Goal: Information Seeking & Learning: Find specific fact

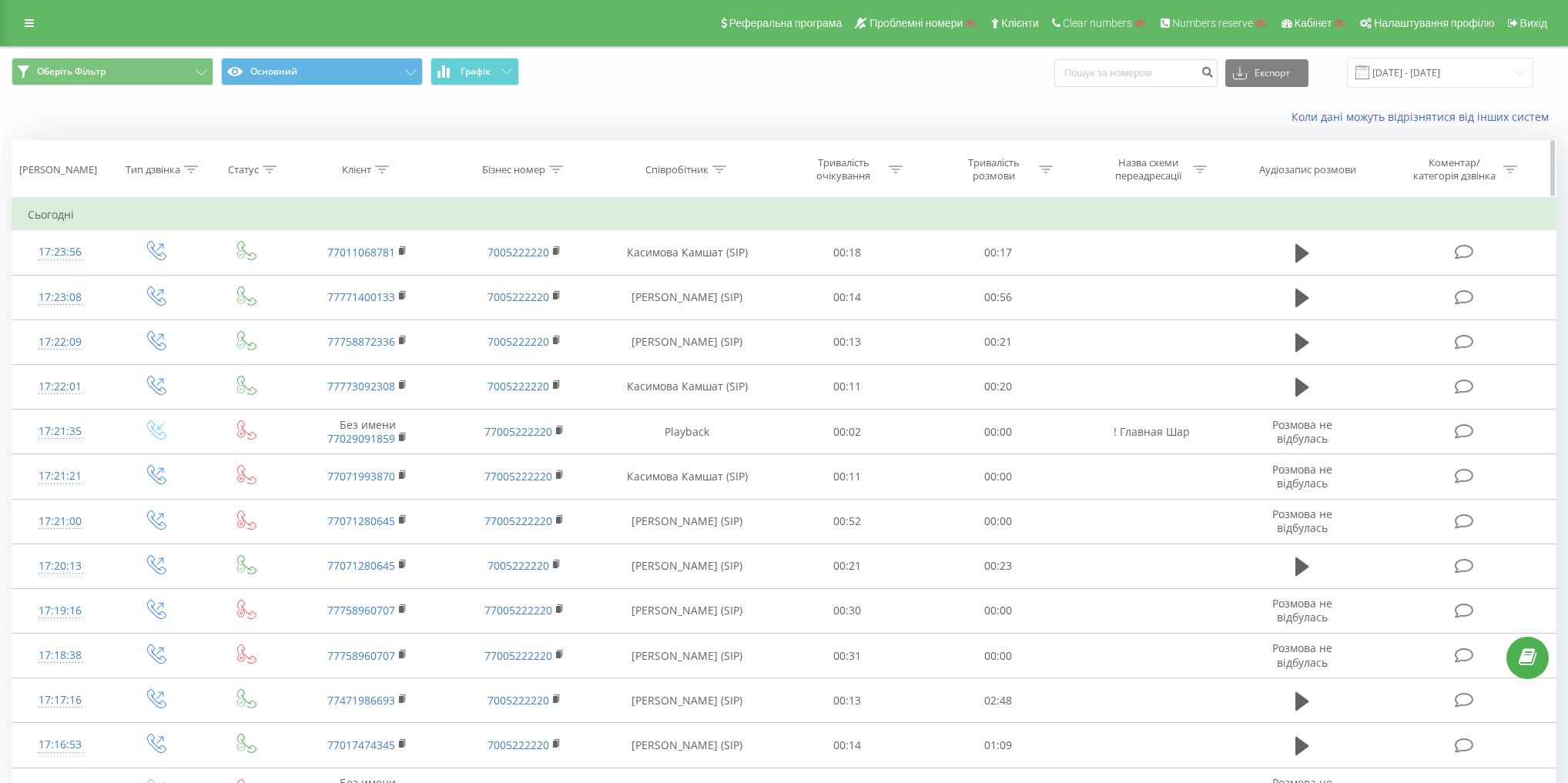
drag, startPoint x: 693, startPoint y: 180, endPoint x: 687, endPoint y: 165, distance: 16.2
click at [692, 178] on th "Співробітник" at bounding box center [687, 169] width 168 height 57
click at [687, 161] on th "Співробітник" at bounding box center [687, 169] width 168 height 57
click at [676, 188] on th "Співробітник" at bounding box center [687, 169] width 168 height 57
click at [685, 168] on div "Співробітник" at bounding box center [676, 170] width 63 height 13
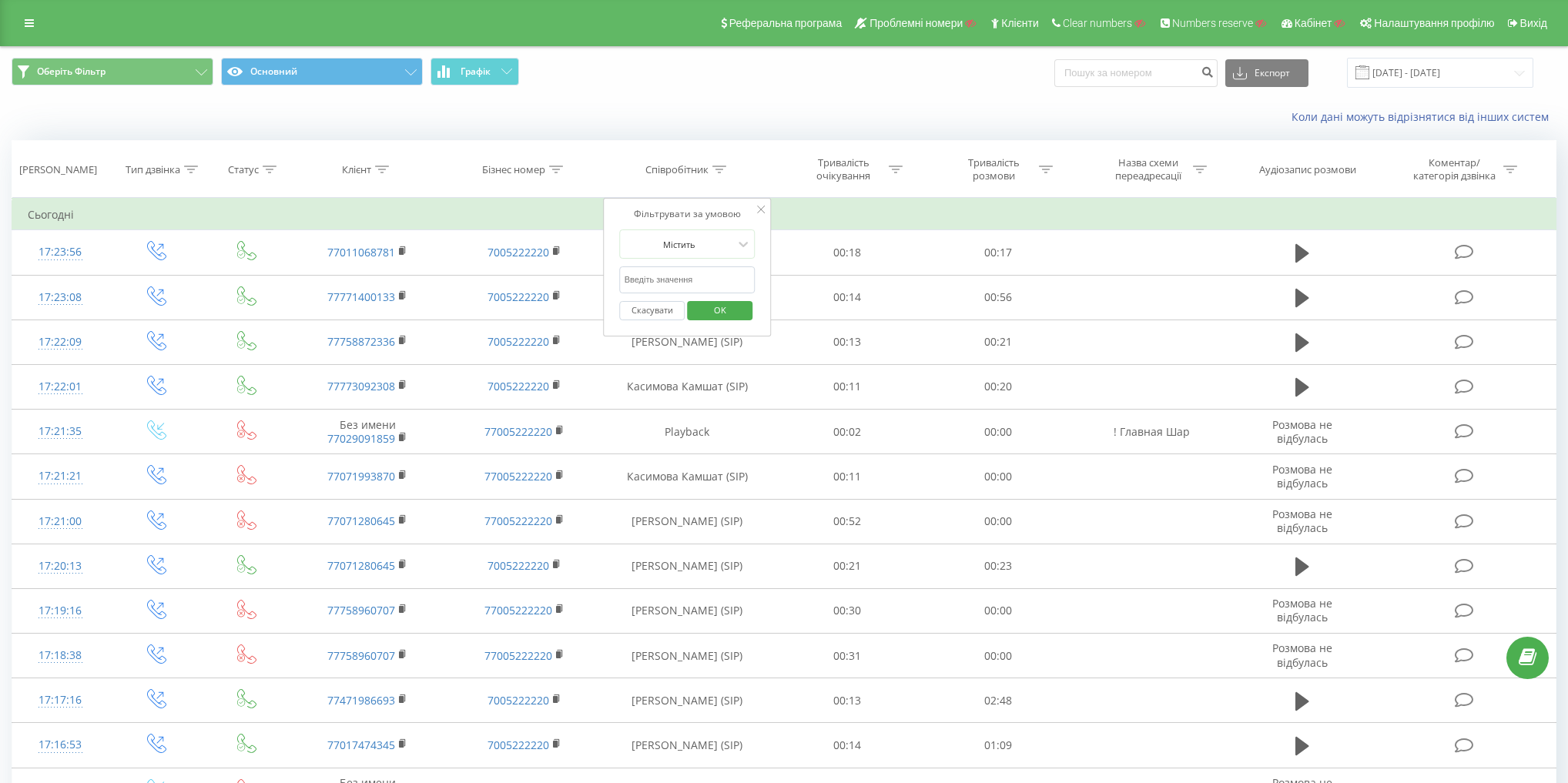
click at [671, 281] on input "text" at bounding box center [687, 281] width 135 height 27
type input "азамат"
click button "OK" at bounding box center [720, 311] width 66 height 19
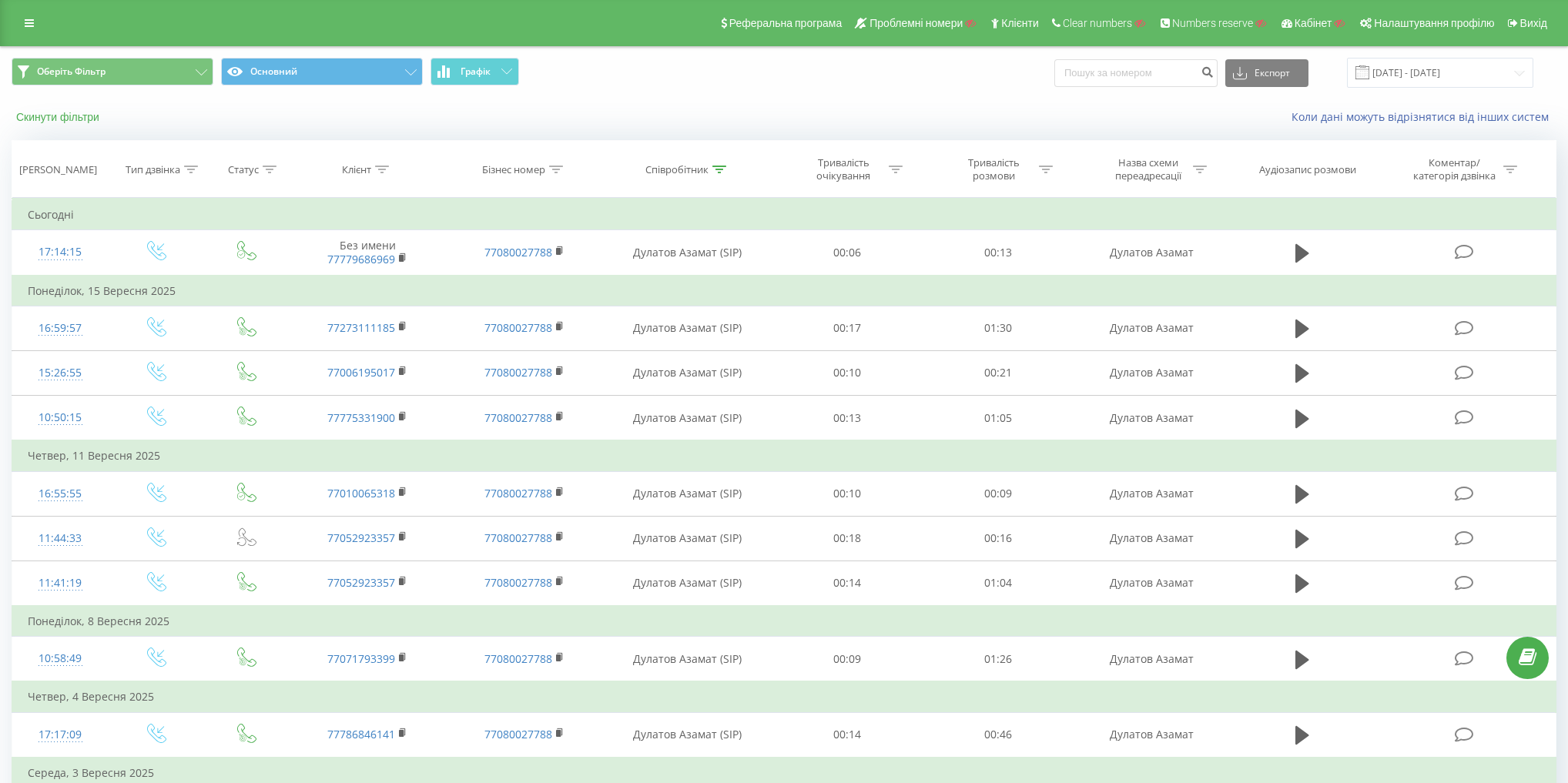
drag, startPoint x: 71, startPoint y: 126, endPoint x: 71, endPoint y: 113, distance: 13.0
click at [71, 125] on div "Скинути фільтри Коли дані можуть відрізнятися вiд інших систем" at bounding box center [784, 117] width 1566 height 37
click at [71, 110] on button "Скинути фільтри" at bounding box center [58, 116] width 95 height 14
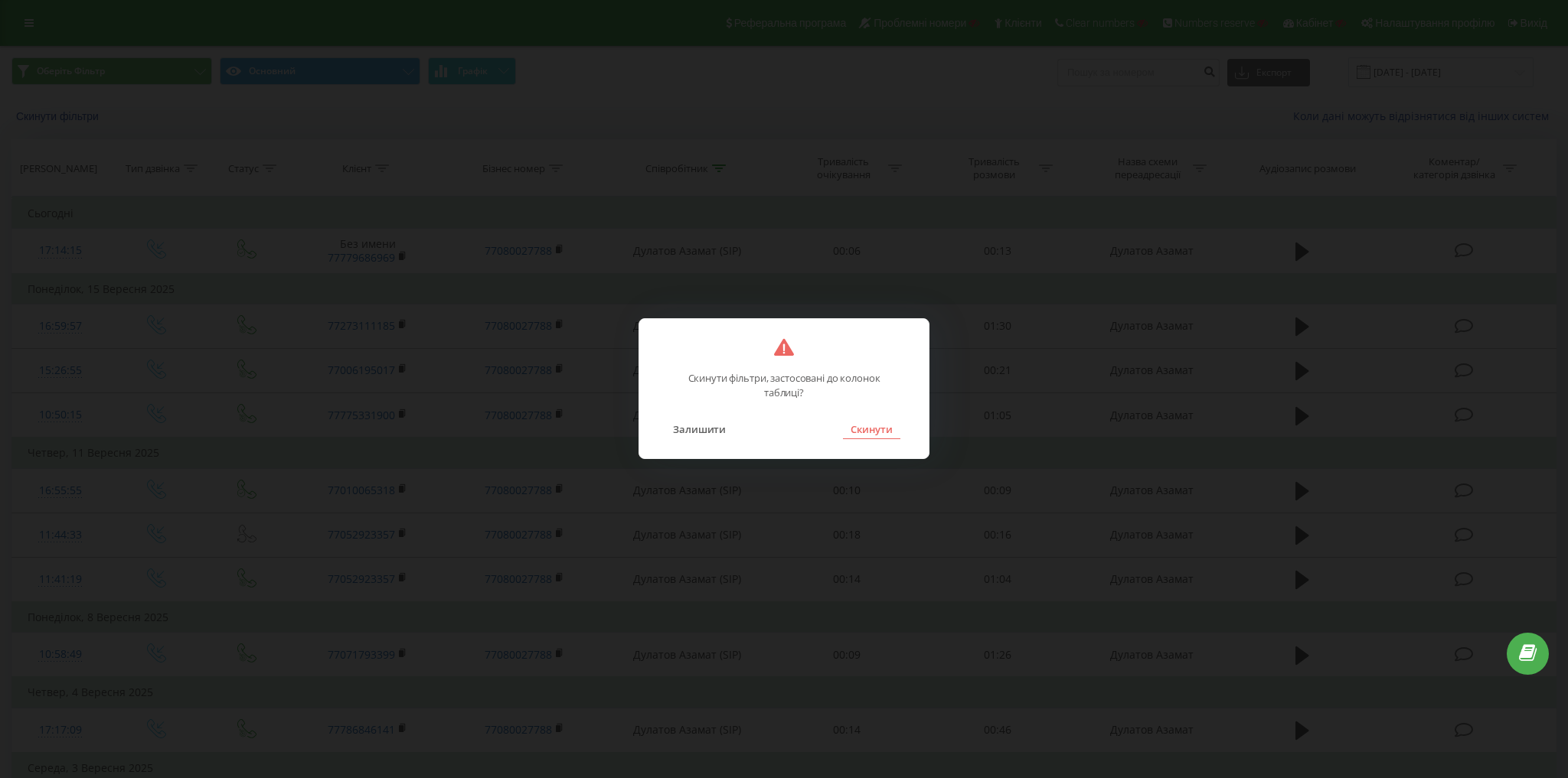
click at [853, 428] on button "Скинути" at bounding box center [872, 429] width 57 height 20
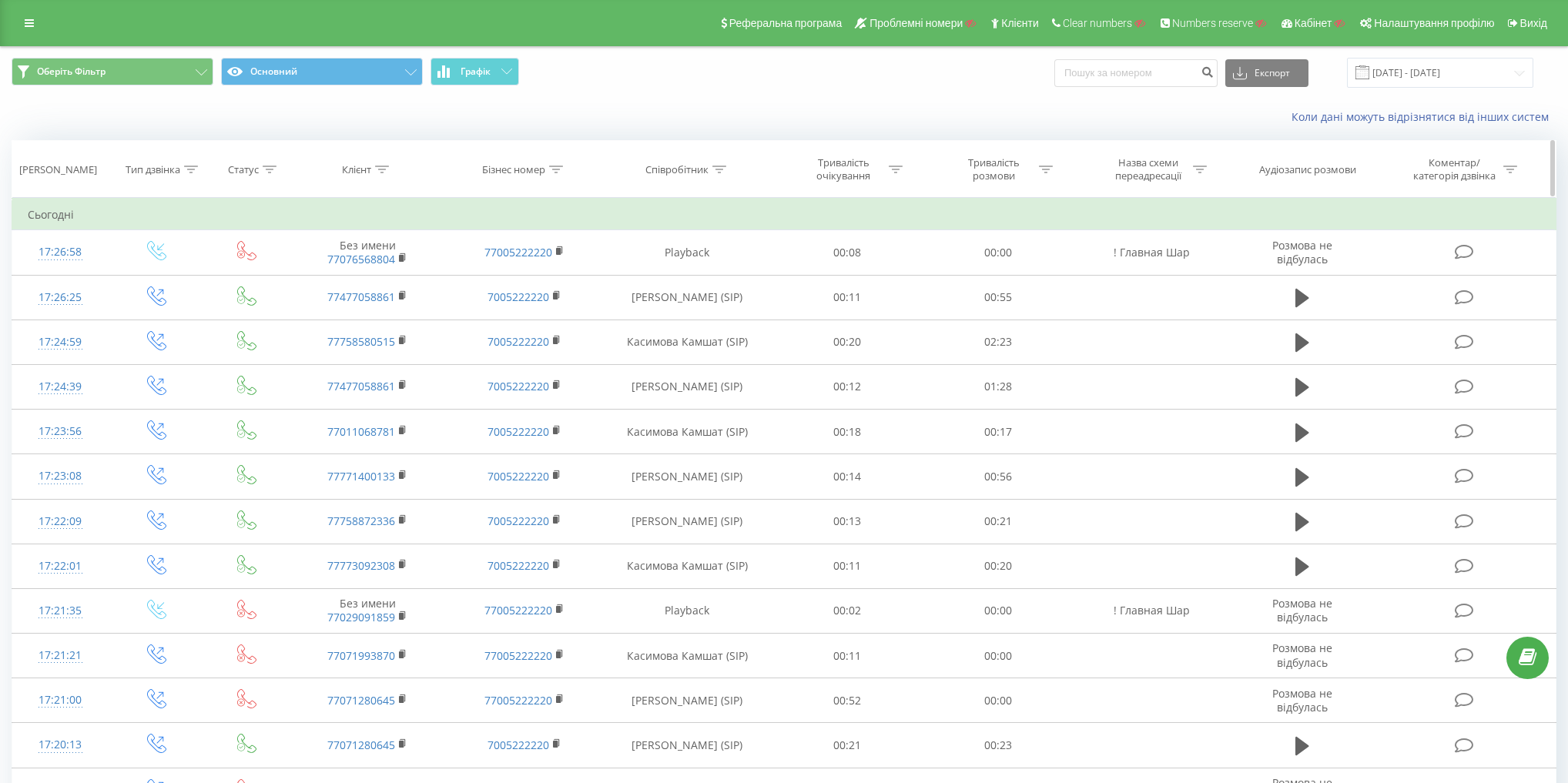
click at [355, 175] on div "Клієнт" at bounding box center [357, 170] width 30 height 13
click at [372, 277] on input "text" at bounding box center [368, 281] width 135 height 27
paste input "77029091859"
type input "77029091859"
click at [409, 302] on span "OK" at bounding box center [401, 310] width 43 height 24
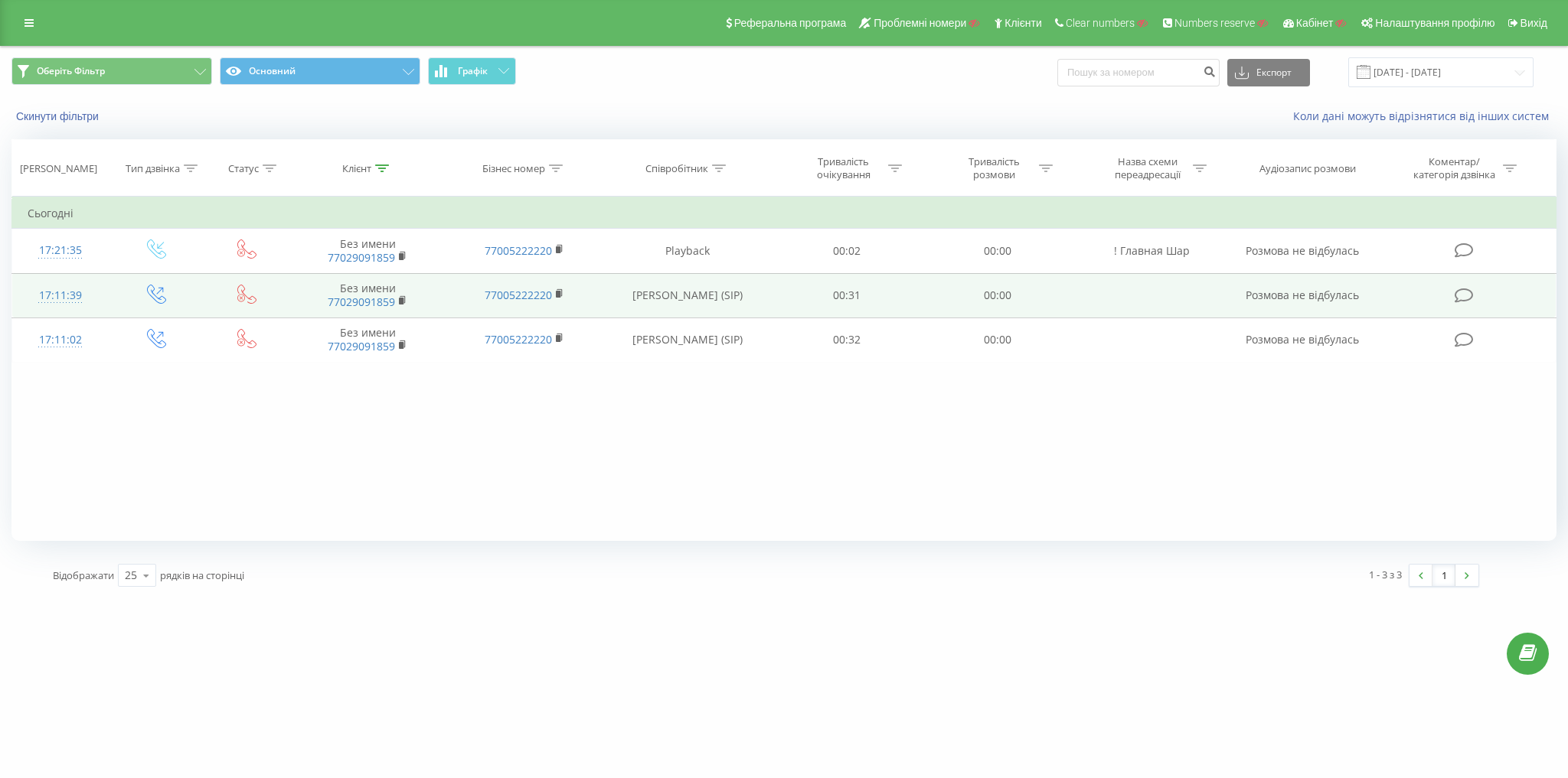
click at [162, 294] on icon at bounding box center [157, 295] width 19 height 19
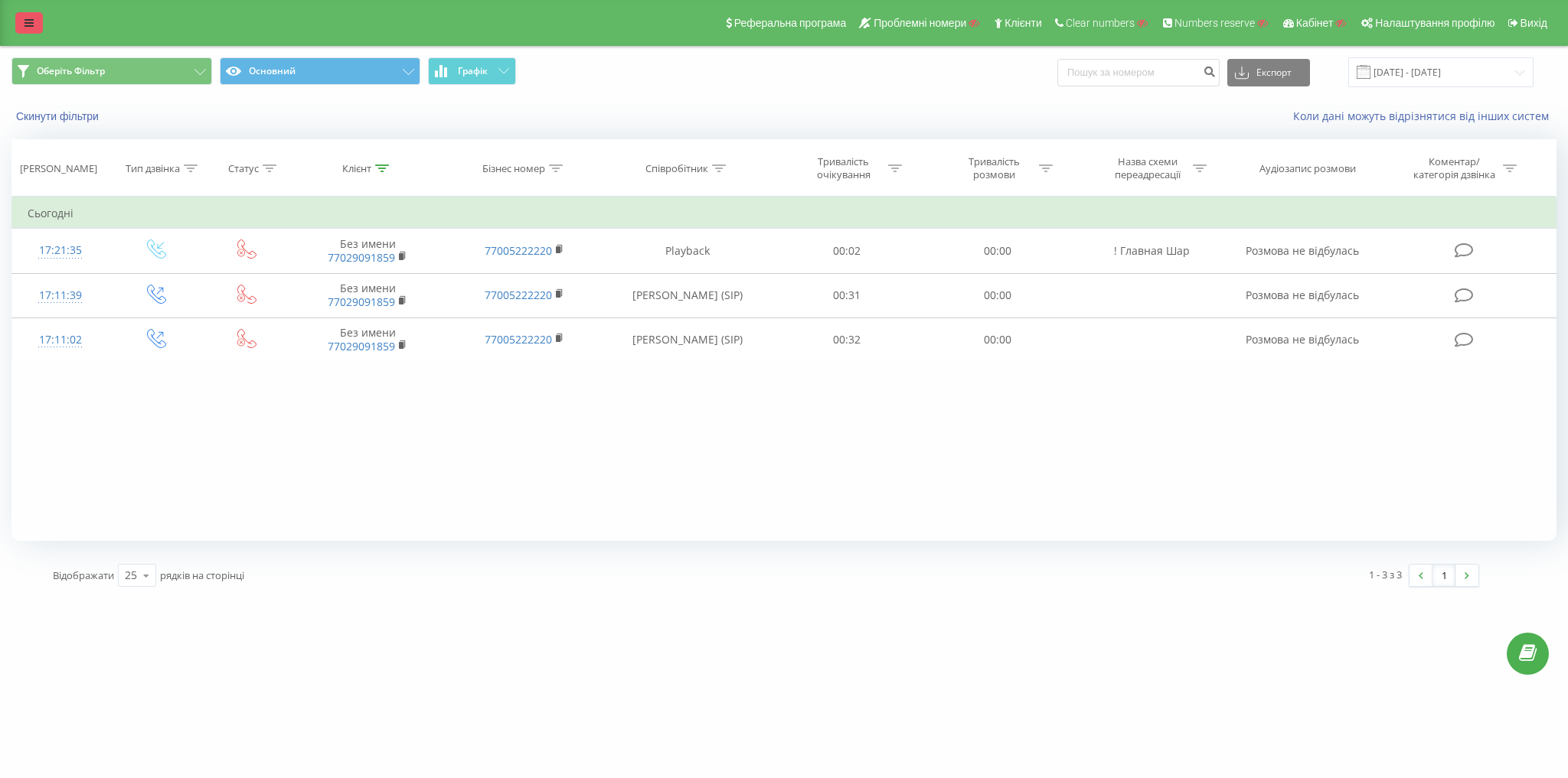
click at [16, 22] on link at bounding box center [29, 22] width 28 height 22
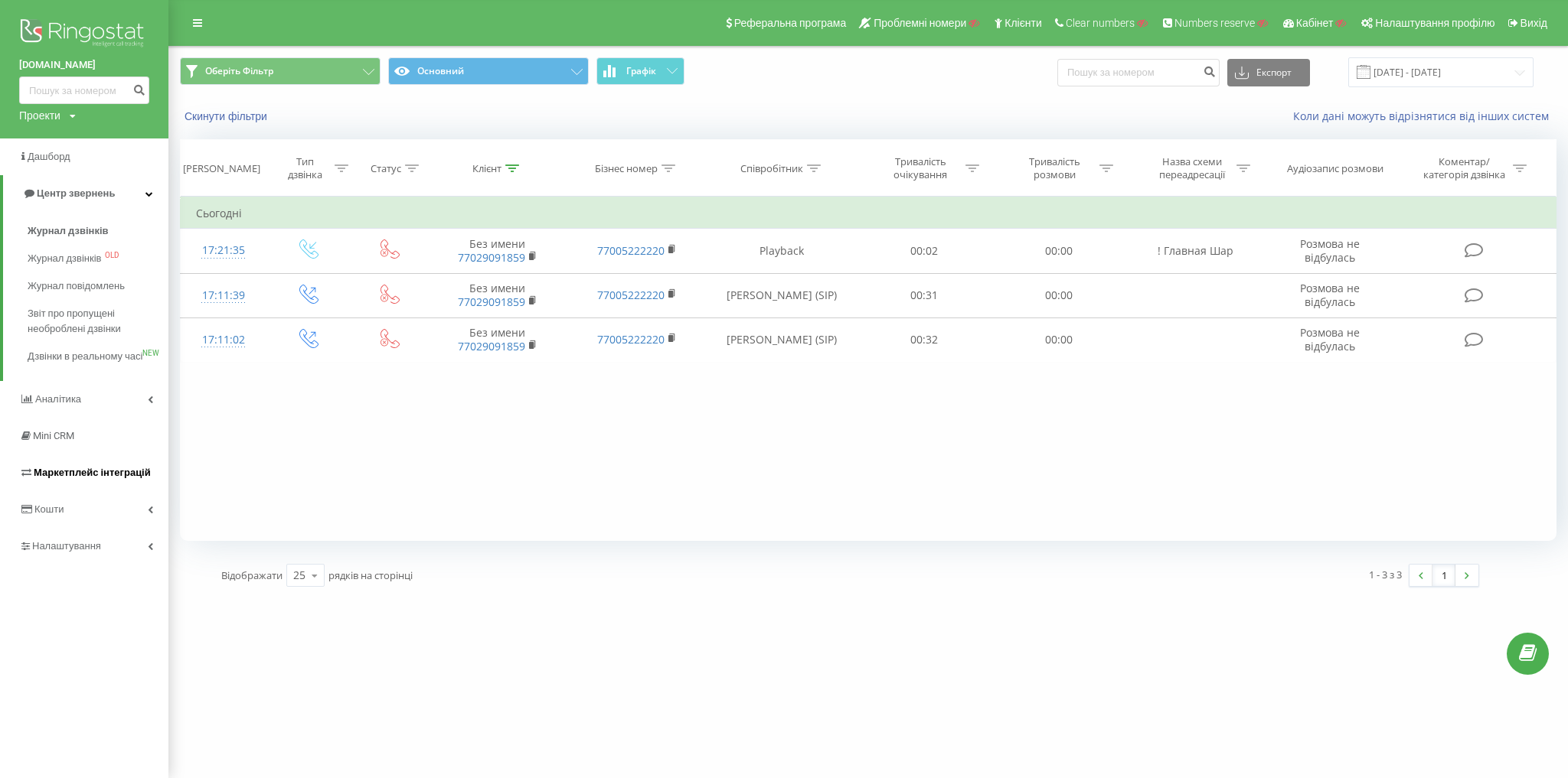
click at [125, 479] on span "Маркетплейс інтеграцій" at bounding box center [92, 472] width 117 height 11
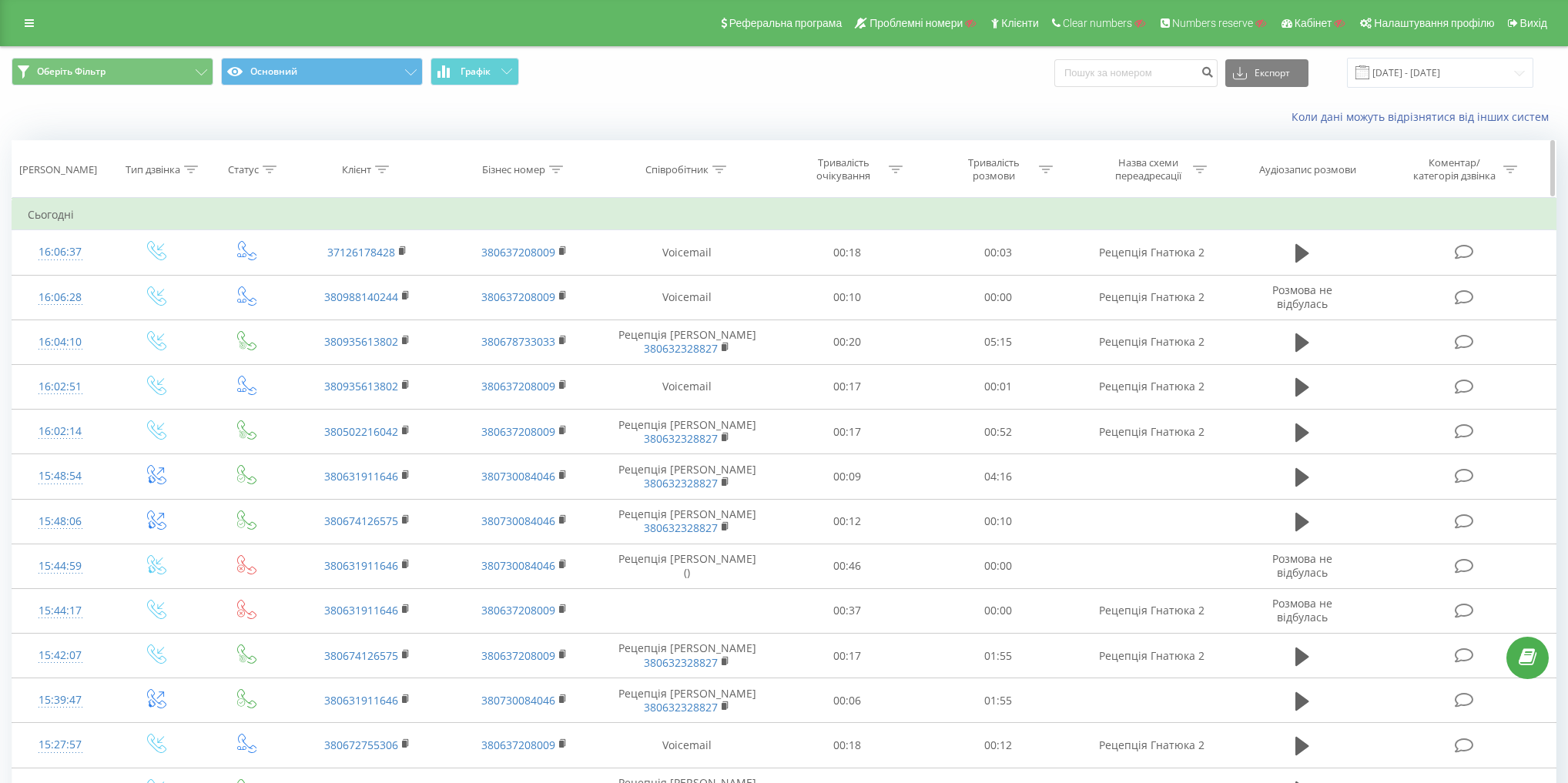
click at [165, 160] on th "Тип дзвінка" at bounding box center [157, 169] width 96 height 57
click at [169, 169] on div "Тип дзвінка" at bounding box center [153, 170] width 54 height 13
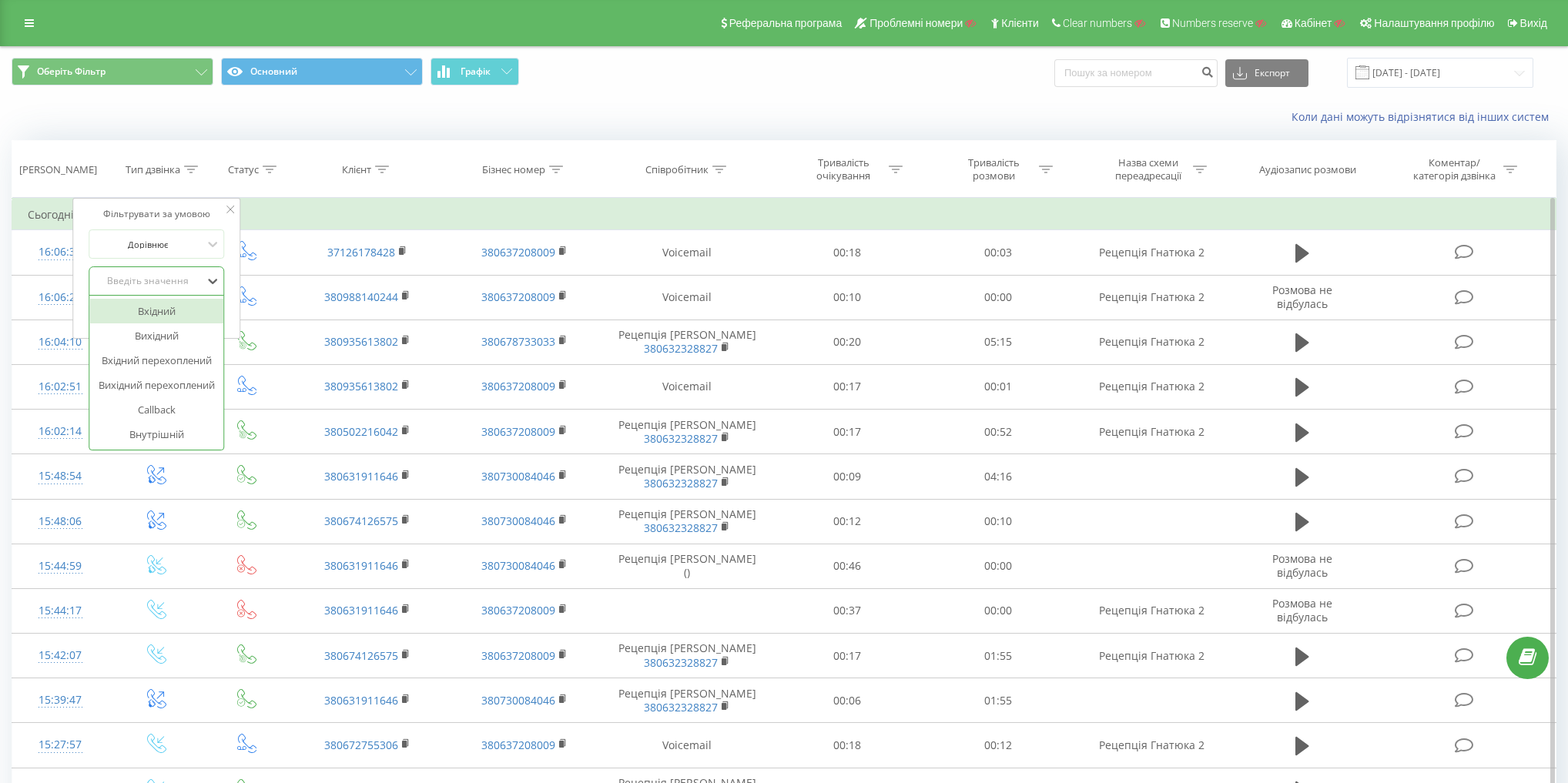
click at [161, 286] on div "Введіть значення" at bounding box center [148, 281] width 109 height 12
click at [171, 309] on div "Вхідний" at bounding box center [156, 311] width 134 height 25
click at [199, 307] on span "OK" at bounding box center [190, 313] width 43 height 24
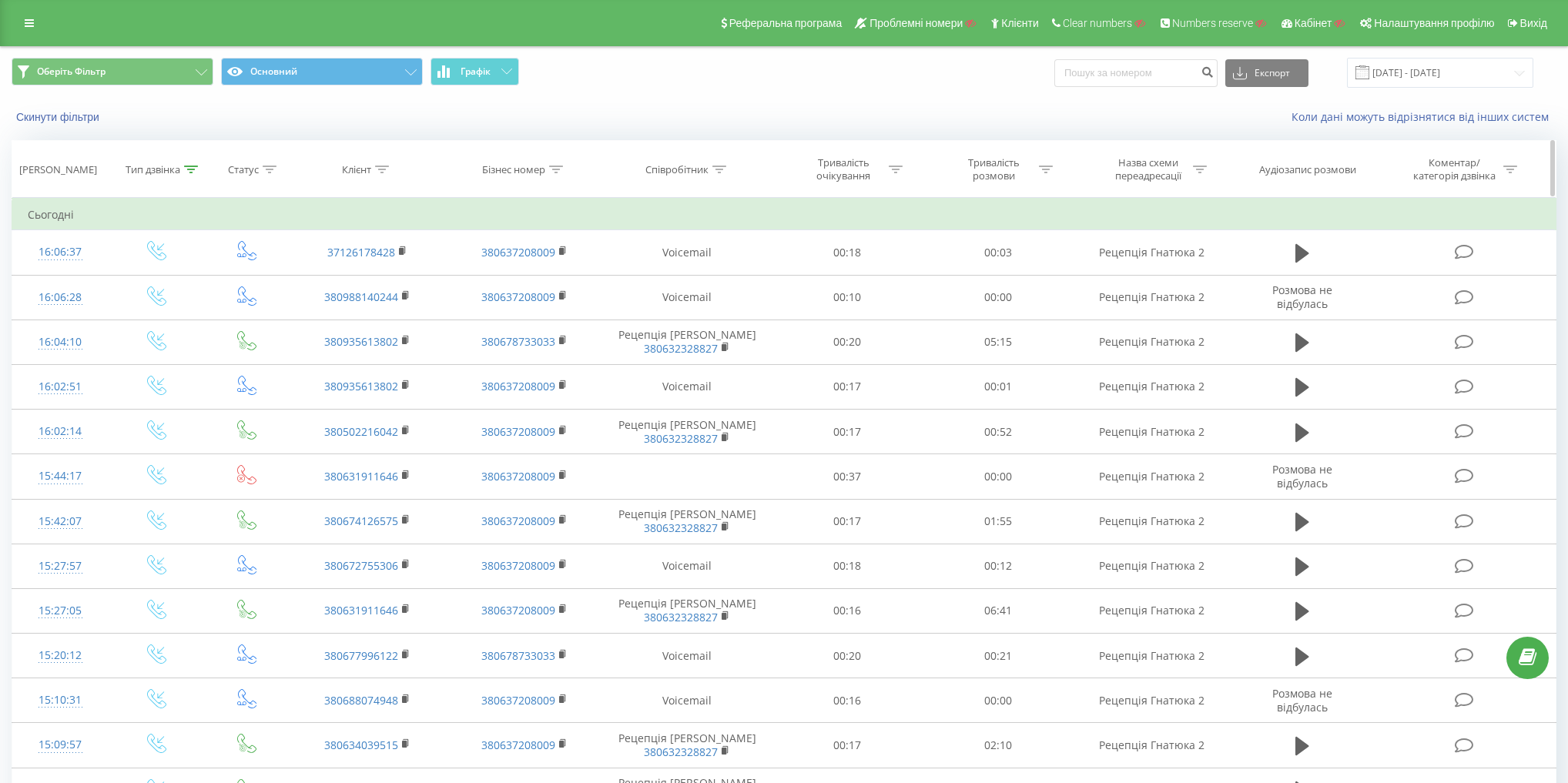
click at [254, 180] on th "Статус" at bounding box center [248, 169] width 85 height 57
click at [153, 167] on div "Тип дзвінка" at bounding box center [153, 170] width 54 height 13
click at [127, 304] on button "Скасувати" at bounding box center [122, 313] width 66 height 19
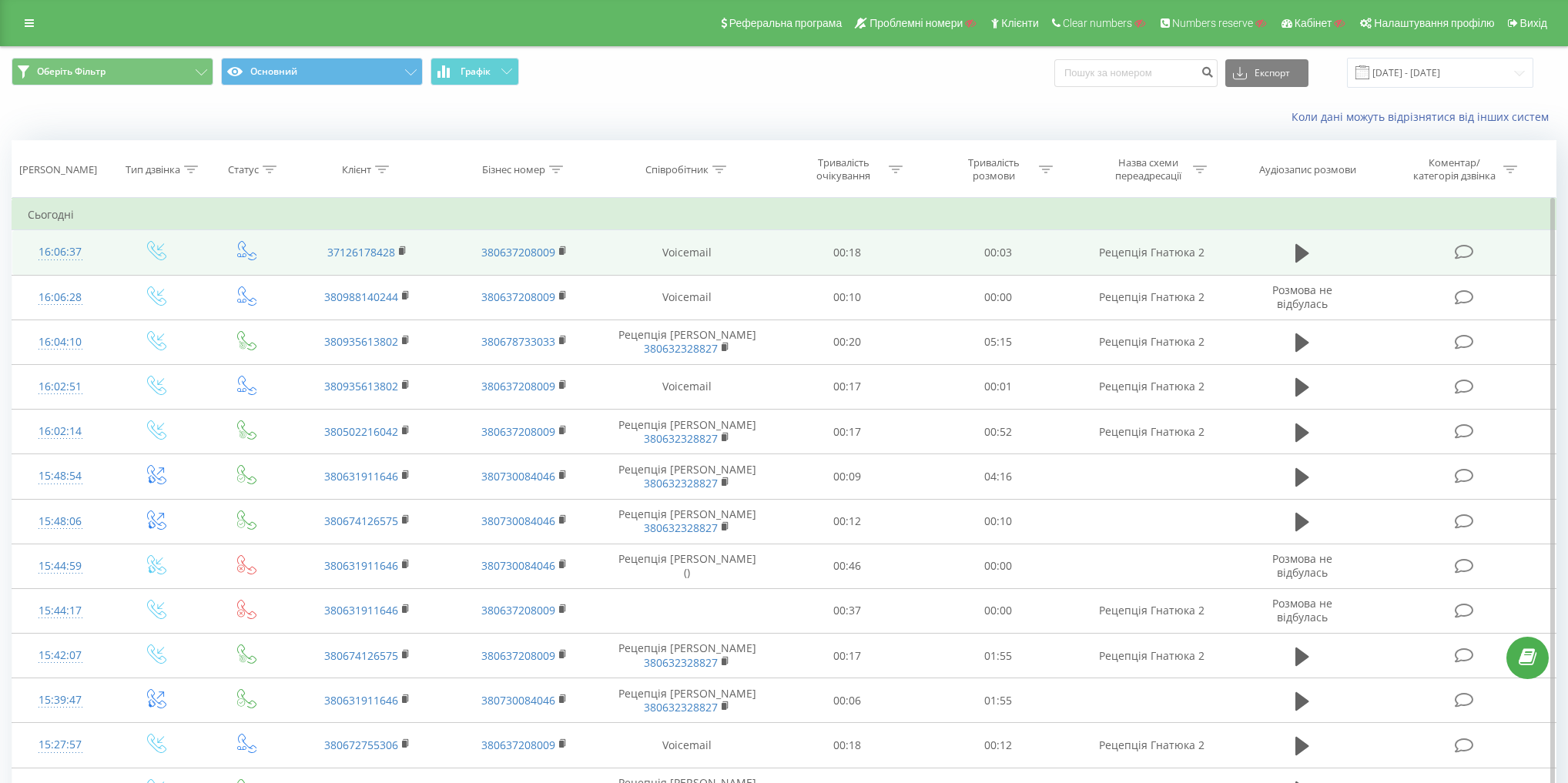
click at [159, 248] on icon at bounding box center [157, 251] width 19 height 19
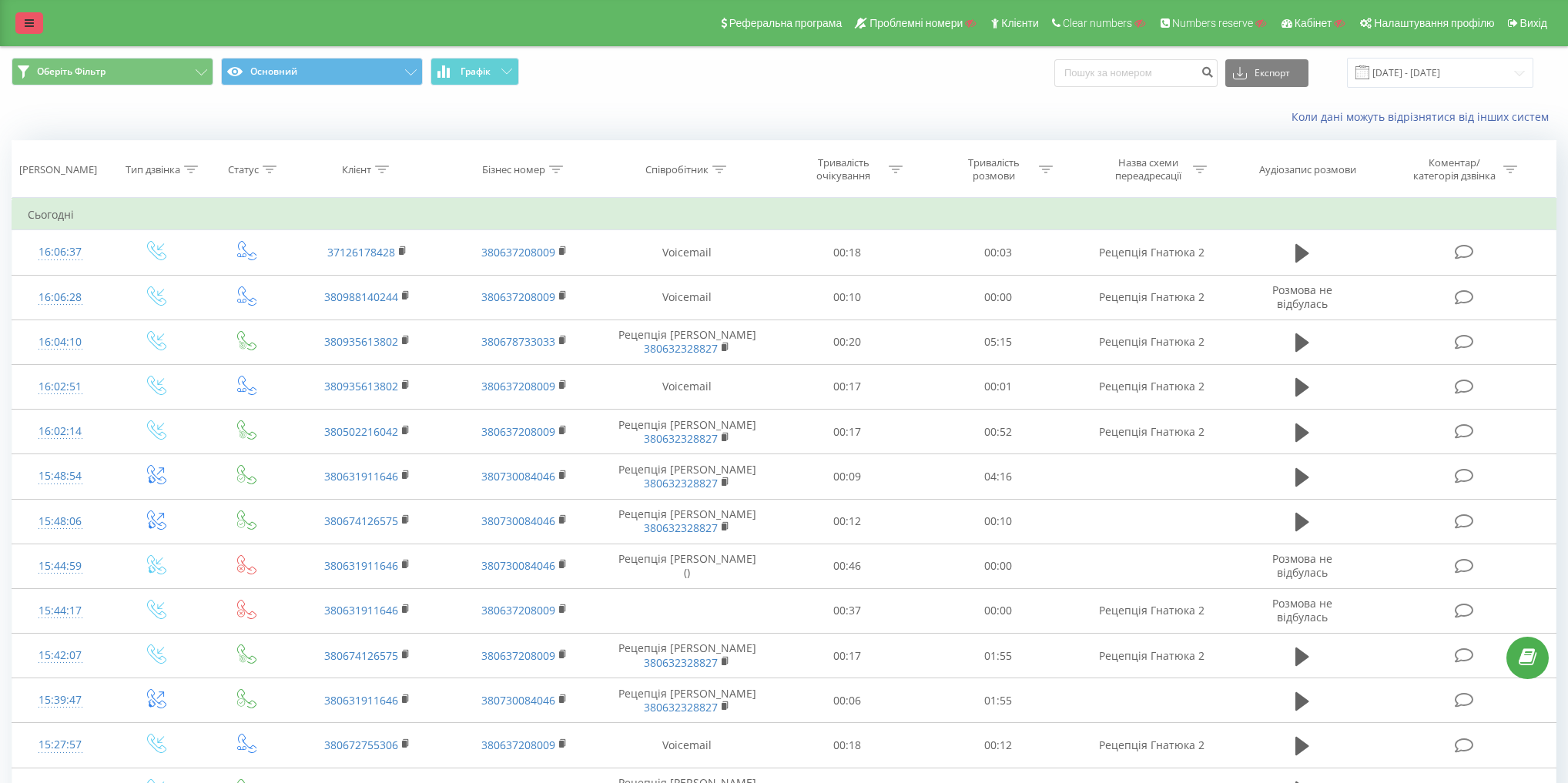
click at [28, 26] on icon at bounding box center [30, 22] width 10 height 10
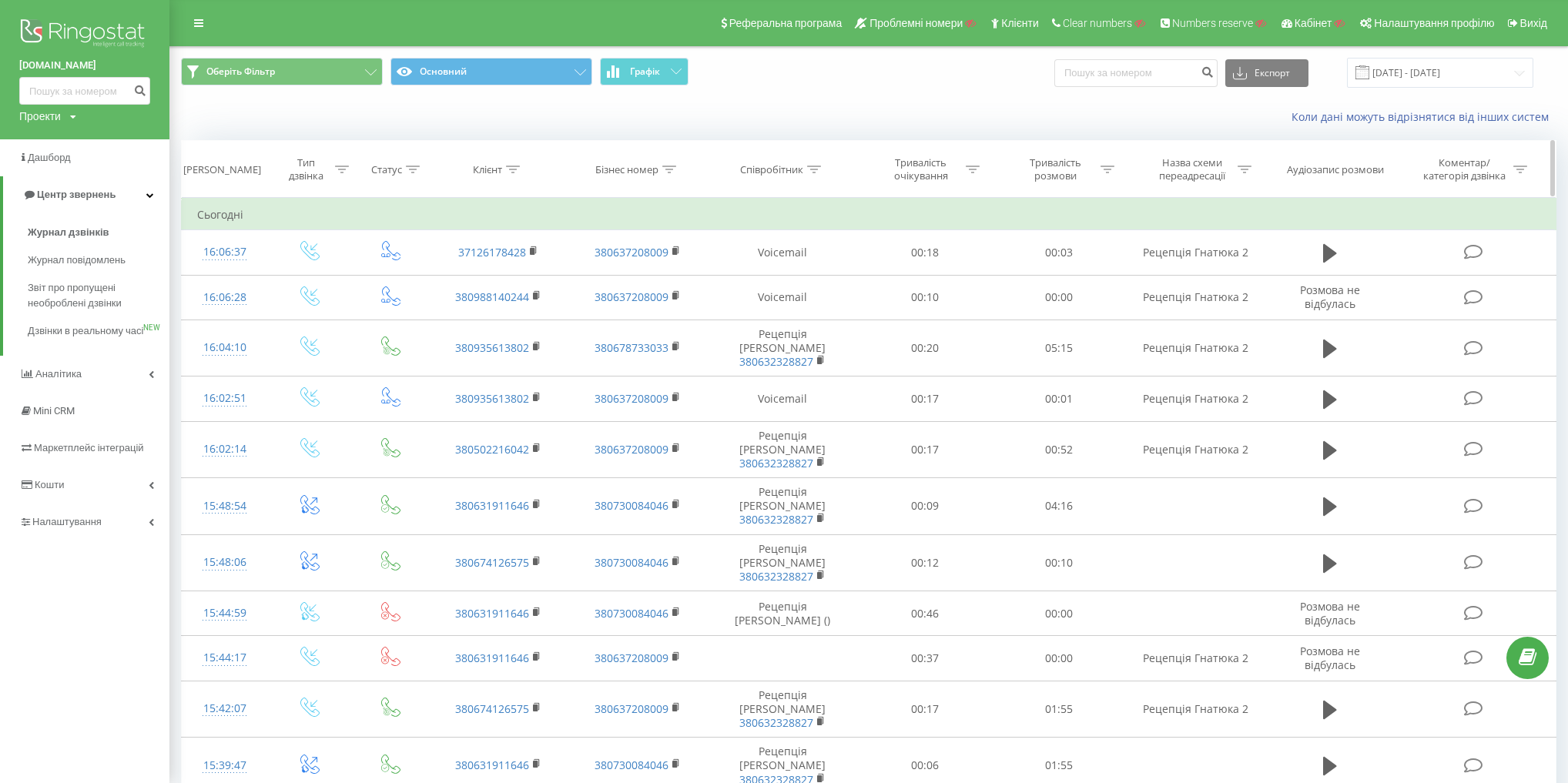
click at [305, 167] on div "Тип дзвінка" at bounding box center [306, 169] width 50 height 26
click at [316, 278] on div "Введіть значення" at bounding box center [301, 281] width 109 height 12
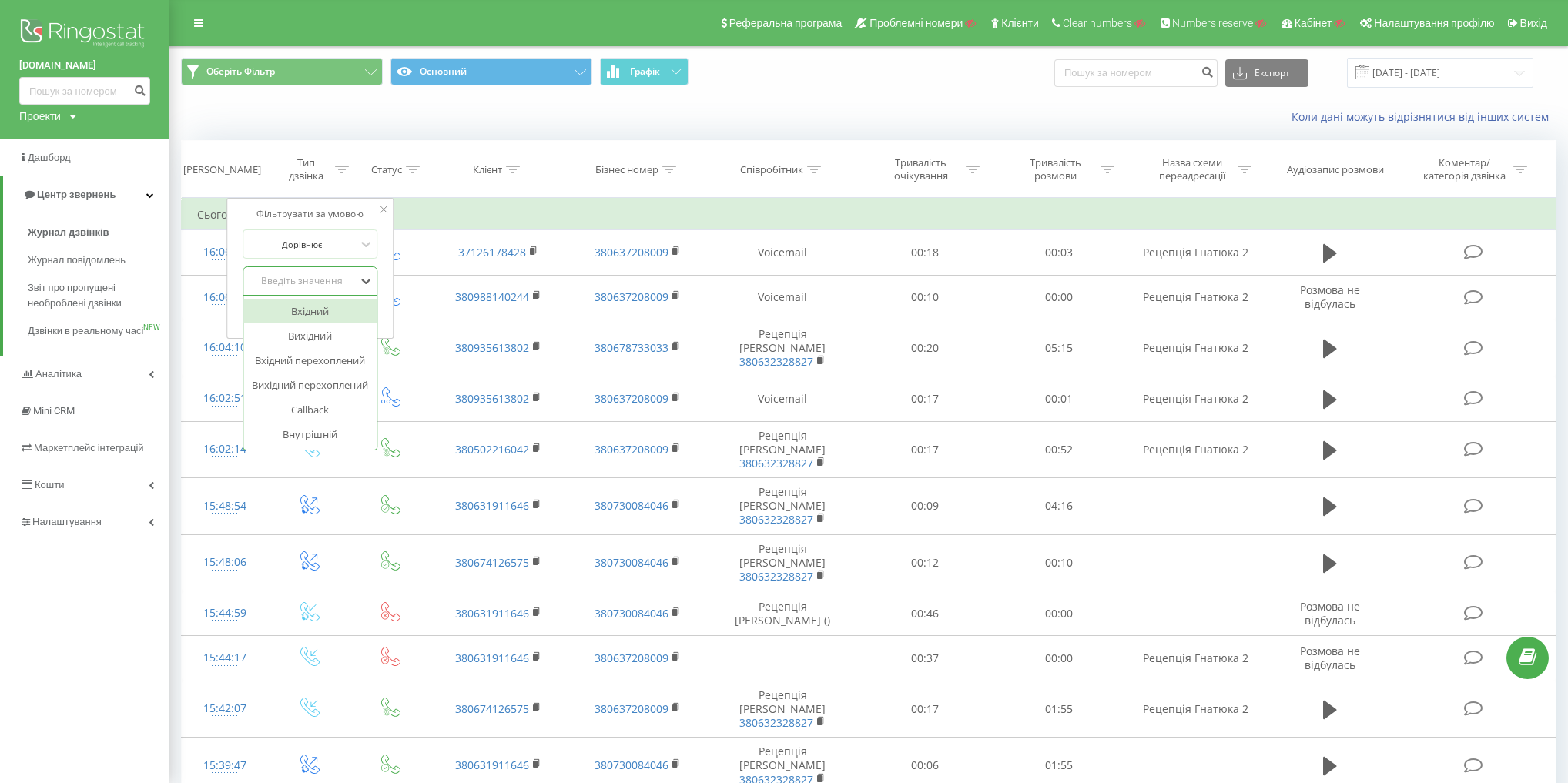
click at [314, 311] on div "Вхідний" at bounding box center [310, 311] width 134 height 25
click at [365, 309] on button "OK" at bounding box center [343, 313] width 66 height 19
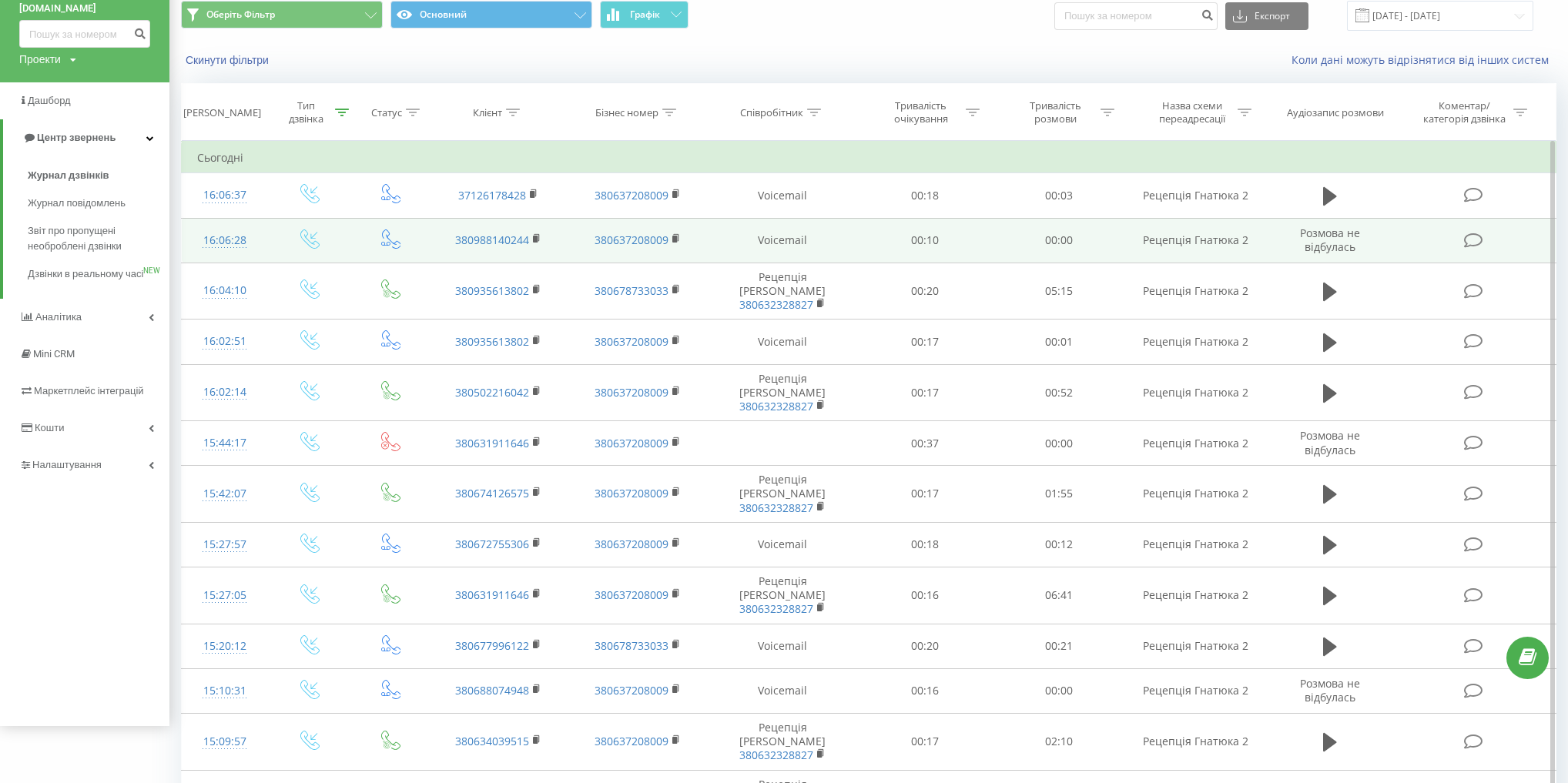
scroll to position [62, 0]
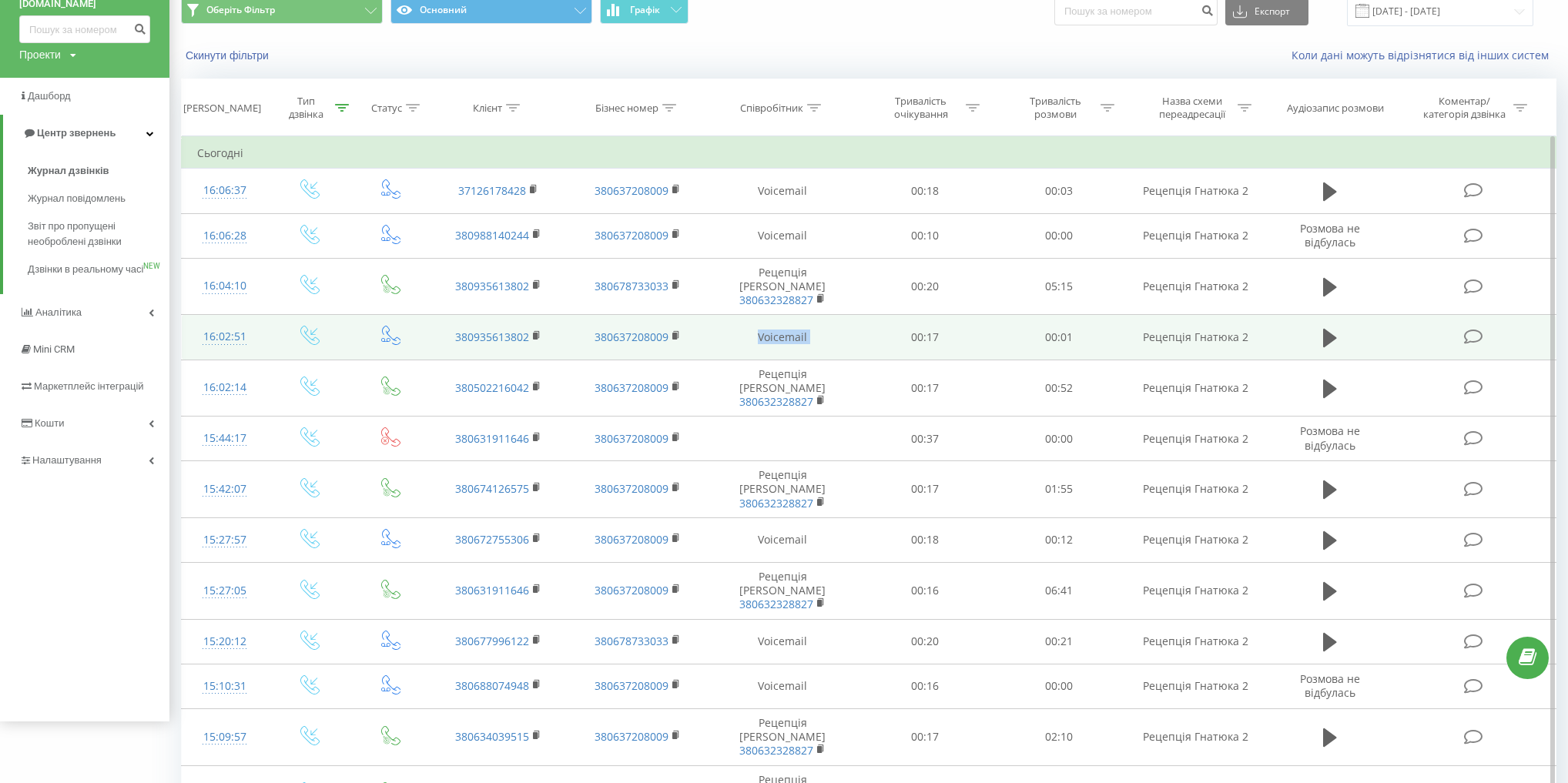
drag, startPoint x: 756, startPoint y: 321, endPoint x: 864, endPoint y: 325, distance: 108.1
click at [864, 325] on tr "16:02:51 380935613802 380637208009 Voicemail 00:17 00:01 Рецепція Гнатюка 2" at bounding box center [869, 337] width 1374 height 45
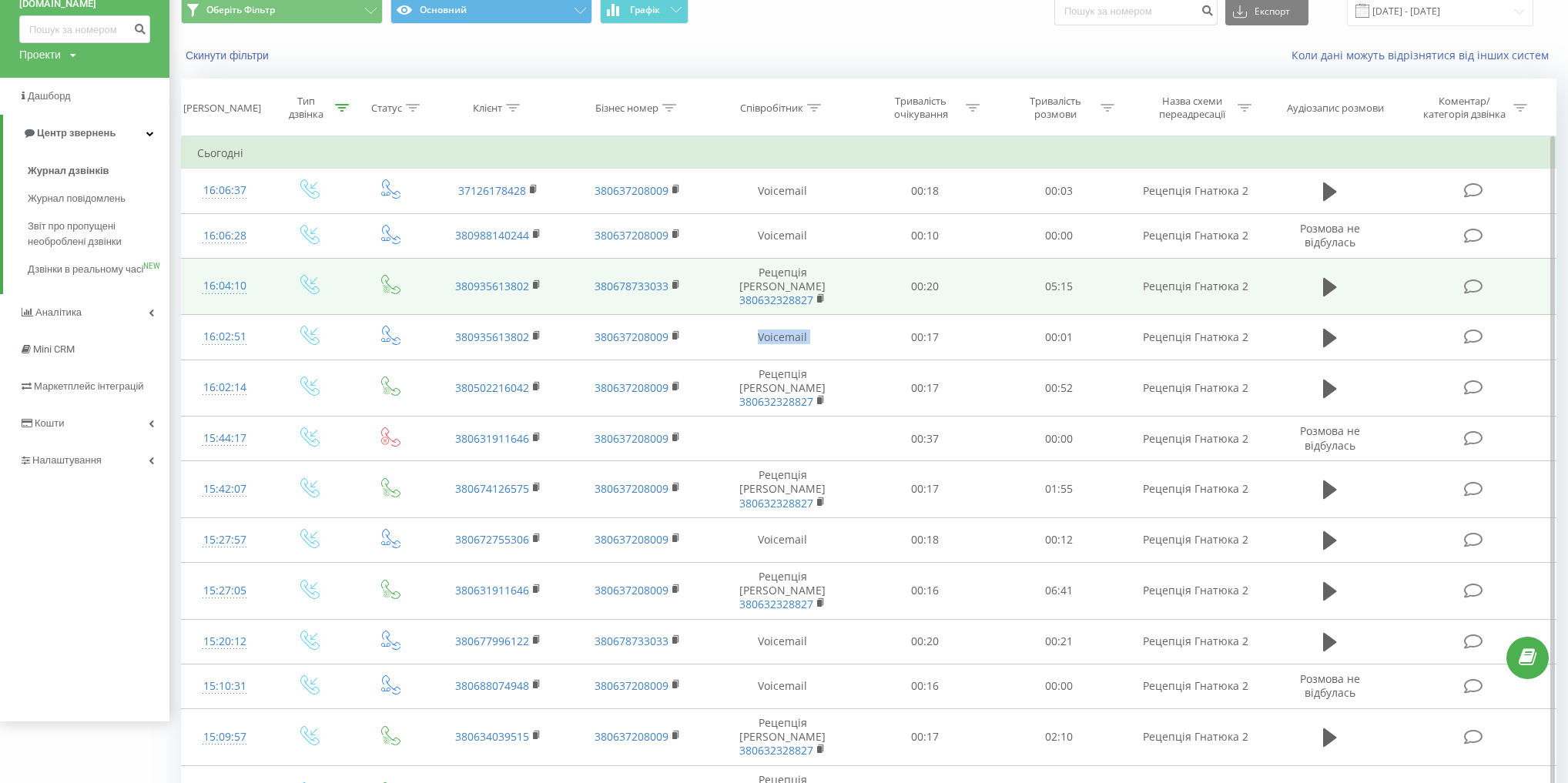
copy td "Voicemail"
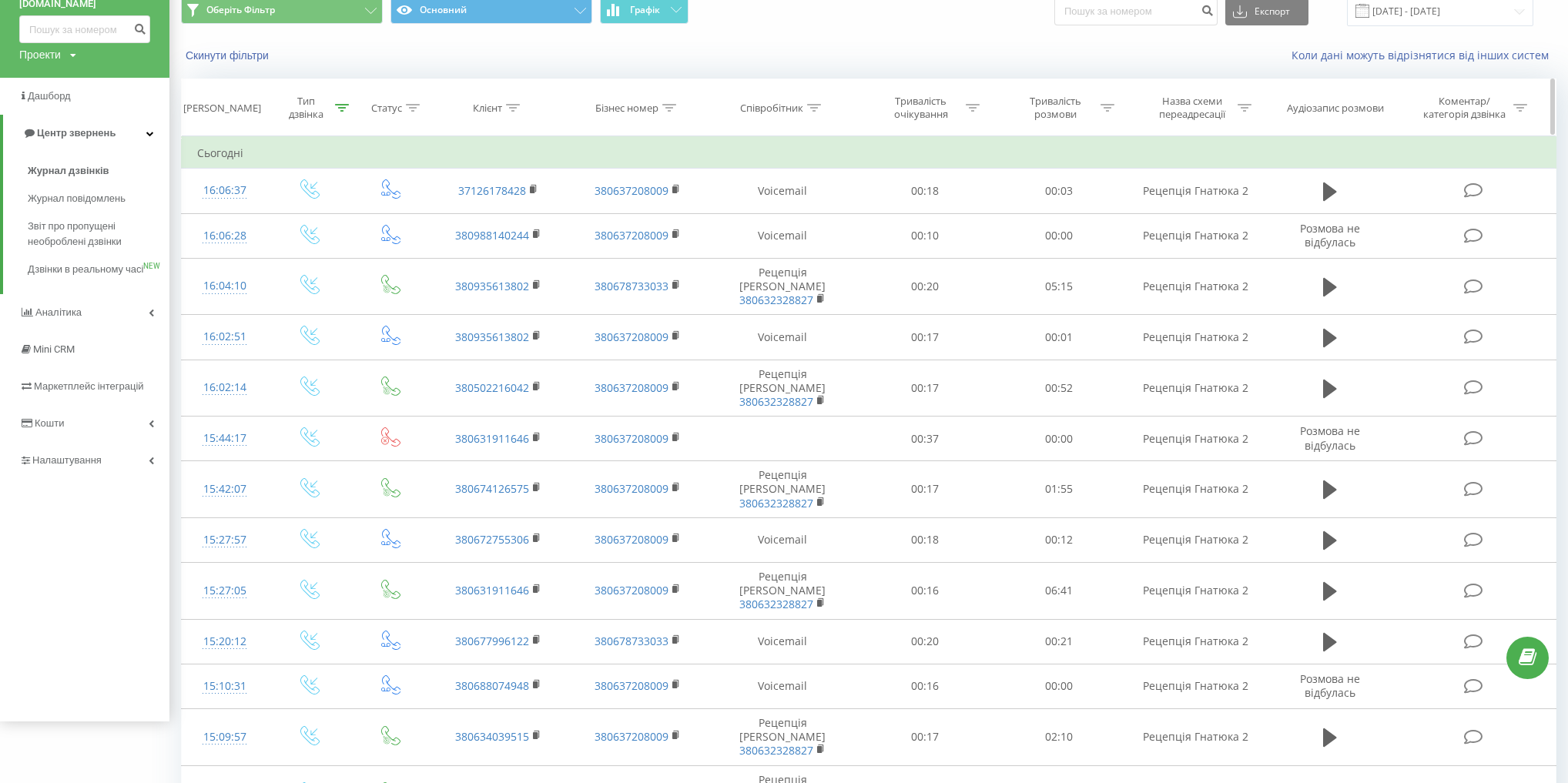
click at [797, 103] on div "Співробітник" at bounding box center [772, 108] width 63 height 13
click at [773, 212] on input "text" at bounding box center [782, 219] width 135 height 27
paste input "Voicemail"
type input "Voicemail"
click at [833, 241] on span "OK" at bounding box center [816, 248] width 43 height 24
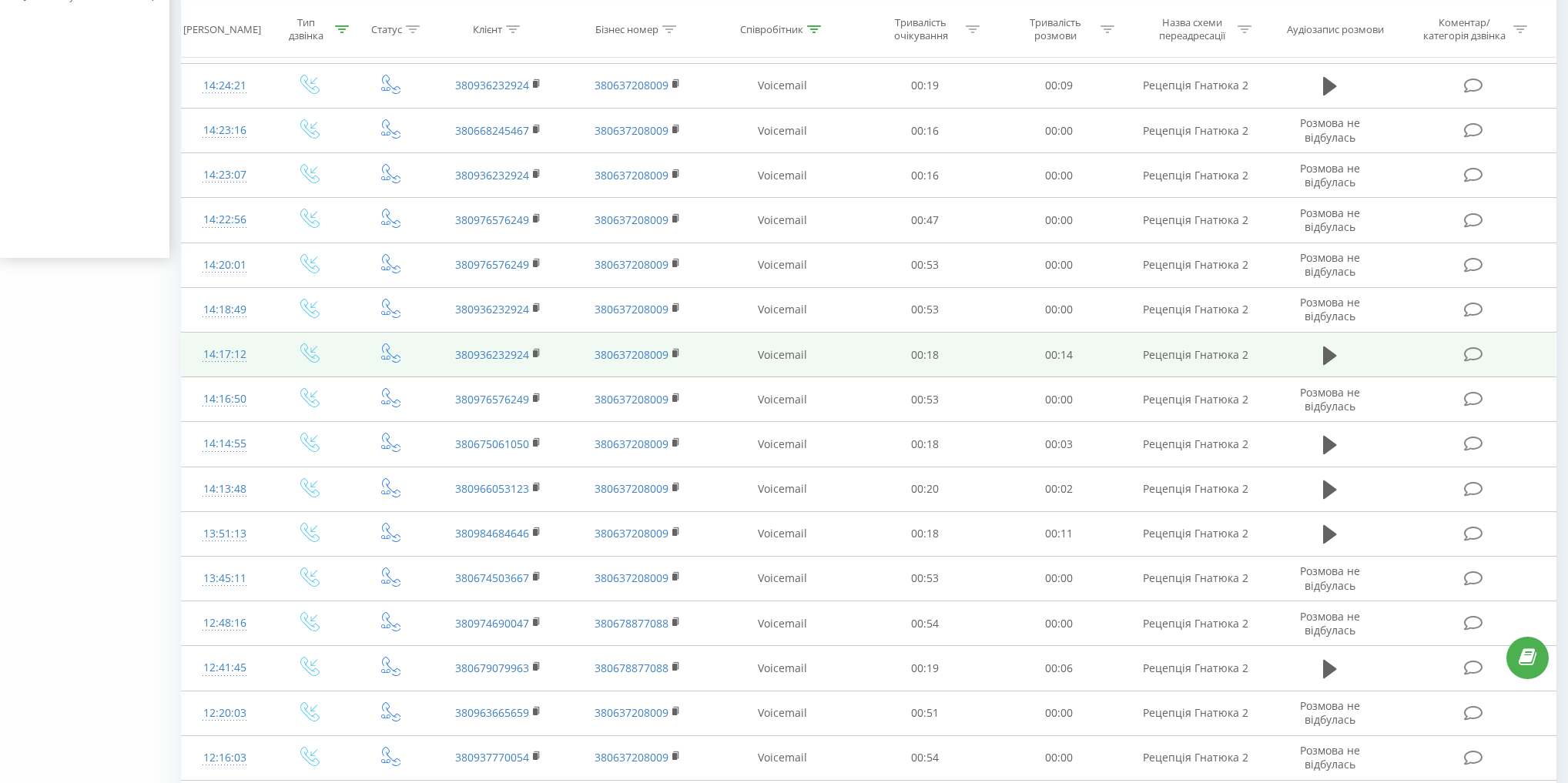
scroll to position [128, 0]
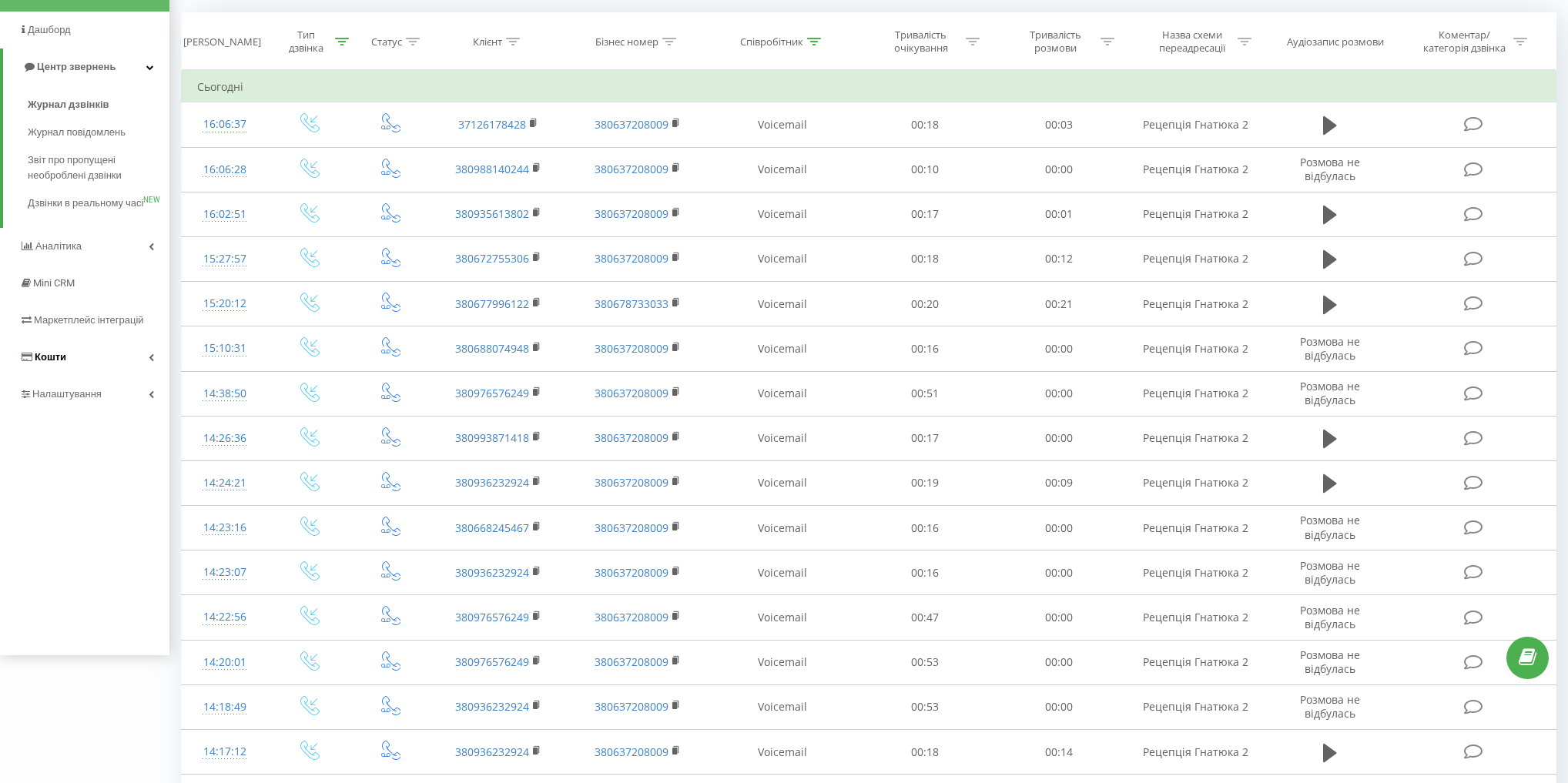
click at [127, 376] on link "Кошти" at bounding box center [84, 357] width 169 height 37
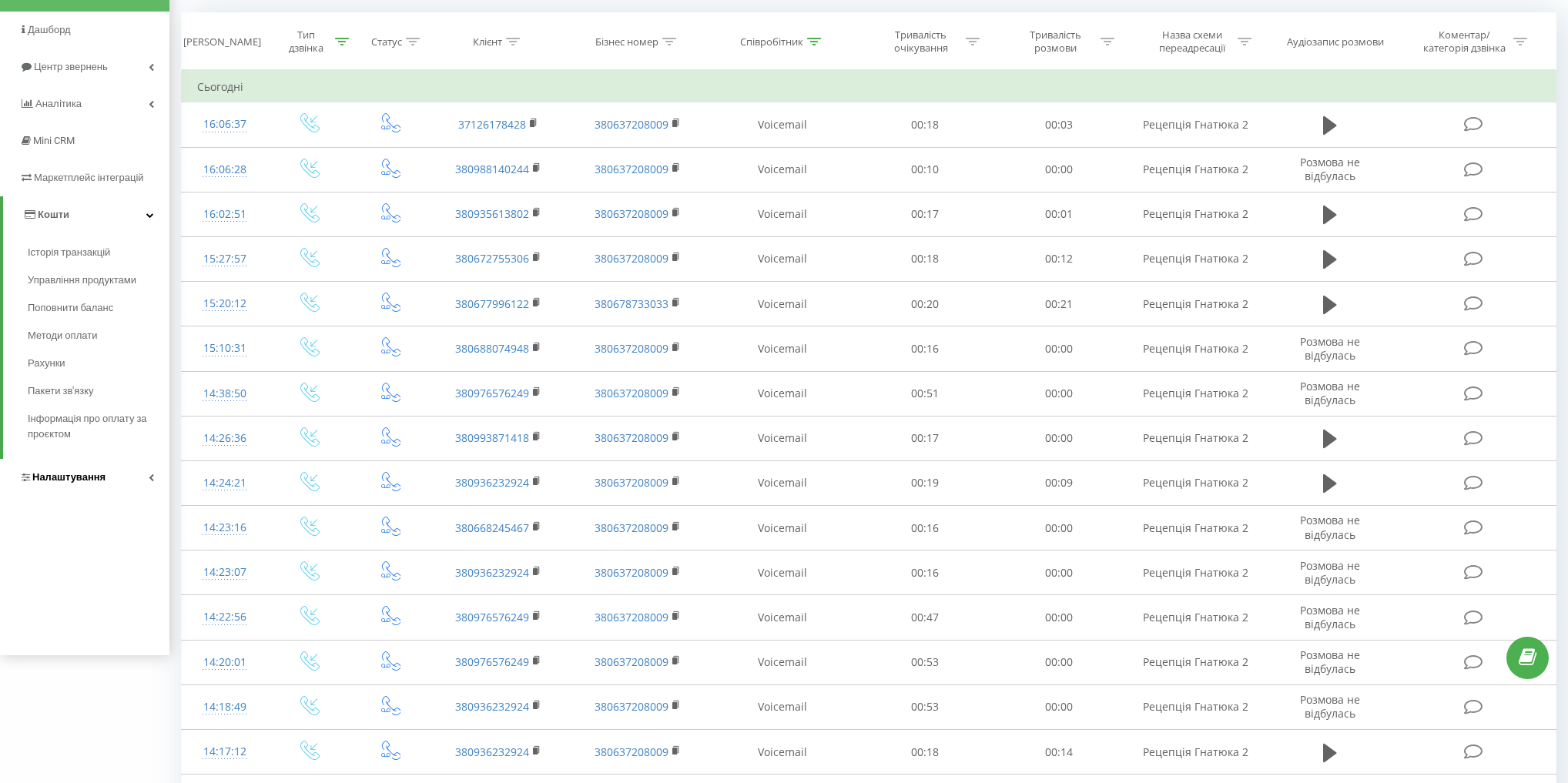
click at [111, 486] on link "Налаштування" at bounding box center [84, 478] width 169 height 37
click at [100, 326] on span "Віртуальна АТС" at bounding box center [79, 326] width 79 height 15
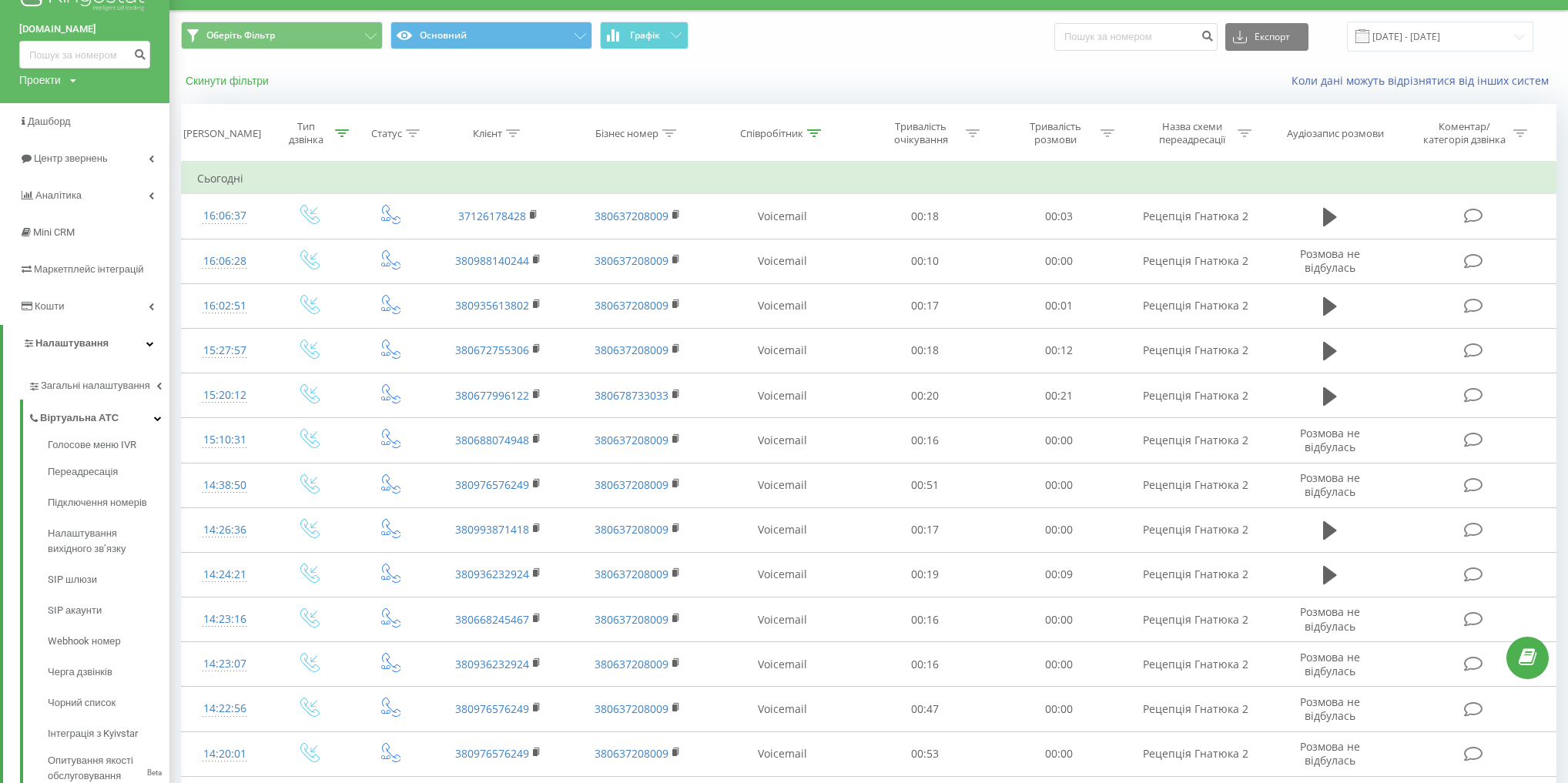
scroll to position [5, 0]
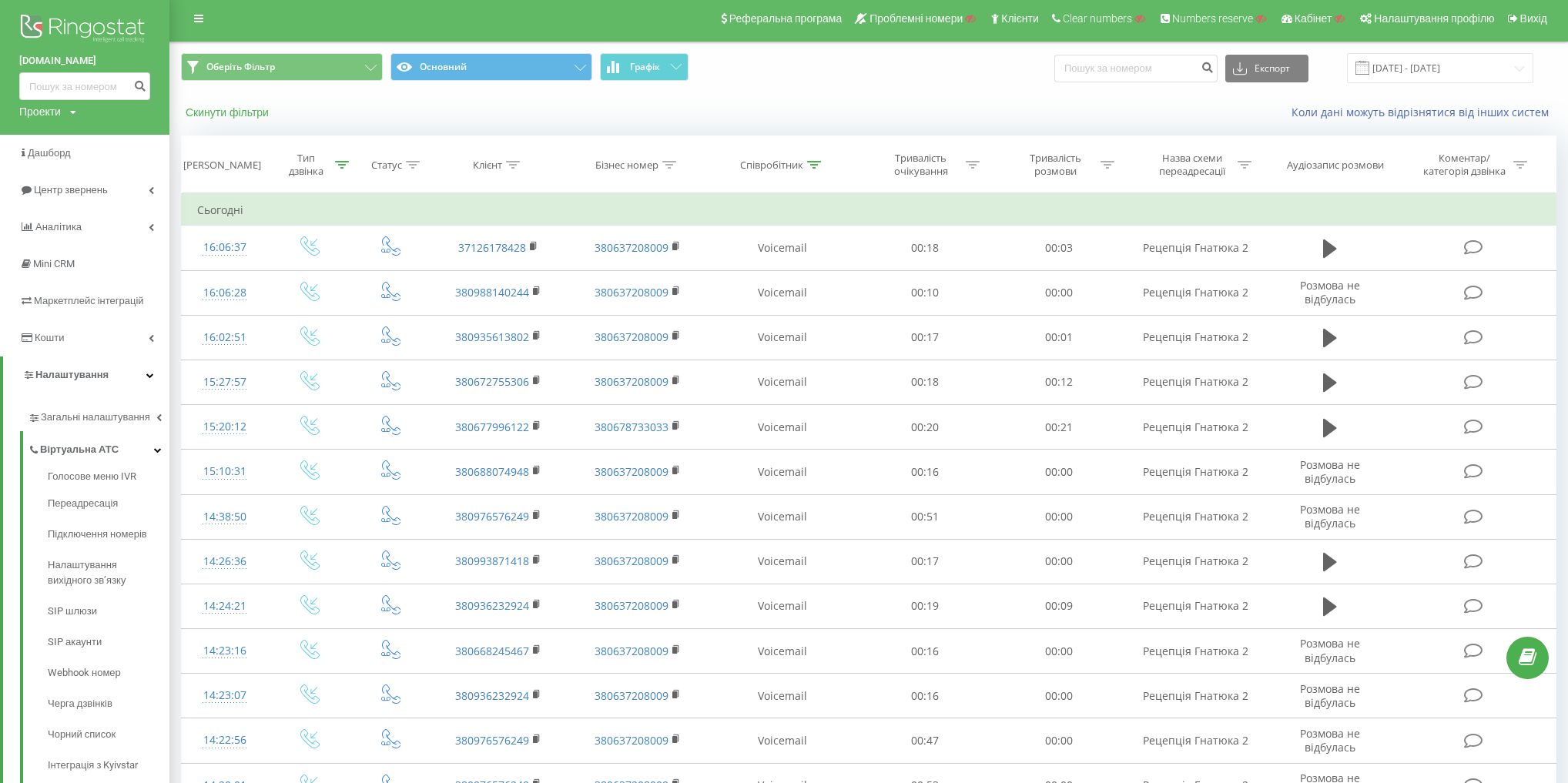
click at [228, 117] on button "Скинути фільтри" at bounding box center [228, 112] width 95 height 14
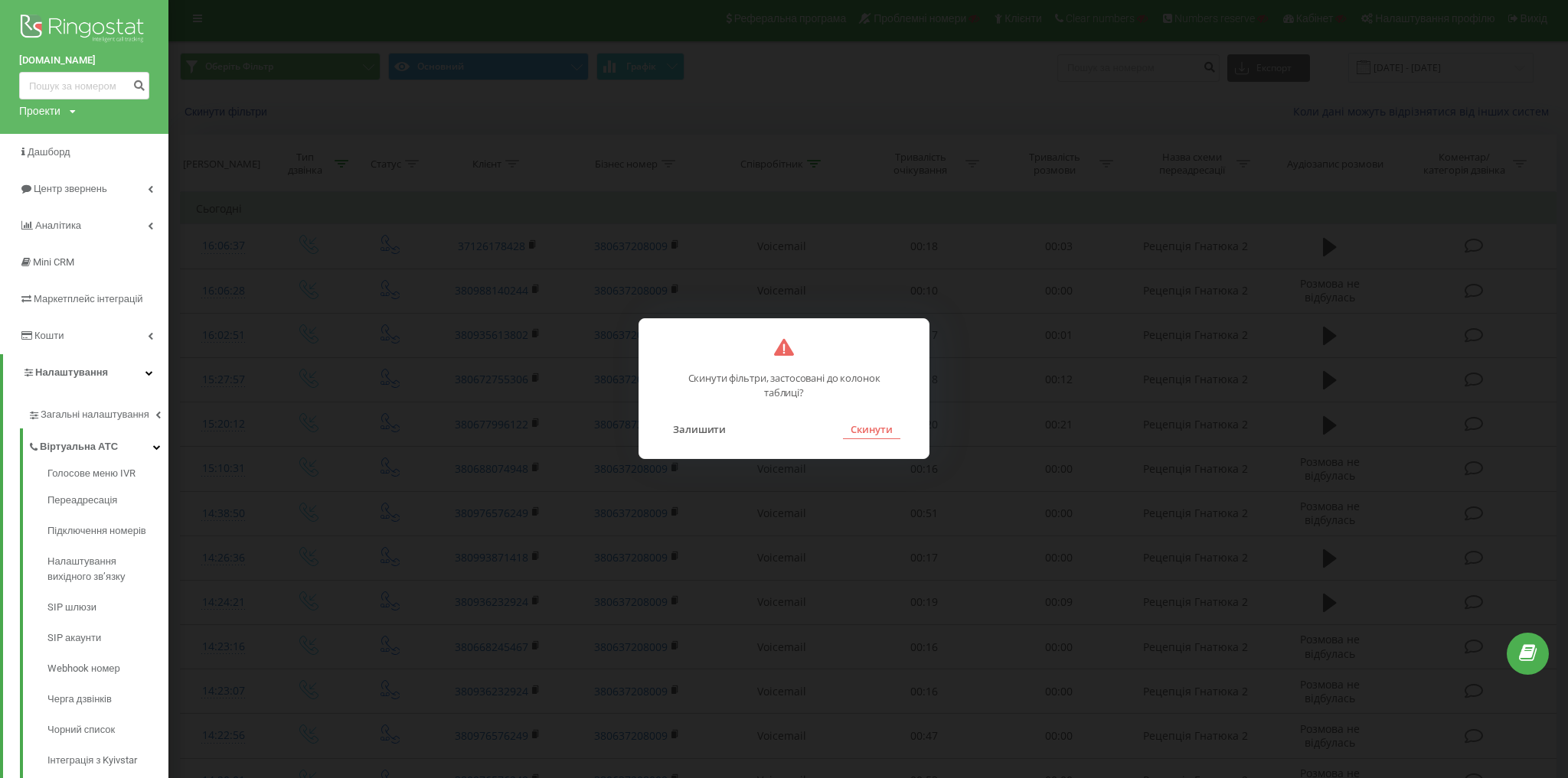
click at [876, 420] on button "Скинути" at bounding box center [872, 429] width 57 height 20
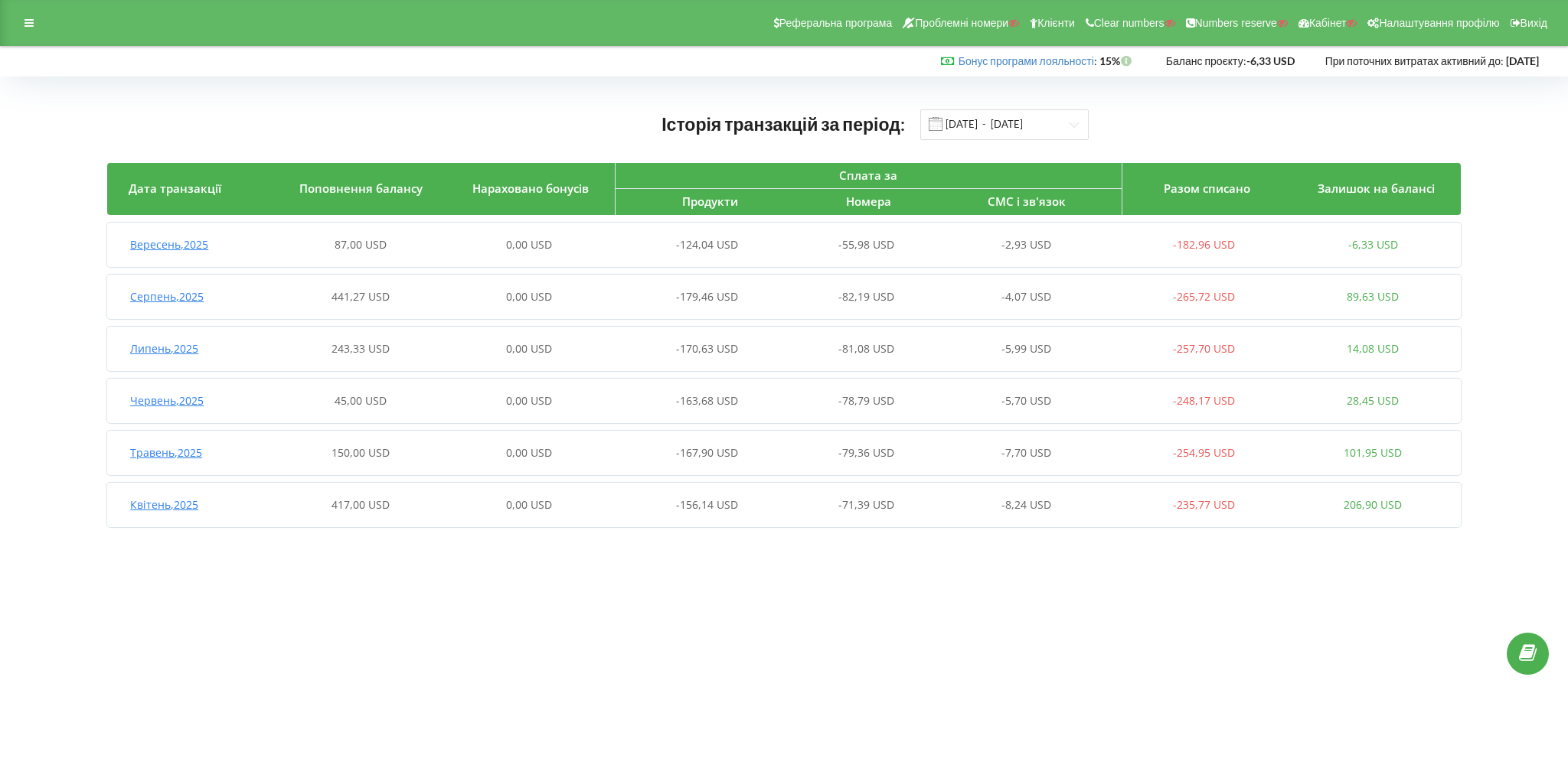
click at [150, 242] on span "Вересень , 2025" at bounding box center [169, 244] width 78 height 14
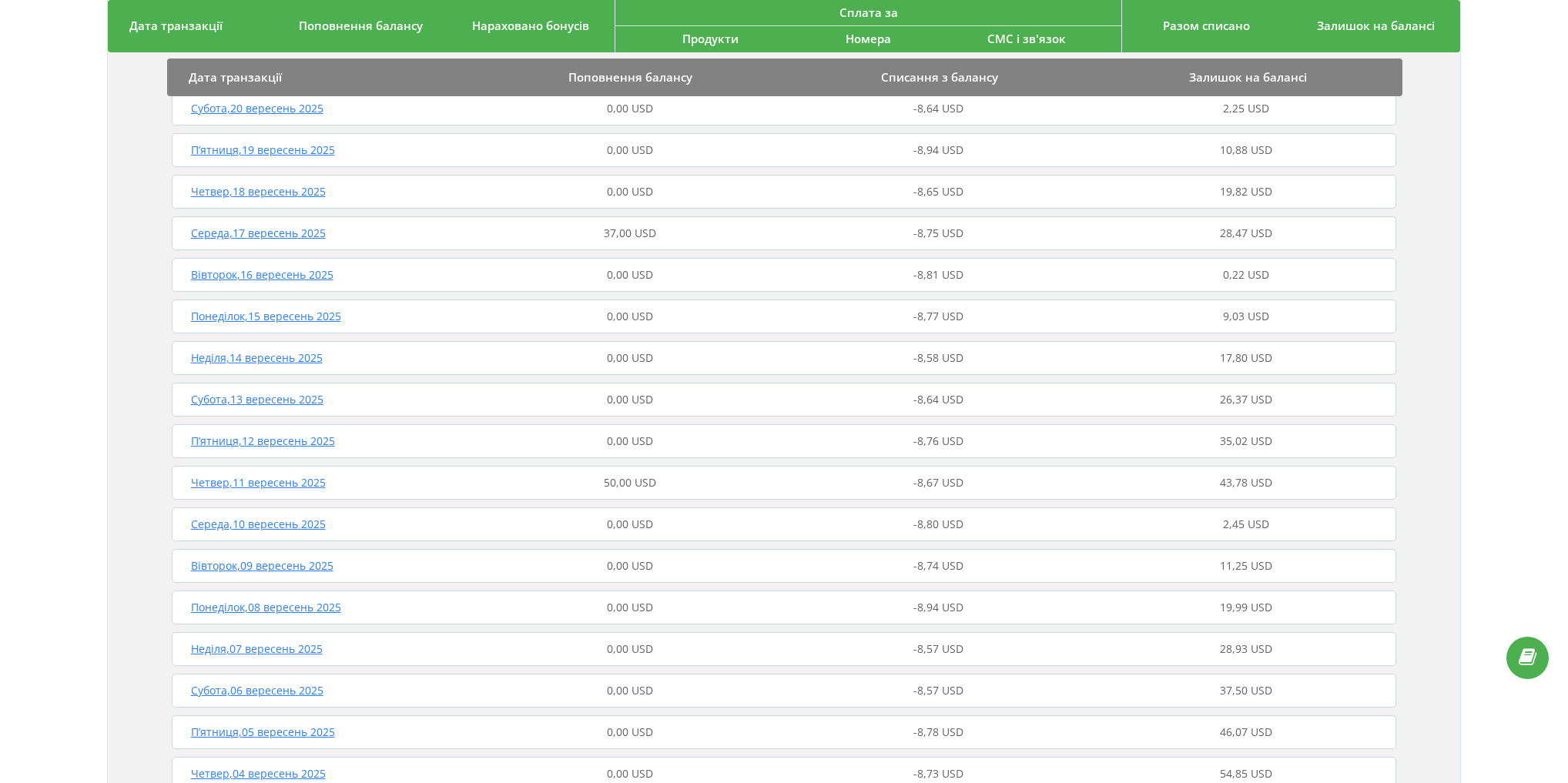
scroll to position [308, 0]
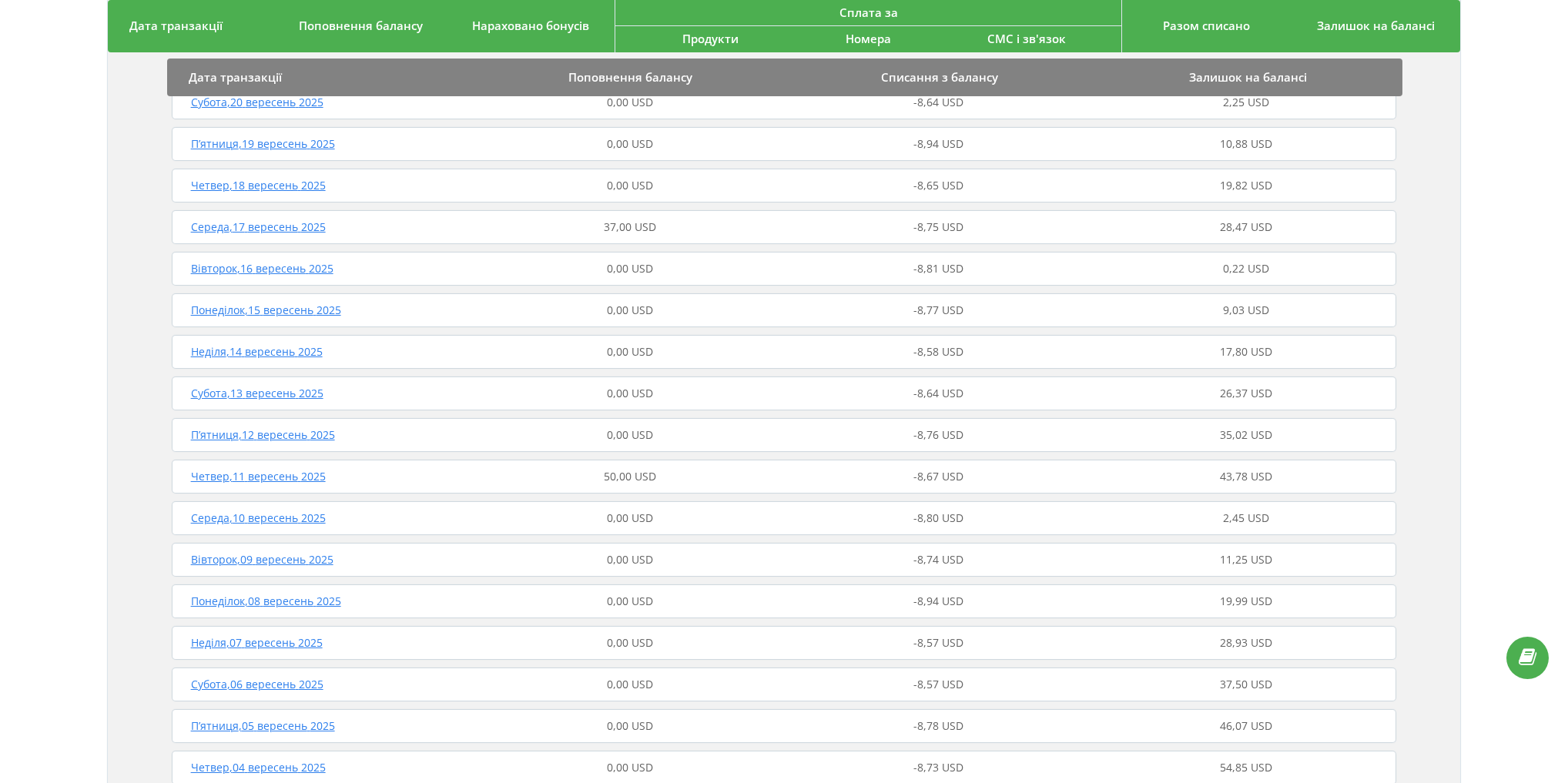
click at [291, 229] on span "Середа , 17 вересень 2025" at bounding box center [258, 227] width 135 height 14
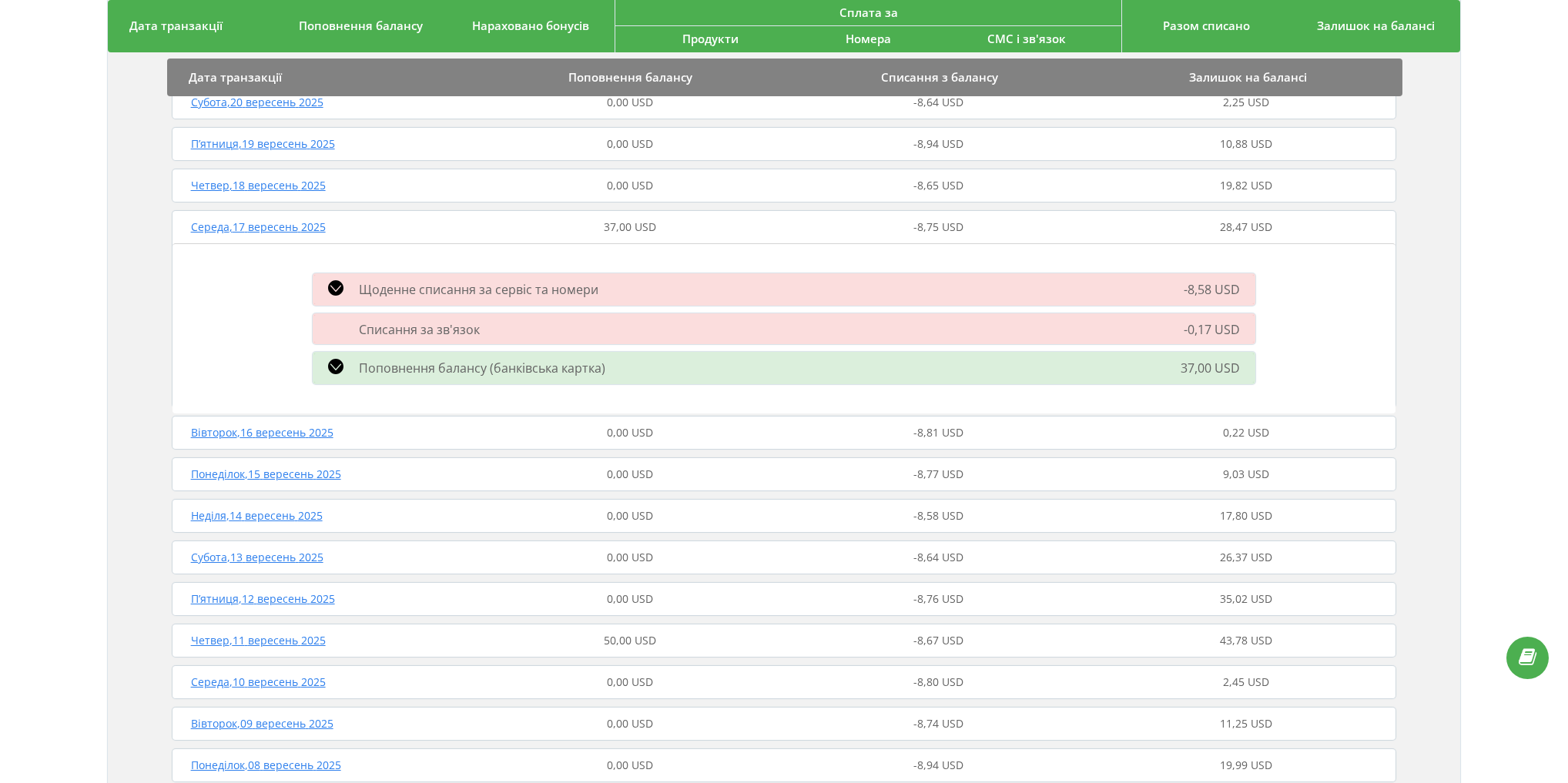
click at [329, 368] on icon at bounding box center [335, 366] width 15 height 15
click at [334, 363] on icon at bounding box center [335, 366] width 15 height 15
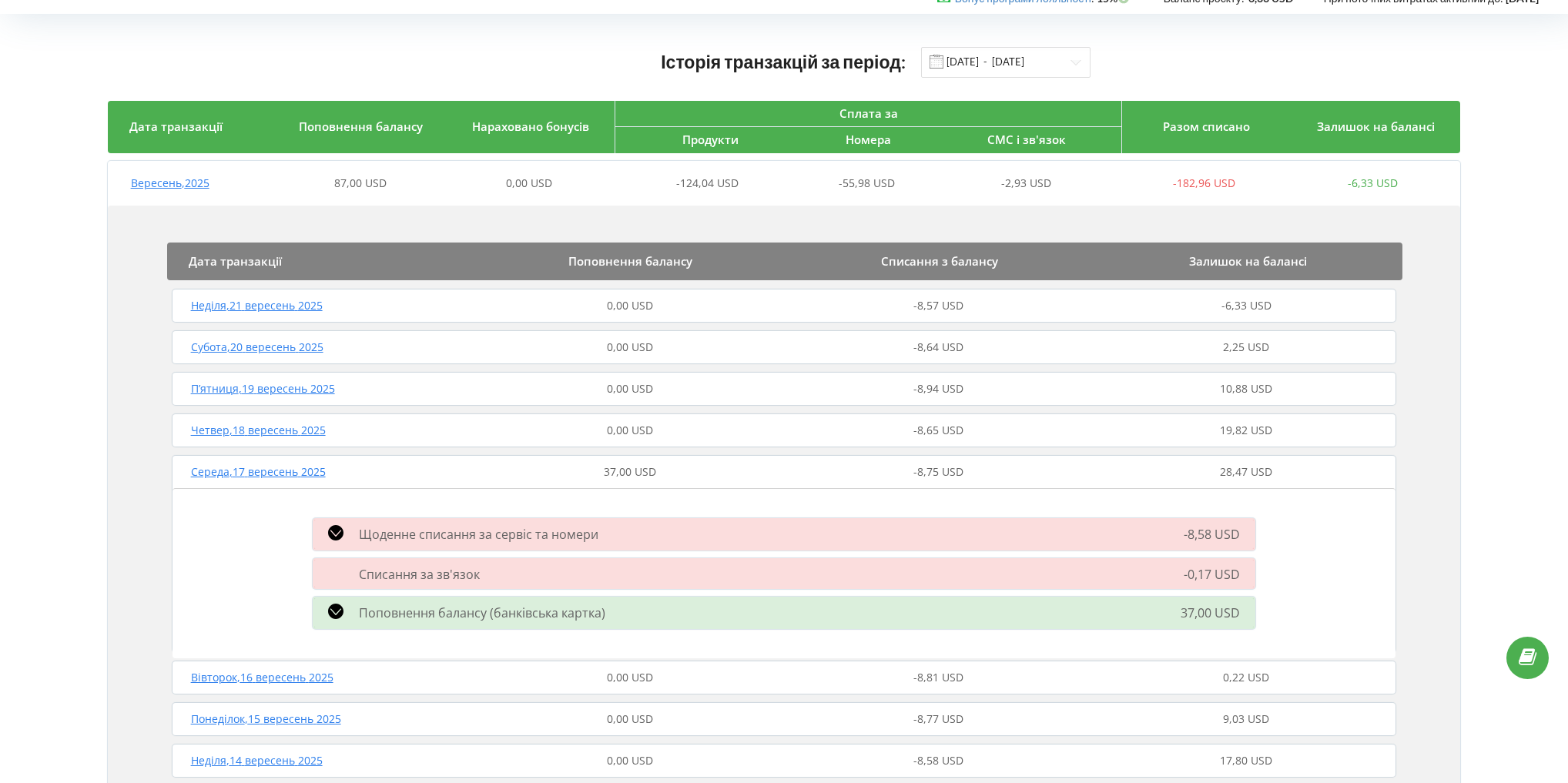
scroll to position [62, 0]
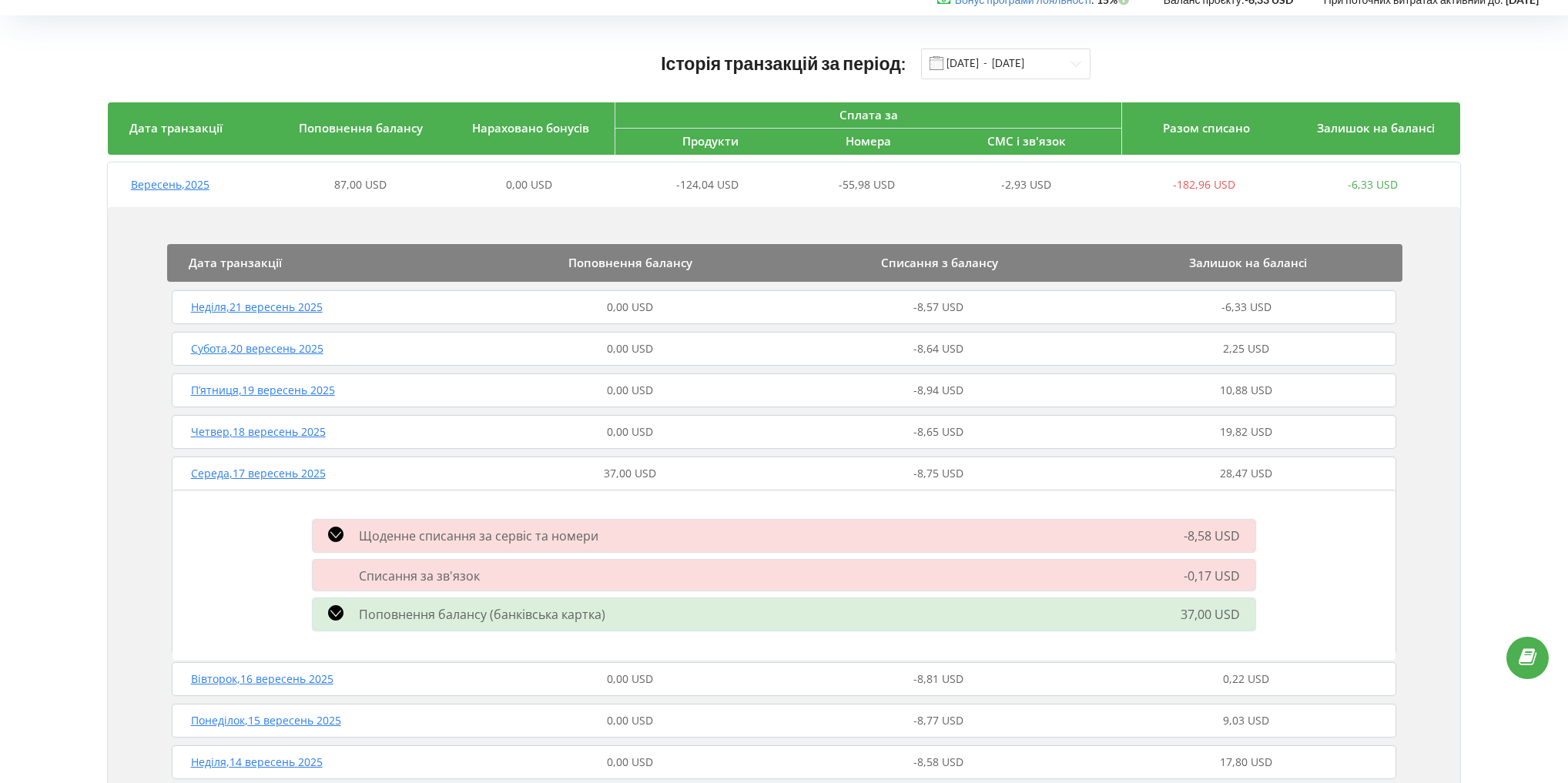
click at [207, 187] on span "Вересень , 2025" at bounding box center [170, 184] width 79 height 14
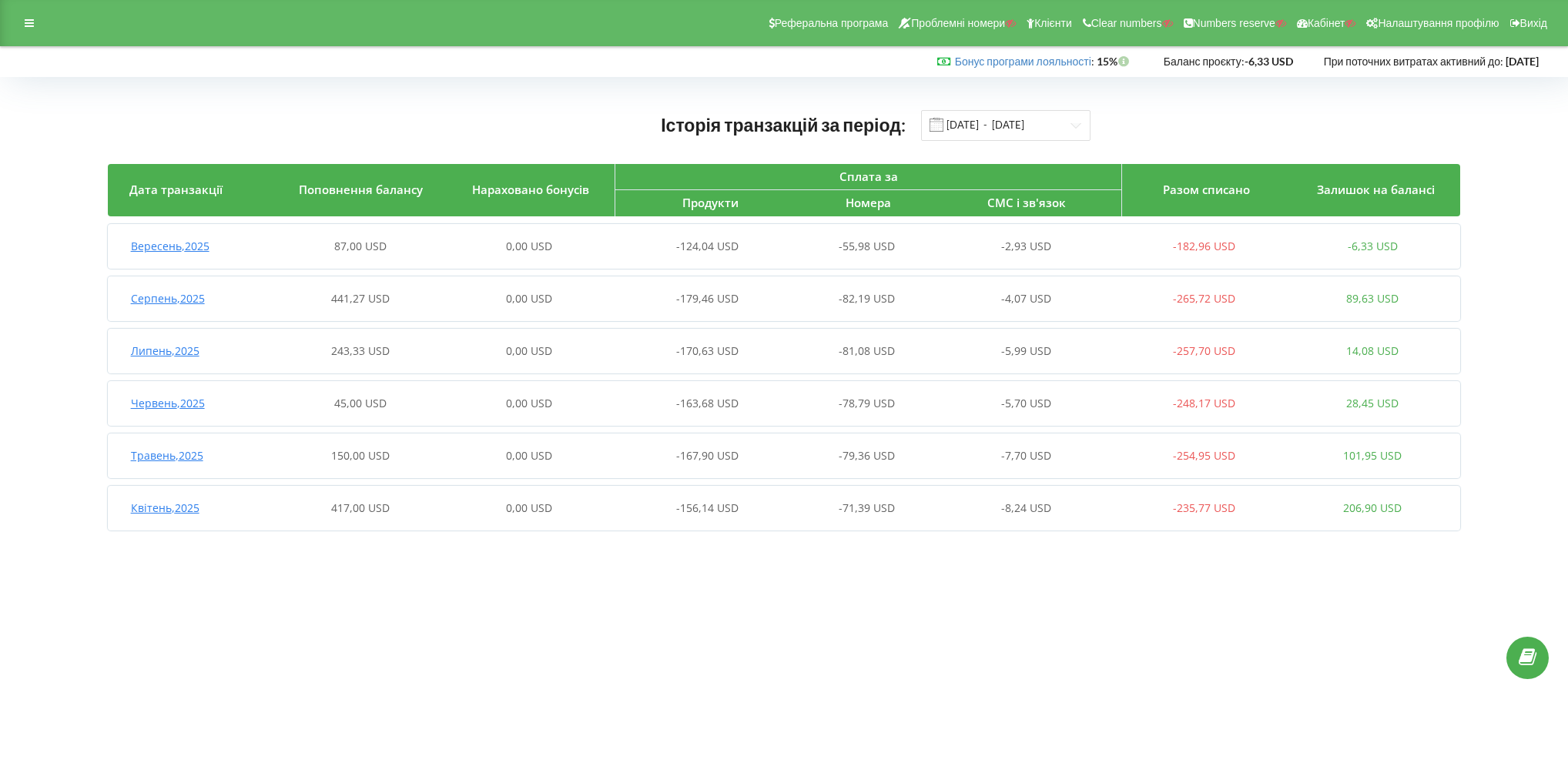
scroll to position [0, 0]
click at [176, 244] on span "Вересень , 2025" at bounding box center [170, 246] width 79 height 14
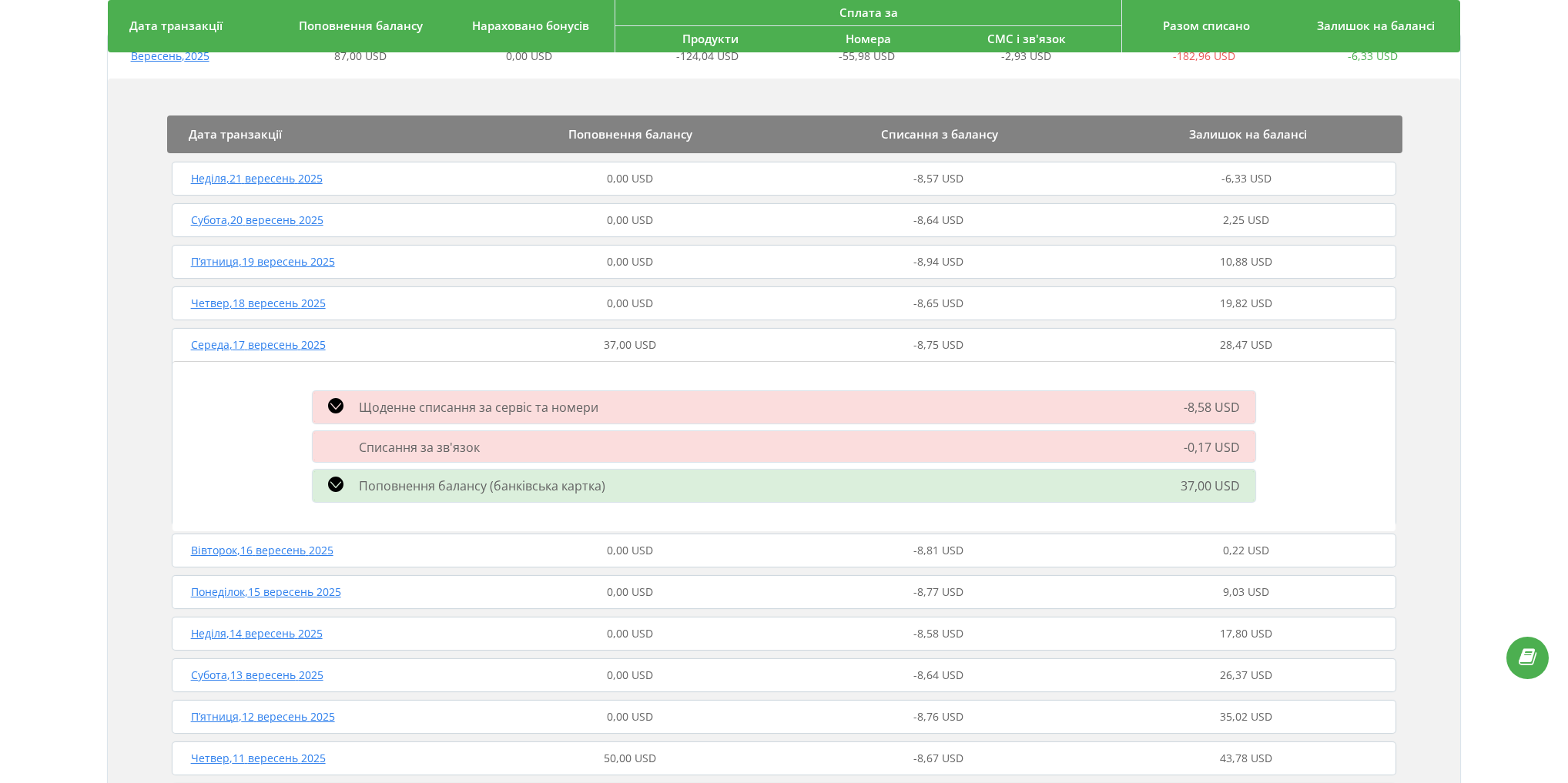
scroll to position [185, 0]
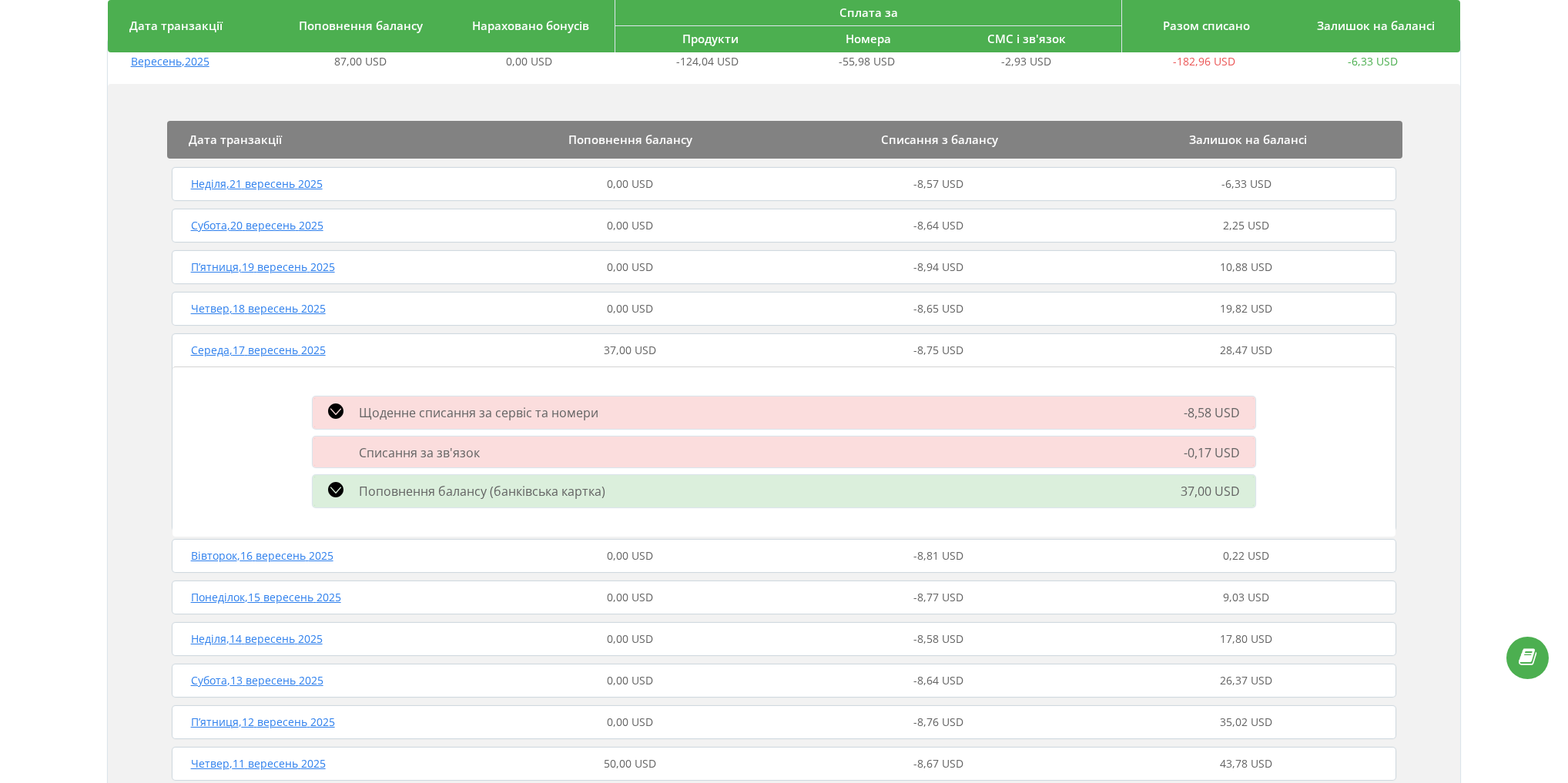
click at [176, 68] on span "Вересень , 2025" at bounding box center [170, 61] width 79 height 14
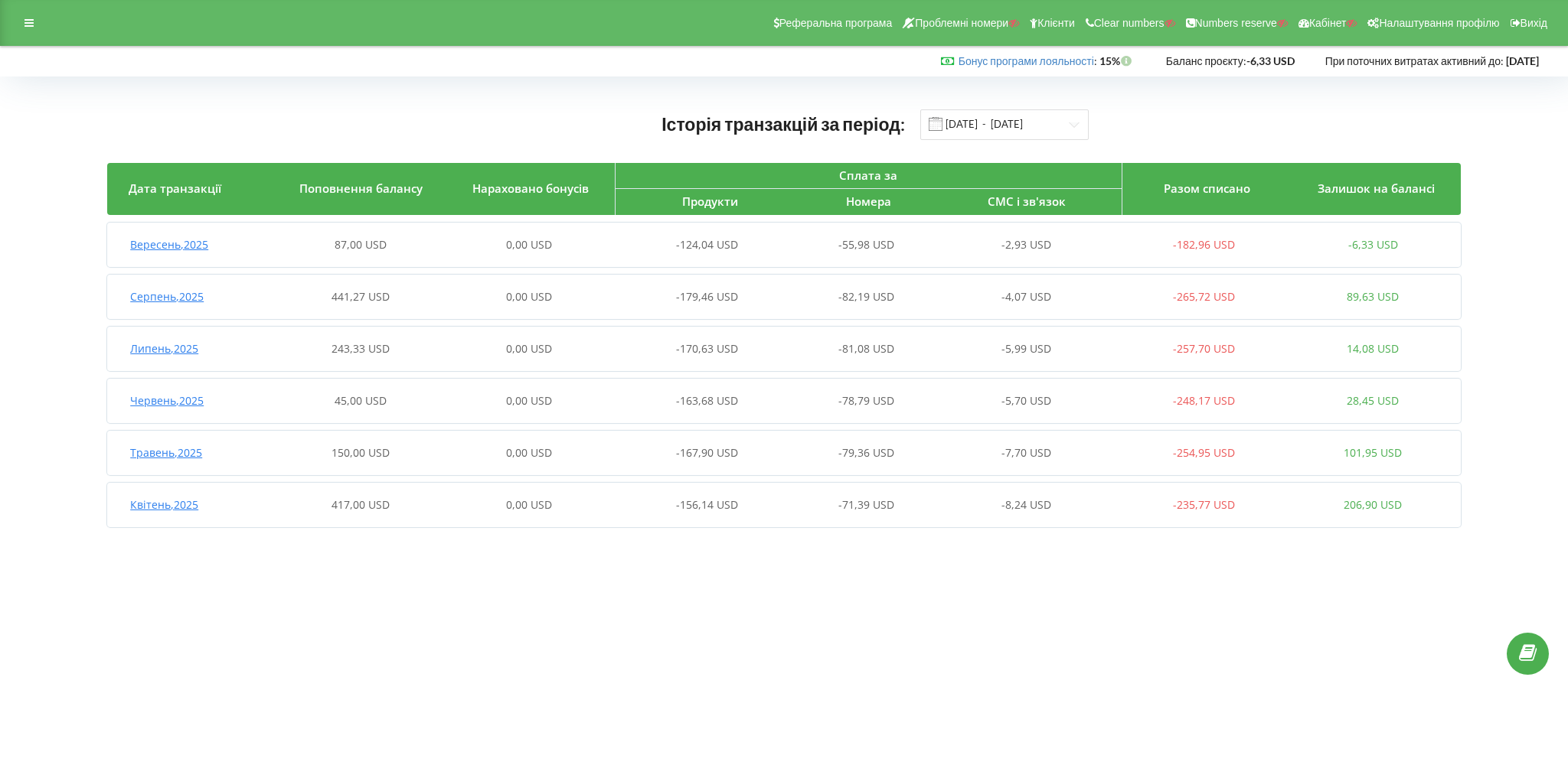
click at [189, 499] on span "Квітень , 2025" at bounding box center [164, 505] width 69 height 14
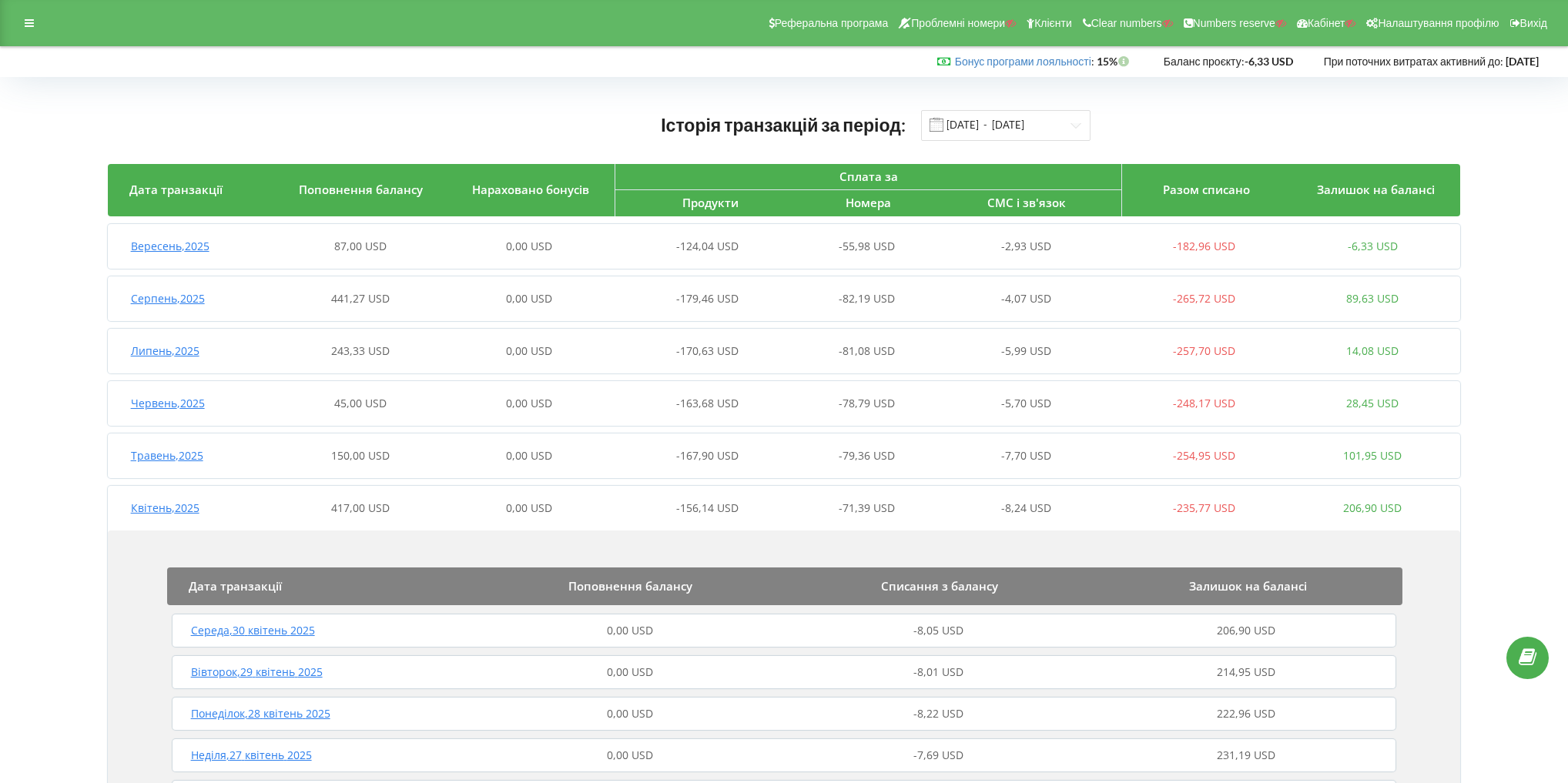
click at [165, 297] on span "Серпень , 2025" at bounding box center [167, 298] width 74 height 14
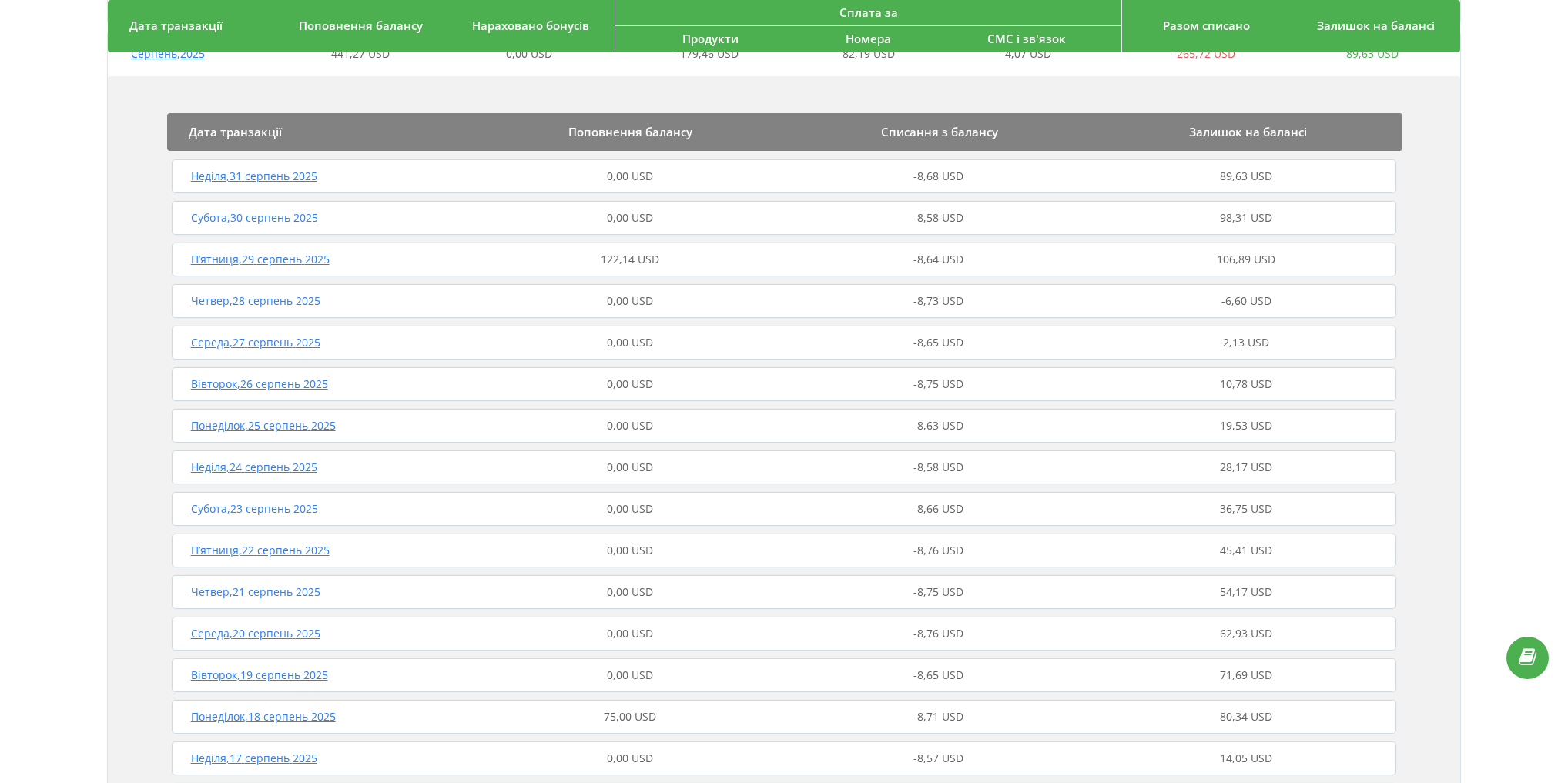
scroll to position [247, 0]
click at [277, 255] on span "П’ятниця , 29 серпень 2025" at bounding box center [260, 257] width 139 height 14
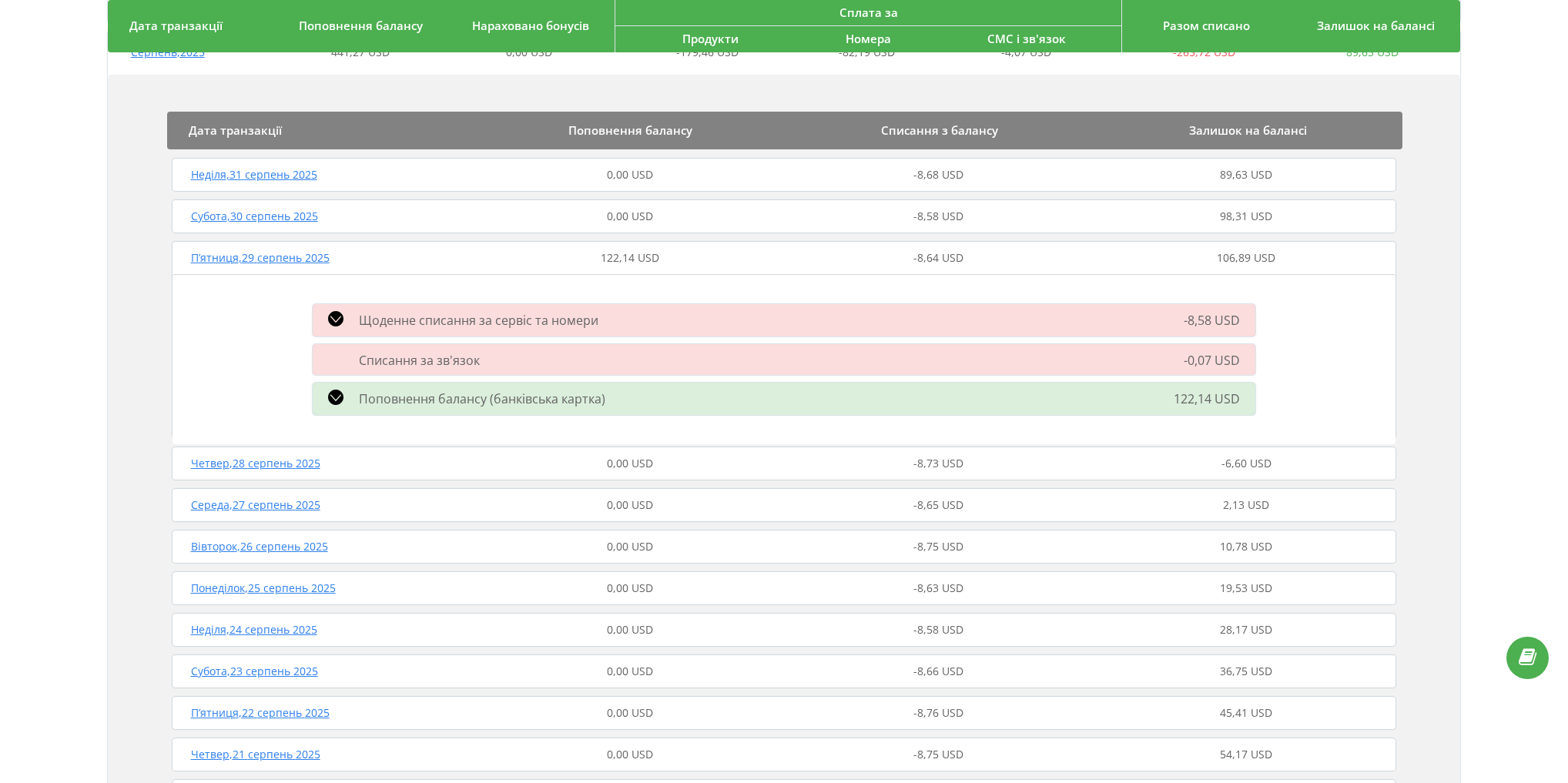
click at [324, 391] on div "Поповнення балансу (банківська картка)" at bounding box center [635, 398] width 662 height 18
click at [330, 396] on icon at bounding box center [335, 397] width 15 height 15
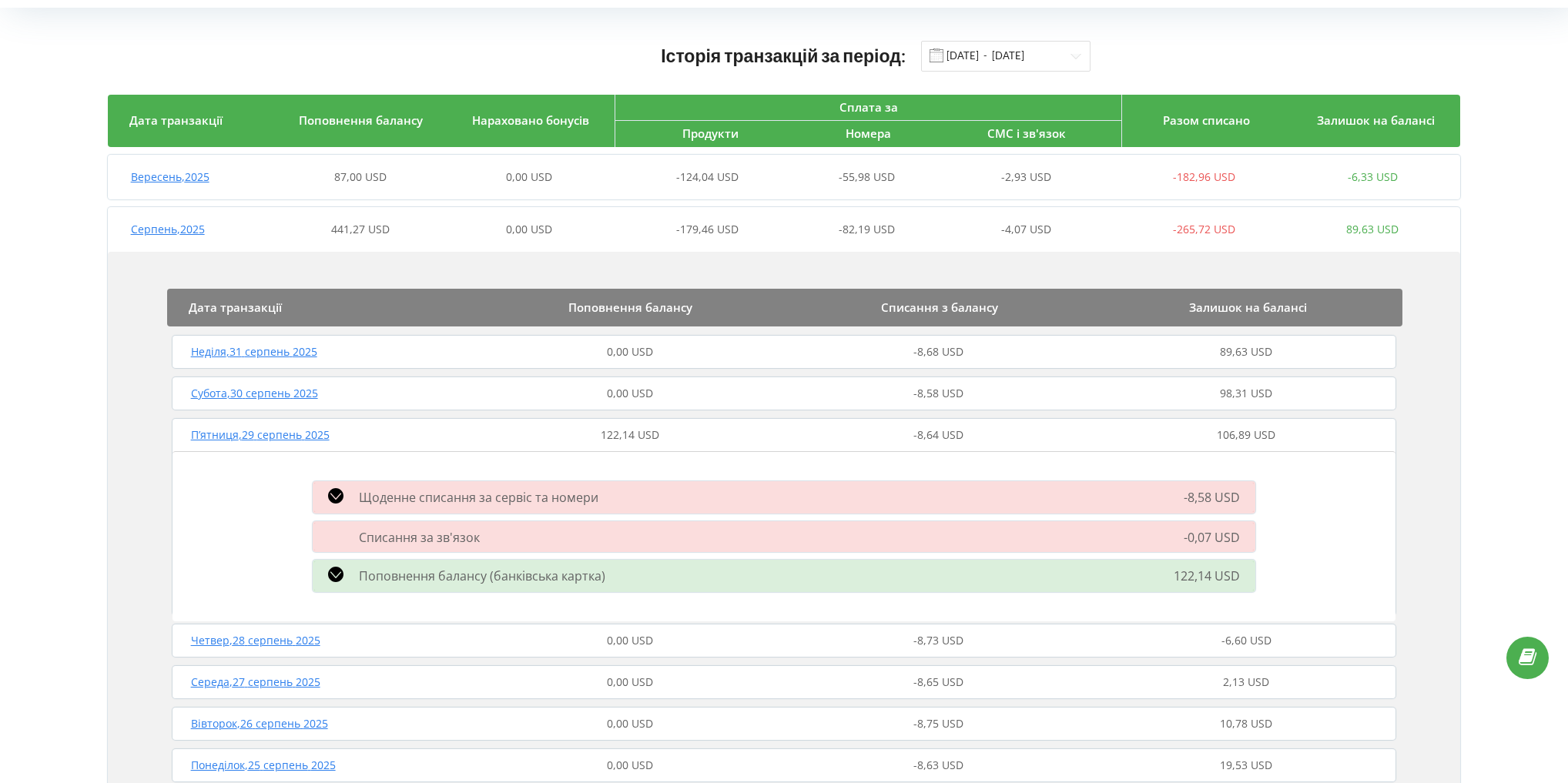
scroll to position [62, 0]
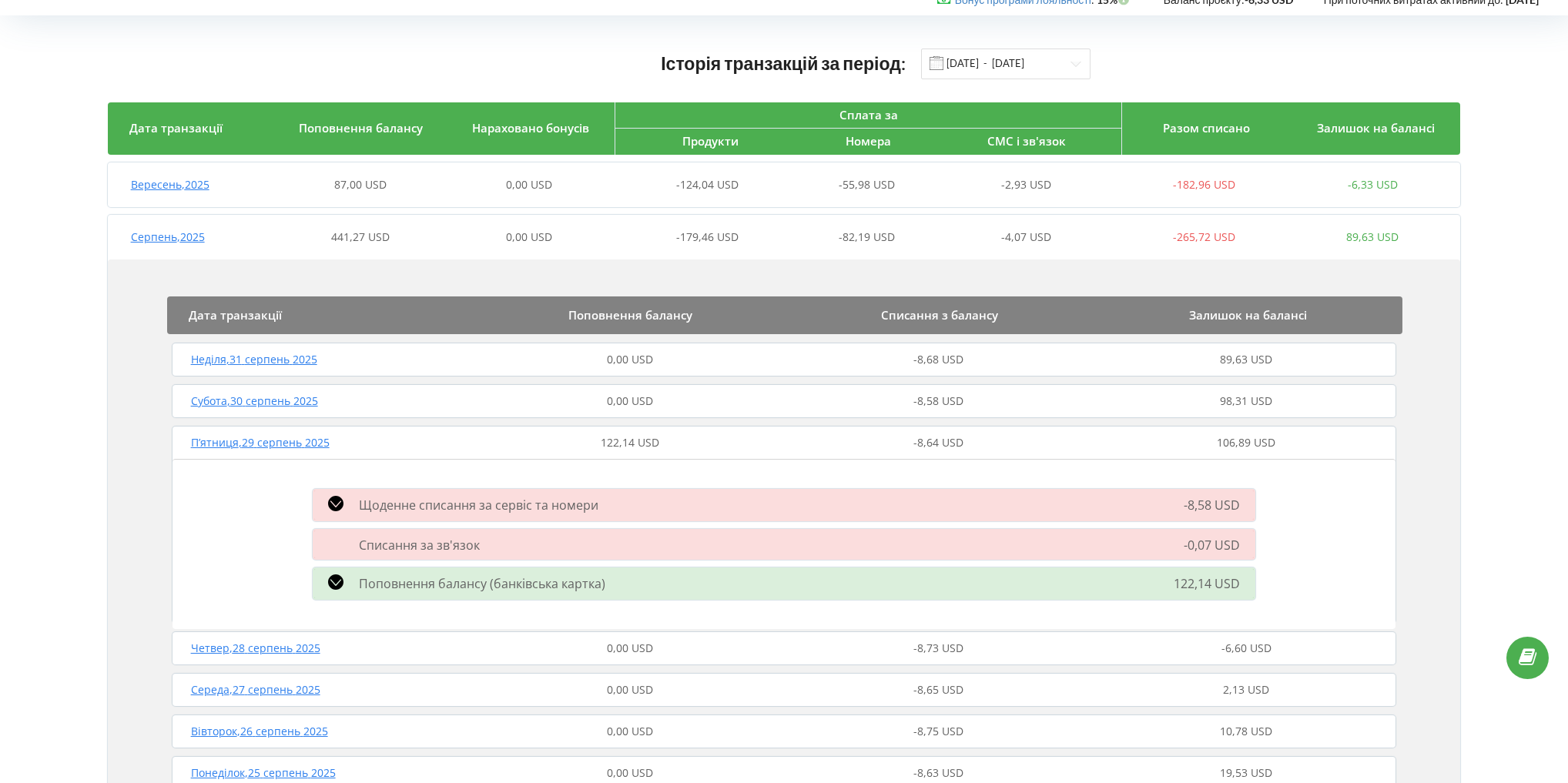
click at [255, 438] on span "П’ятниця , 29 серпень 2025" at bounding box center [260, 442] width 139 height 14
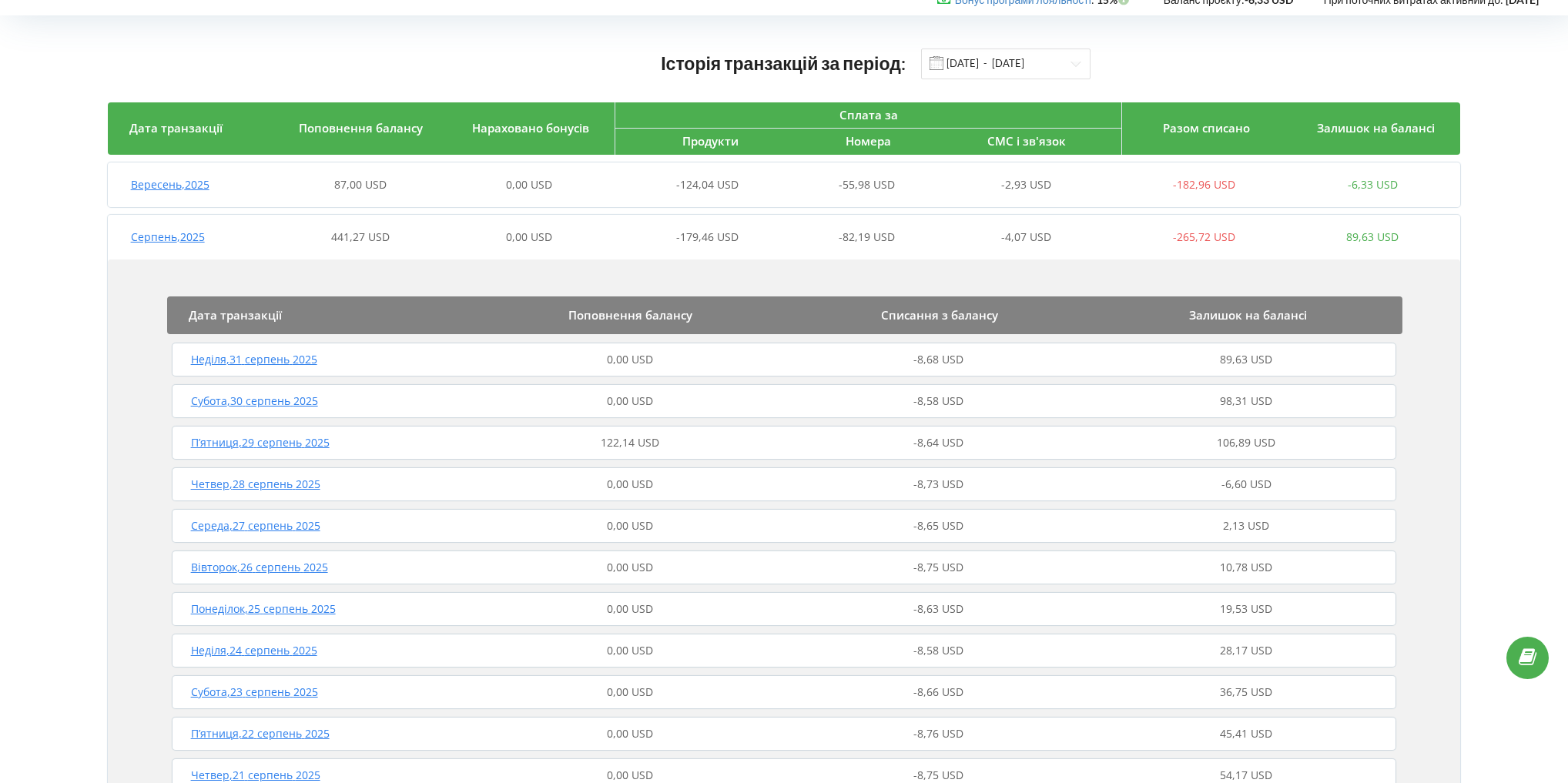
click at [228, 298] on div "Дата транзакції Поповнення балансу Списання з балансу Залишок на балансі" at bounding box center [785, 315] width 1235 height 38
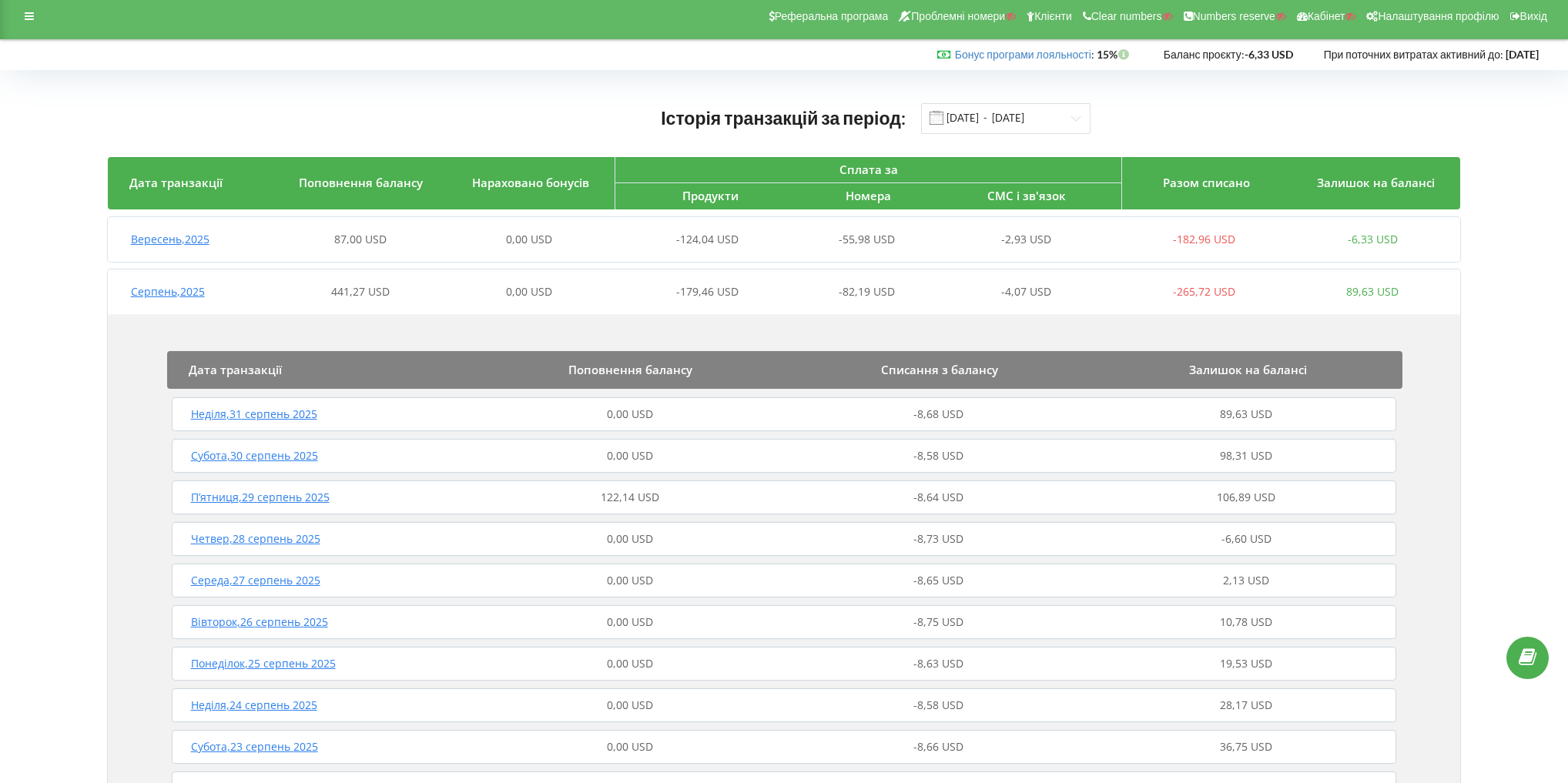
scroll to position [0, 0]
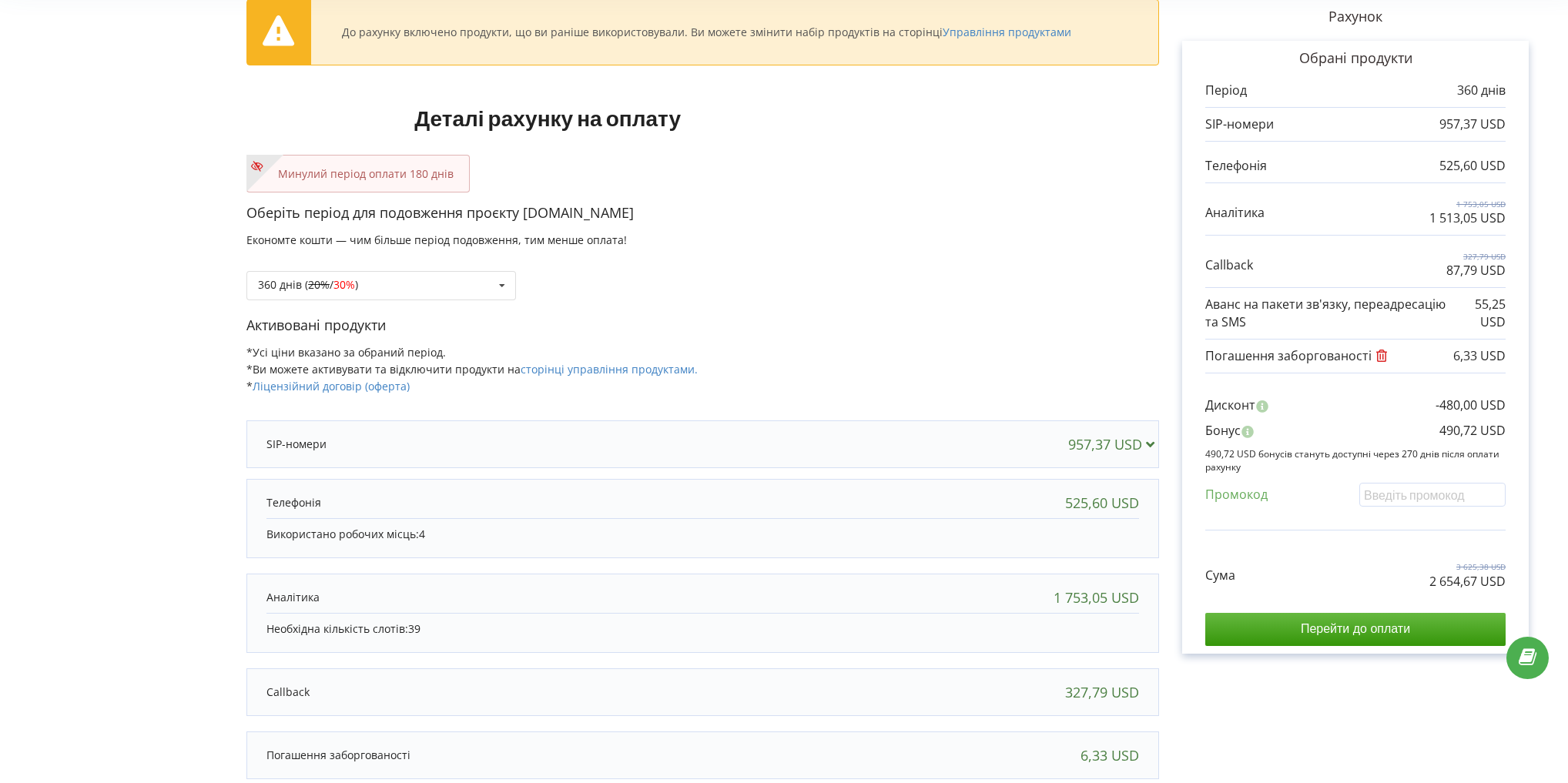
scroll to position [123, 0]
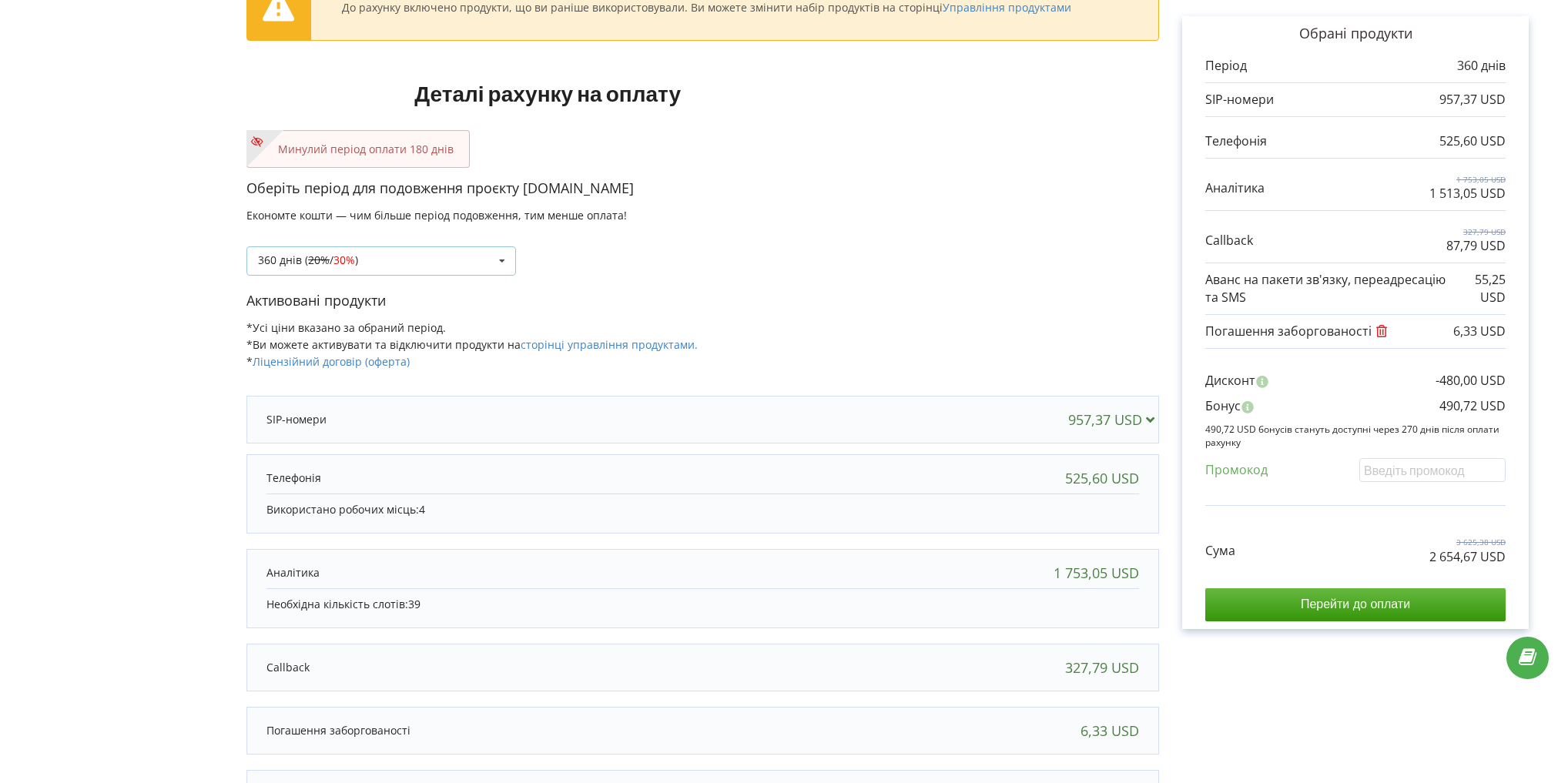
click at [300, 260] on div "360 днів ( 20% / 30% )" at bounding box center [308, 260] width 100 height 10
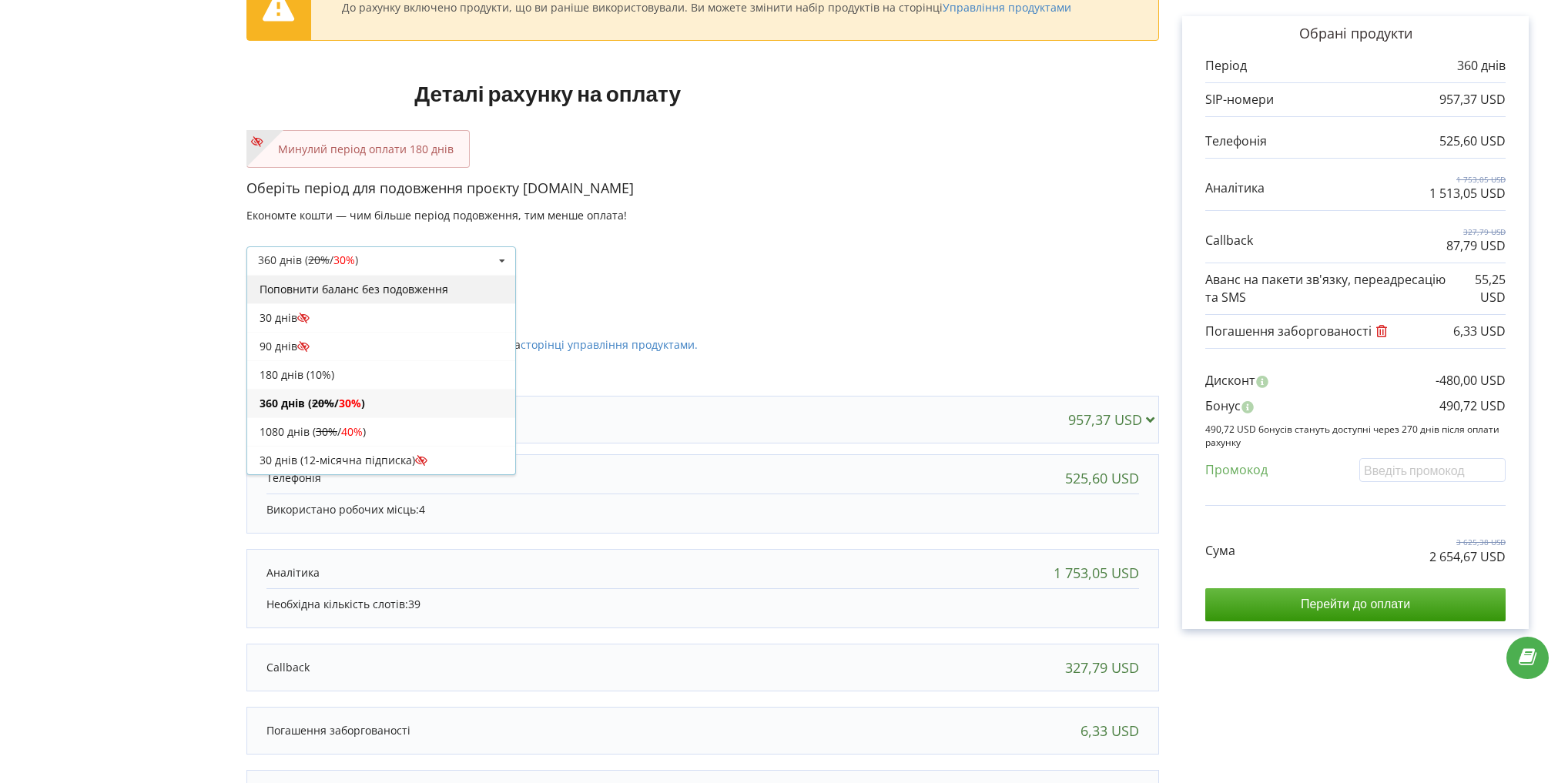
click at [313, 285] on div "Поповнити баланс без подовження" at bounding box center [381, 289] width 268 height 29
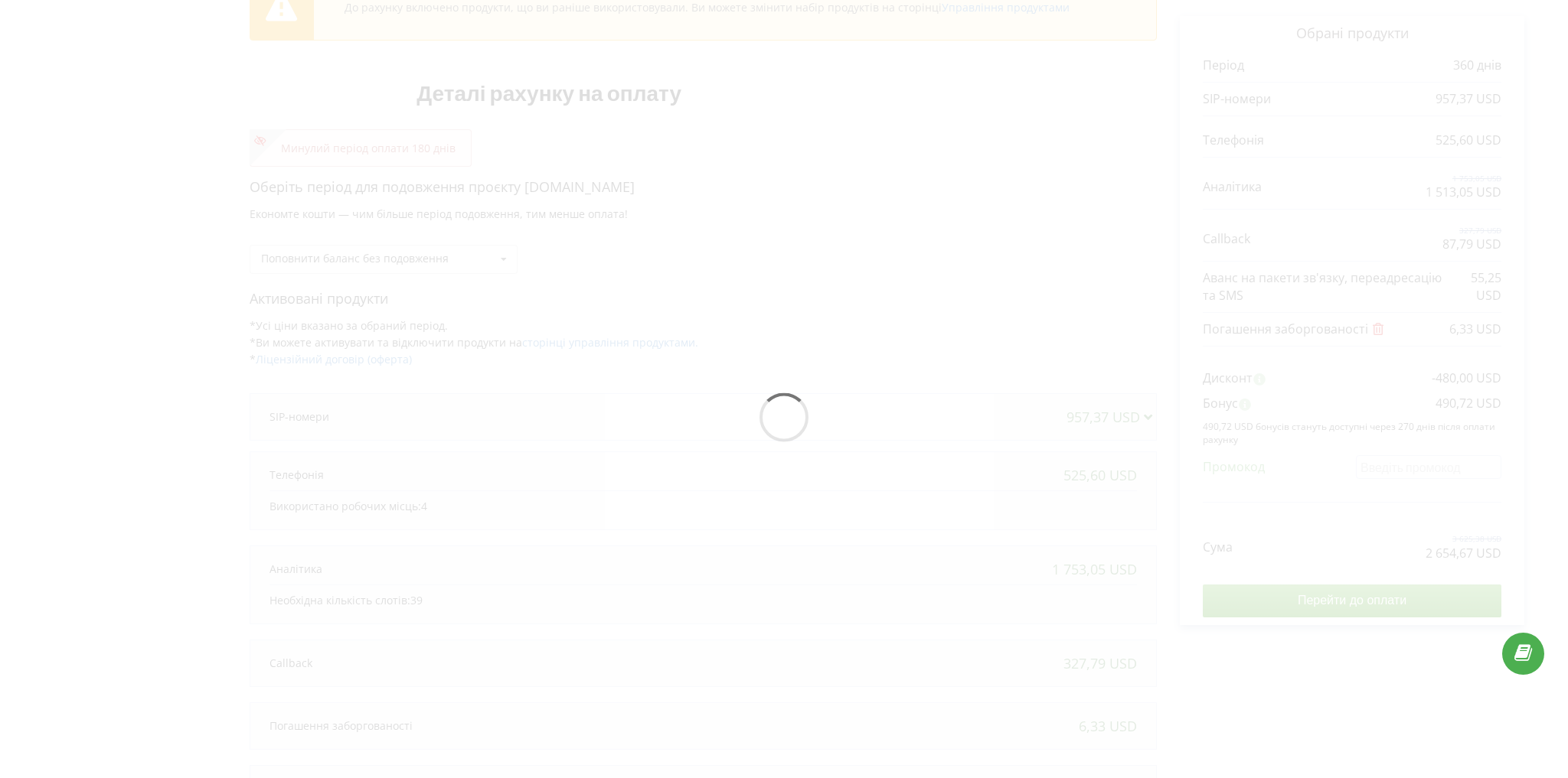
scroll to position [0, 0]
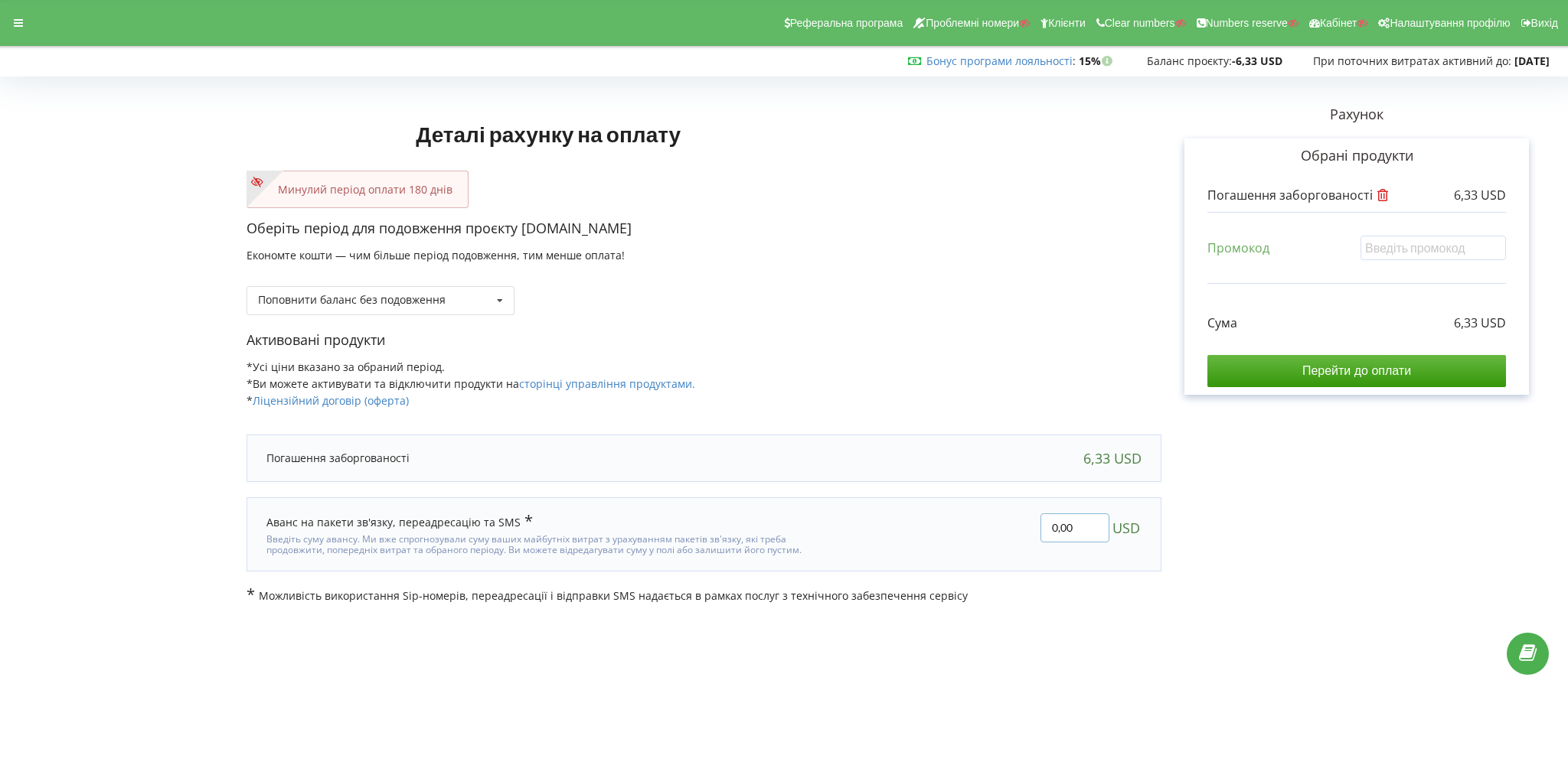
click at [1089, 523] on input "0,00" at bounding box center [1075, 528] width 69 height 29
type input "70"
click at [1209, 521] on div "Деталі рахунку на оплату Минулий період оплати 180 днів Оберіть період для подо…" at bounding box center [784, 342] width 1536 height 522
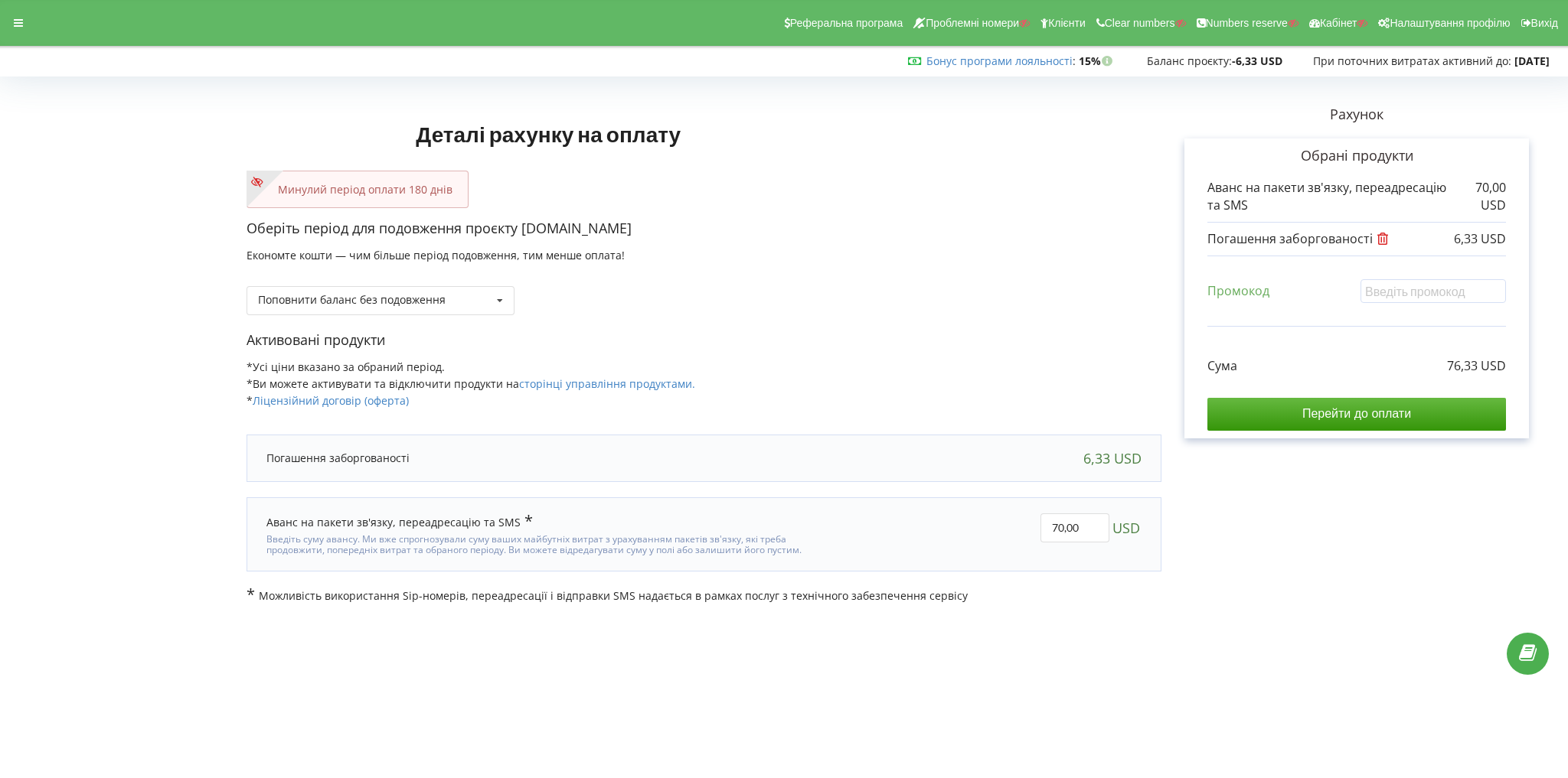
click at [1382, 236] on icon at bounding box center [1383, 236] width 14 height 12
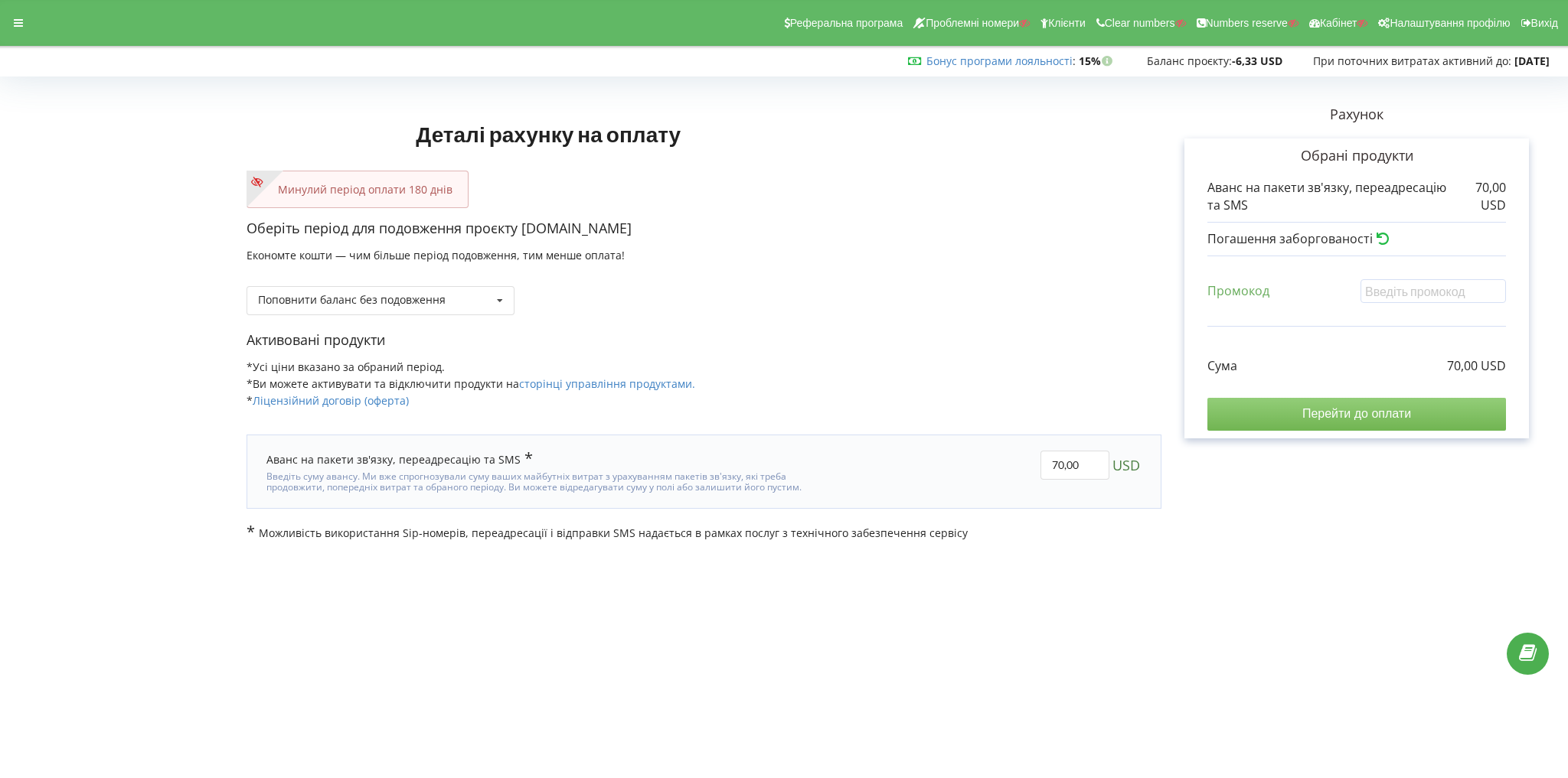
click at [1342, 414] on input "Перейти до оплати" at bounding box center [1357, 414] width 299 height 32
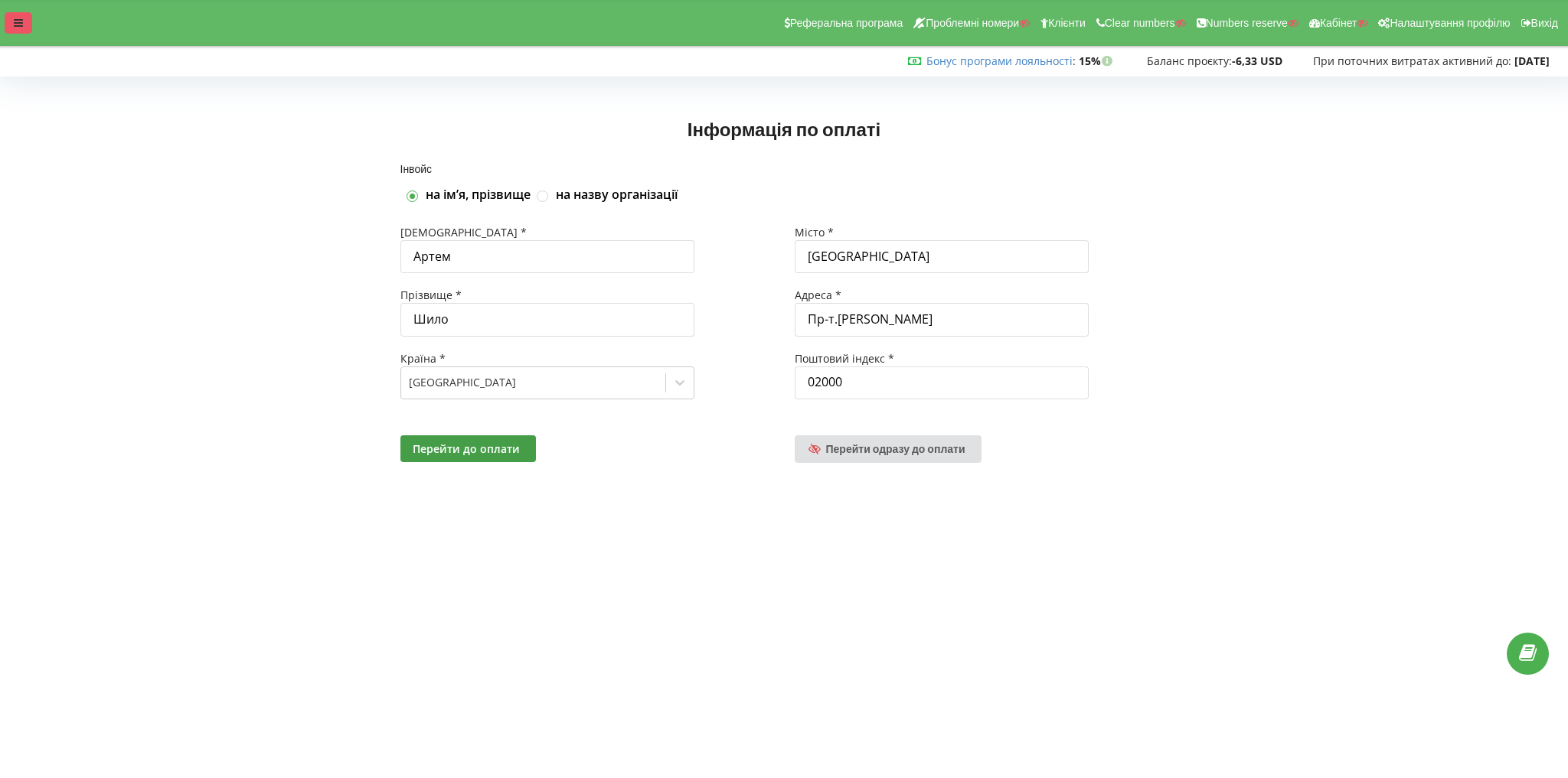
click at [9, 21] on div at bounding box center [18, 22] width 28 height 22
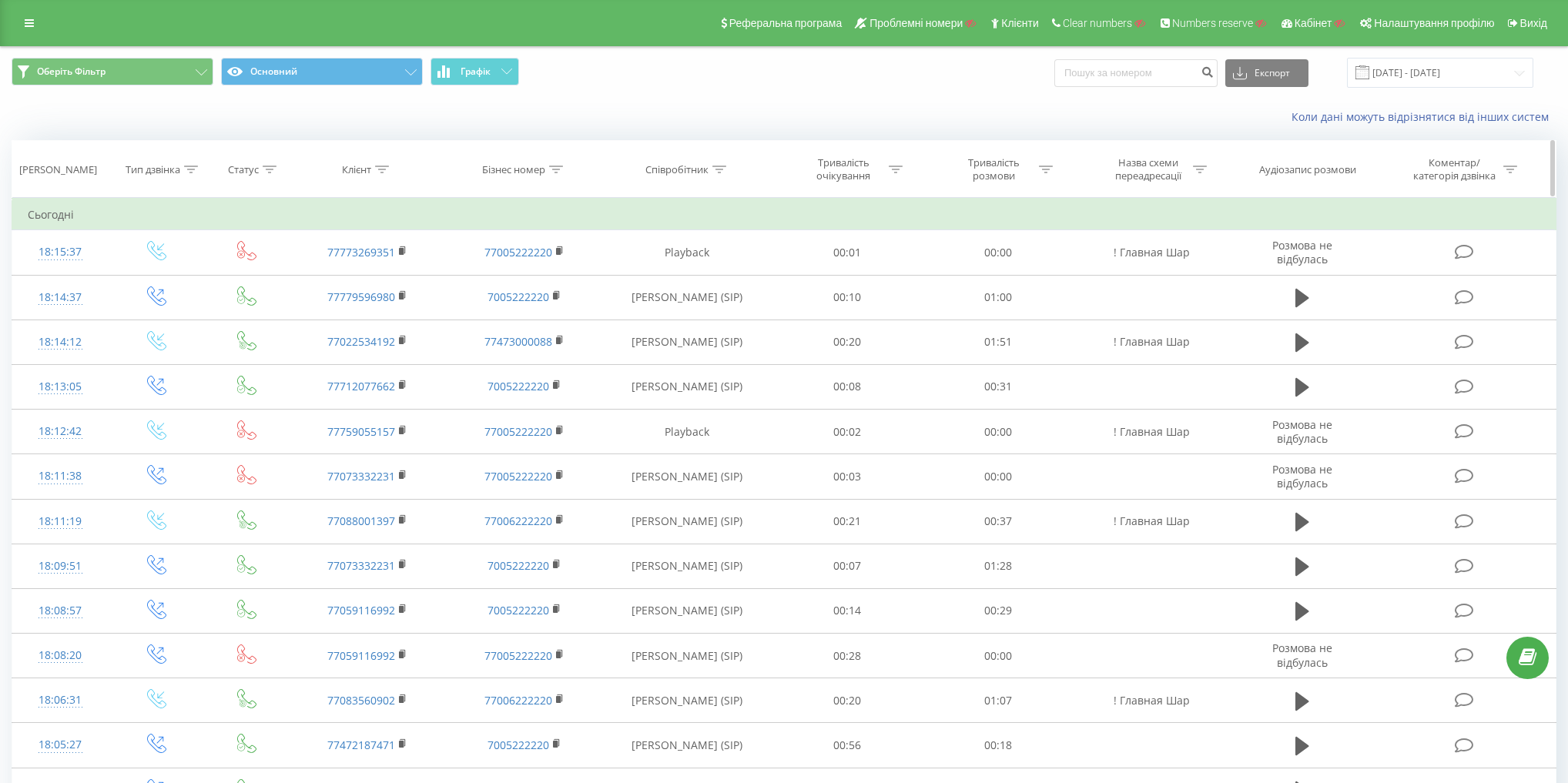
click at [372, 167] on div "Дата дзвінка Тип дзвінка Статус Клієнт Бізнес номер Співробітник Тривалість очі…" at bounding box center [784, 745] width 1545 height 1211
click at [359, 170] on div "Клієнт" at bounding box center [357, 170] width 30 height 13
click at [373, 275] on input "text" at bounding box center [368, 281] width 135 height 27
paste input "6969"
type input "6969"
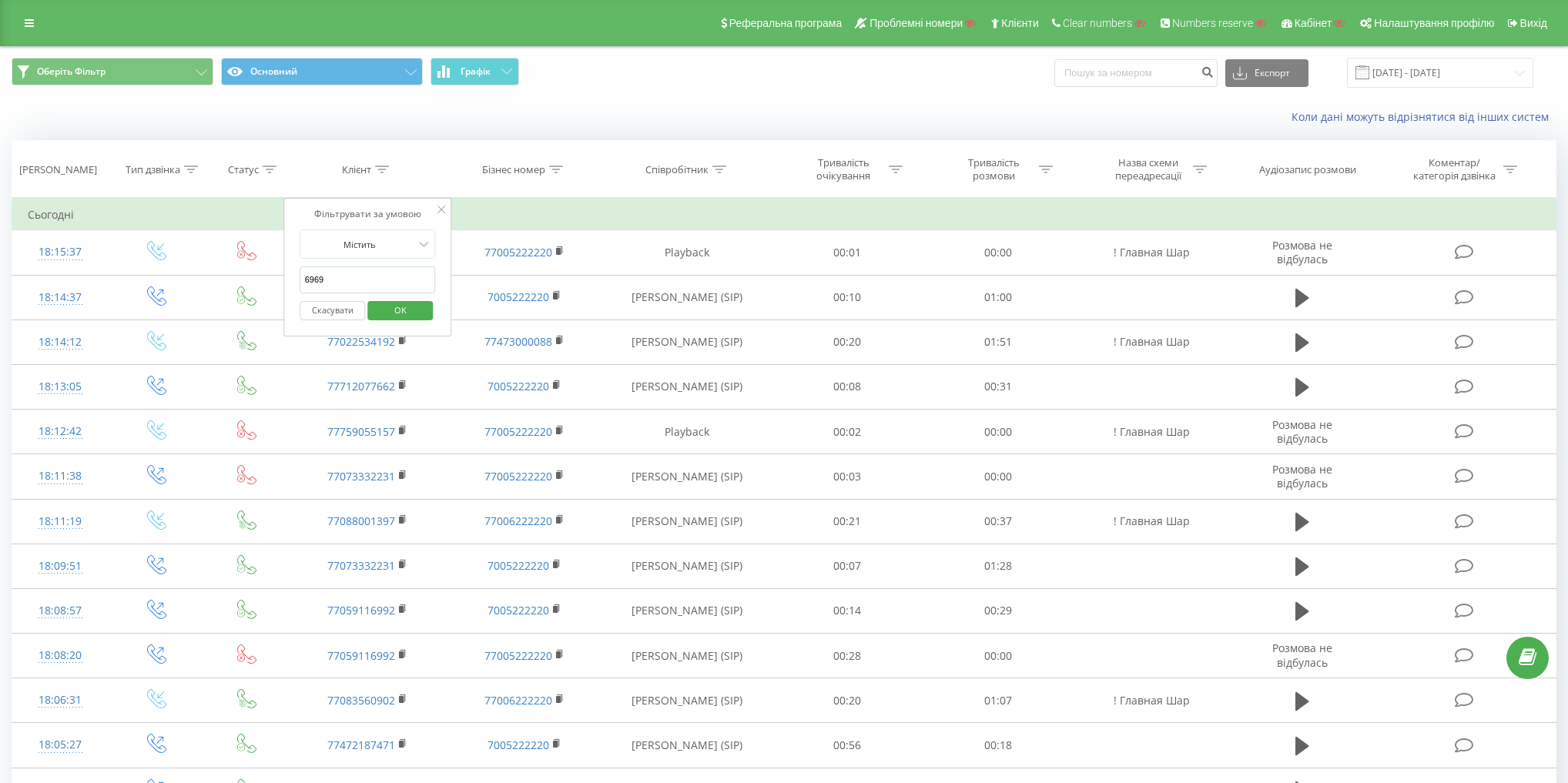
click at [405, 310] on span "OK" at bounding box center [401, 310] width 43 height 24
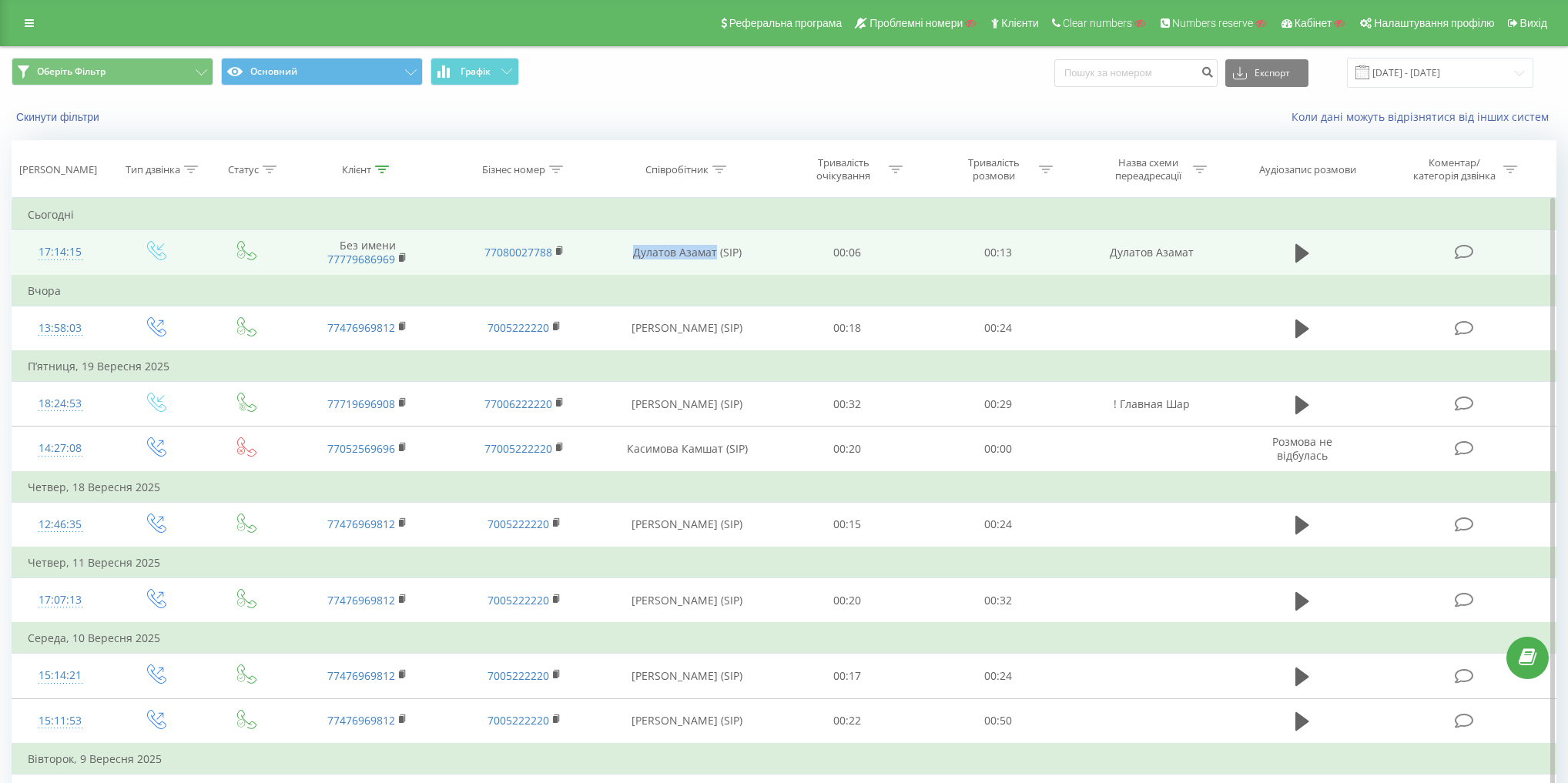
drag, startPoint x: 627, startPoint y: 251, endPoint x: 716, endPoint y: 255, distance: 89.1
click at [716, 255] on td "Дулатов Азамат (SIP)" at bounding box center [687, 252] width 168 height 46
copy td "Дулатов Азамат"
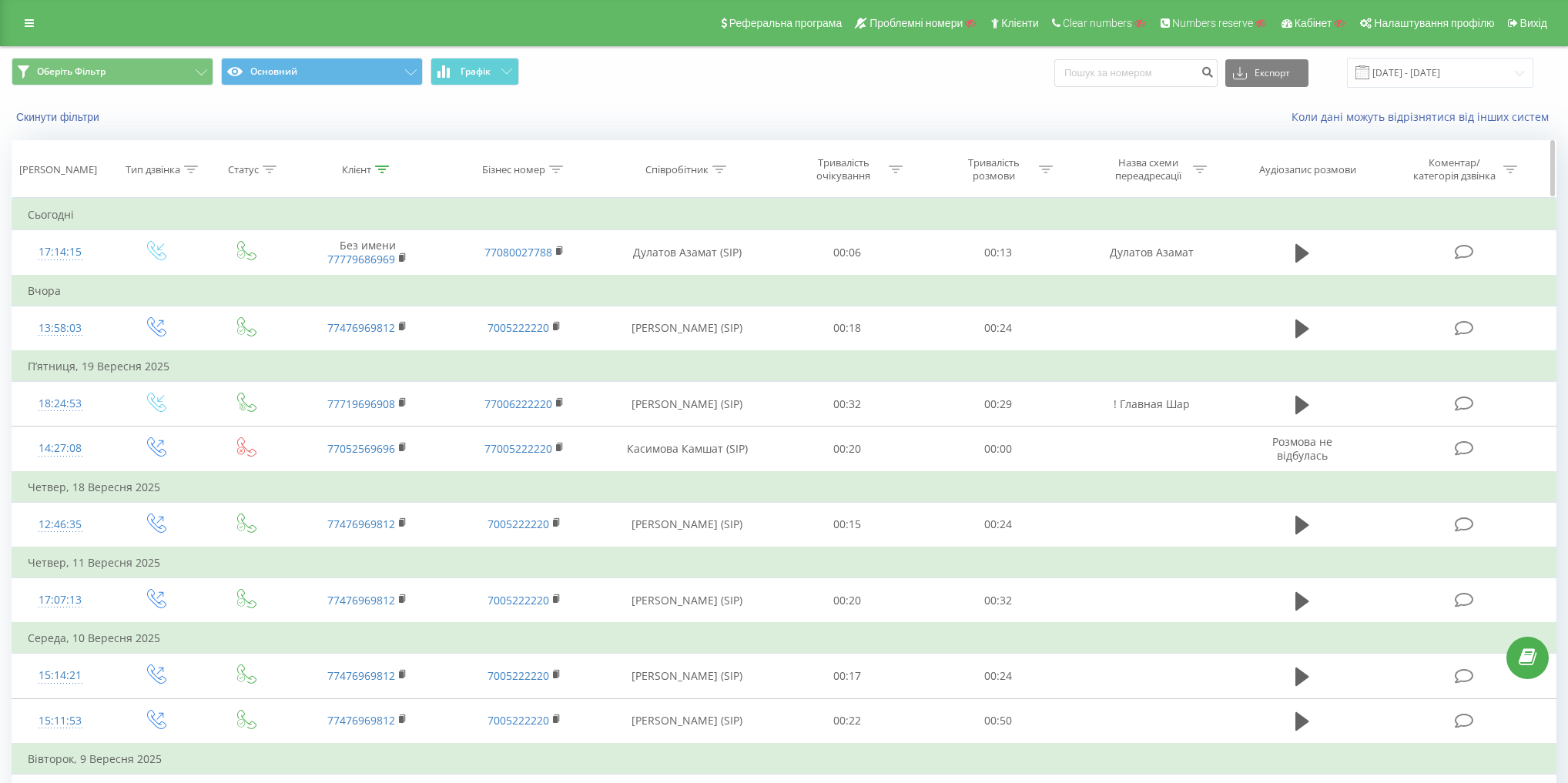
click at [683, 169] on div "Співробітник" at bounding box center [676, 170] width 63 height 13
click at [692, 273] on input "text" at bounding box center [687, 281] width 135 height 27
paste input "Дулатов Азамат"
type input "Дулатов Азамат"
click at [642, 306] on button "Скасувати" at bounding box center [653, 311] width 66 height 19
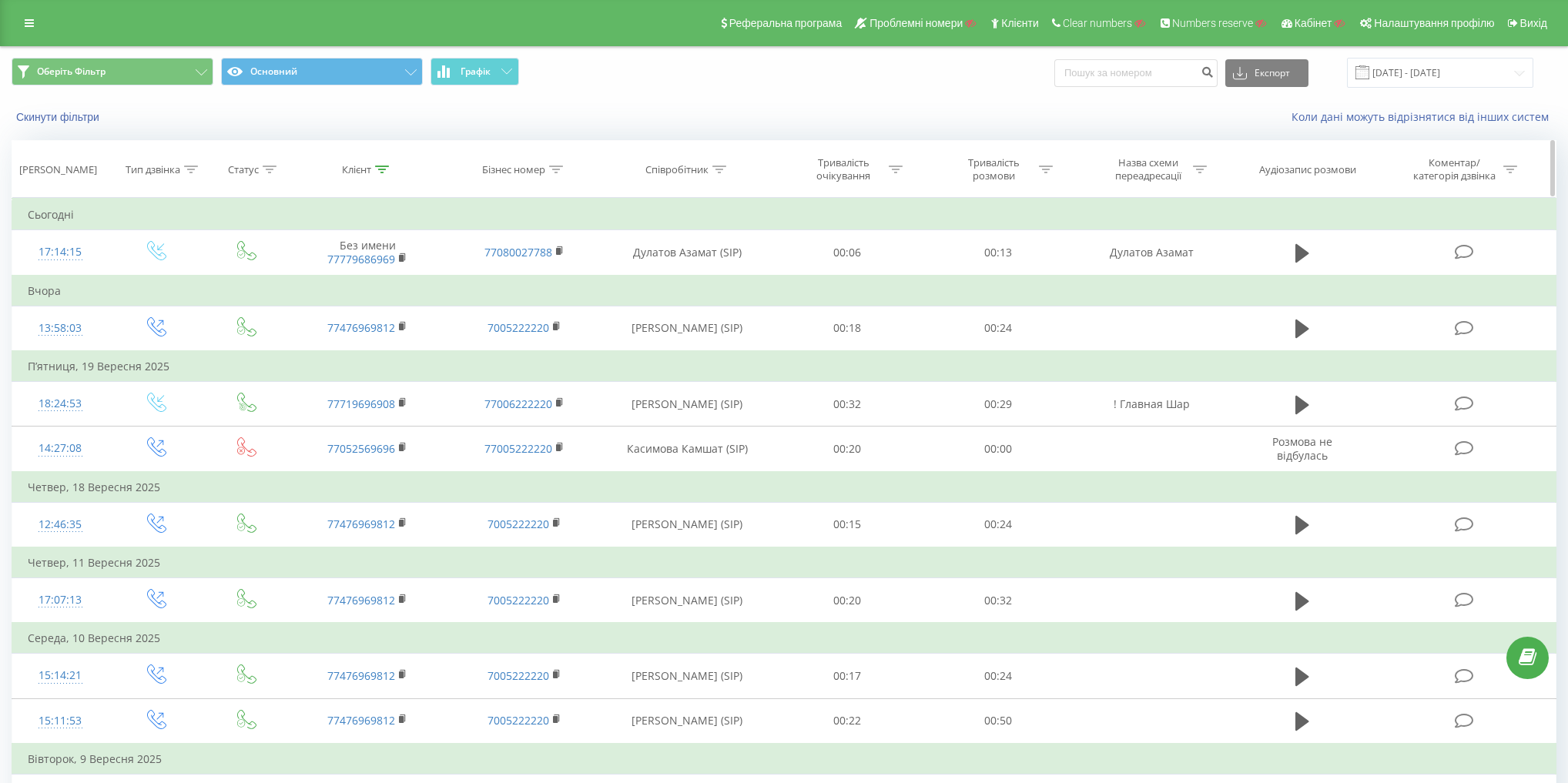
click at [696, 168] on div "Співробітник" at bounding box center [676, 170] width 63 height 13
click at [699, 271] on input "Дулатов Азамат" at bounding box center [687, 281] width 135 height 27
paste input "Дулатов Азамат"
type input "Дулатов Азамат"
click at [734, 313] on span "OK" at bounding box center [720, 310] width 43 height 24
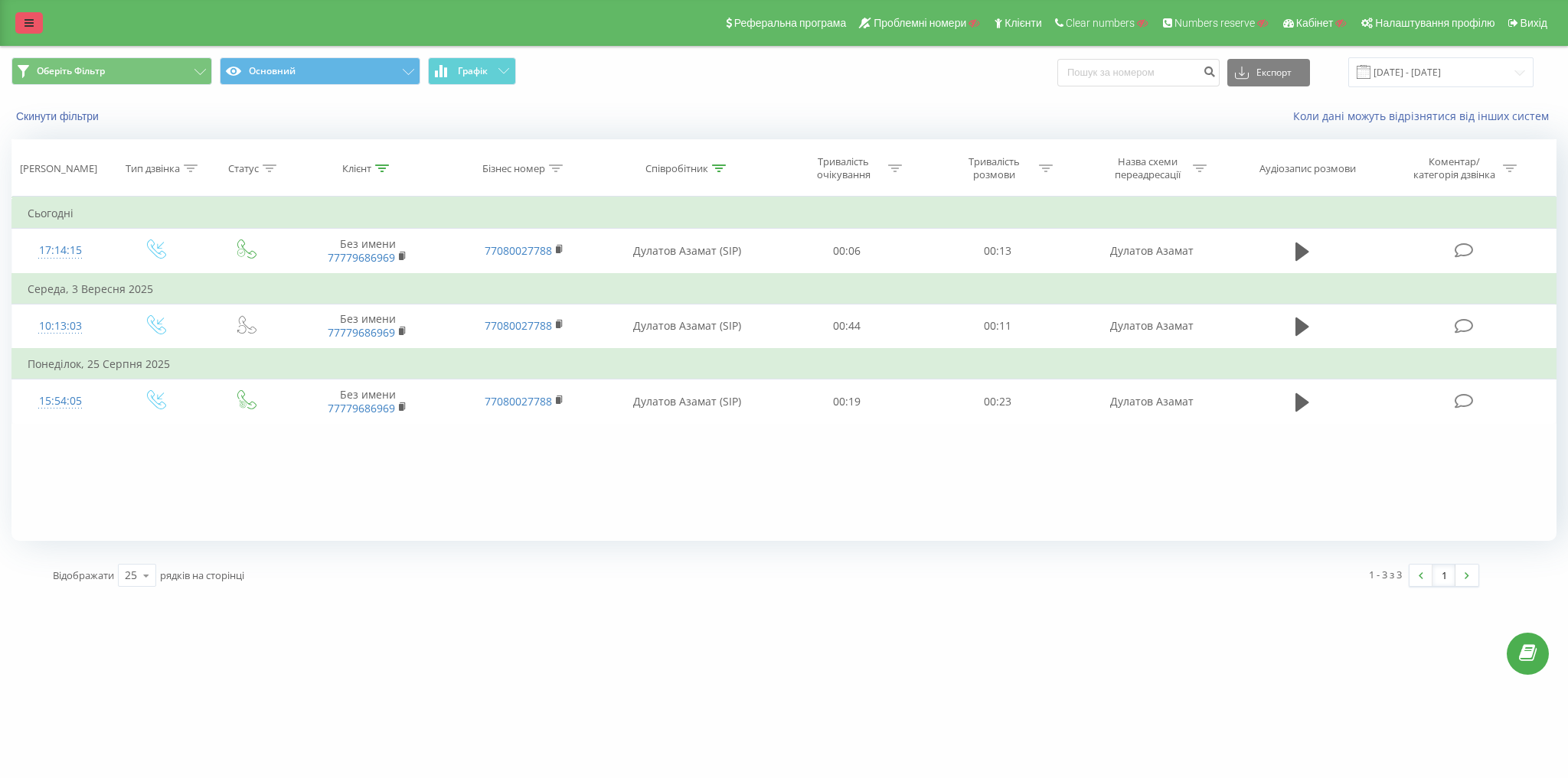
click at [29, 12] on link at bounding box center [29, 22] width 28 height 22
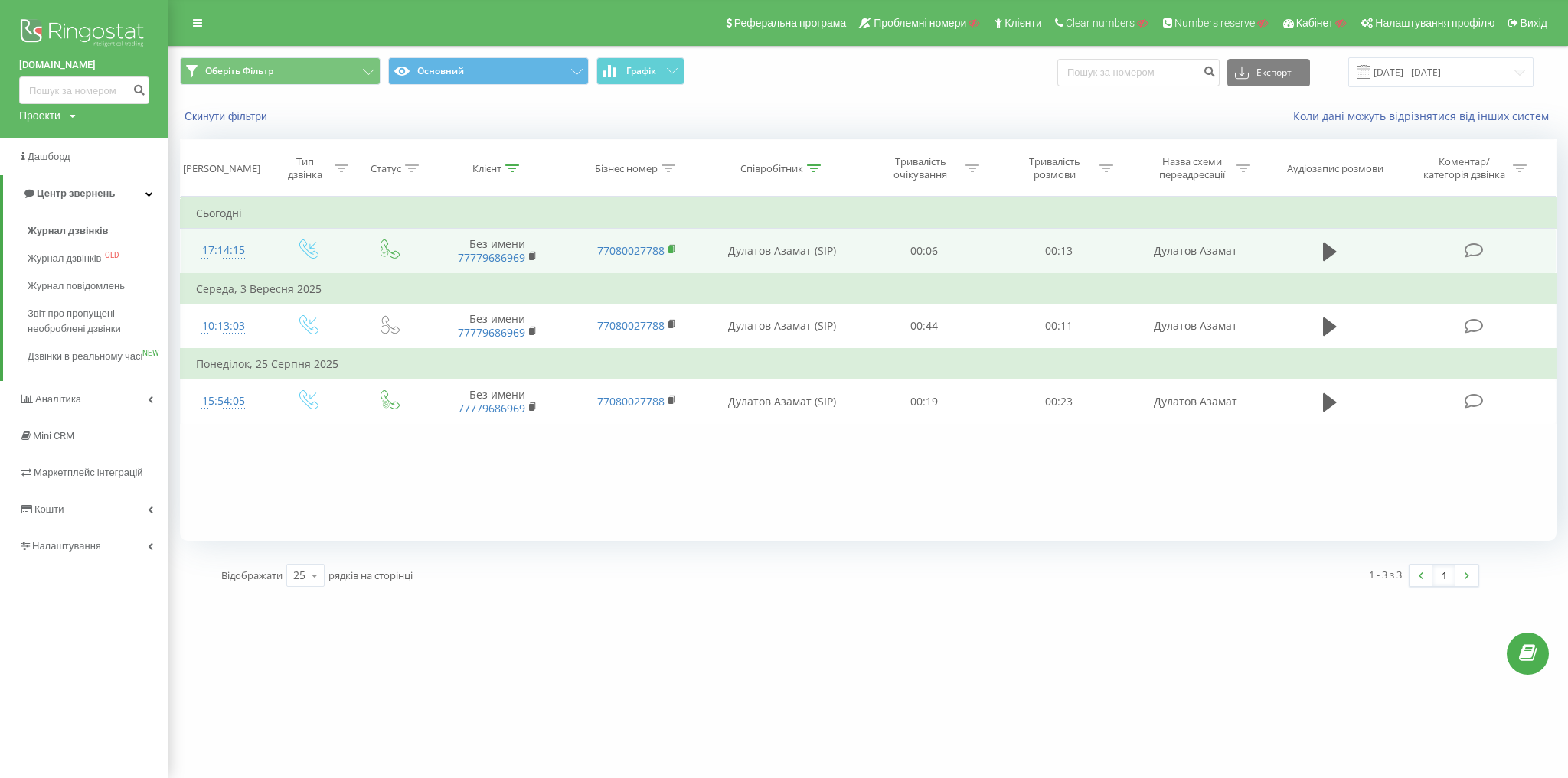
click at [671, 246] on rect at bounding box center [671, 249] width 5 height 7
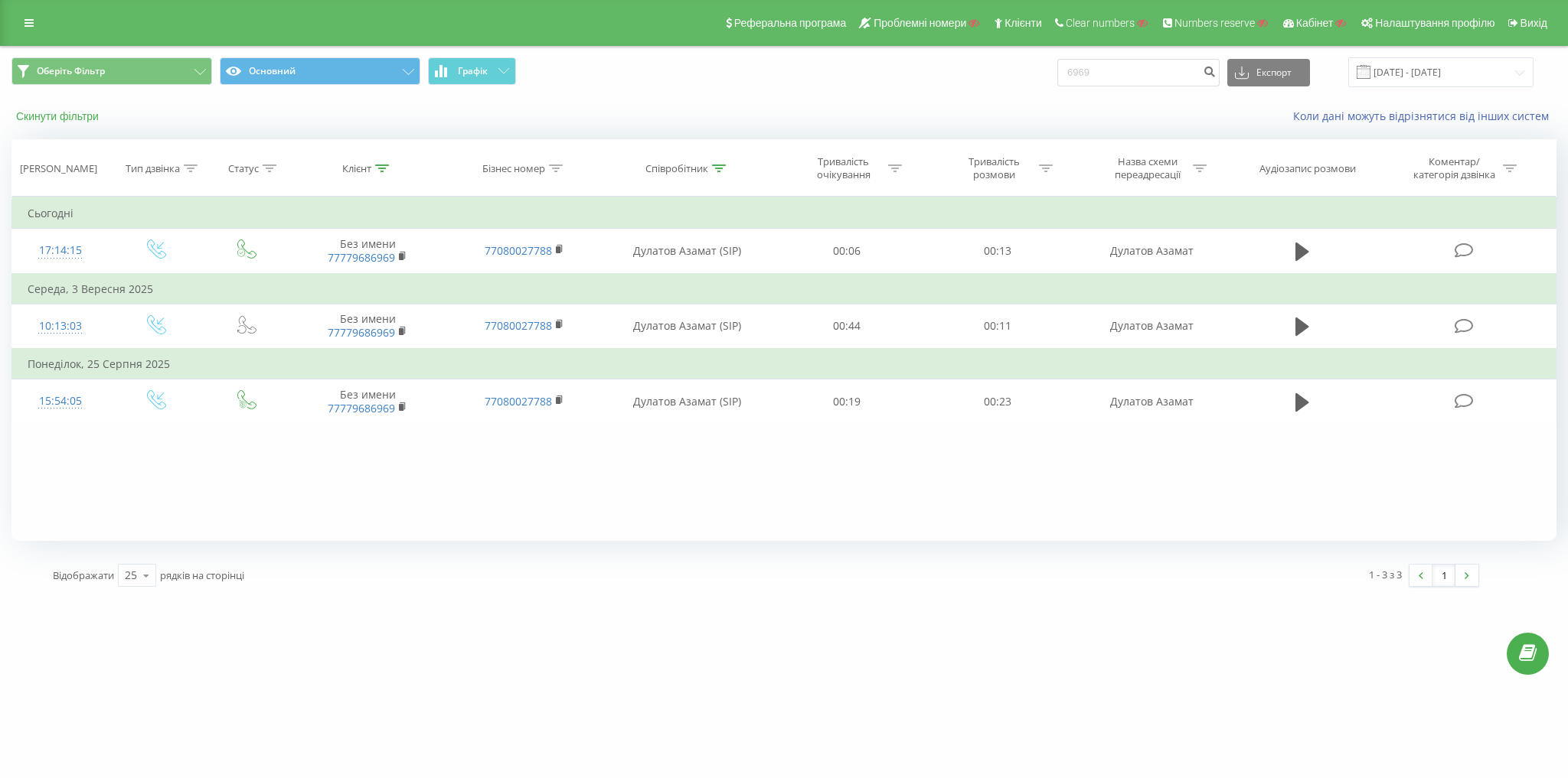
click at [75, 119] on button "Скинути фільтри" at bounding box center [58, 115] width 95 height 14
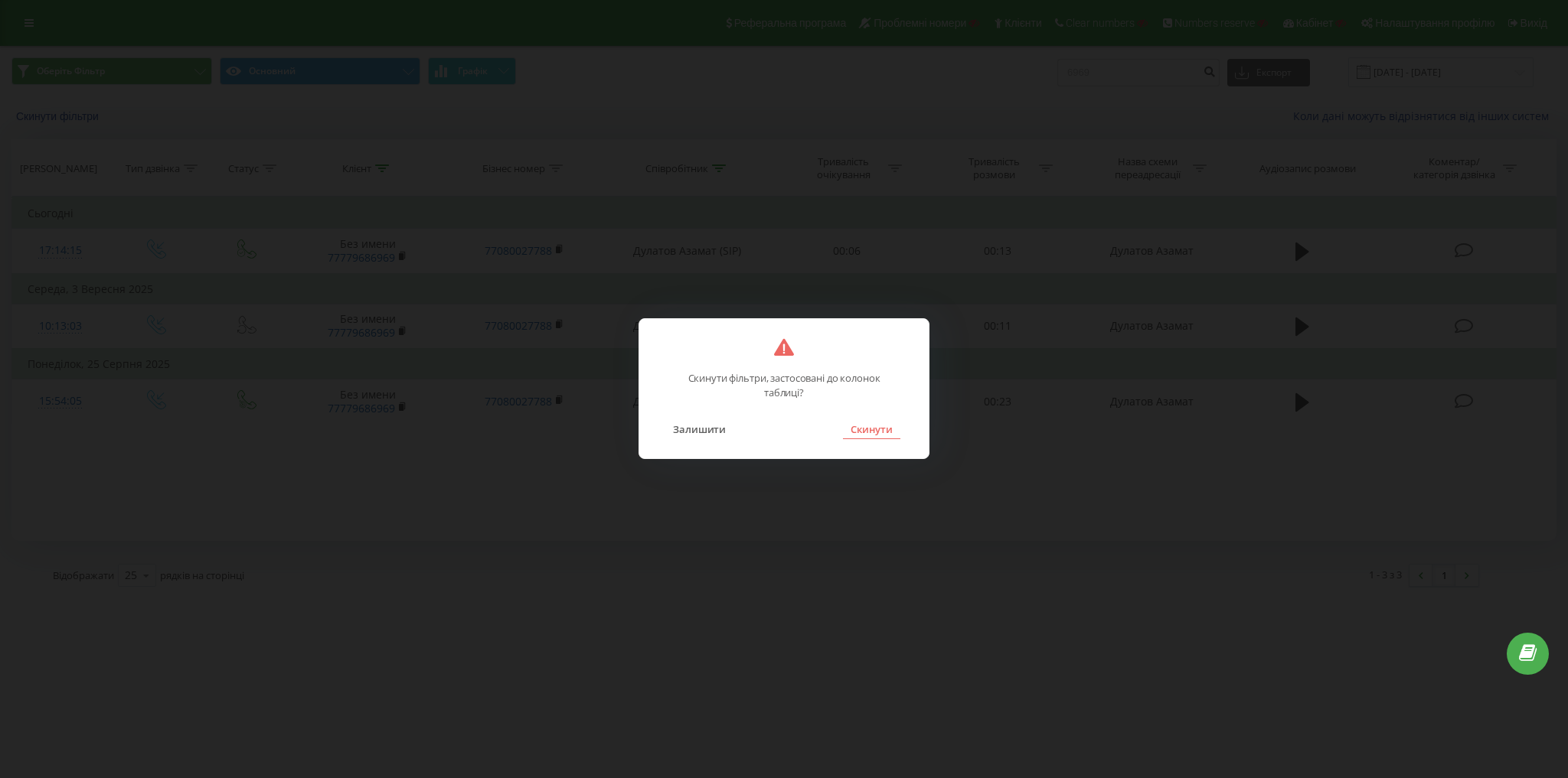
click at [876, 426] on button "Скинути" at bounding box center [872, 429] width 57 height 20
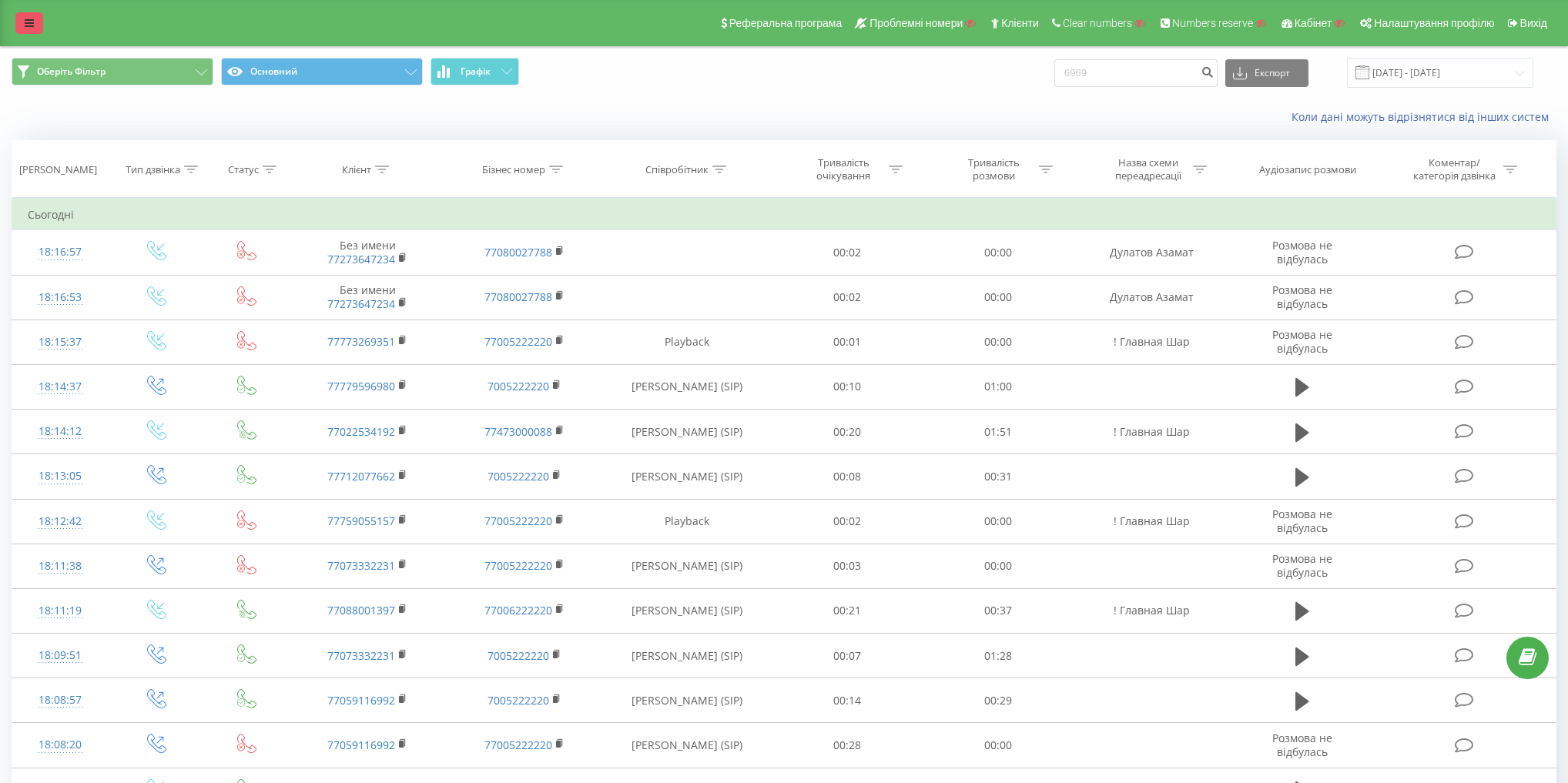
click at [37, 34] on div "Реферальна програма Проблемні номери Клієнти Clear numbers Numbers reserve Кабі…" at bounding box center [784, 23] width 1568 height 46
click at [30, 22] on icon at bounding box center [30, 22] width 10 height 10
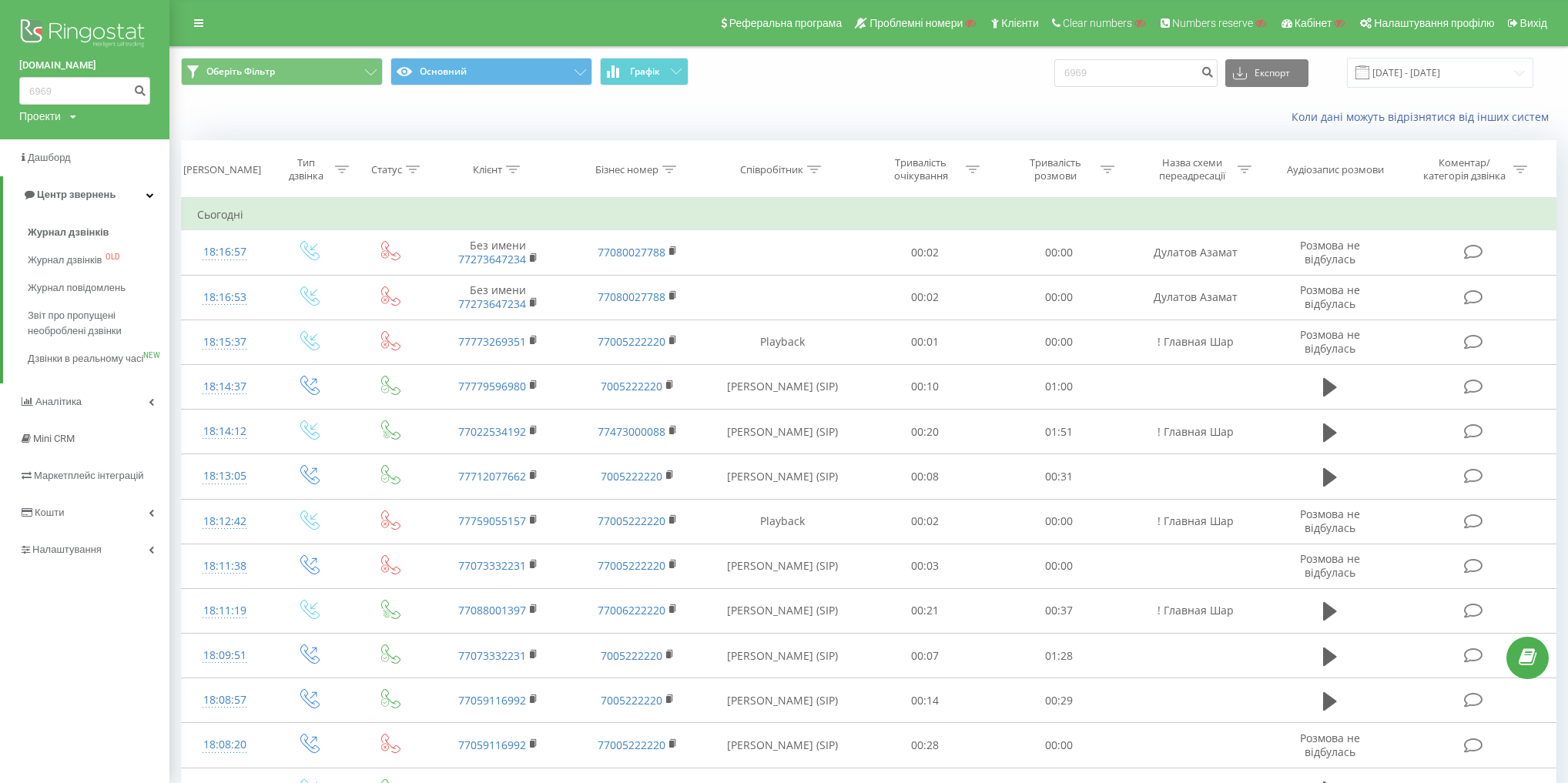
drag, startPoint x: 79, startPoint y: 680, endPoint x: 86, endPoint y: 628, distance: 52.5
click at [79, 680] on div "grandvictoria.kz 6969 Проекти Пошук Дашборд Центр звернень Журнал дзвінків Журн…" at bounding box center [84, 391] width 169 height 783
click at [128, 482] on span "Маркетплейс інтеграцій" at bounding box center [92, 475] width 118 height 11
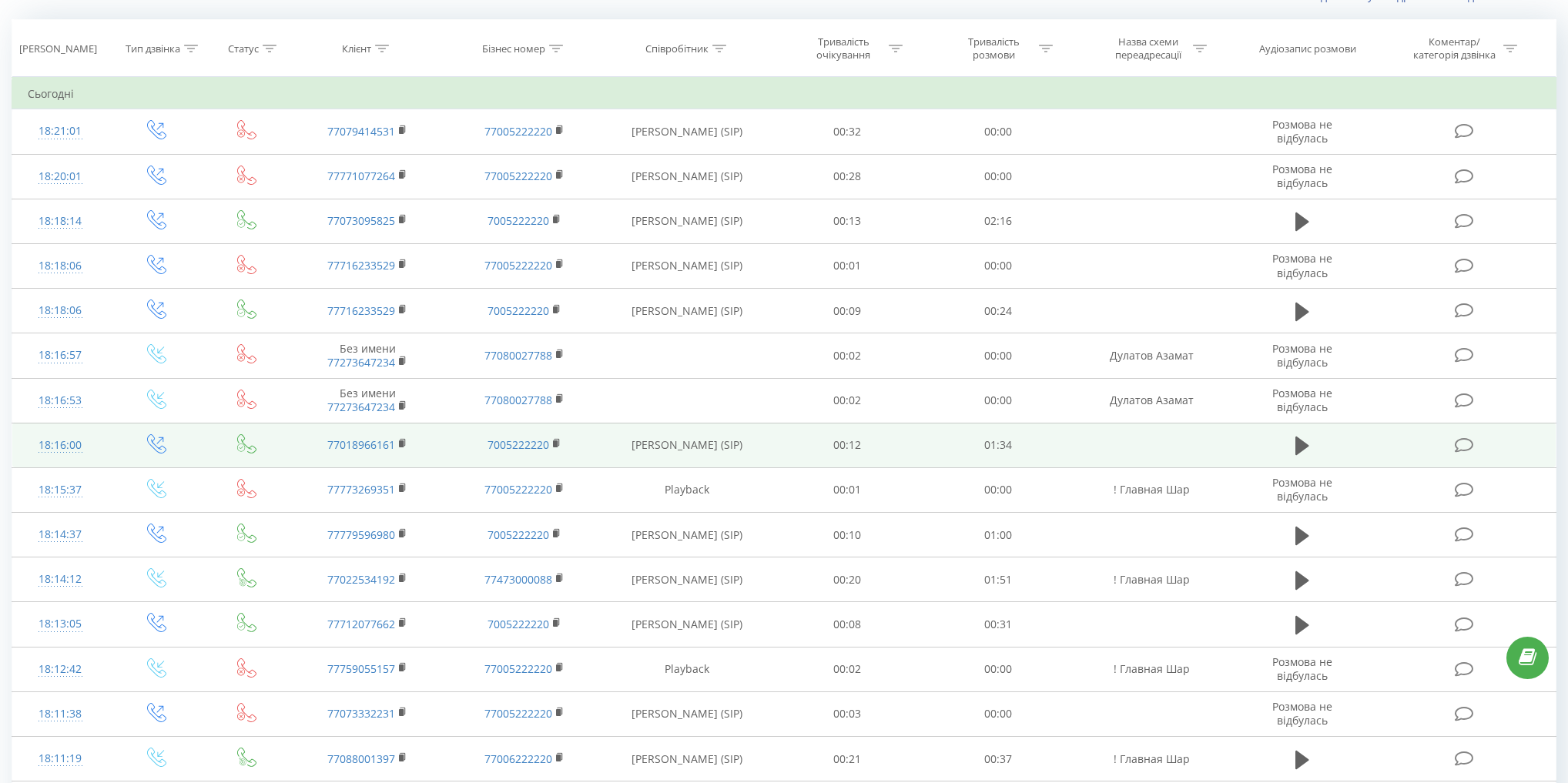
scroll to position [123, 0]
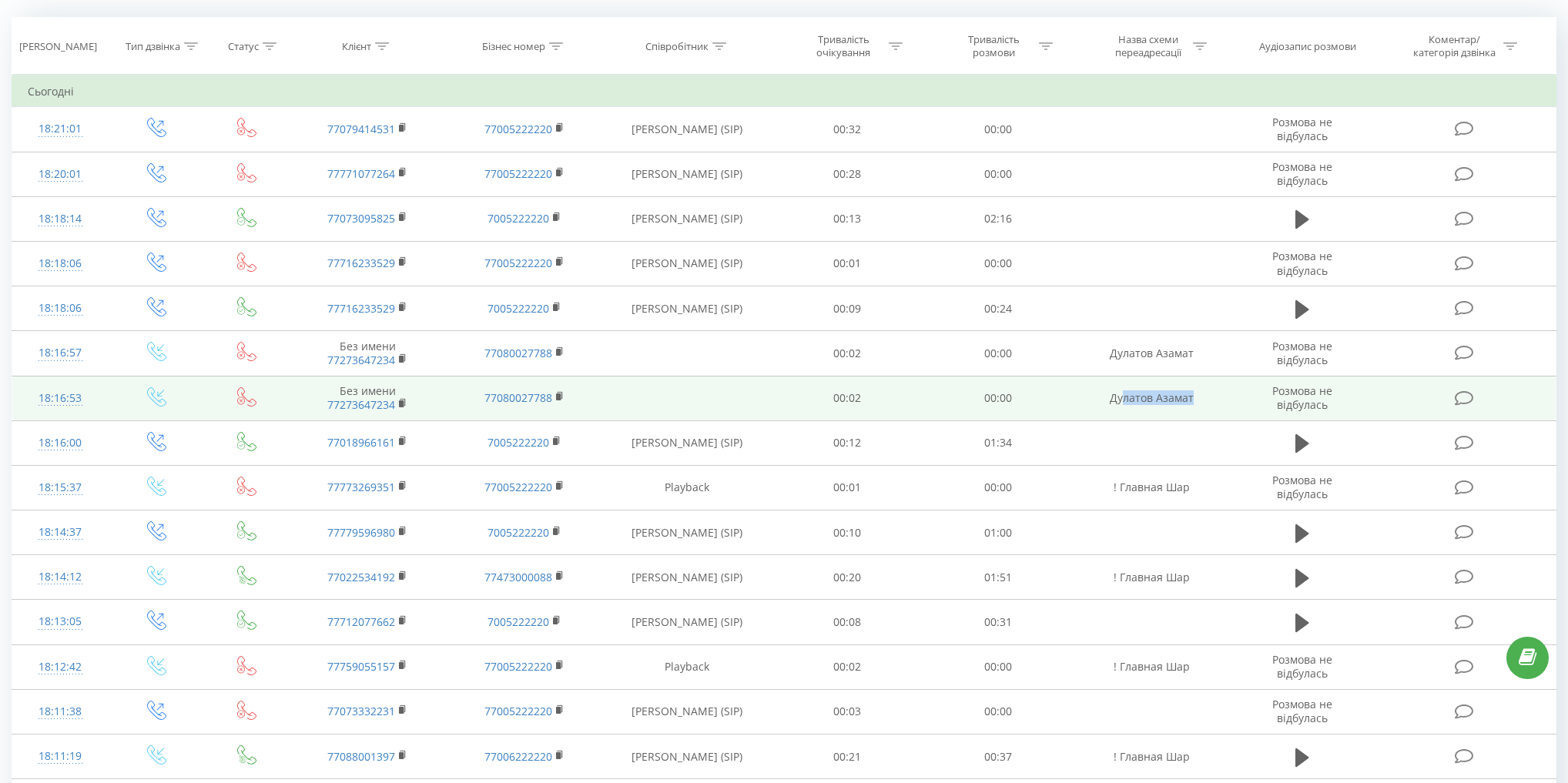
drag, startPoint x: 1123, startPoint y: 394, endPoint x: 1207, endPoint y: 398, distance: 84.1
click at [1207, 398] on td "Дулатов Азамат" at bounding box center [1152, 398] width 157 height 45
drag, startPoint x: 1110, startPoint y: 396, endPoint x: 1215, endPoint y: 401, distance: 105.1
click at [1215, 401] on td "Дулатов Азамат" at bounding box center [1152, 398] width 157 height 45
copy td "Дулатов Азамат"
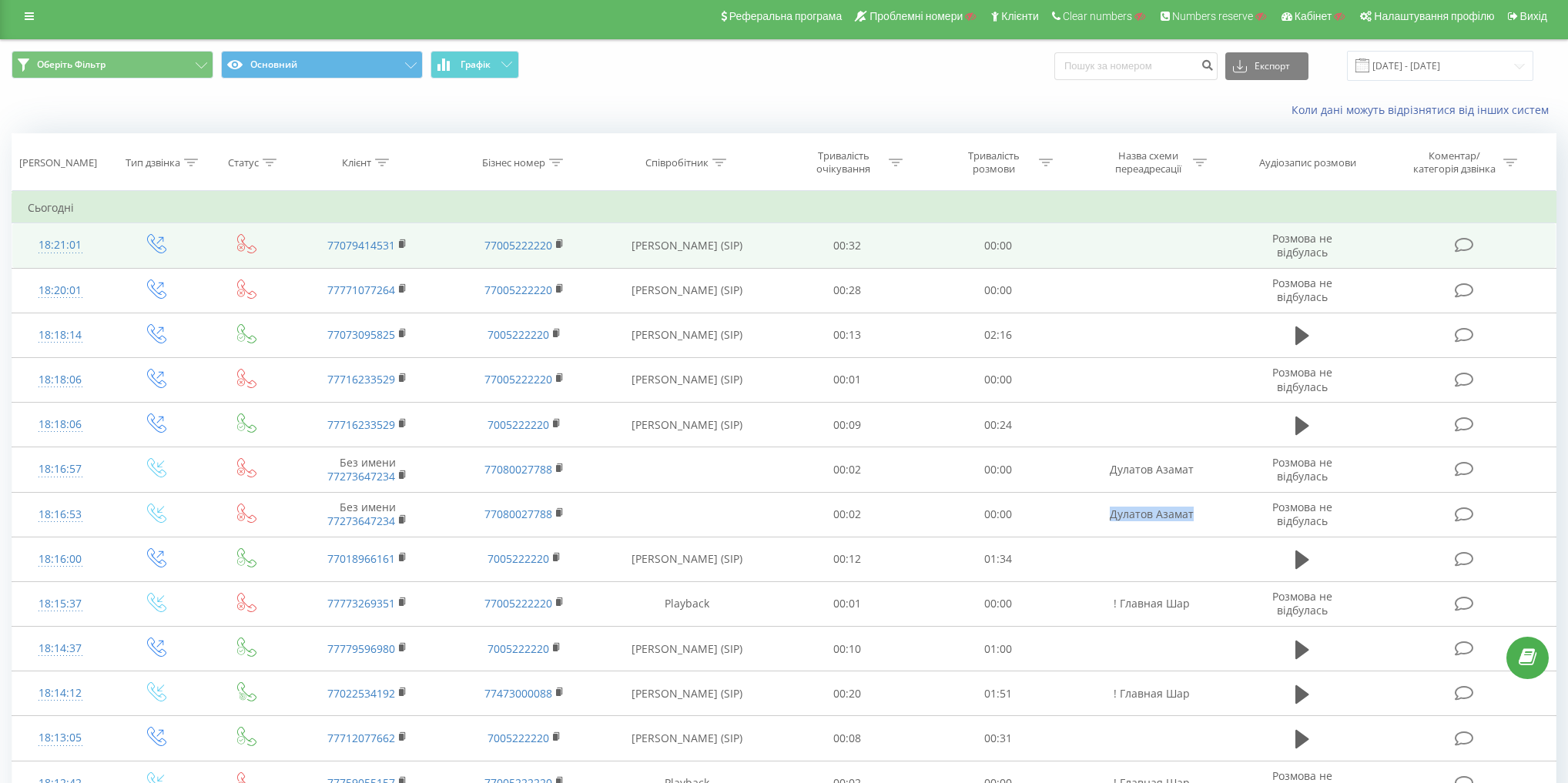
scroll to position [0, 0]
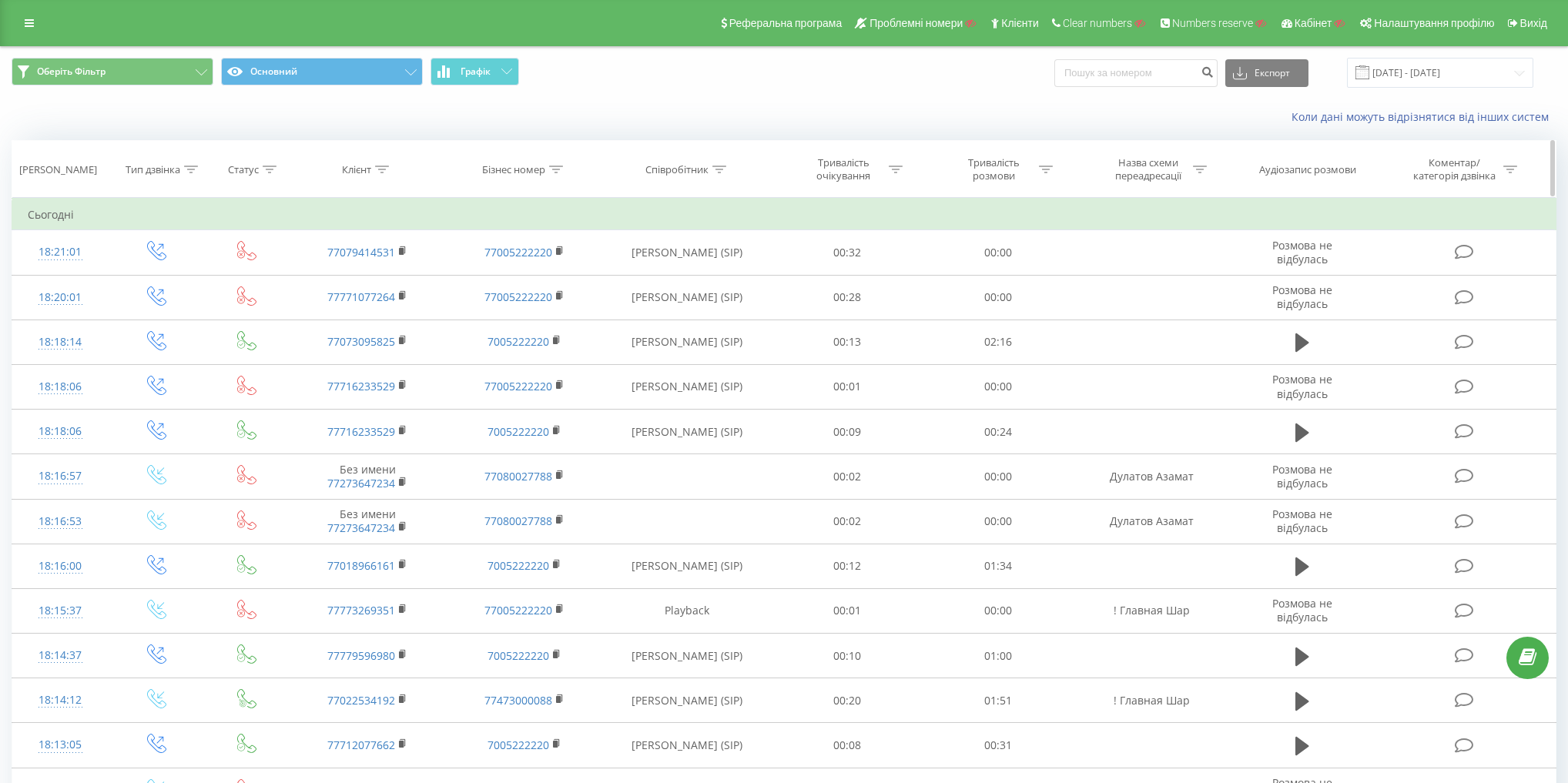
click at [1146, 191] on th "Назва схеми переадресації" at bounding box center [1152, 169] width 157 height 57
click at [1153, 176] on div "Назва схеми переадресації" at bounding box center [1147, 169] width 83 height 26
click at [1156, 278] on input "text" at bounding box center [1151, 281] width 135 height 27
paste input "Дулатов Азамат"
type input "Дулатов Азамат"
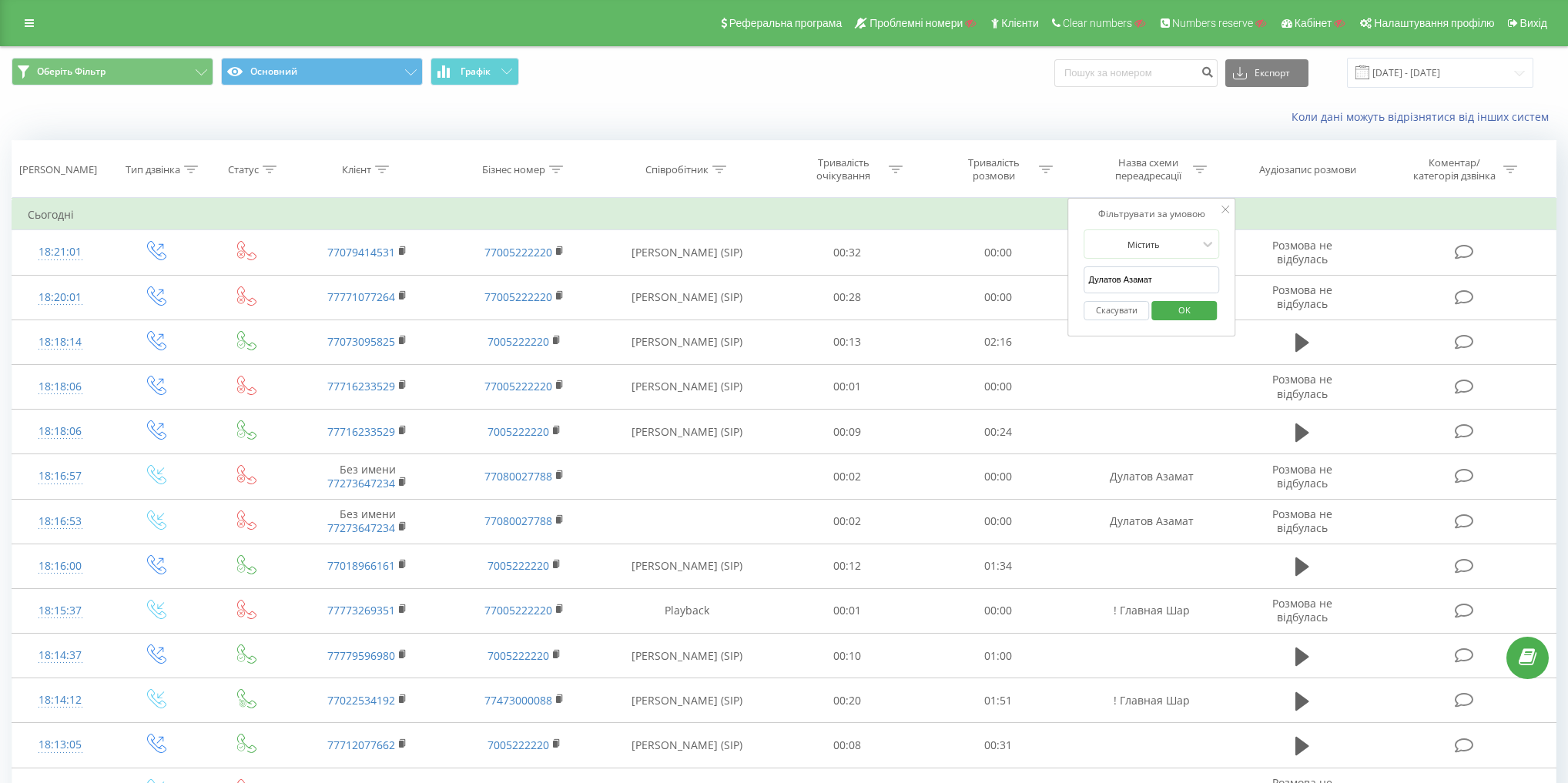
click at [1189, 305] on span "OK" at bounding box center [1184, 310] width 43 height 24
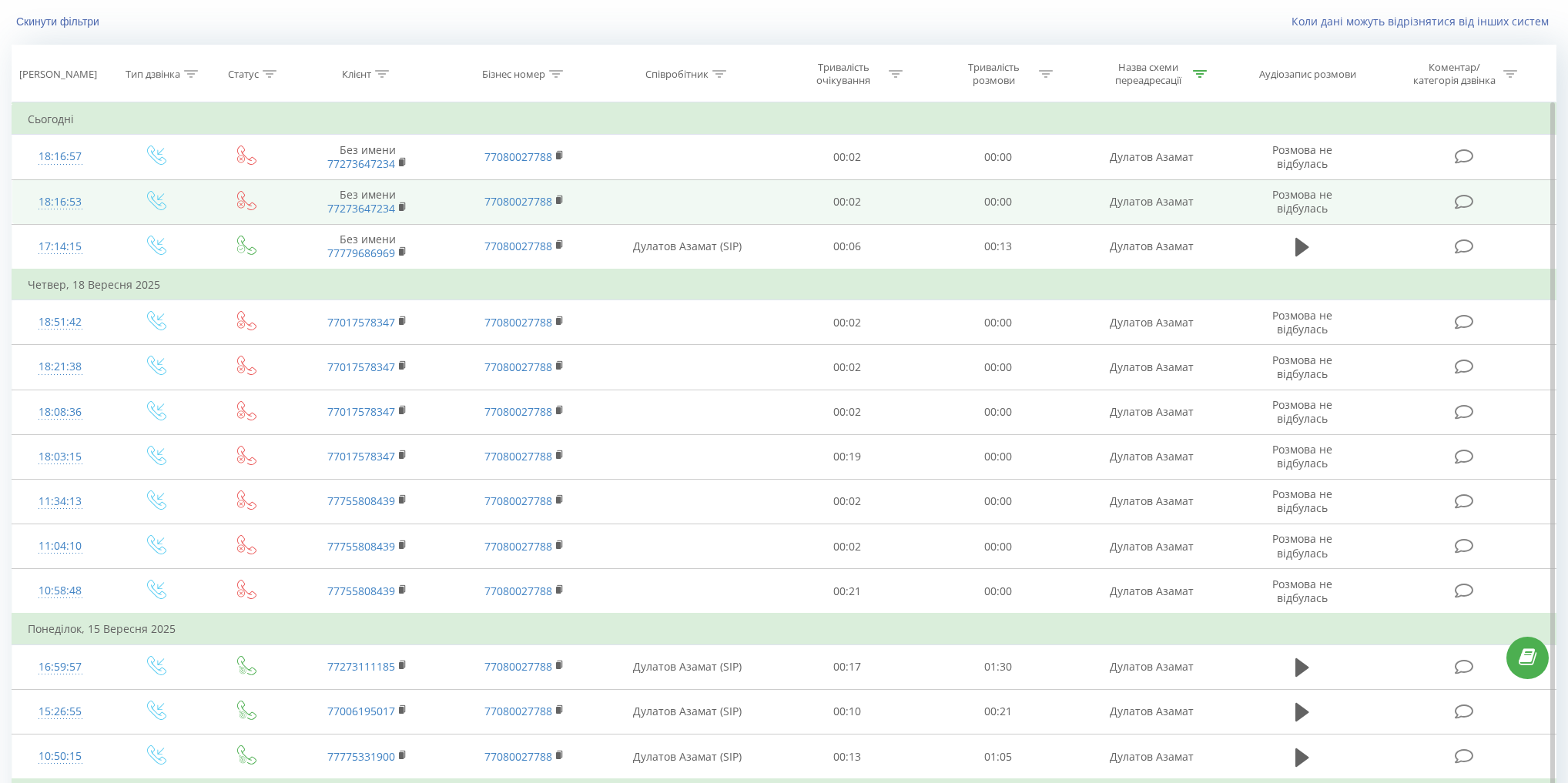
scroll to position [123, 0]
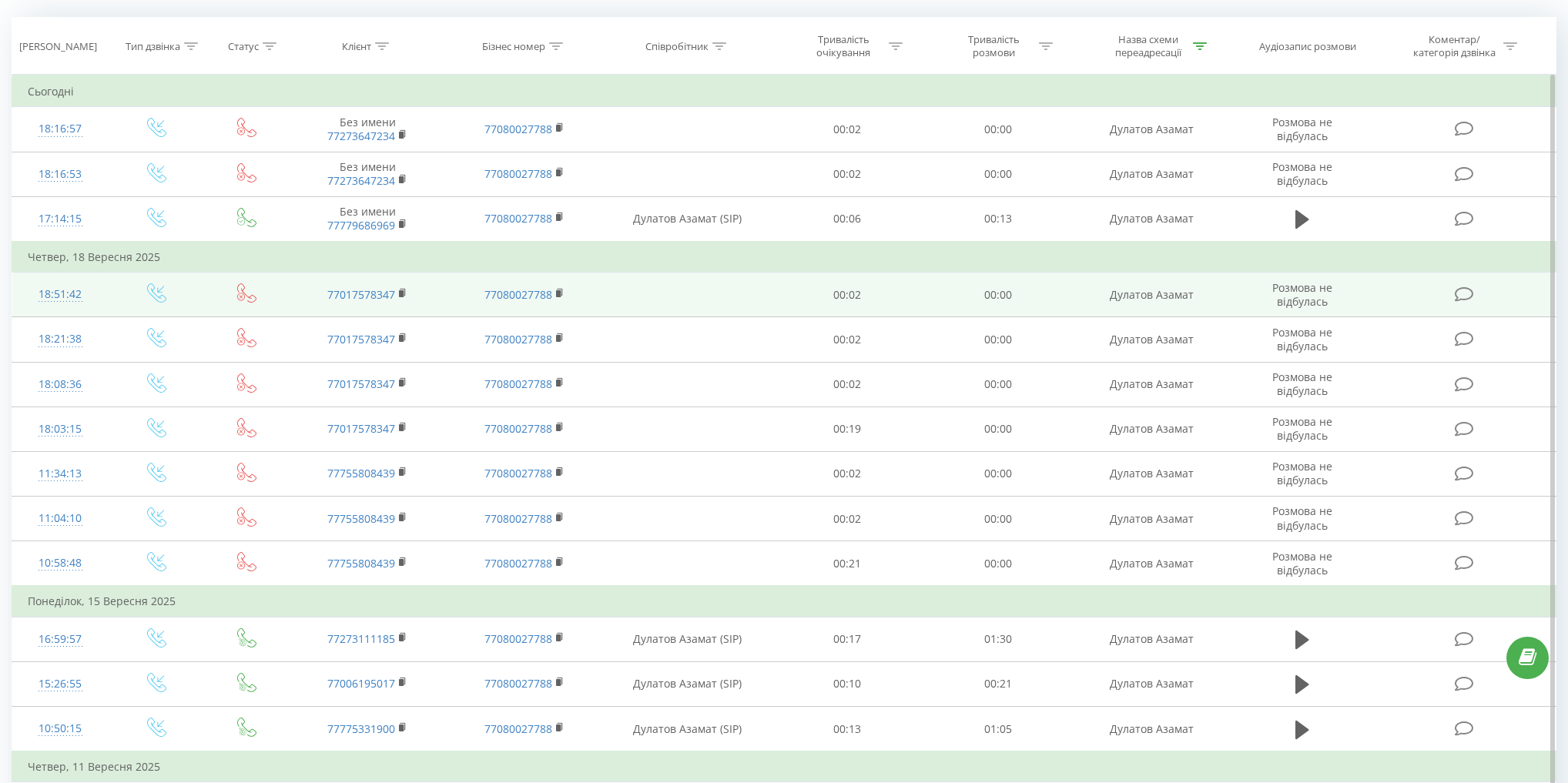
click at [160, 287] on icon at bounding box center [157, 293] width 19 height 19
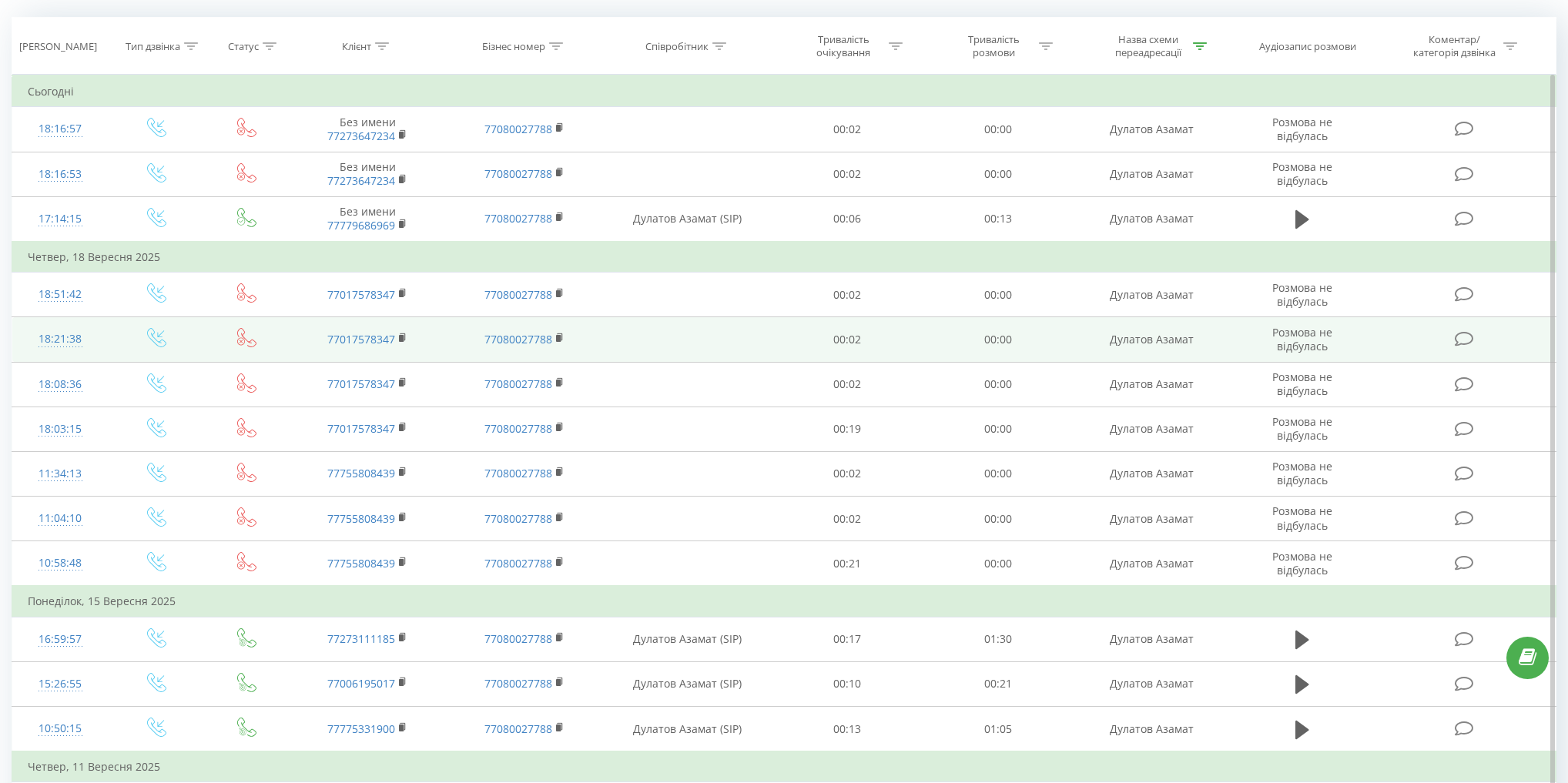
click at [714, 337] on td at bounding box center [687, 340] width 168 height 45
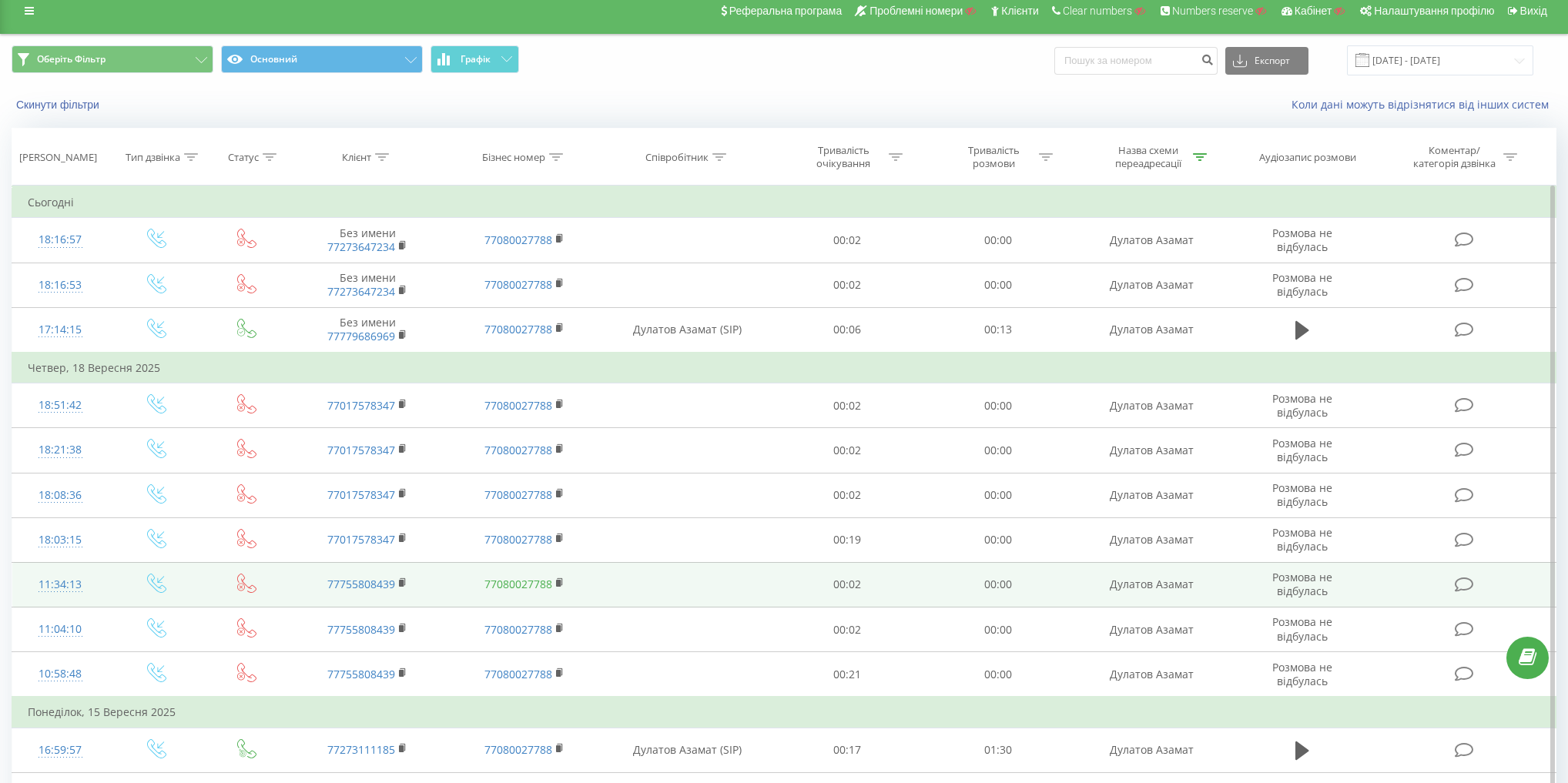
scroll to position [0, 0]
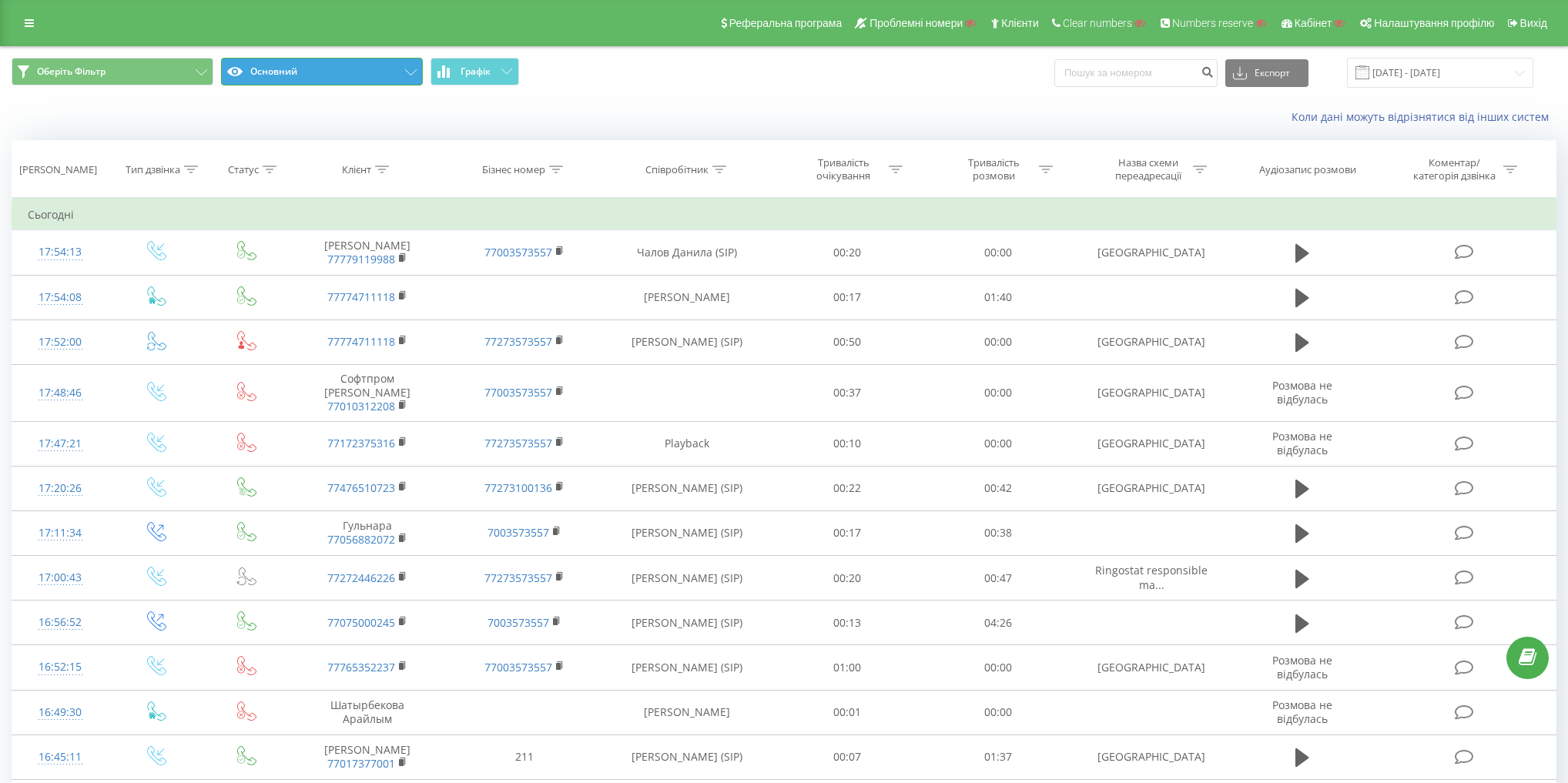
click at [365, 71] on button "Основний" at bounding box center [322, 71] width 202 height 28
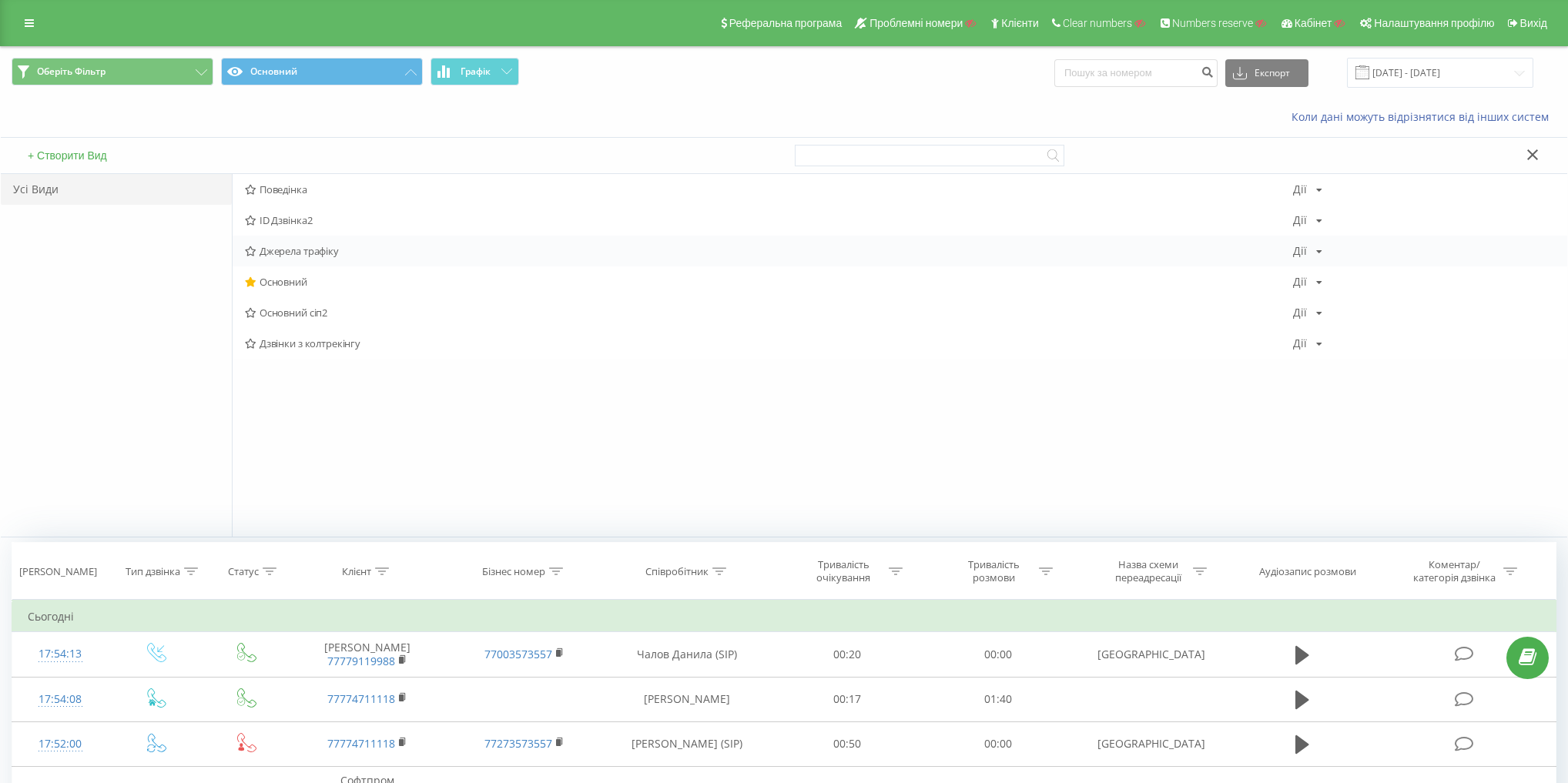
click at [289, 247] on span "Джерела трафіку" at bounding box center [769, 251] width 1048 height 10
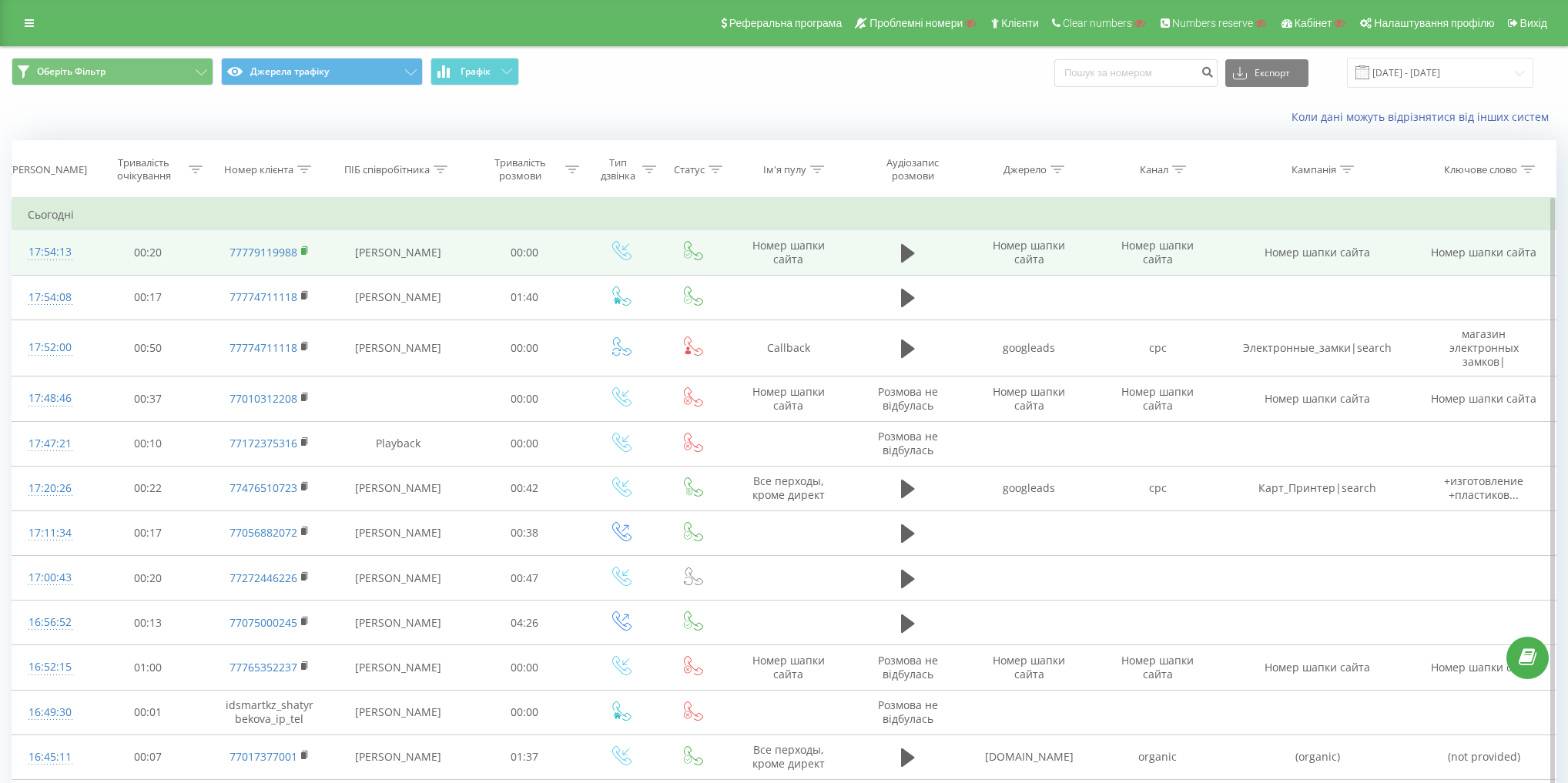
click at [302, 250] on rect at bounding box center [304, 251] width 5 height 7
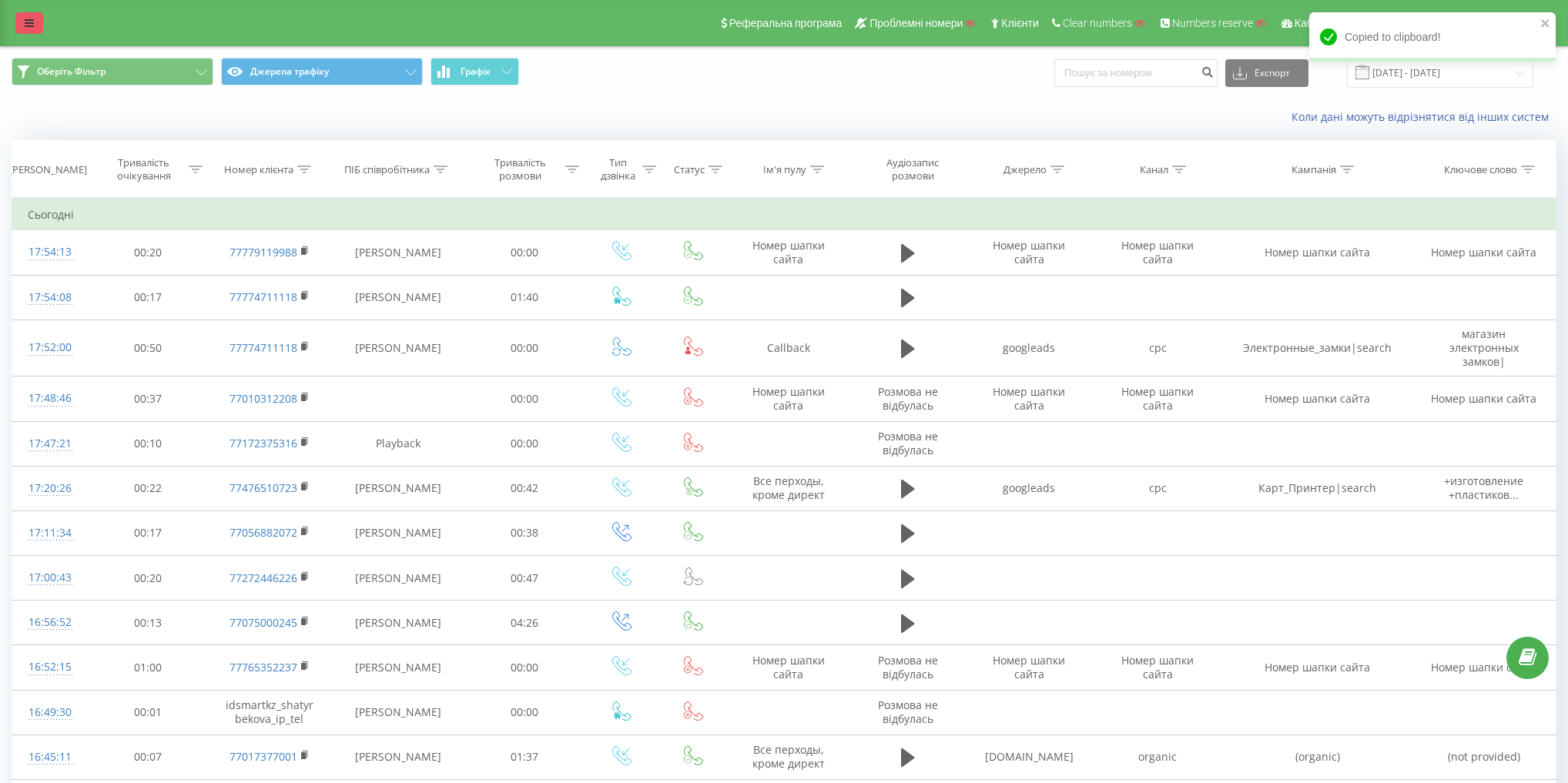
click at [34, 27] on link at bounding box center [29, 22] width 28 height 22
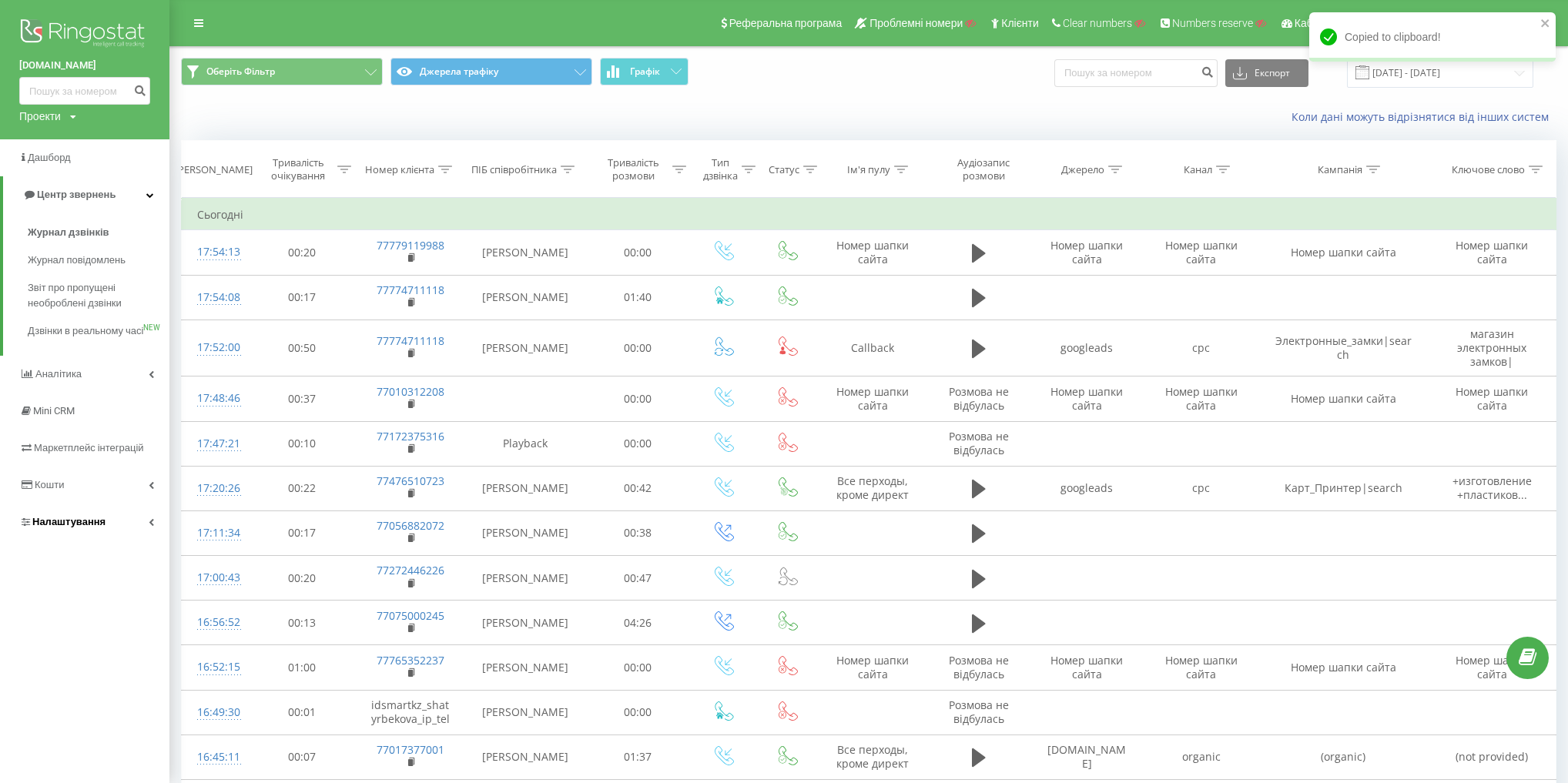
click at [107, 538] on link "Налаштування" at bounding box center [84, 523] width 169 height 37
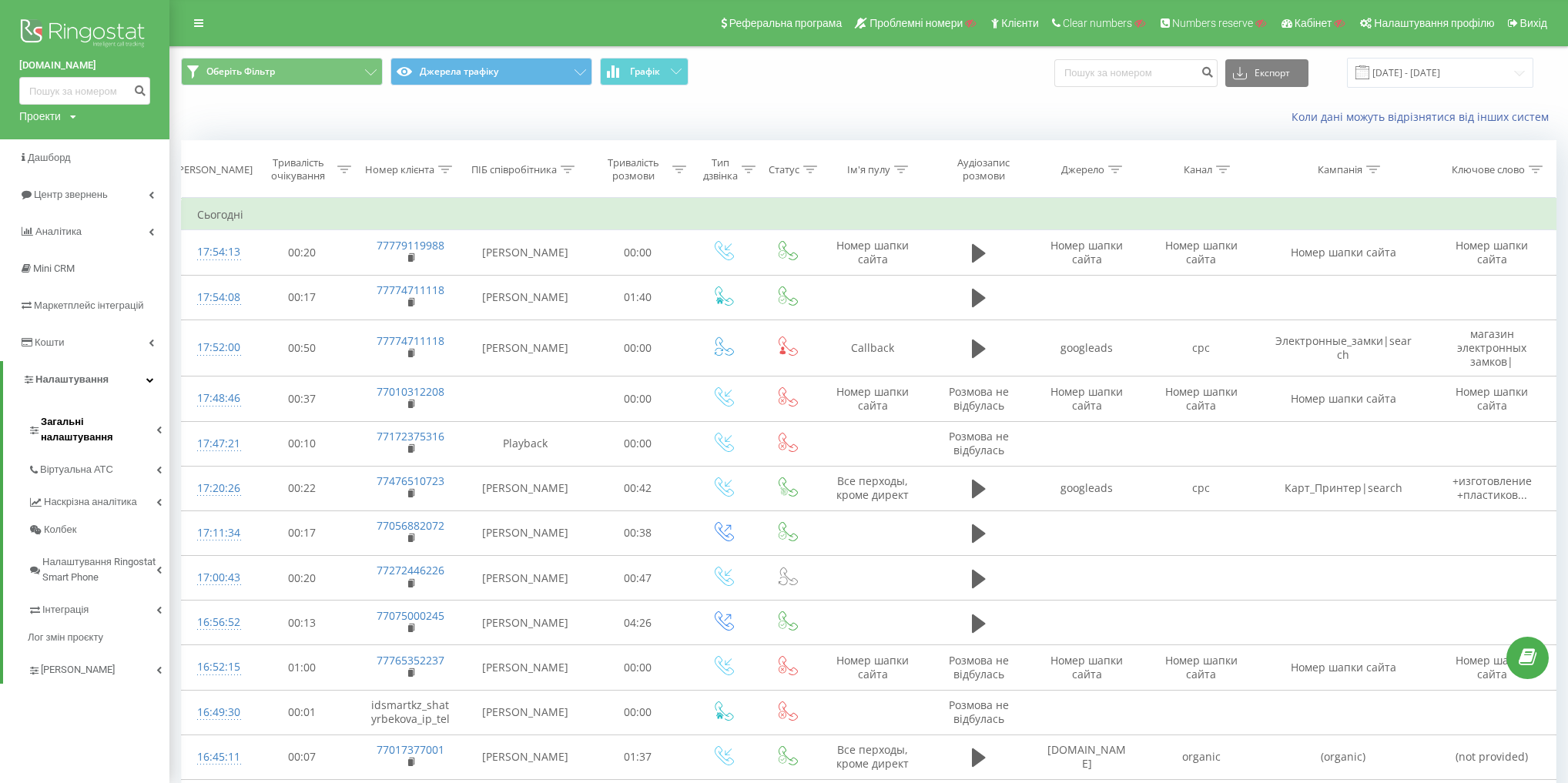
click at [110, 416] on span "Загальні налаштування" at bounding box center [99, 430] width 115 height 30
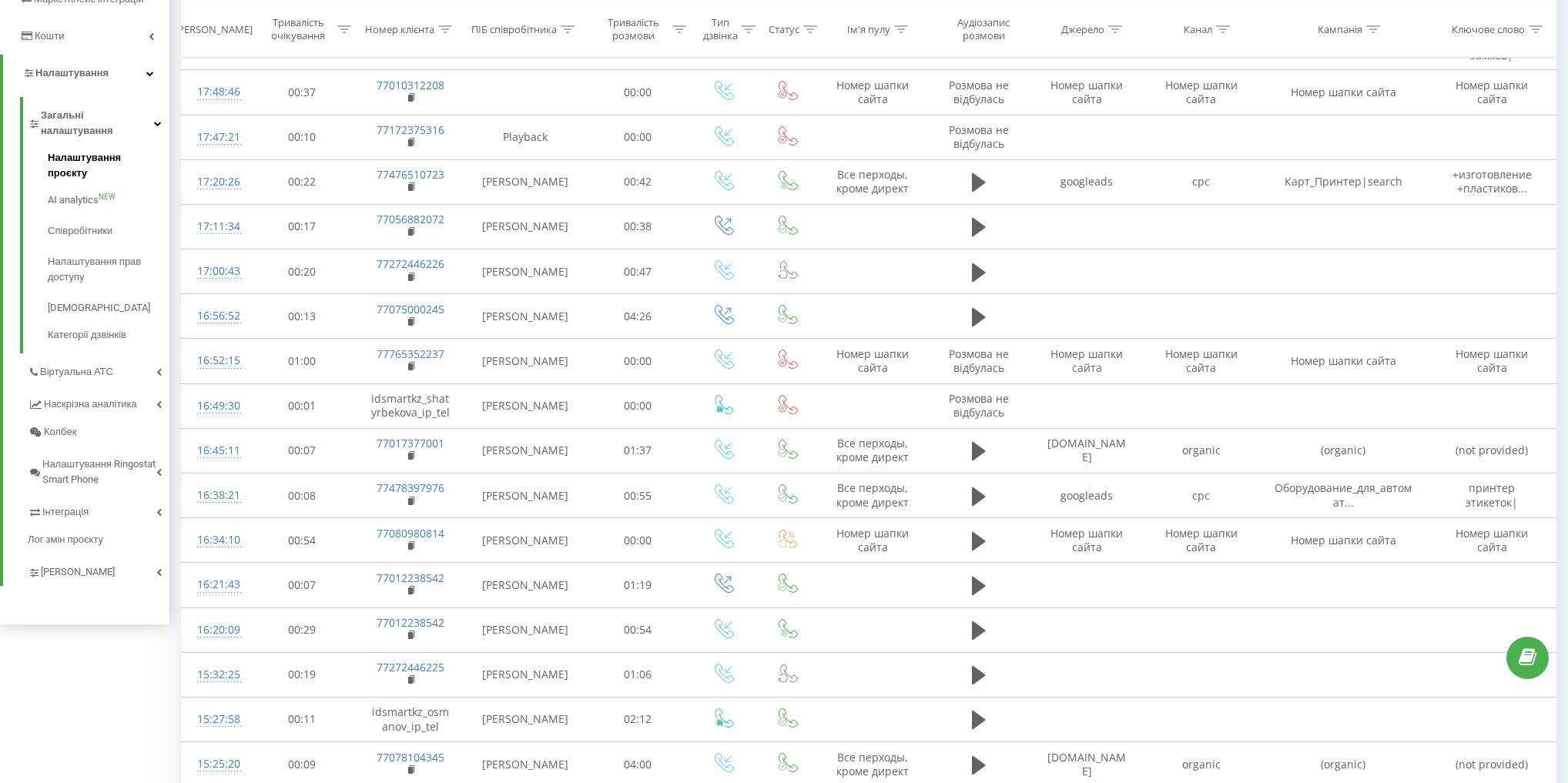
scroll to position [308, 0]
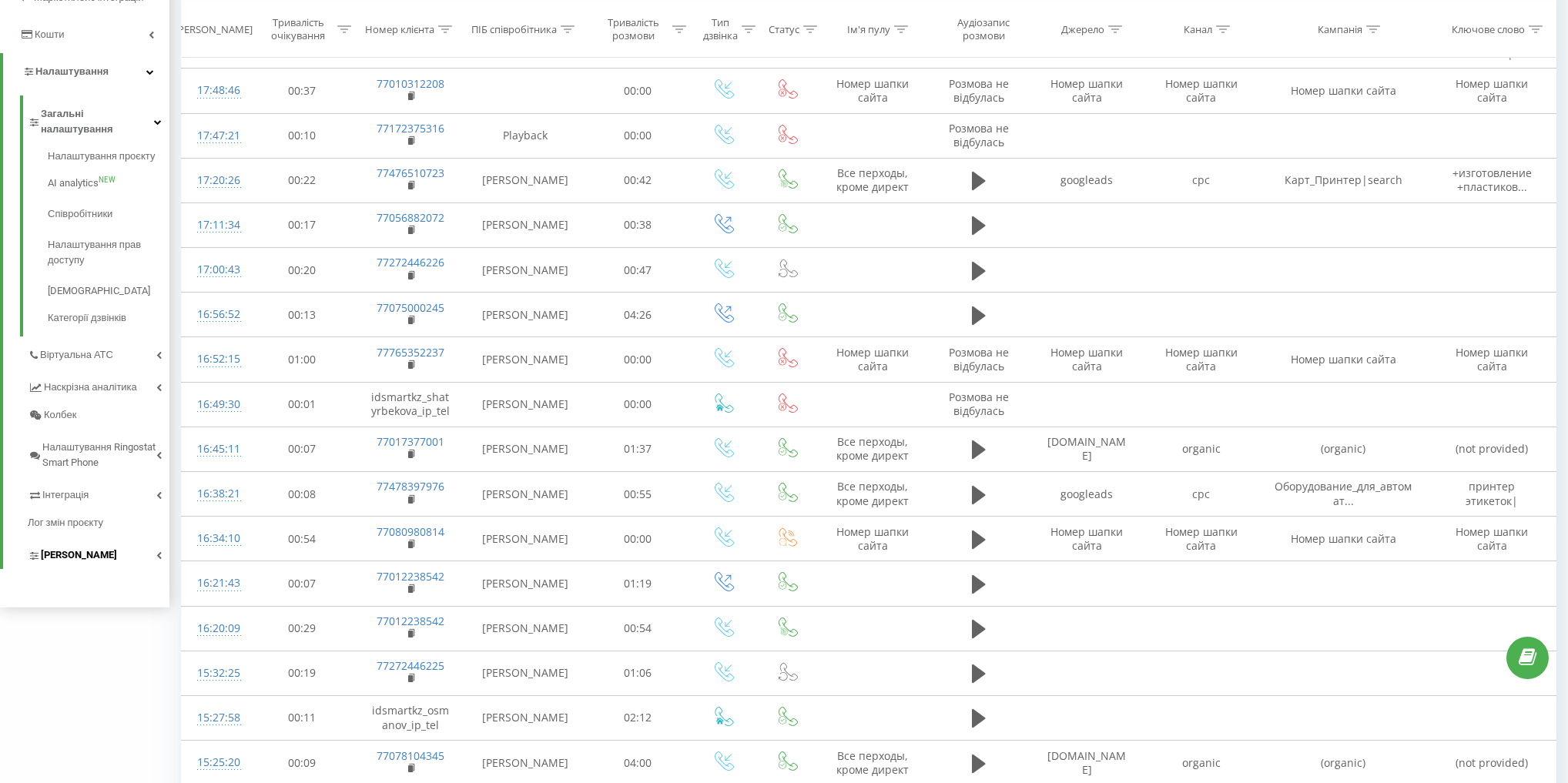
click at [105, 542] on link "Коллтрекінг" at bounding box center [99, 553] width 142 height 32
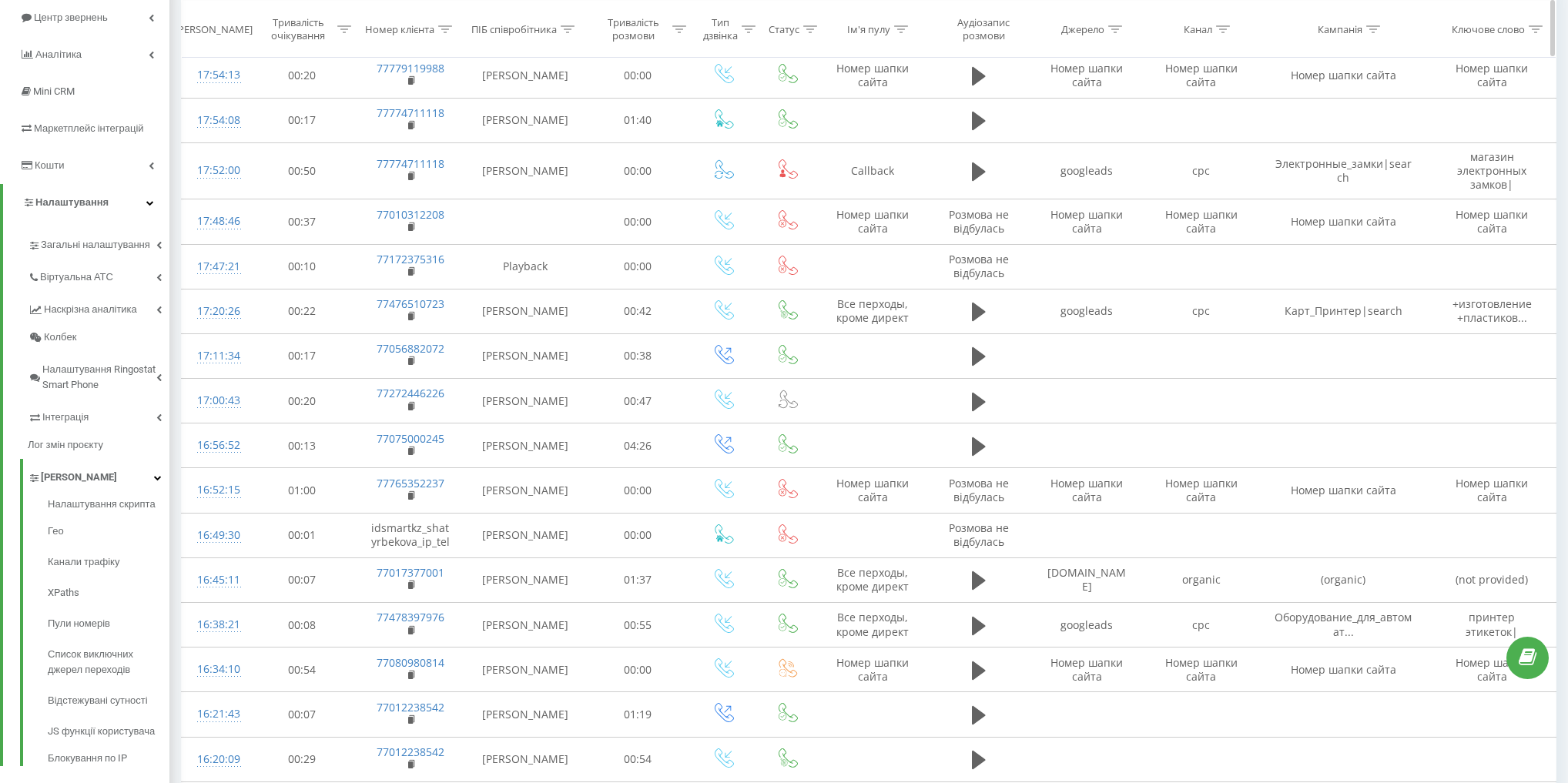
scroll to position [0, 0]
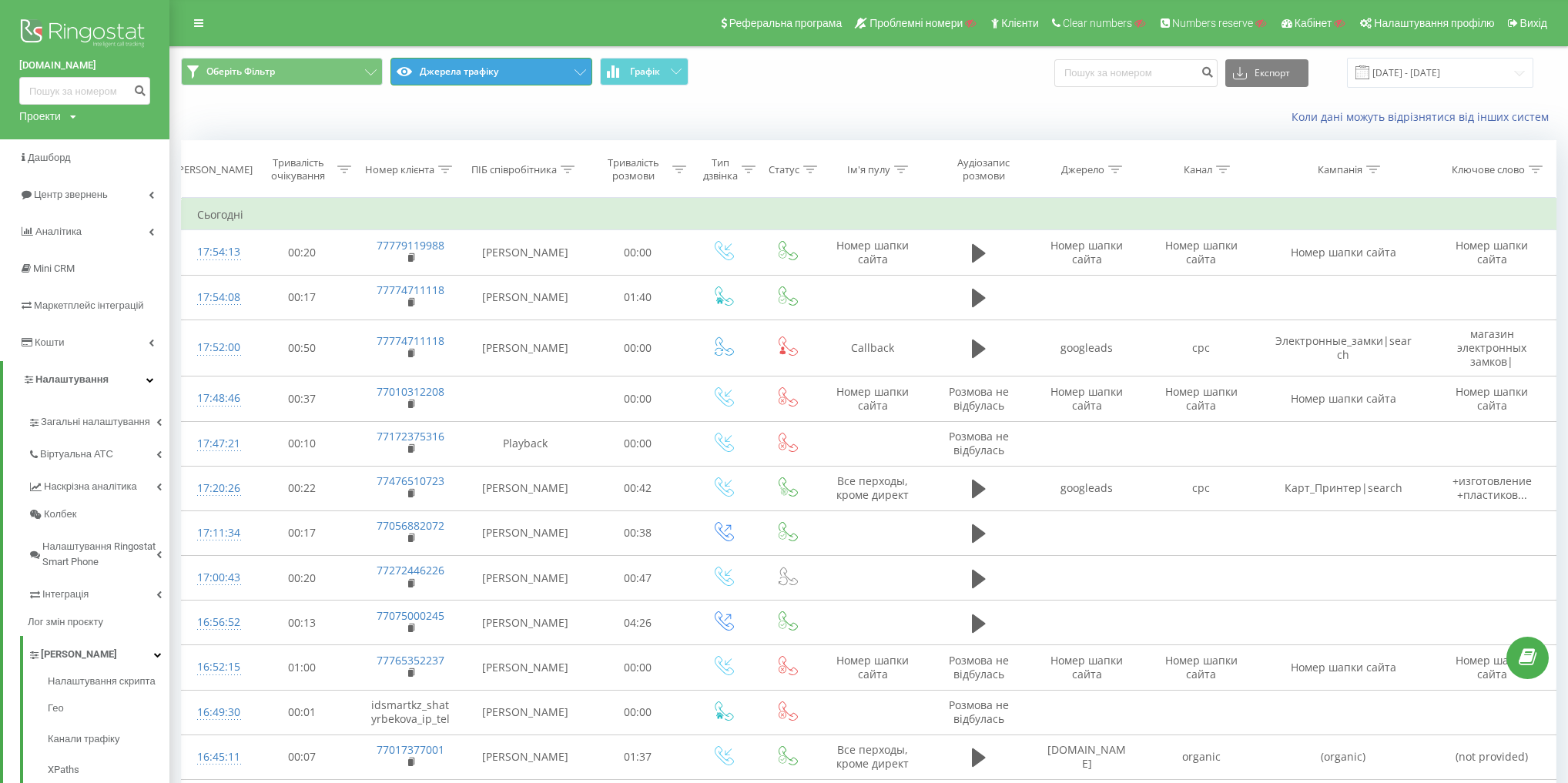
click at [504, 70] on button "Джерела трафіку" at bounding box center [491, 71] width 202 height 28
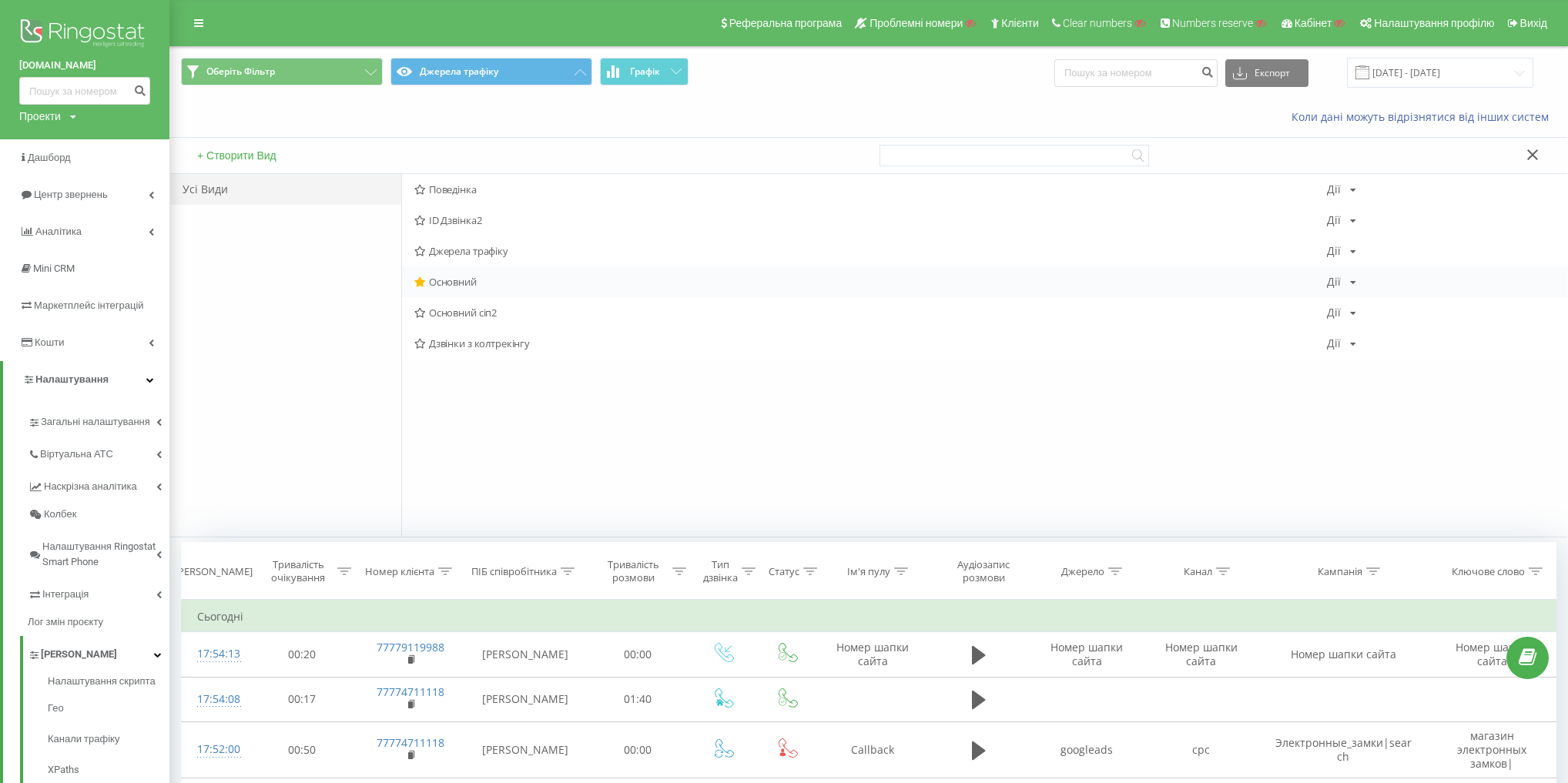
click at [458, 284] on span "Основний" at bounding box center [870, 281] width 913 height 10
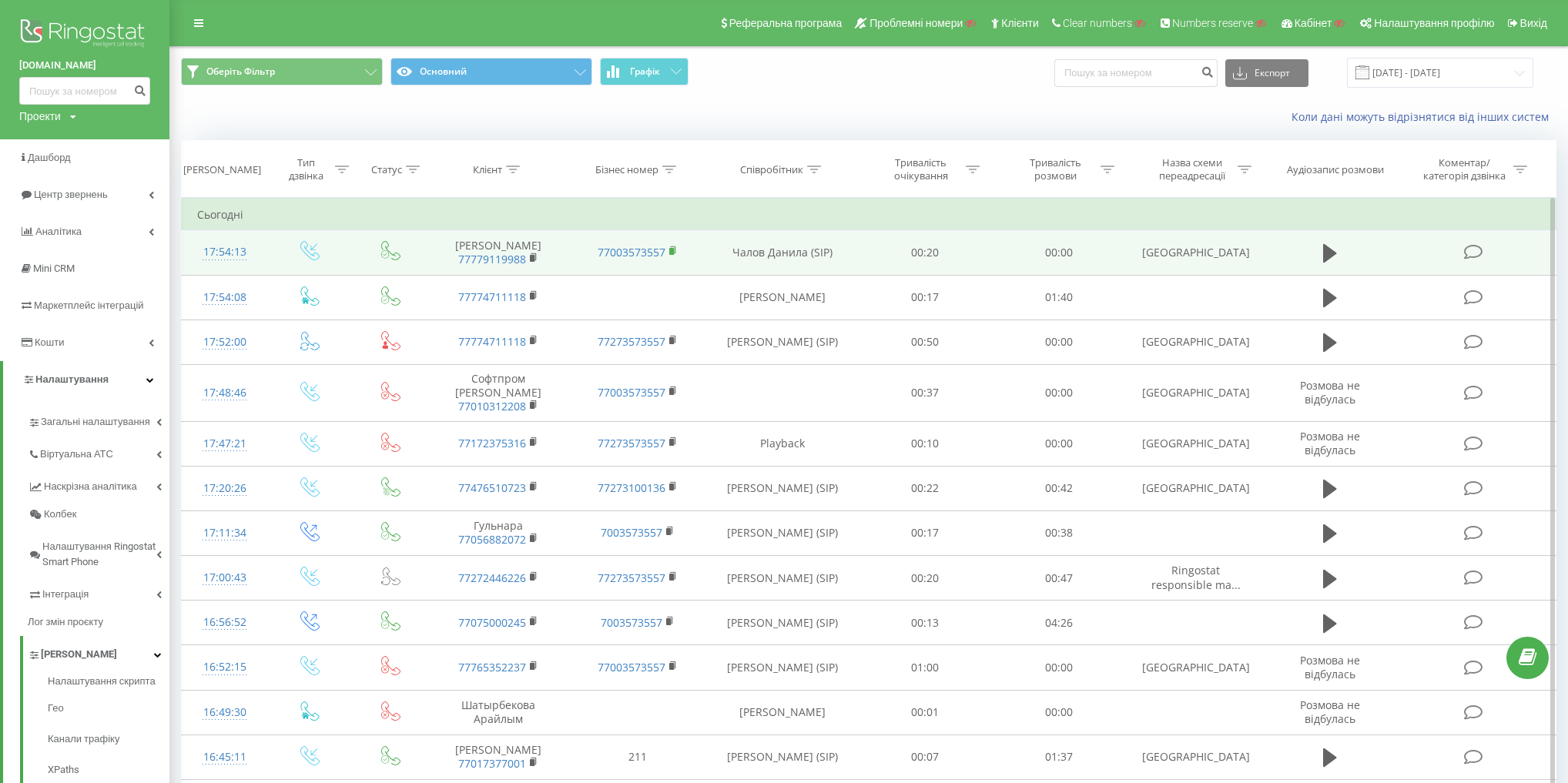
click at [669, 247] on icon at bounding box center [673, 251] width 9 height 10
click at [530, 258] on rect at bounding box center [532, 258] width 5 height 7
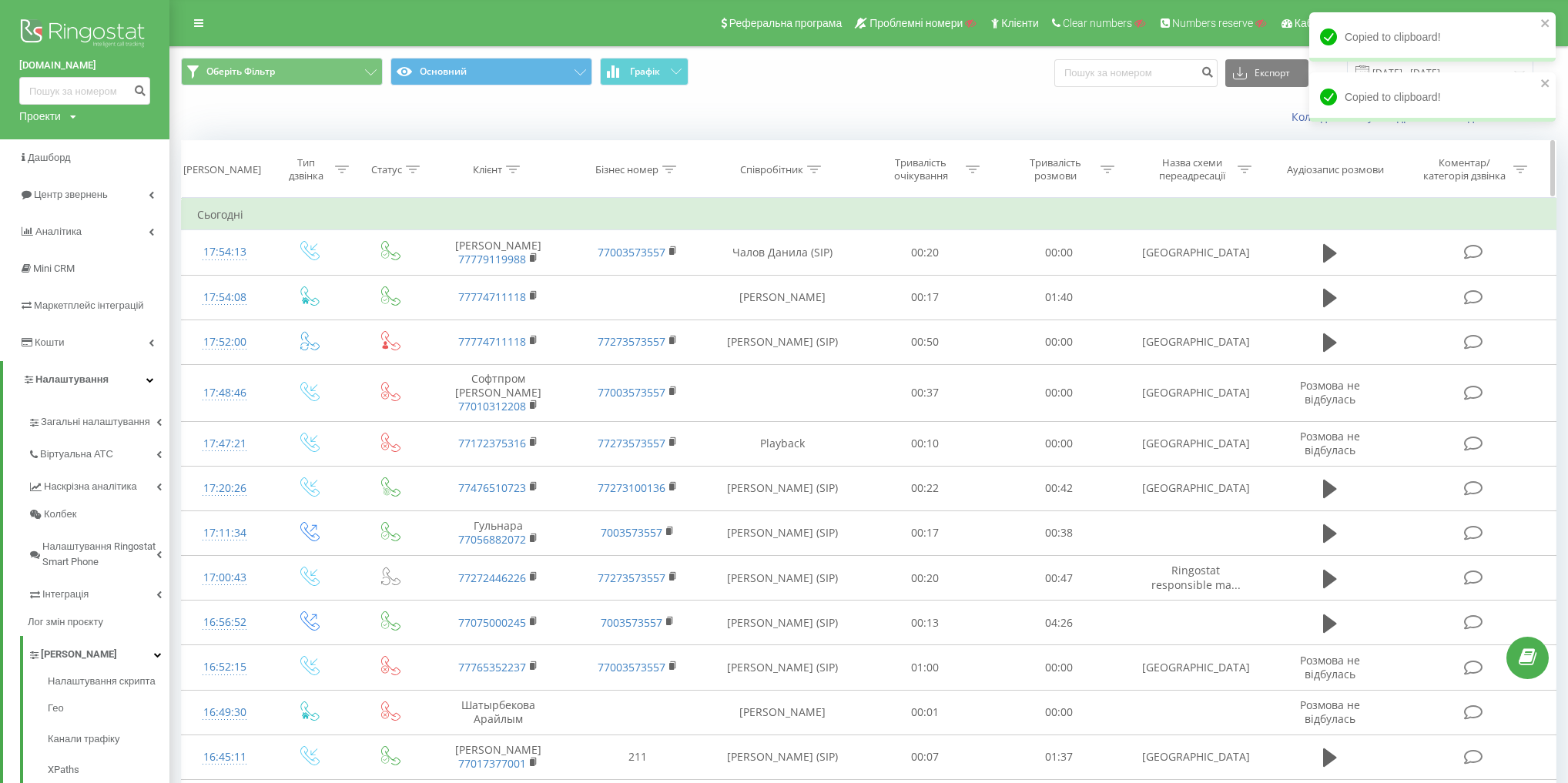
click at [490, 167] on div "Клієнт" at bounding box center [487, 170] width 30 height 13
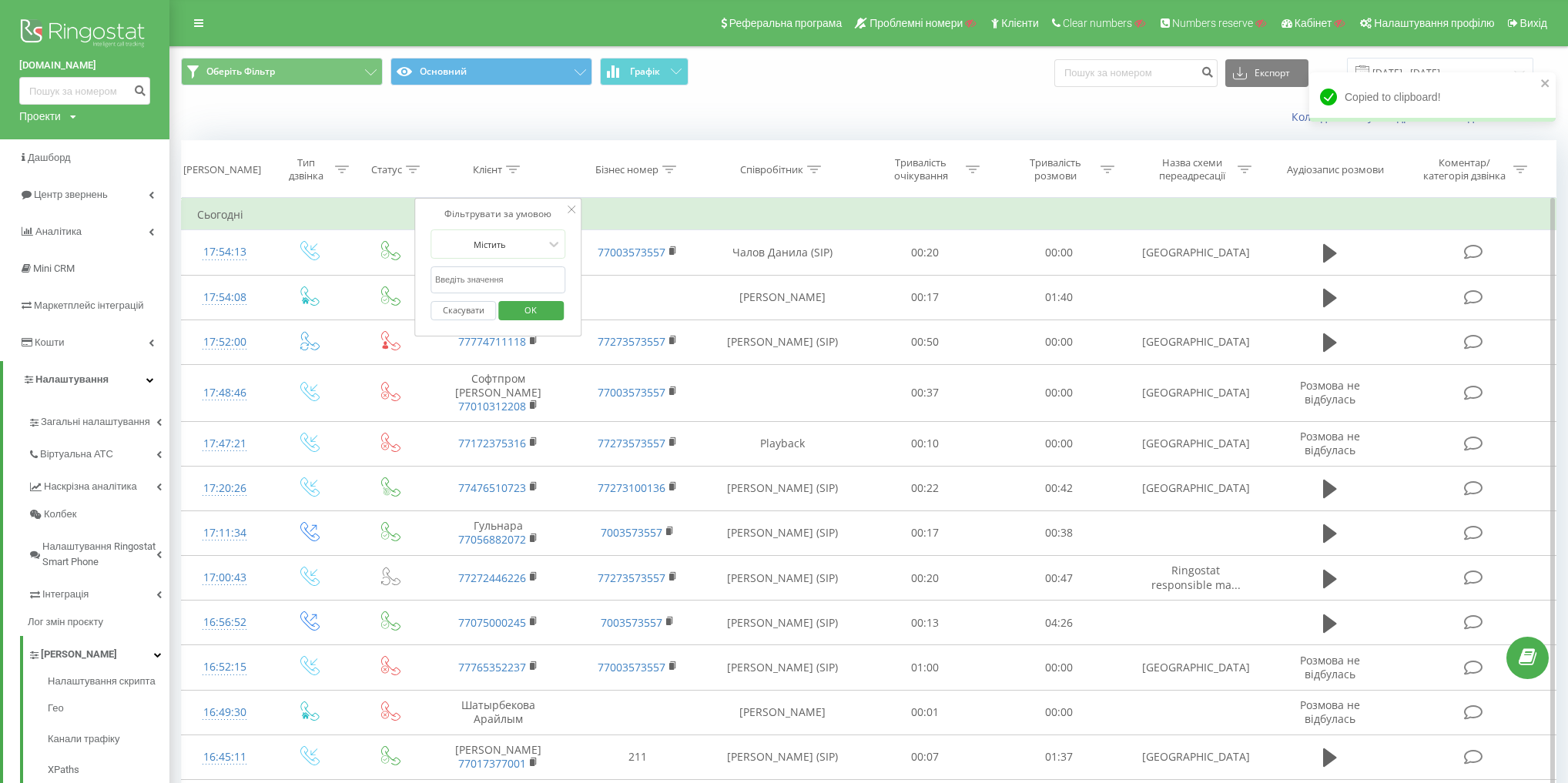
click at [519, 272] on input "text" at bounding box center [498, 281] width 135 height 27
paste input "77779119988"
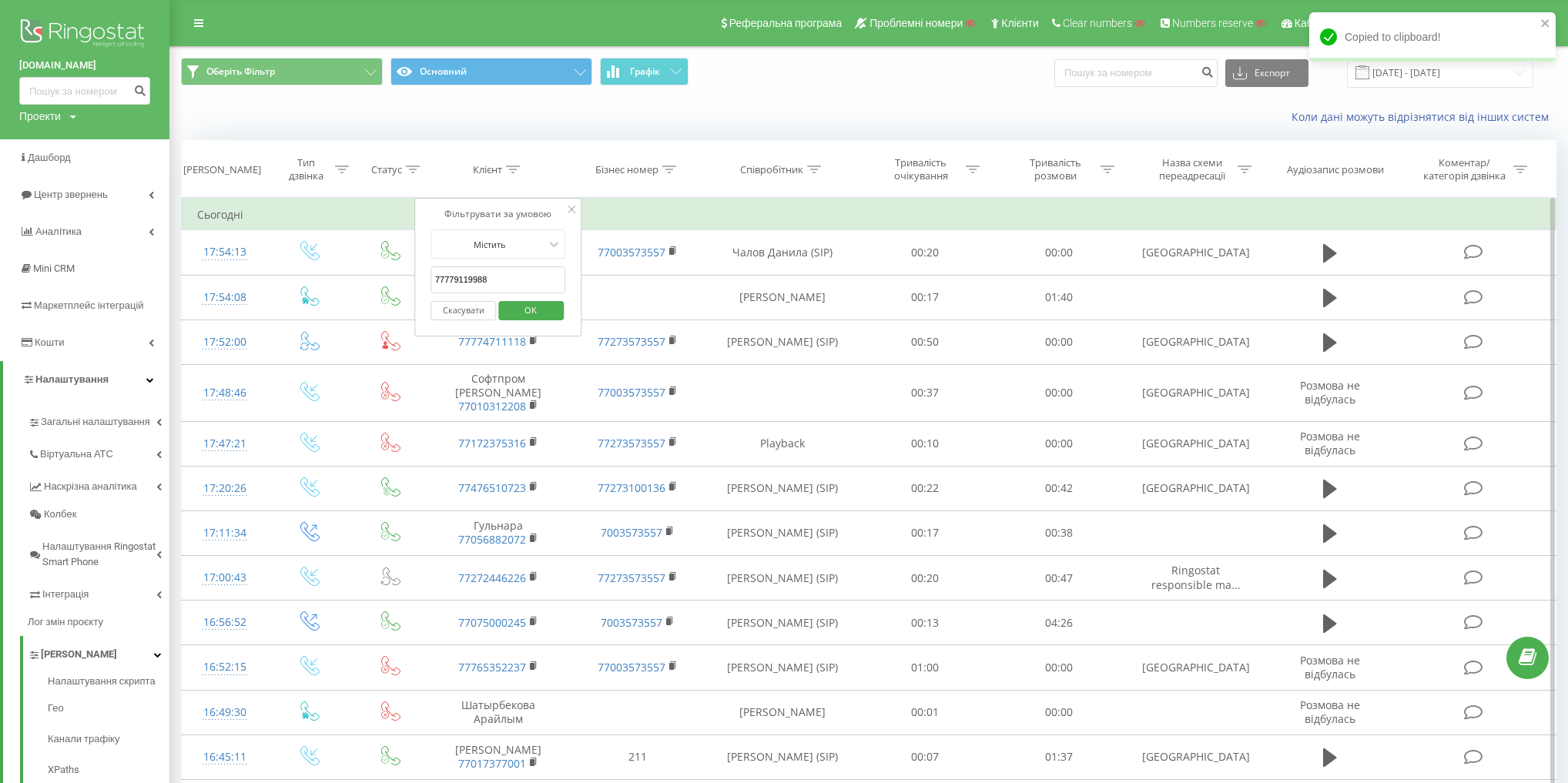
type input "77779119988"
click at [520, 303] on span "OK" at bounding box center [530, 310] width 43 height 24
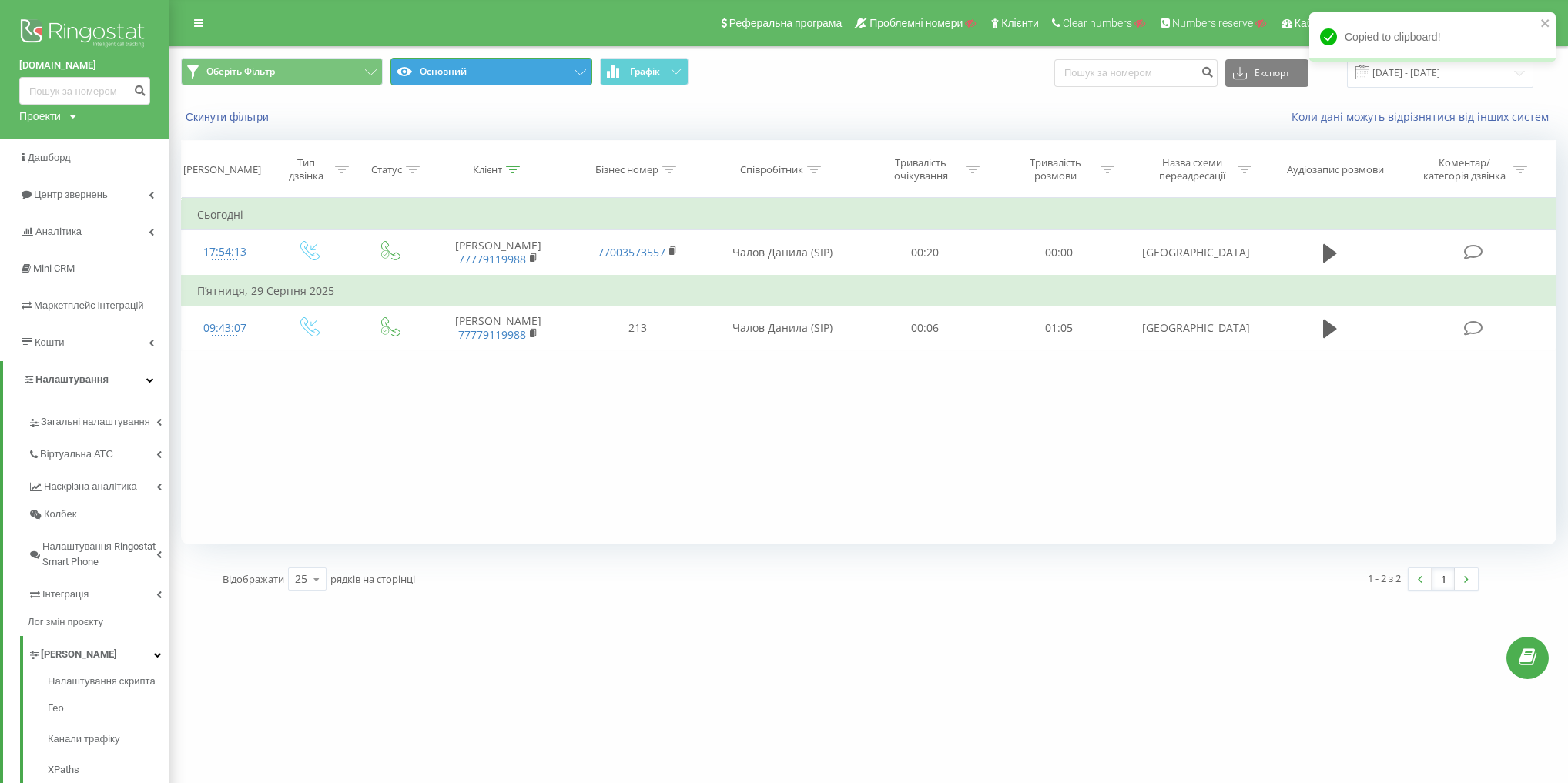
click at [504, 69] on button "Основний" at bounding box center [491, 71] width 202 height 28
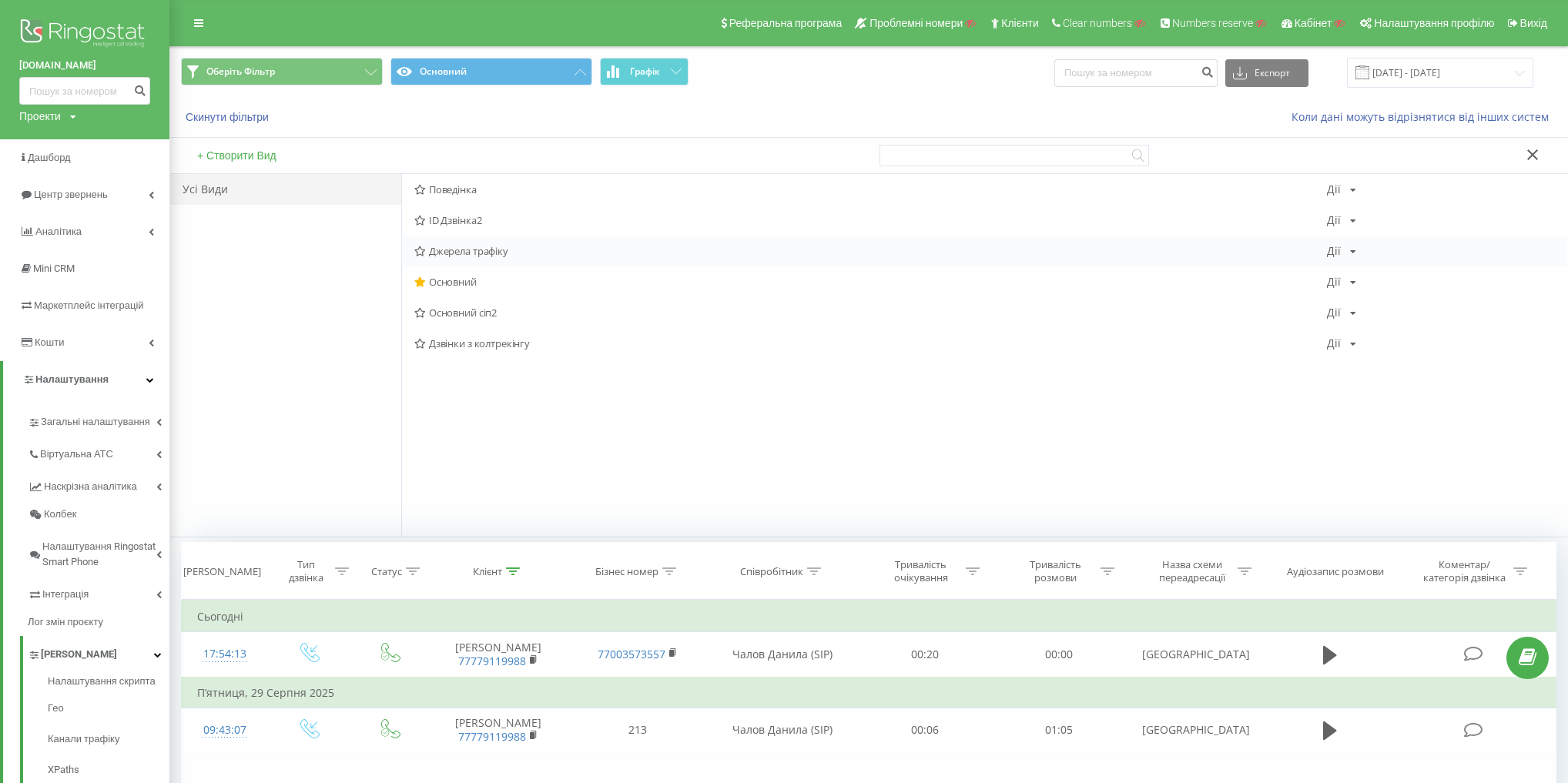
click at [457, 250] on span "Джерела трафіку" at bounding box center [870, 251] width 913 height 10
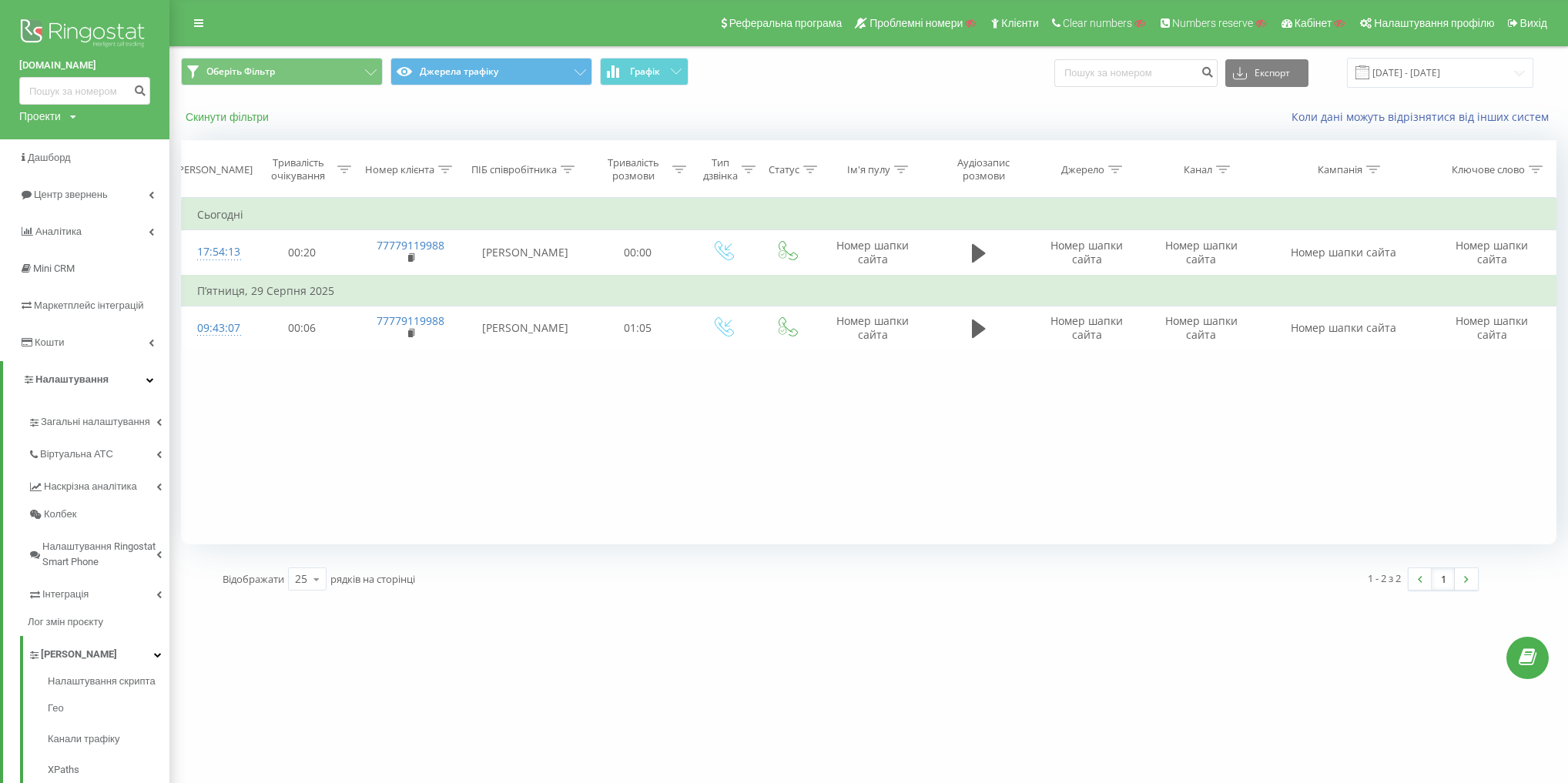
click at [231, 110] on button "Скинути фільтри" at bounding box center [228, 116] width 95 height 14
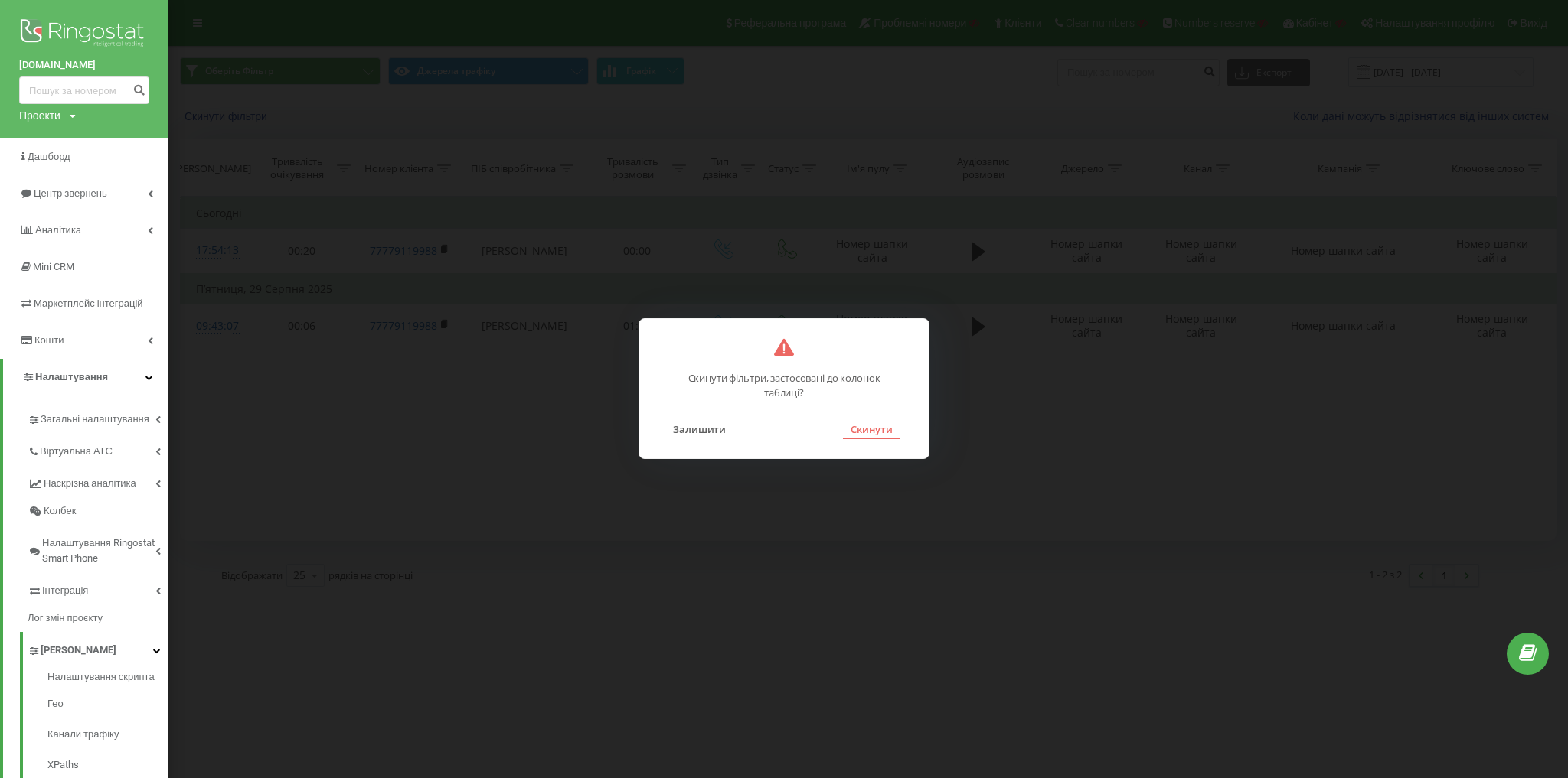
click at [881, 427] on button "Скинути" at bounding box center [872, 429] width 57 height 20
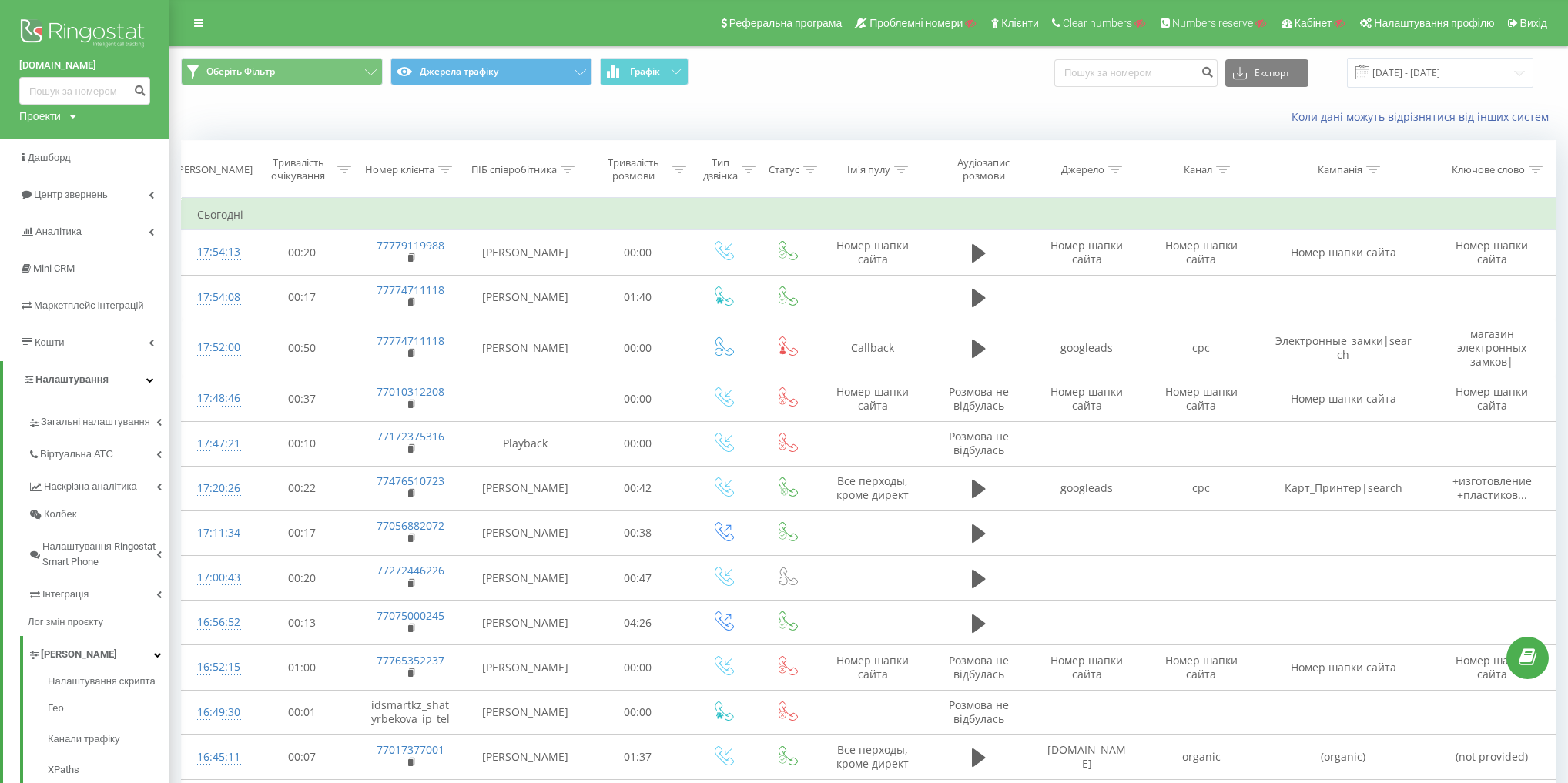
click at [740, 87] on span "Оберіть Фільтр Джерела трафіку Графік" at bounding box center [519, 72] width 676 height 30
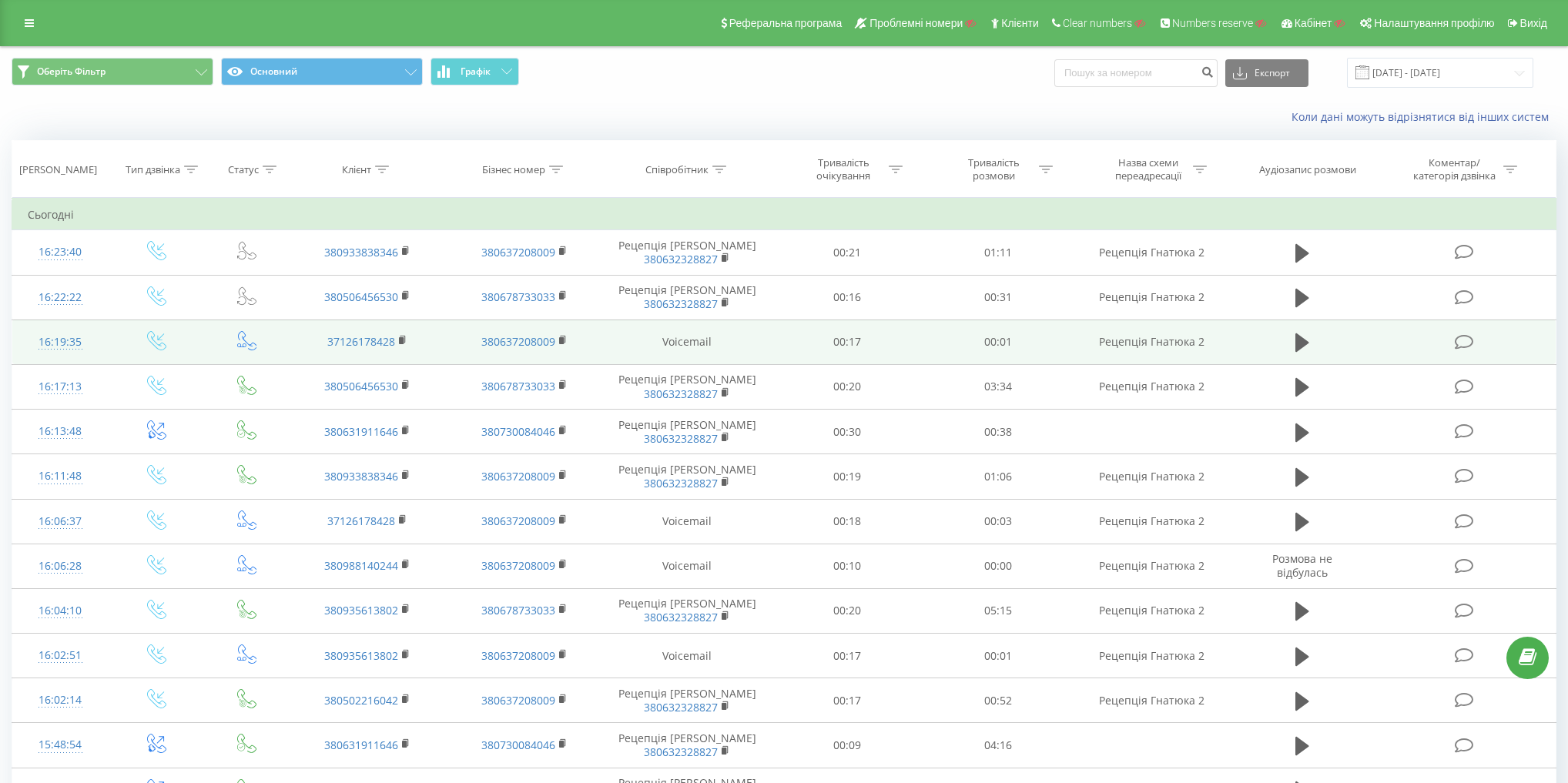
click at [1145, 345] on td "Рецепція Гнатюка 2" at bounding box center [1152, 342] width 157 height 45
copy tr "Рецепція Гнатюка 2"
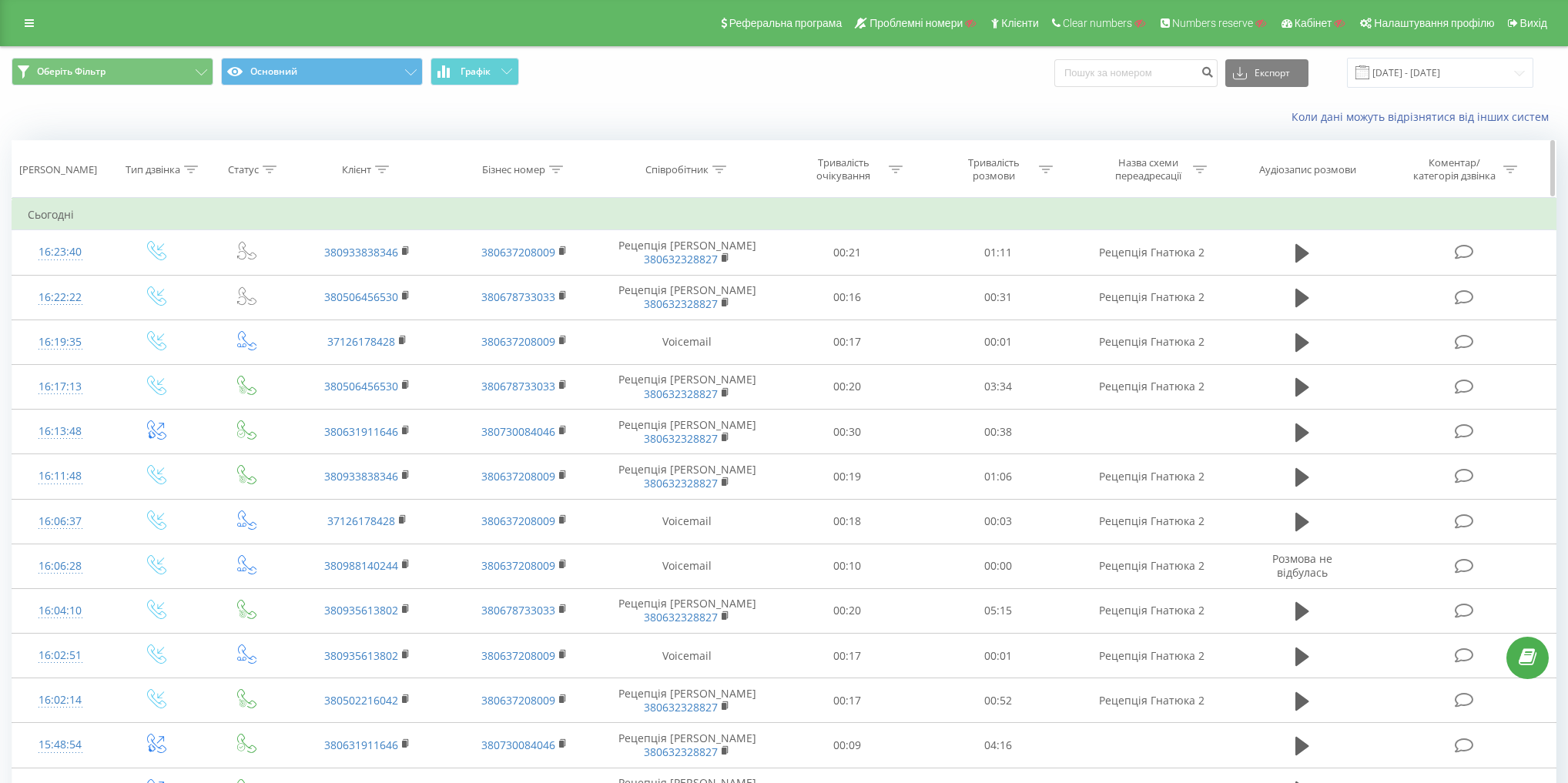
click at [1164, 179] on div "Назва схеми переадресації" at bounding box center [1147, 169] width 83 height 26
click at [1156, 281] on input "text" at bounding box center [1151, 281] width 135 height 27
paste input "Рецепція Гнатюка 2"
click at [1193, 306] on span "OK" at bounding box center [1184, 310] width 43 height 24
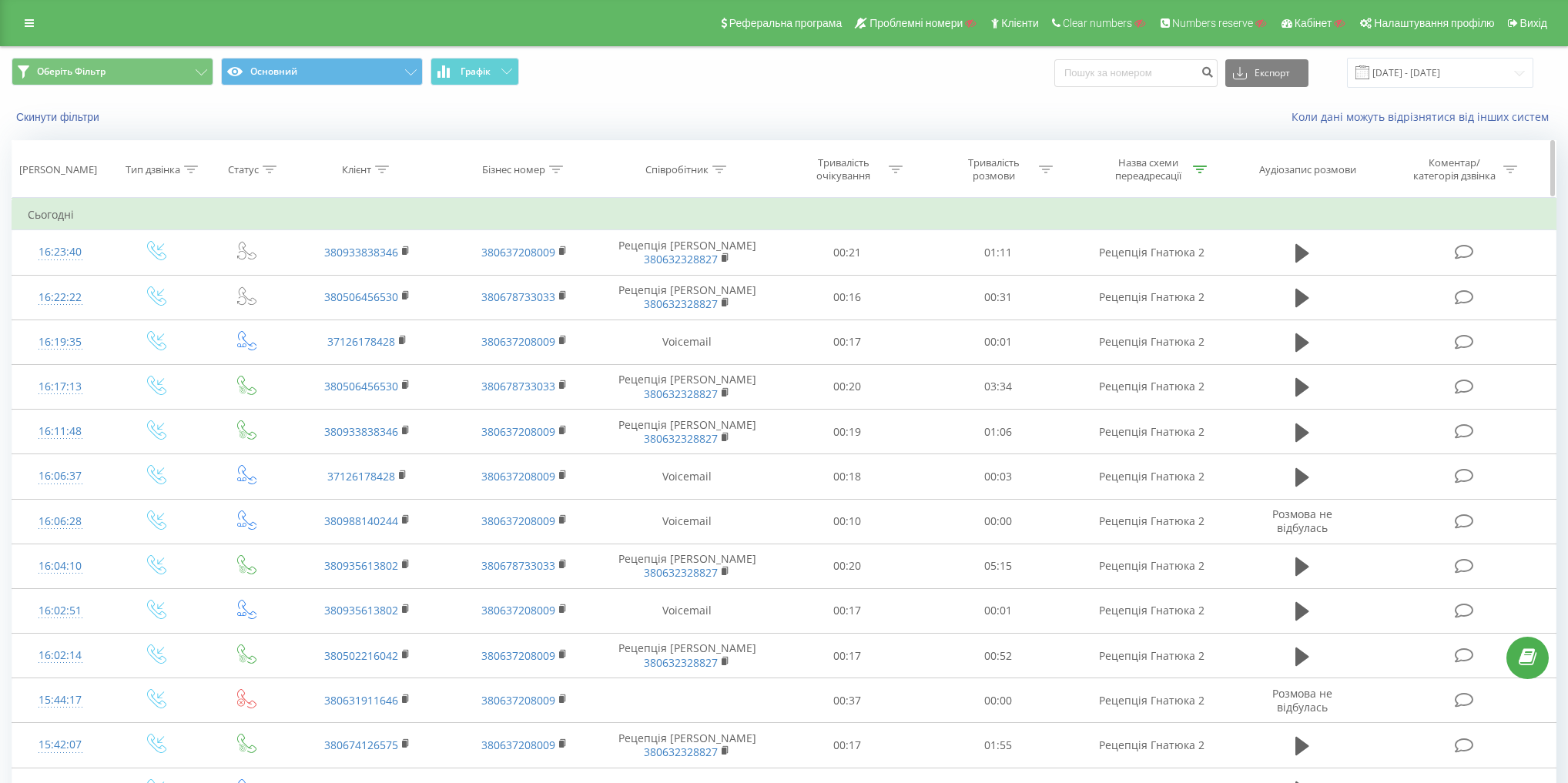
click at [1167, 165] on div "Назва схеми переадресації" at bounding box center [1147, 169] width 83 height 26
click at [1200, 281] on input "Рецепція Гнатюка 2" at bounding box center [1151, 281] width 135 height 27
click at [1208, 280] on input "Рецепція Гнатюка 2" at bounding box center [1151, 281] width 135 height 27
type input "Рецепція Гнатюка 2"
click at [1226, 268] on div "Фільтрувати за умовою Містить Рецепція [PERSON_NAME] 2 Скасувати OK" at bounding box center [1152, 267] width 168 height 139
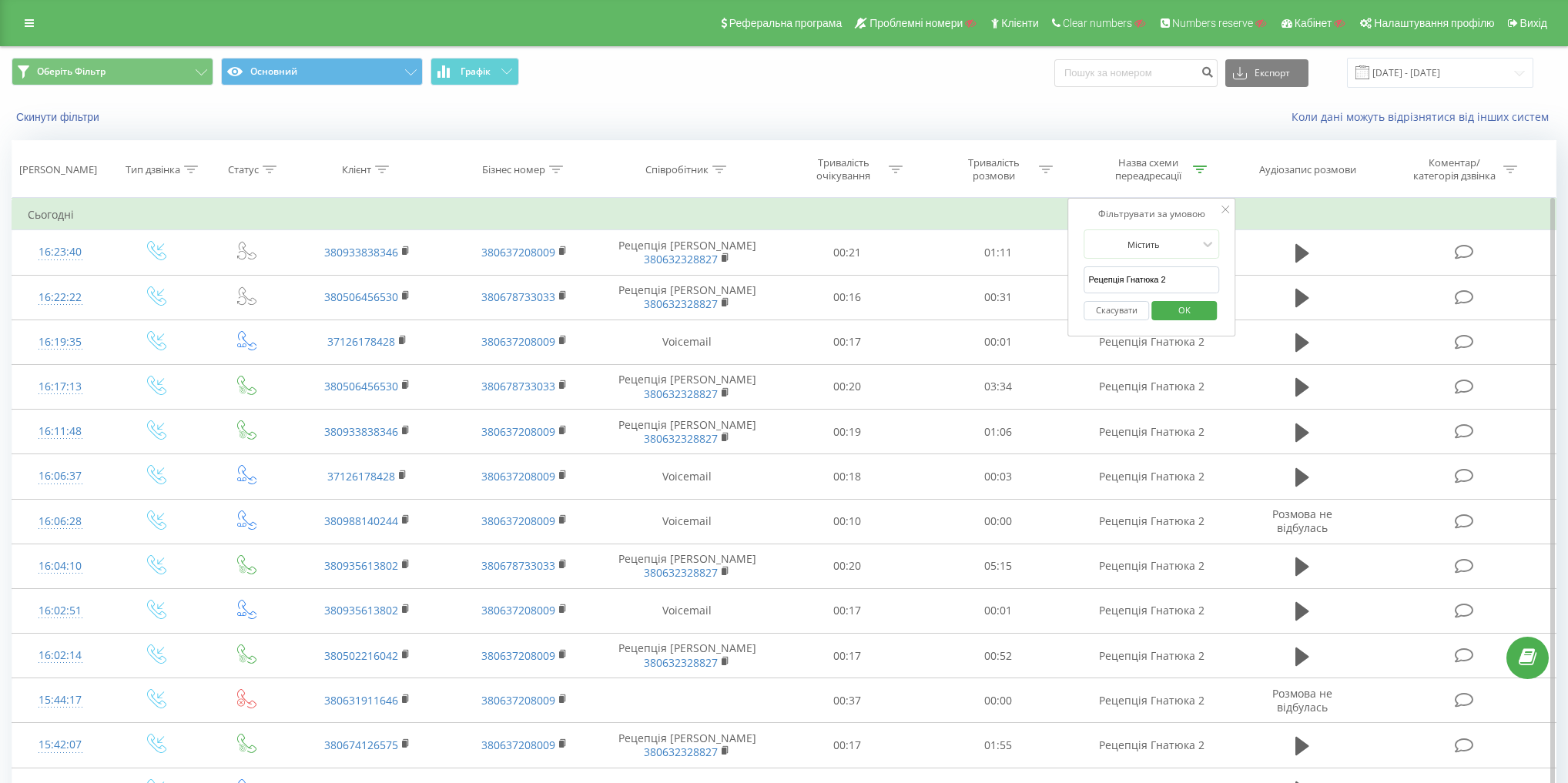
click at [1195, 305] on span "OK" at bounding box center [1184, 310] width 43 height 24
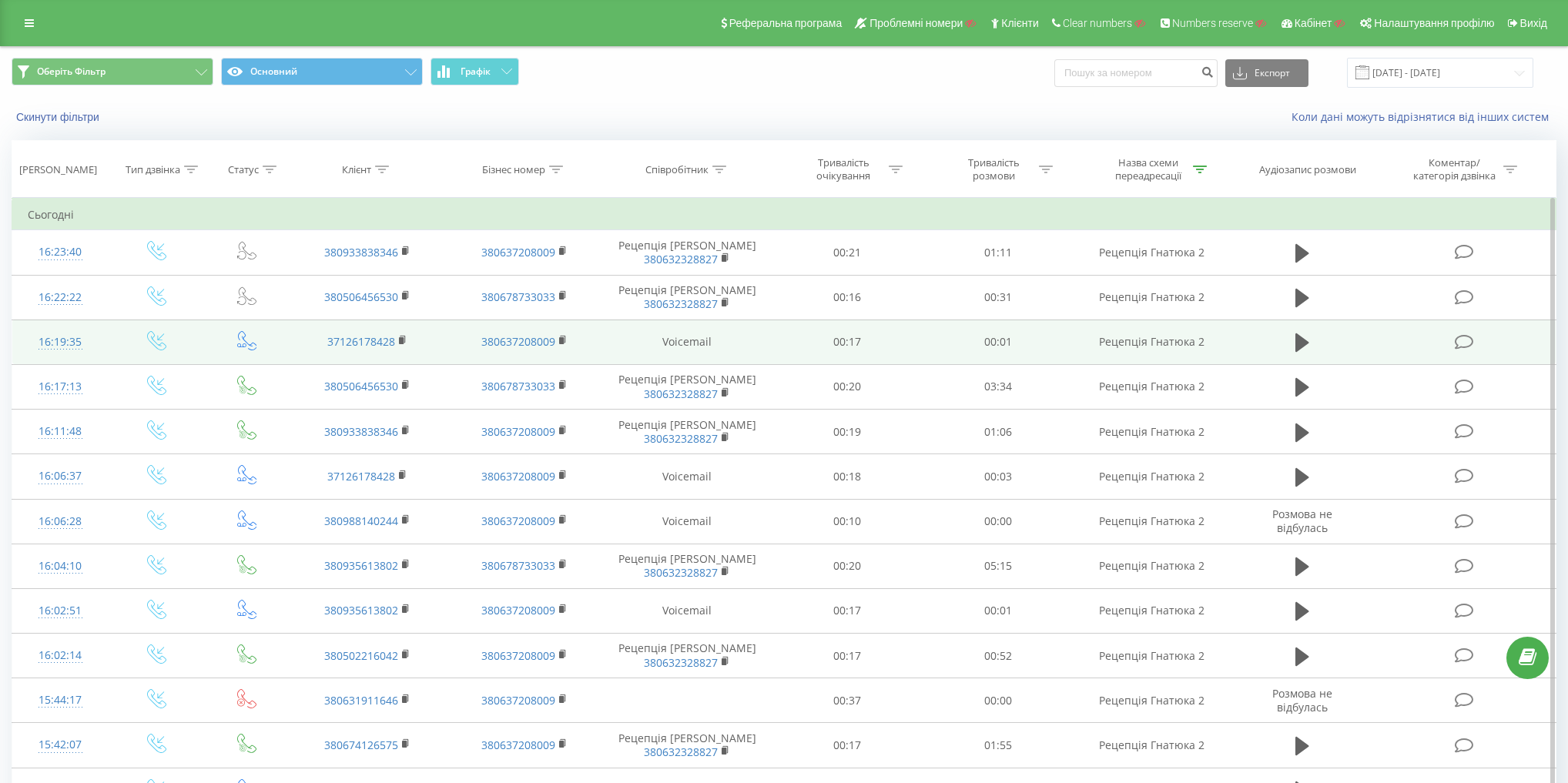
click at [667, 340] on td "Voicemail" at bounding box center [687, 342] width 168 height 45
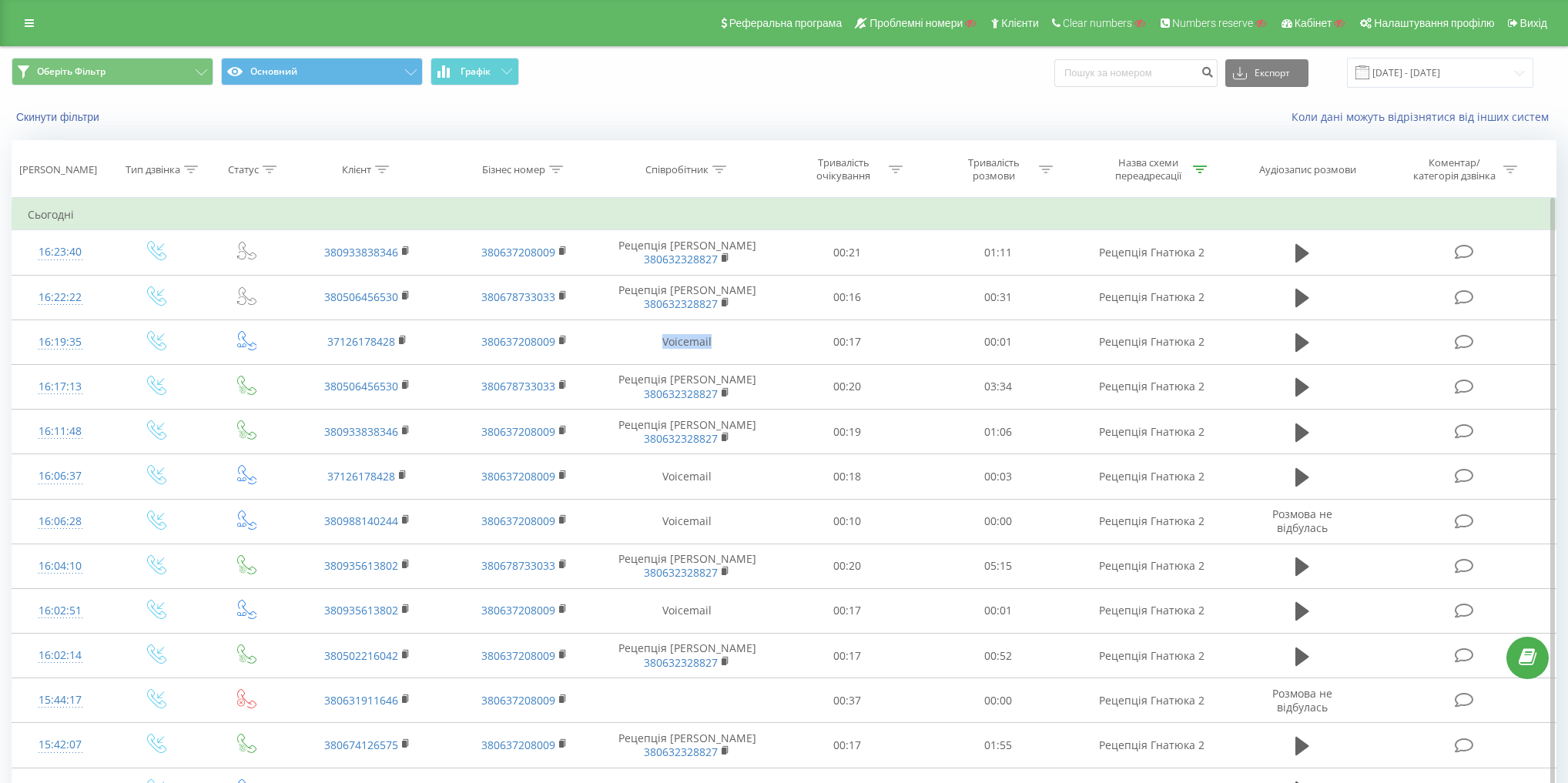
copy td "Voicemail"
click at [679, 173] on div "Співробітник" at bounding box center [676, 170] width 63 height 13
click at [688, 279] on input "text" at bounding box center [687, 281] width 135 height 27
paste input "Voicemail"
click at [753, 278] on input "Voicemail" at bounding box center [687, 281] width 135 height 27
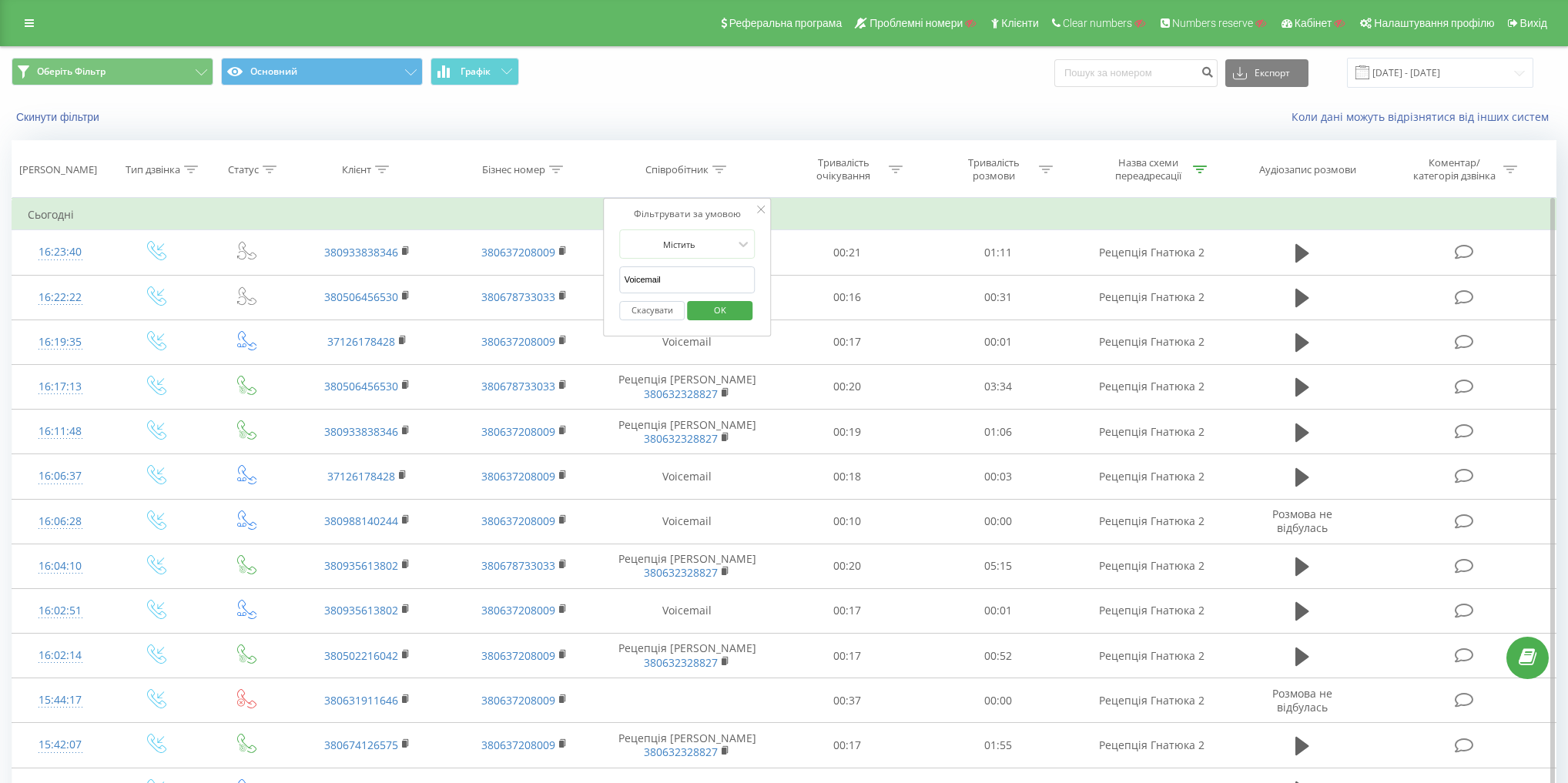
type input "Voicemail"
click at [760, 279] on div "Фільтрувати за умовою Містить Voicemail Скасувати OK" at bounding box center [687, 267] width 168 height 139
click at [731, 305] on span "OK" at bounding box center [720, 310] width 43 height 24
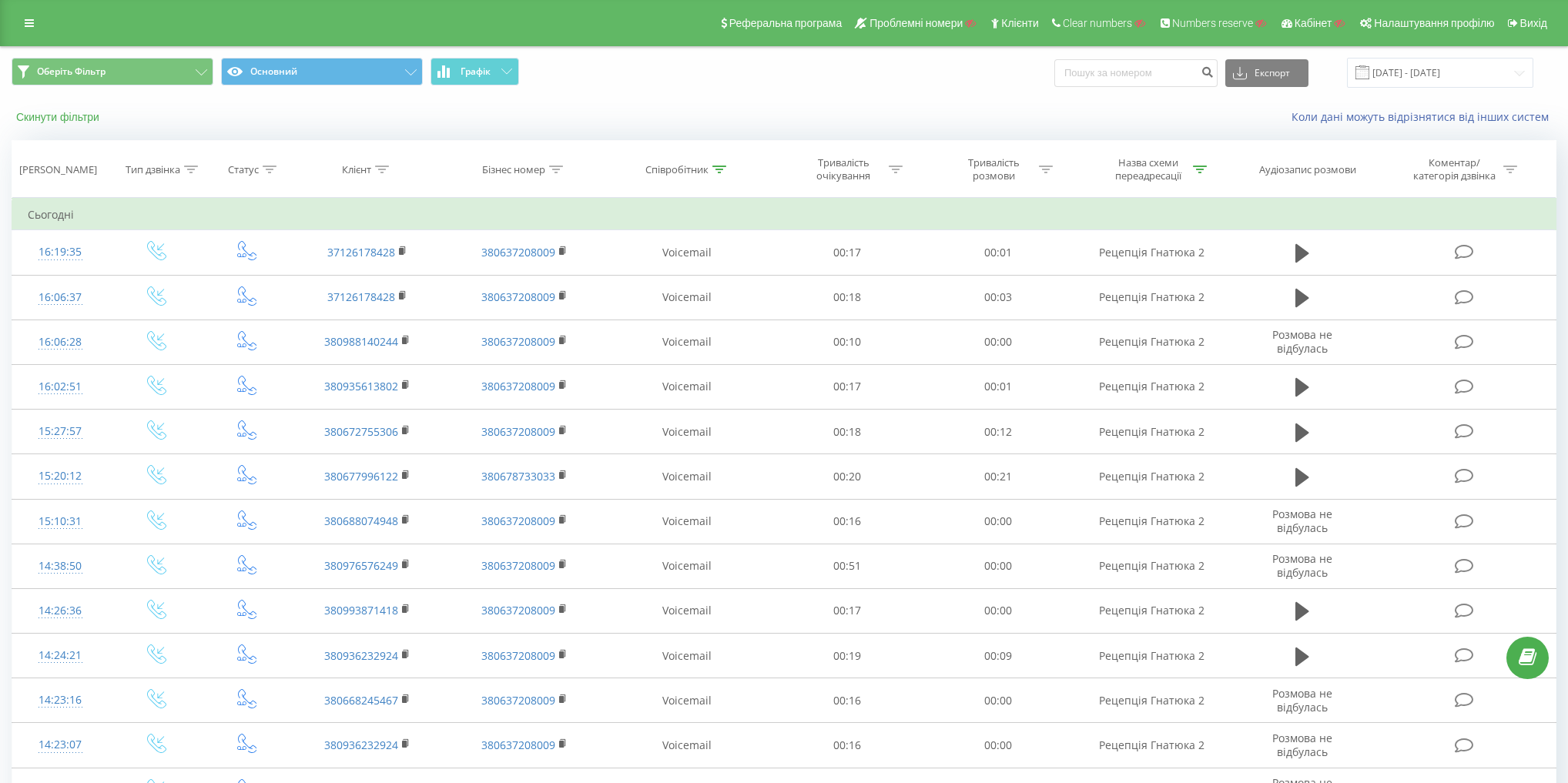
click at [72, 113] on button "Скинути фільтри" at bounding box center [58, 116] width 95 height 14
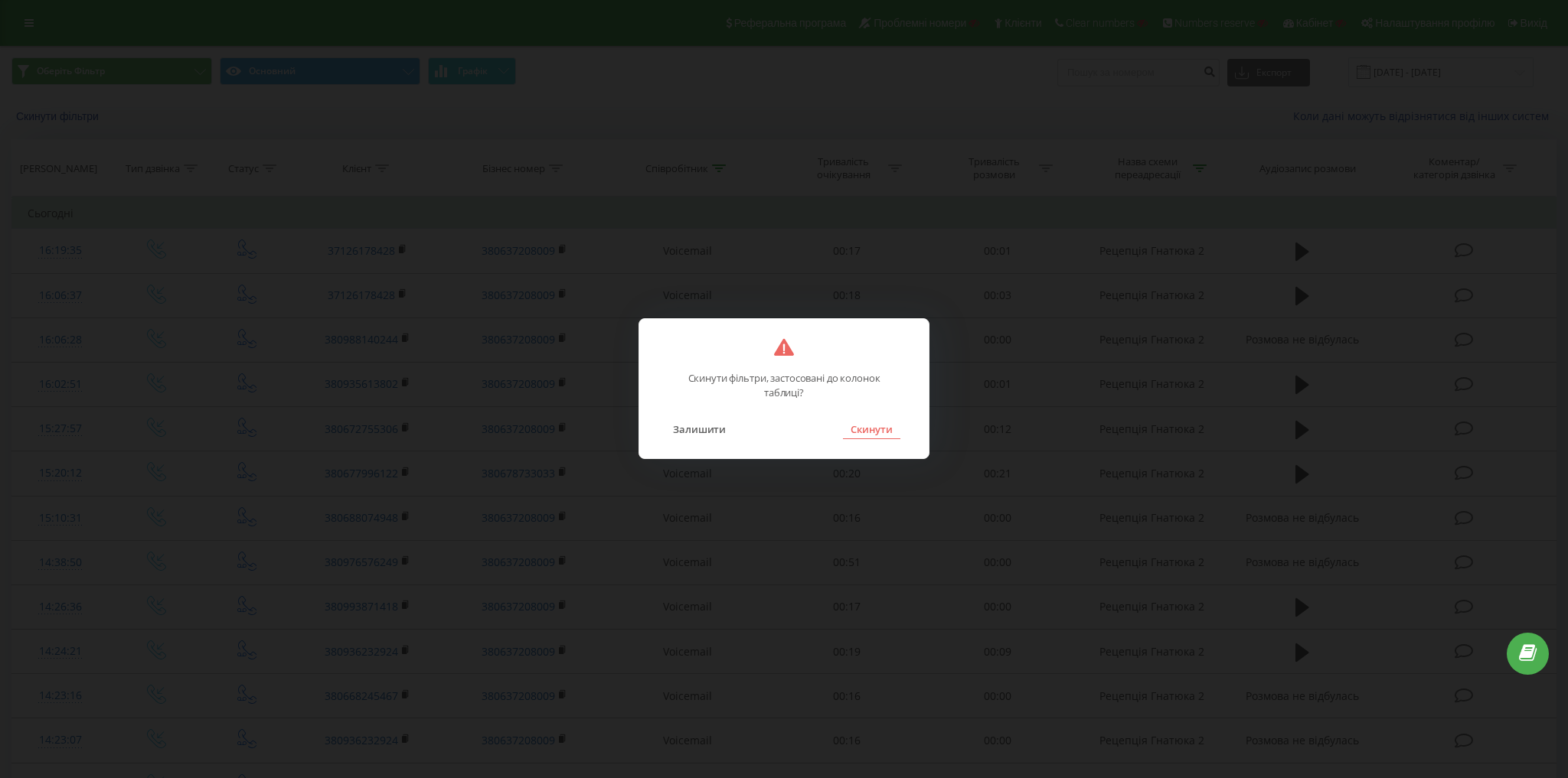
click at [889, 428] on button "Скинути" at bounding box center [872, 429] width 57 height 20
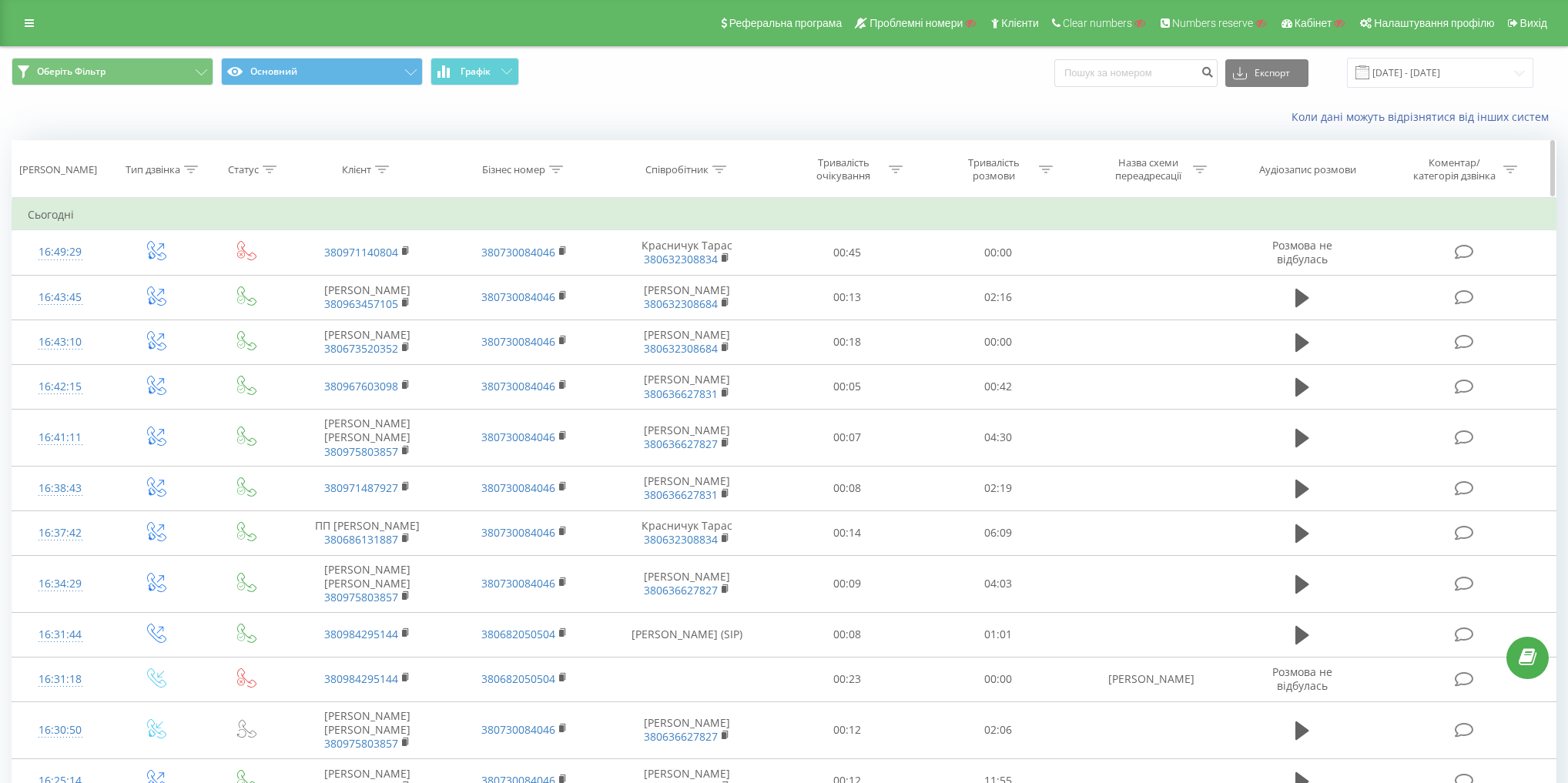
click at [694, 167] on div "Співробітник" at bounding box center [676, 170] width 63 height 13
click at [671, 278] on input "text" at bounding box center [687, 281] width 135 height 27
type input "сас"
click at [733, 314] on span "OK" at bounding box center [720, 310] width 43 height 24
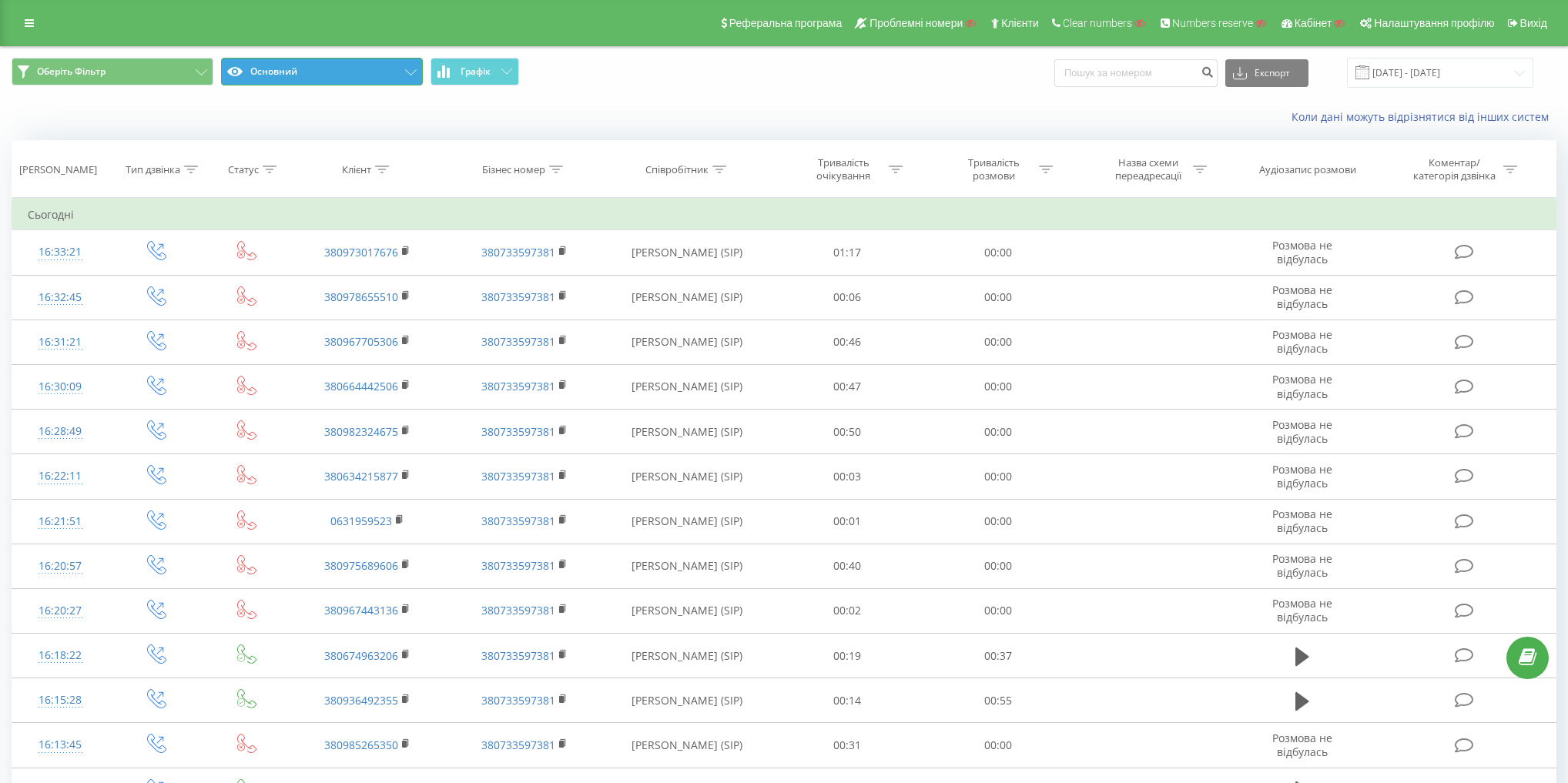
click at [348, 74] on button "Основний" at bounding box center [322, 71] width 202 height 28
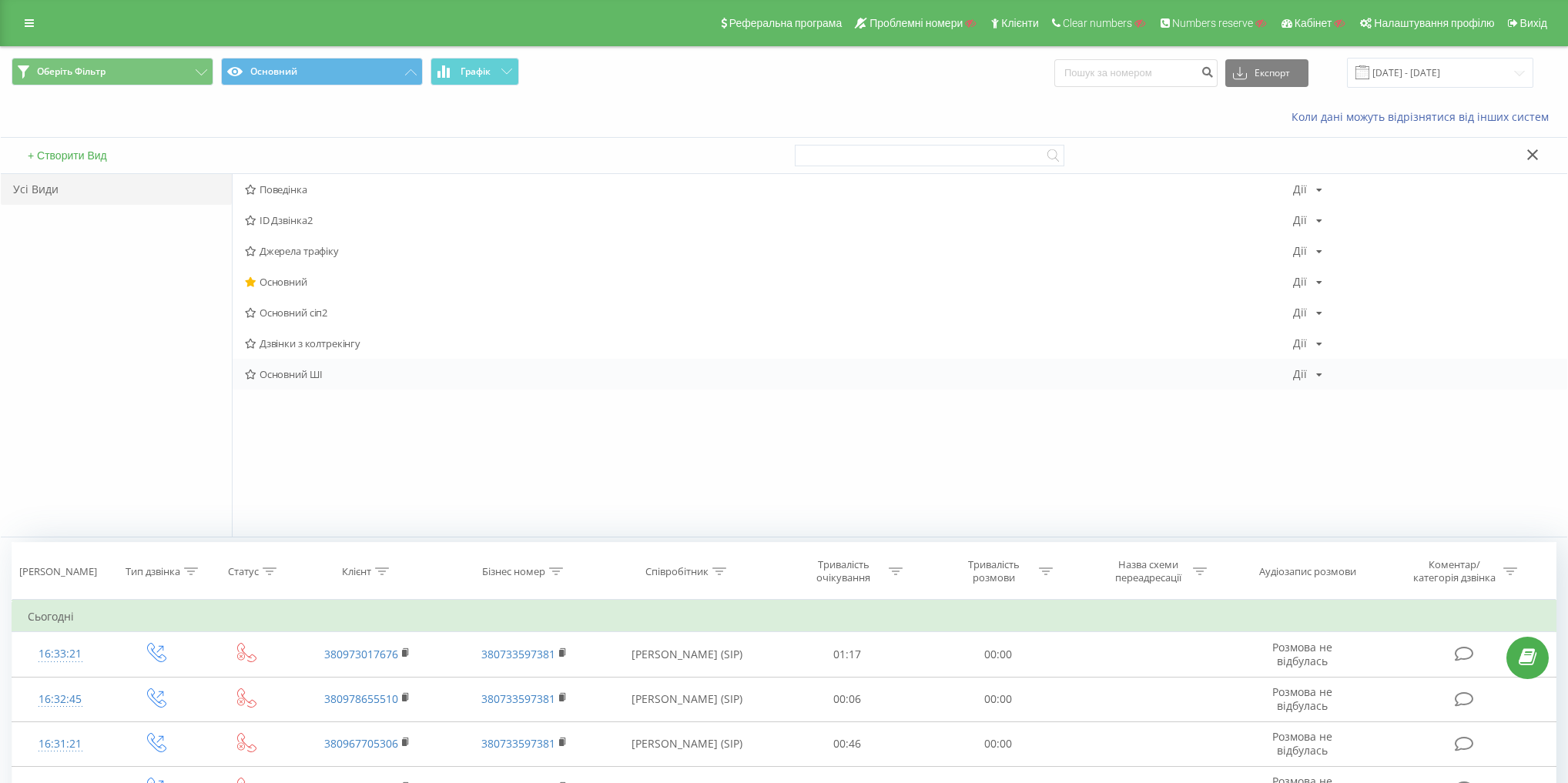
click at [296, 369] on span "Основний ШІ" at bounding box center [769, 373] width 1048 height 10
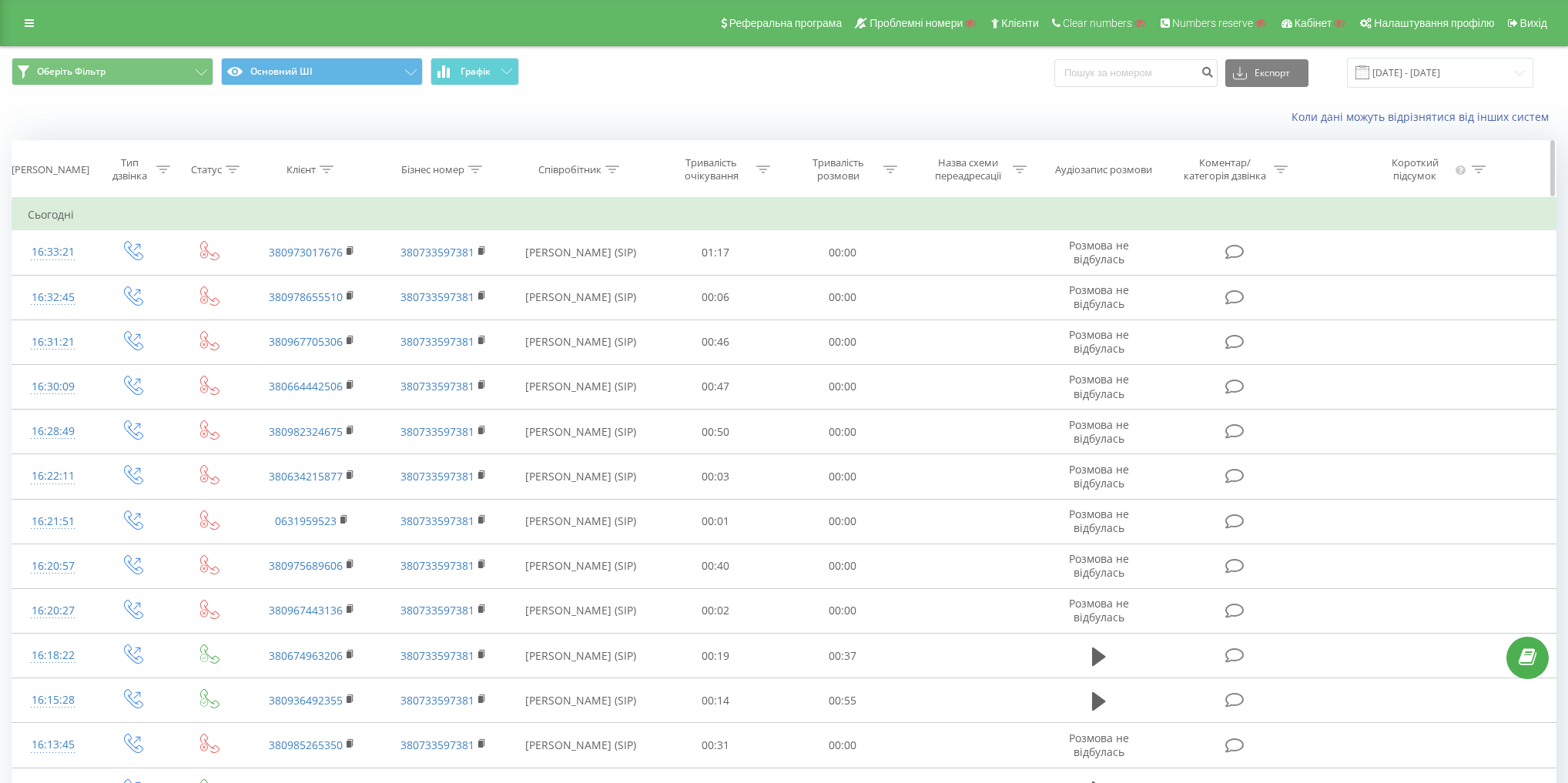
click at [841, 168] on div "Тривалість розмови" at bounding box center [838, 169] width 83 height 26
click at [846, 244] on div at bounding box center [834, 244] width 109 height 14
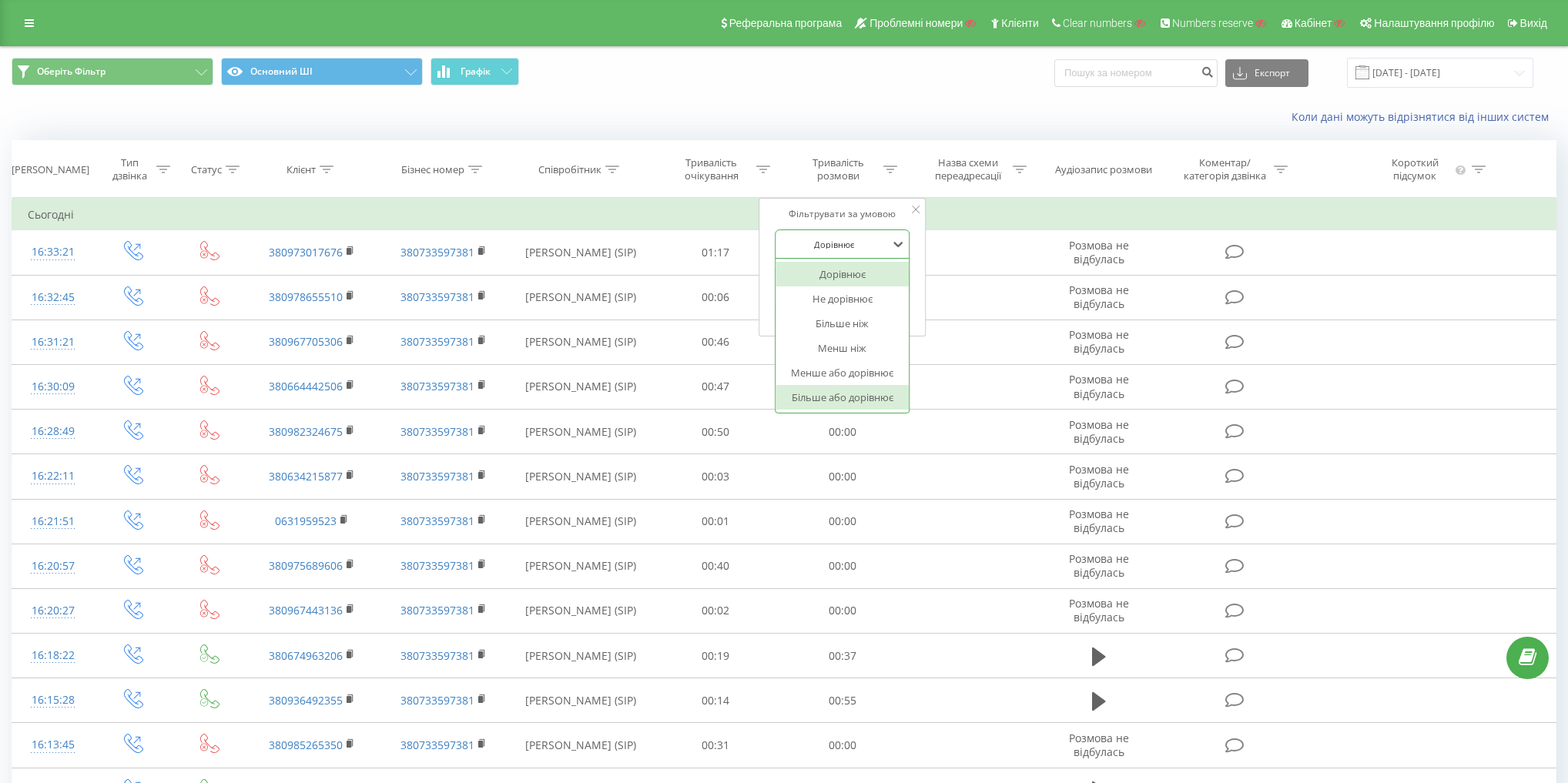
click at [869, 397] on div "Більше або дорівнює" at bounding box center [842, 398] width 134 height 25
click at [850, 285] on input "text" at bounding box center [842, 281] width 135 height 27
type input "20"
click at [919, 256] on div "Фільтрувати за умовою Більше або дорівнює 20 Скасувати OK" at bounding box center [843, 267] width 168 height 139
click at [885, 299] on span "OK" at bounding box center [875, 310] width 43 height 24
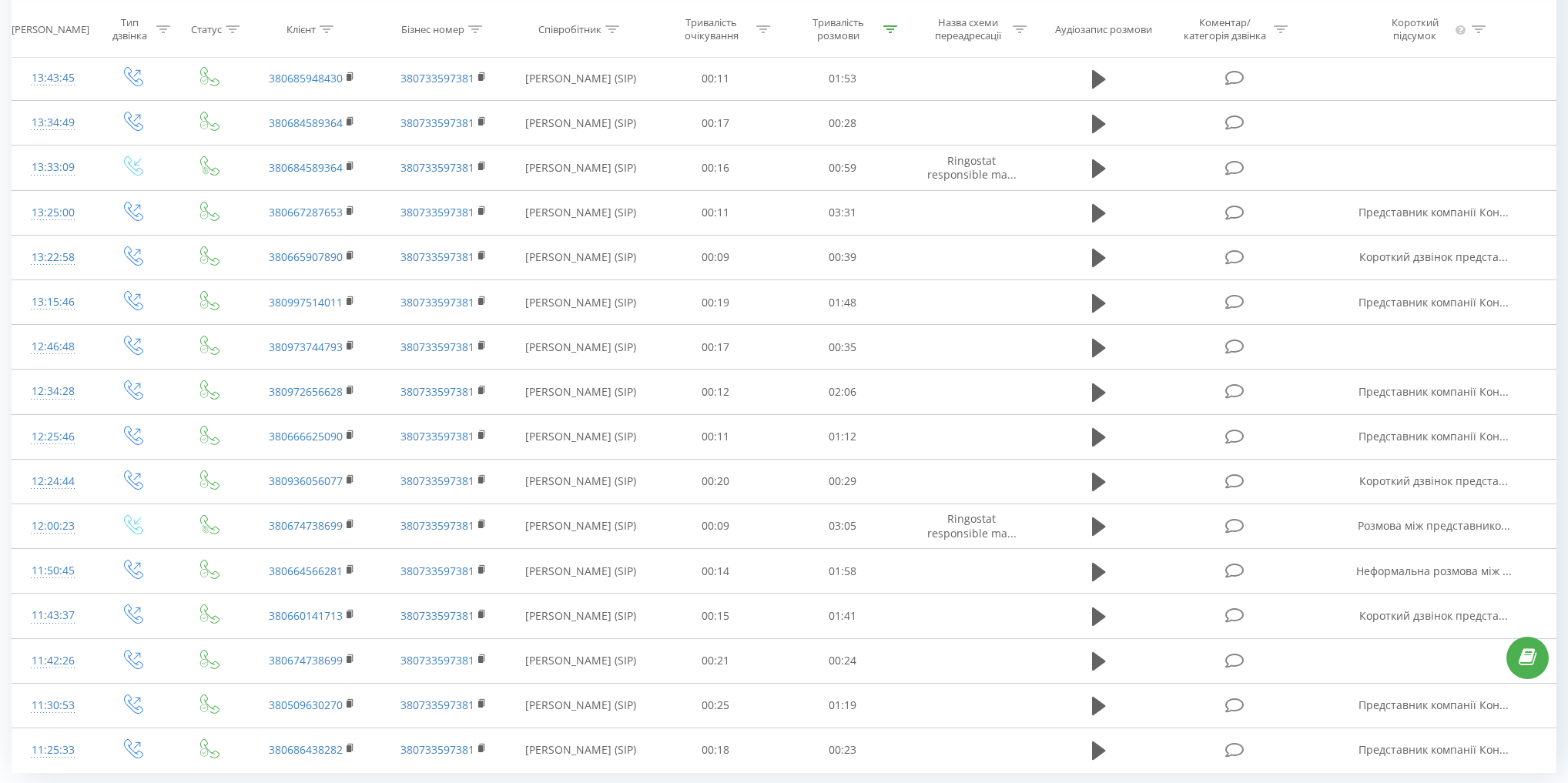
scroll to position [621, 0]
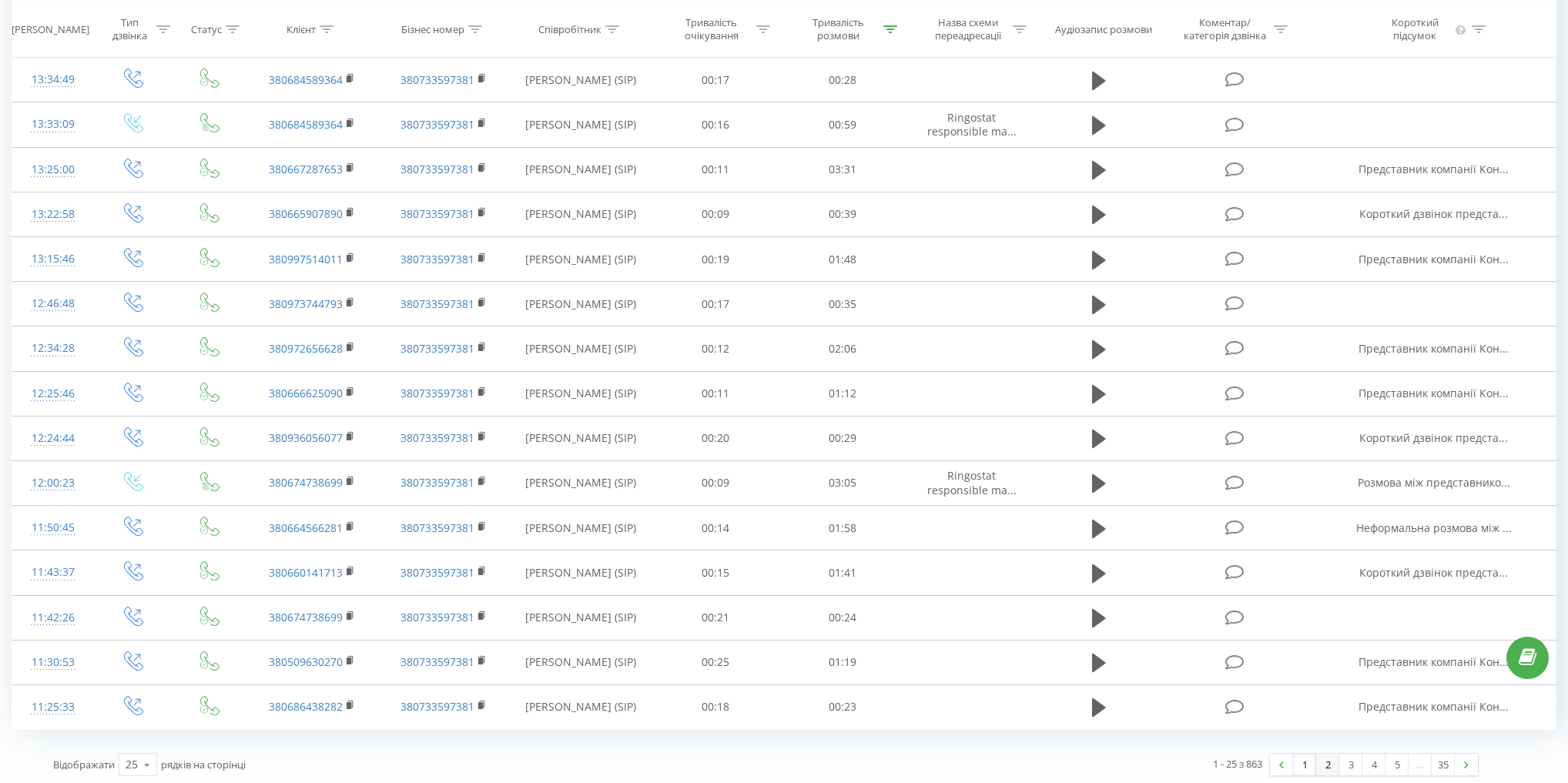
click at [1324, 755] on link "2" at bounding box center [1327, 765] width 23 height 22
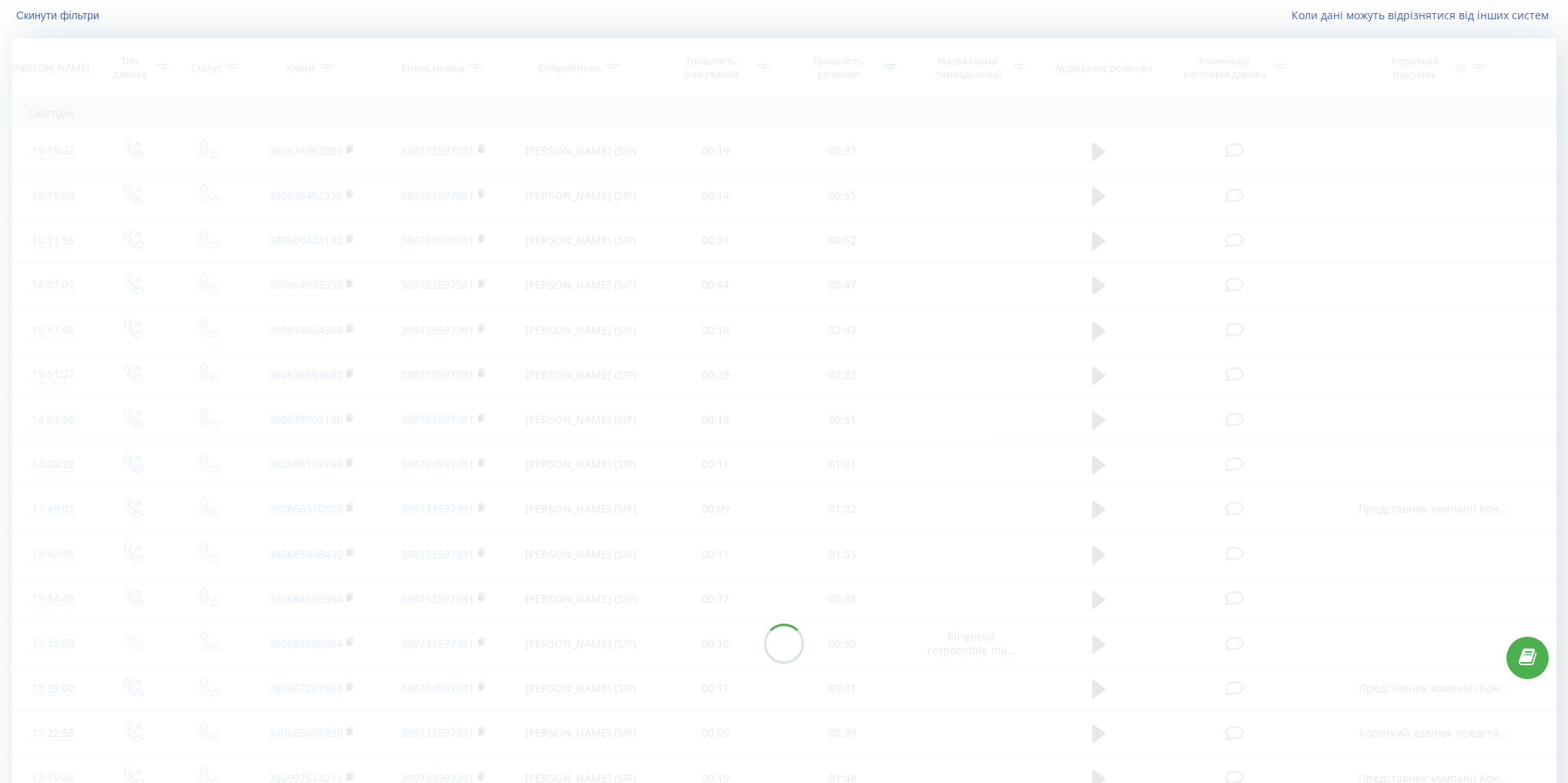
scroll to position [102, 0]
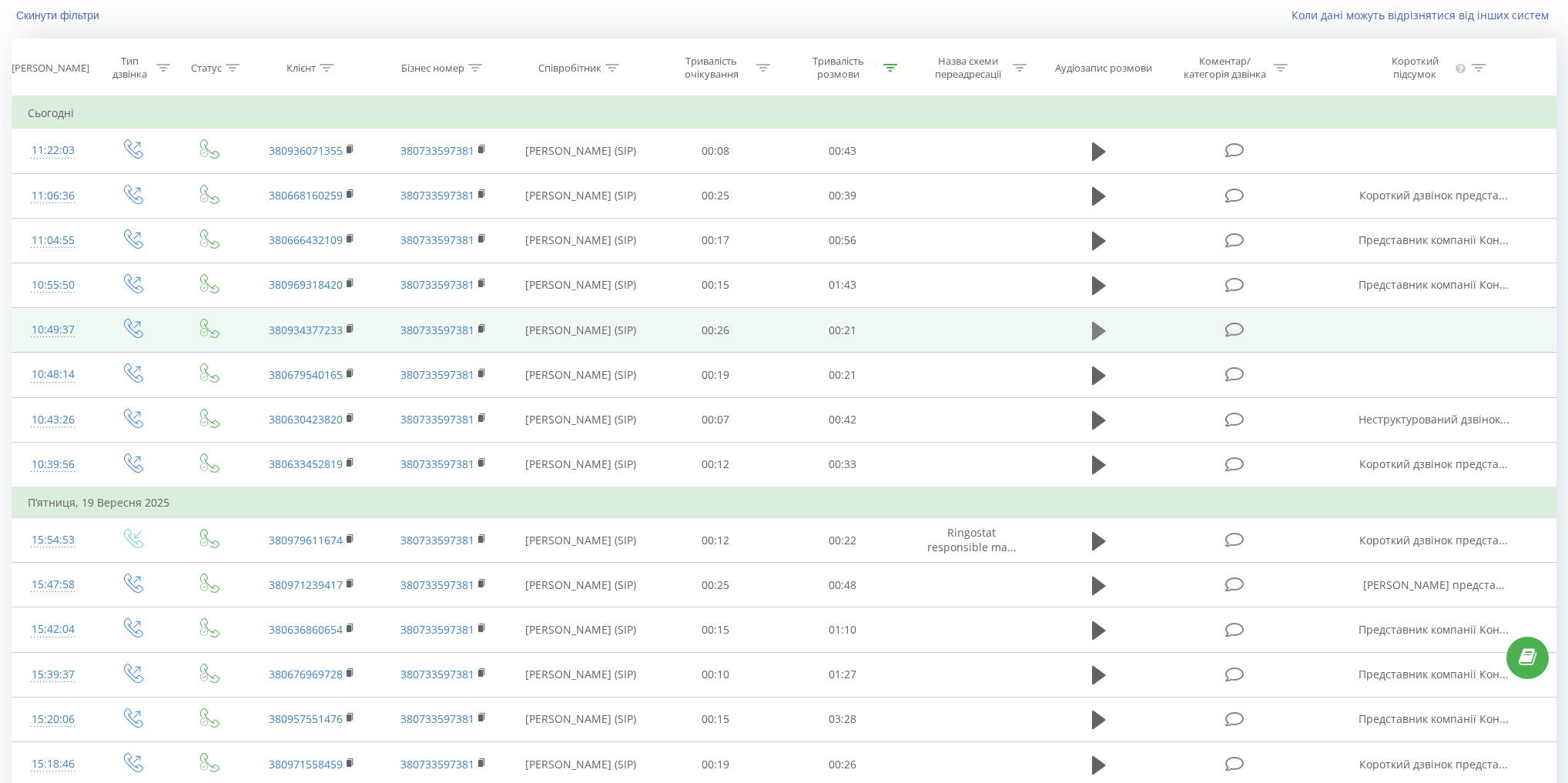
click at [1089, 331] on button at bounding box center [1098, 331] width 23 height 23
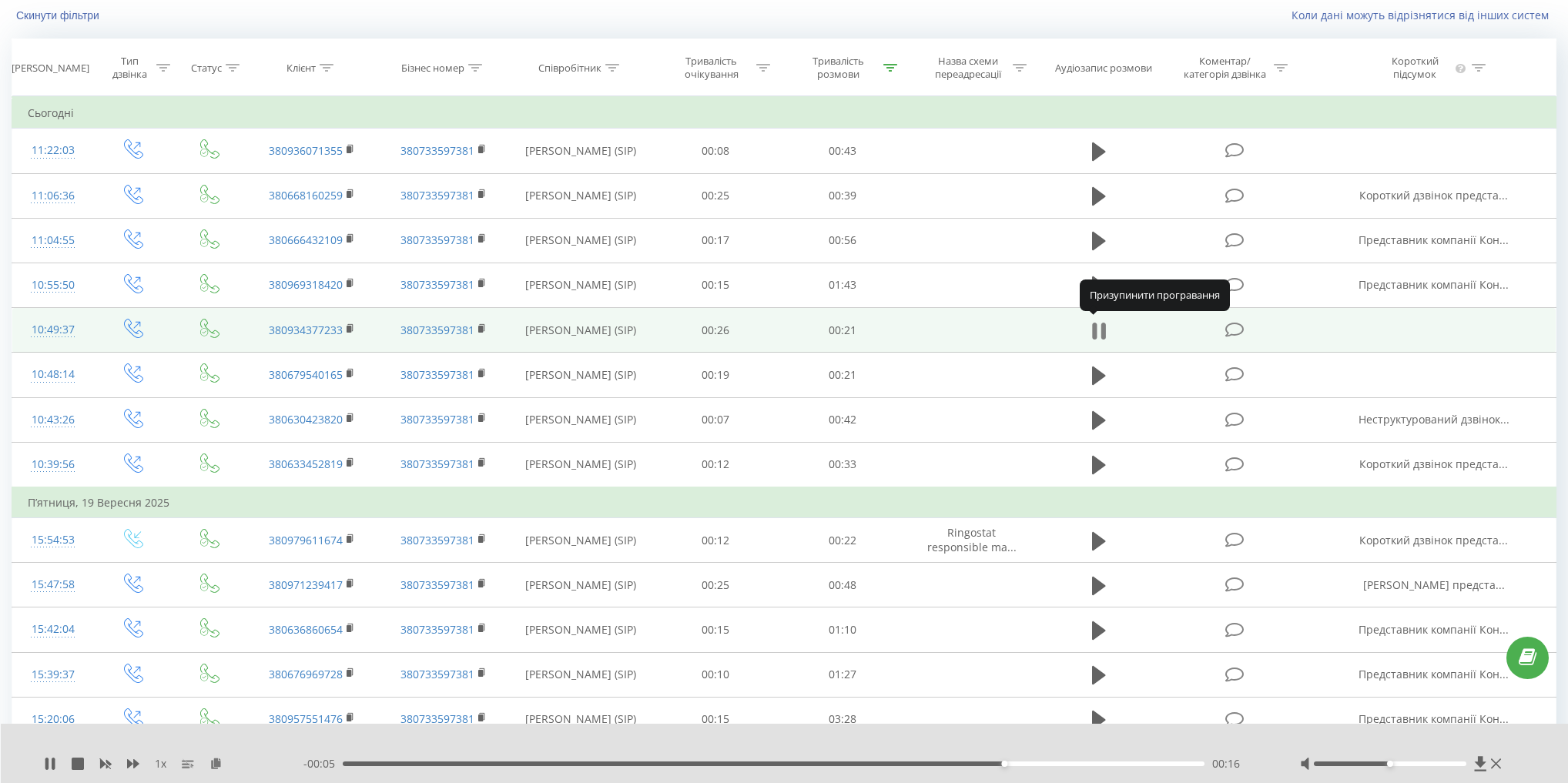
click at [1096, 321] on icon at bounding box center [1098, 331] width 14 height 22
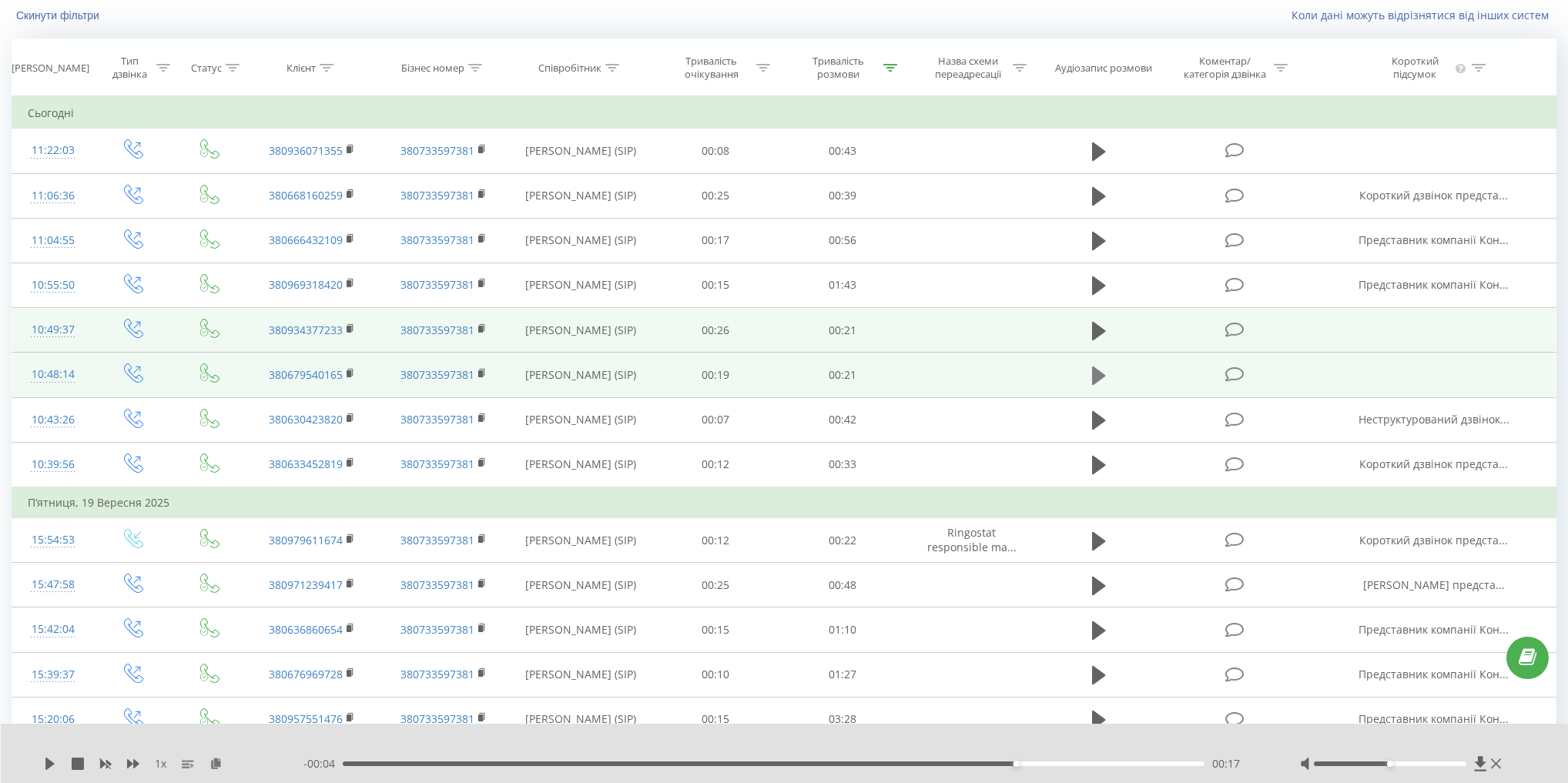
click at [1098, 371] on icon at bounding box center [1098, 375] width 14 height 18
click at [161, 762] on span "1 x" at bounding box center [160, 764] width 11 height 15
click at [137, 764] on icon at bounding box center [133, 765] width 12 height 10
click at [131, 762] on icon at bounding box center [133, 765] width 12 height 10
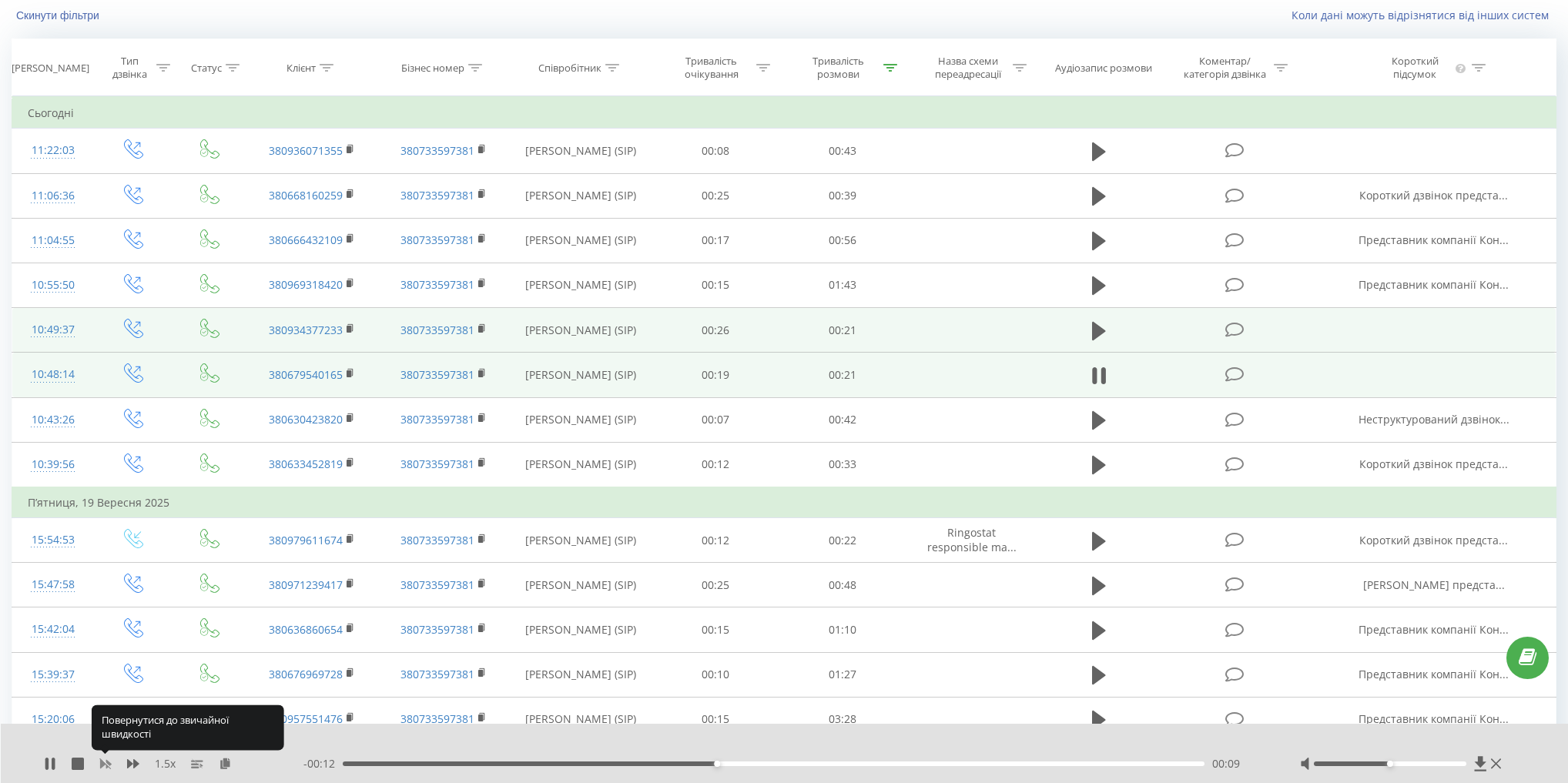
click at [104, 759] on icon at bounding box center [105, 764] width 12 height 12
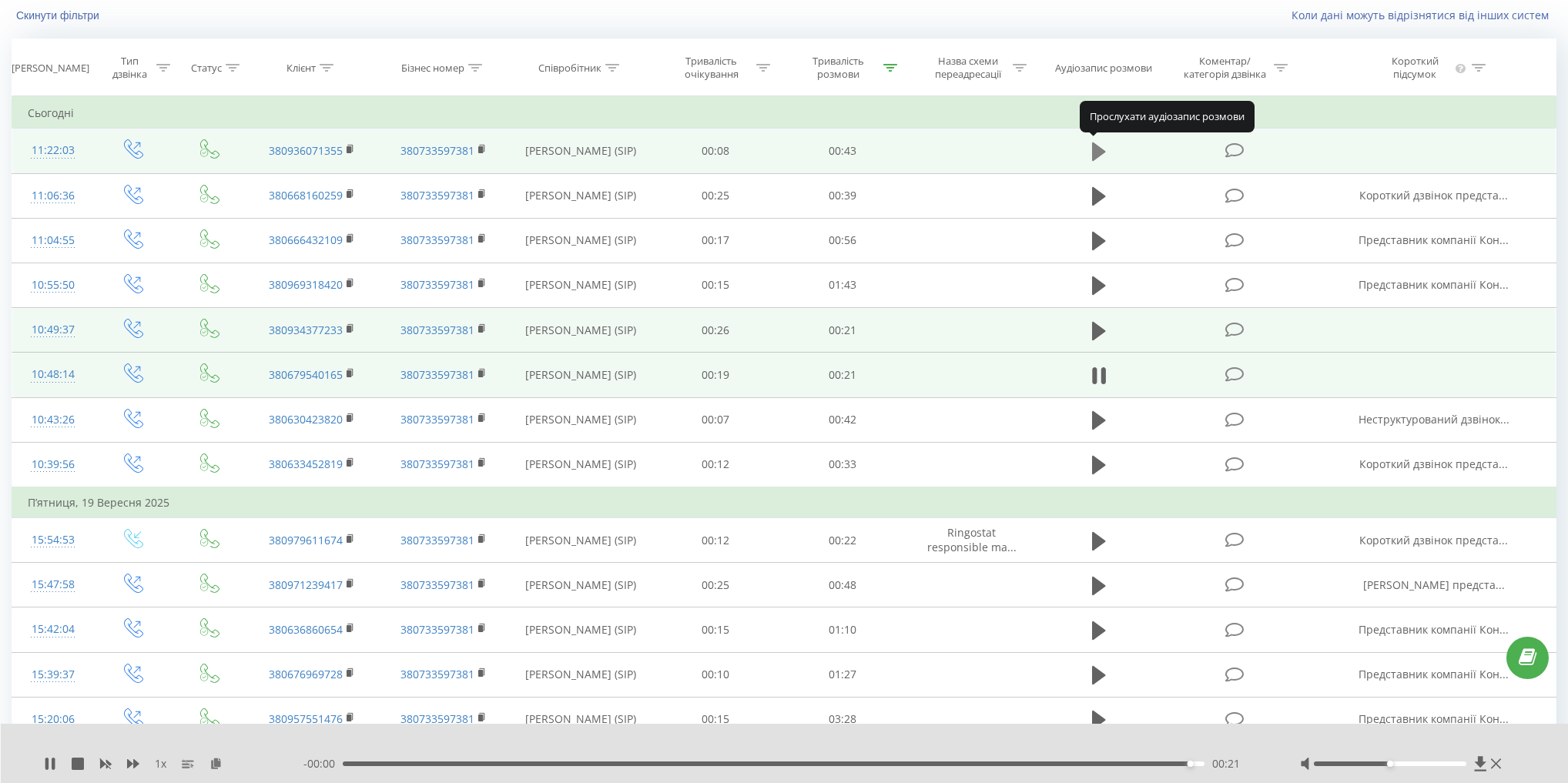
click at [1097, 150] on icon at bounding box center [1098, 151] width 14 height 18
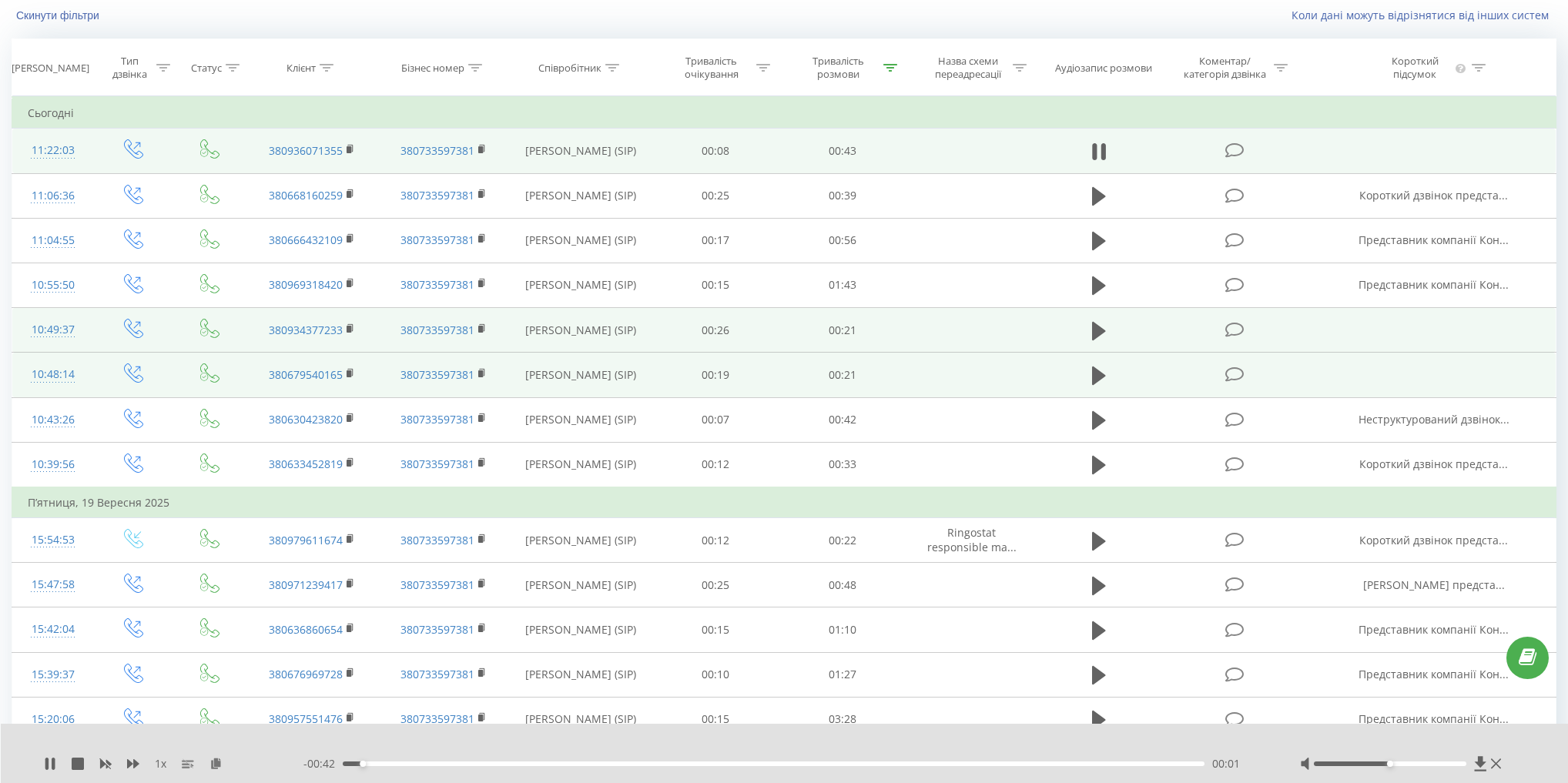
click at [123, 761] on div "1 x" at bounding box center [174, 764] width 260 height 15
click at [129, 761] on icon at bounding box center [133, 765] width 12 height 10
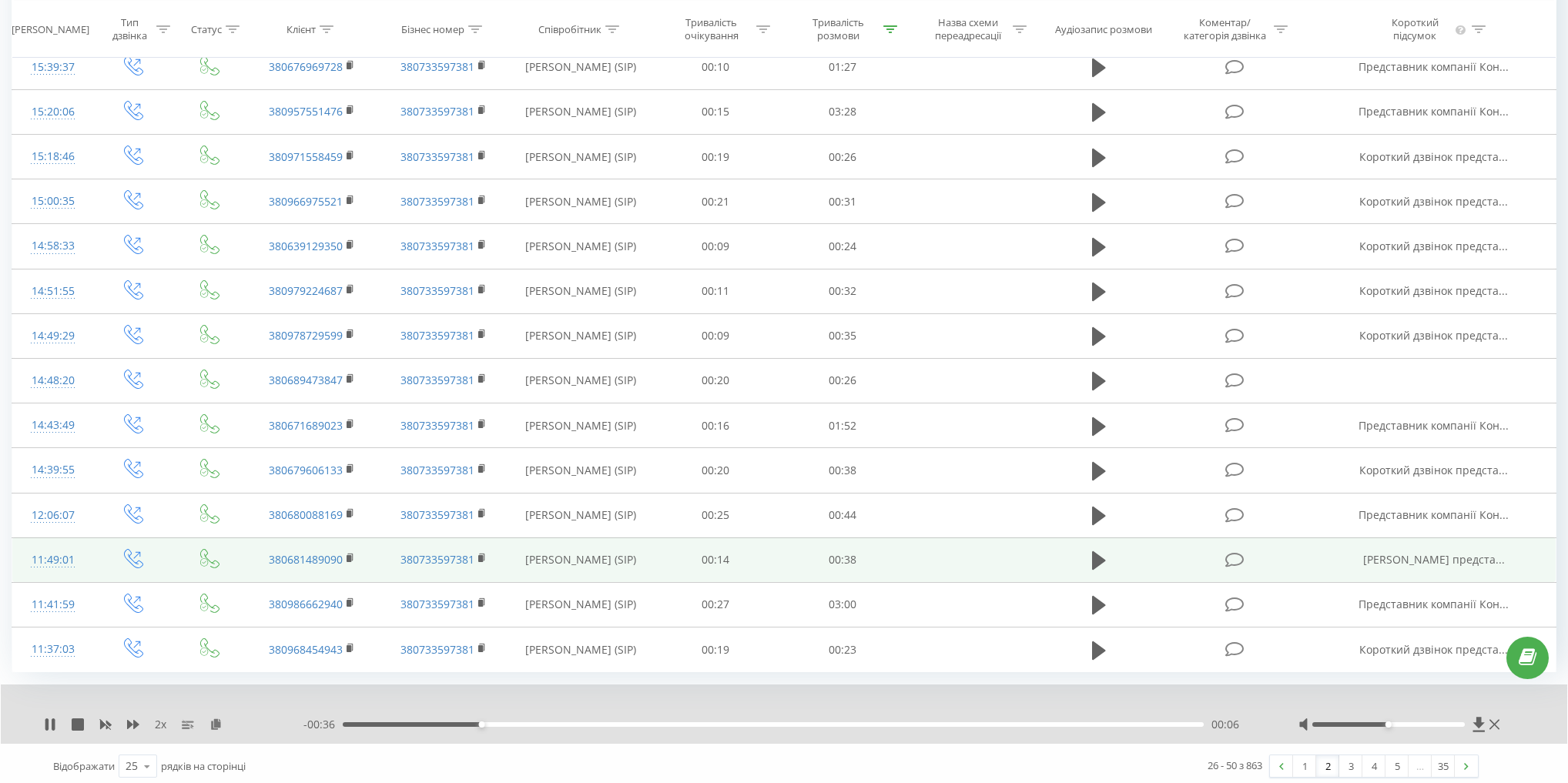
scroll to position [711, 0]
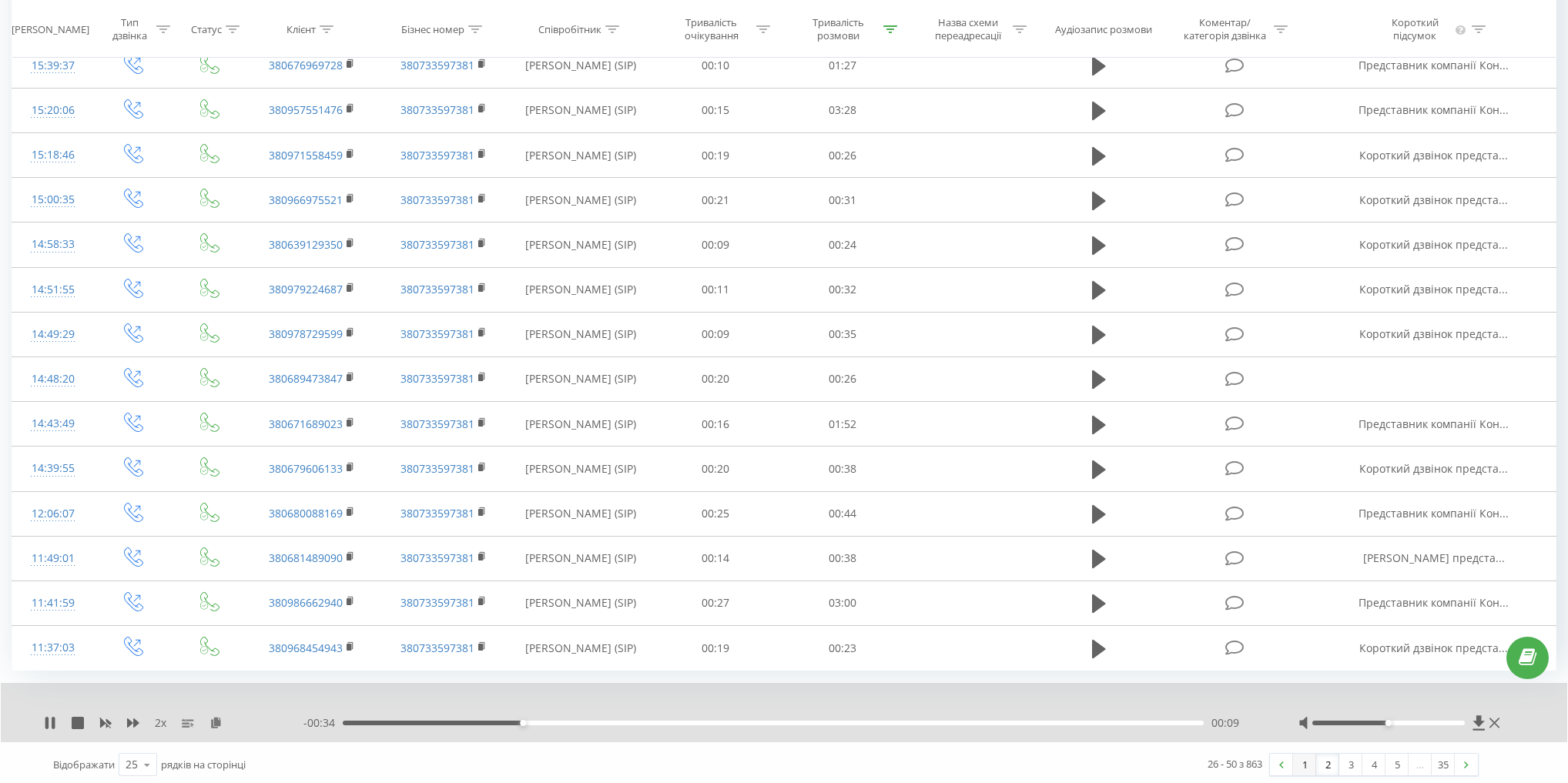
click at [1305, 755] on link "1" at bounding box center [1304, 765] width 23 height 22
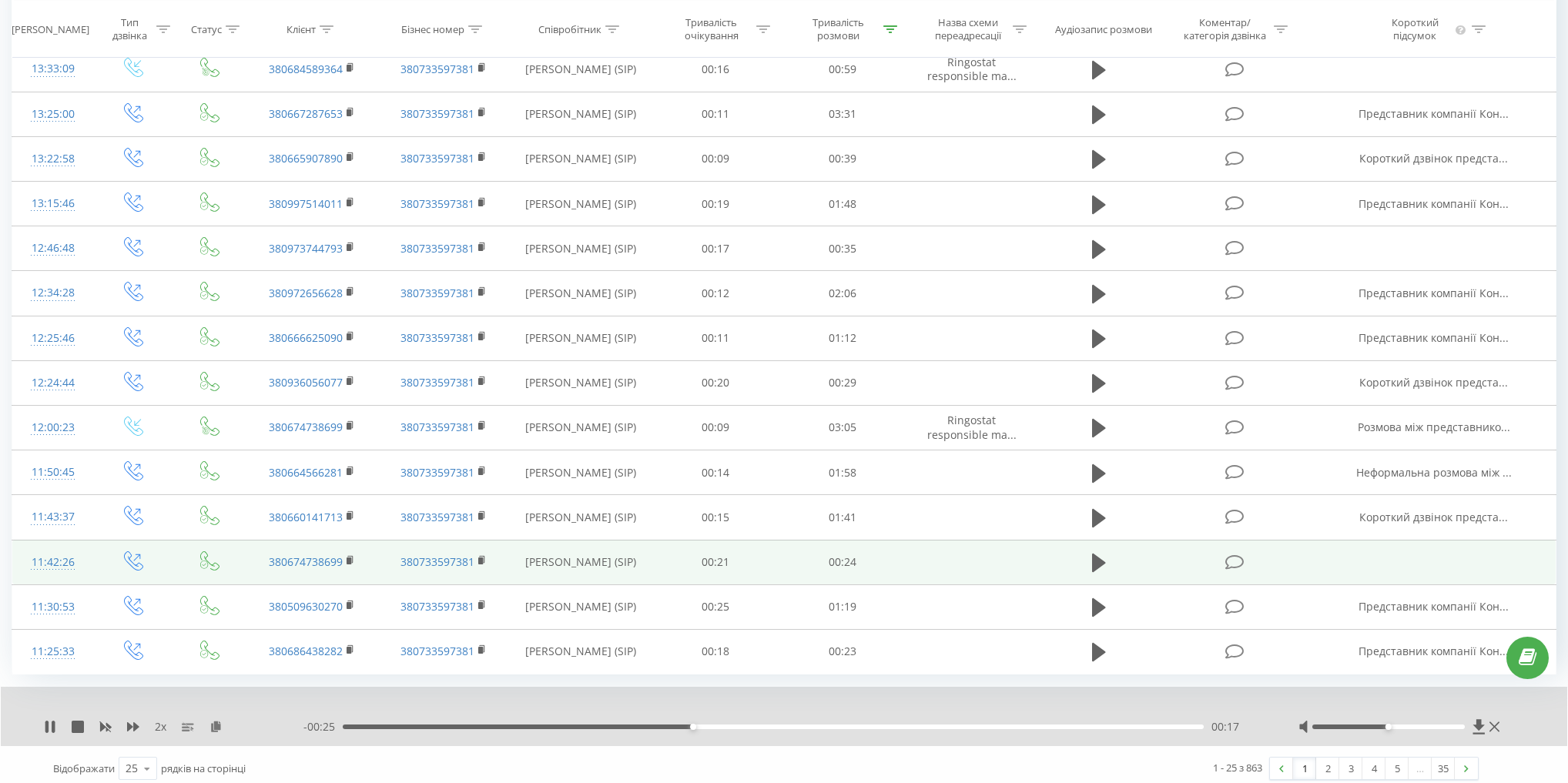
scroll to position [680, 0]
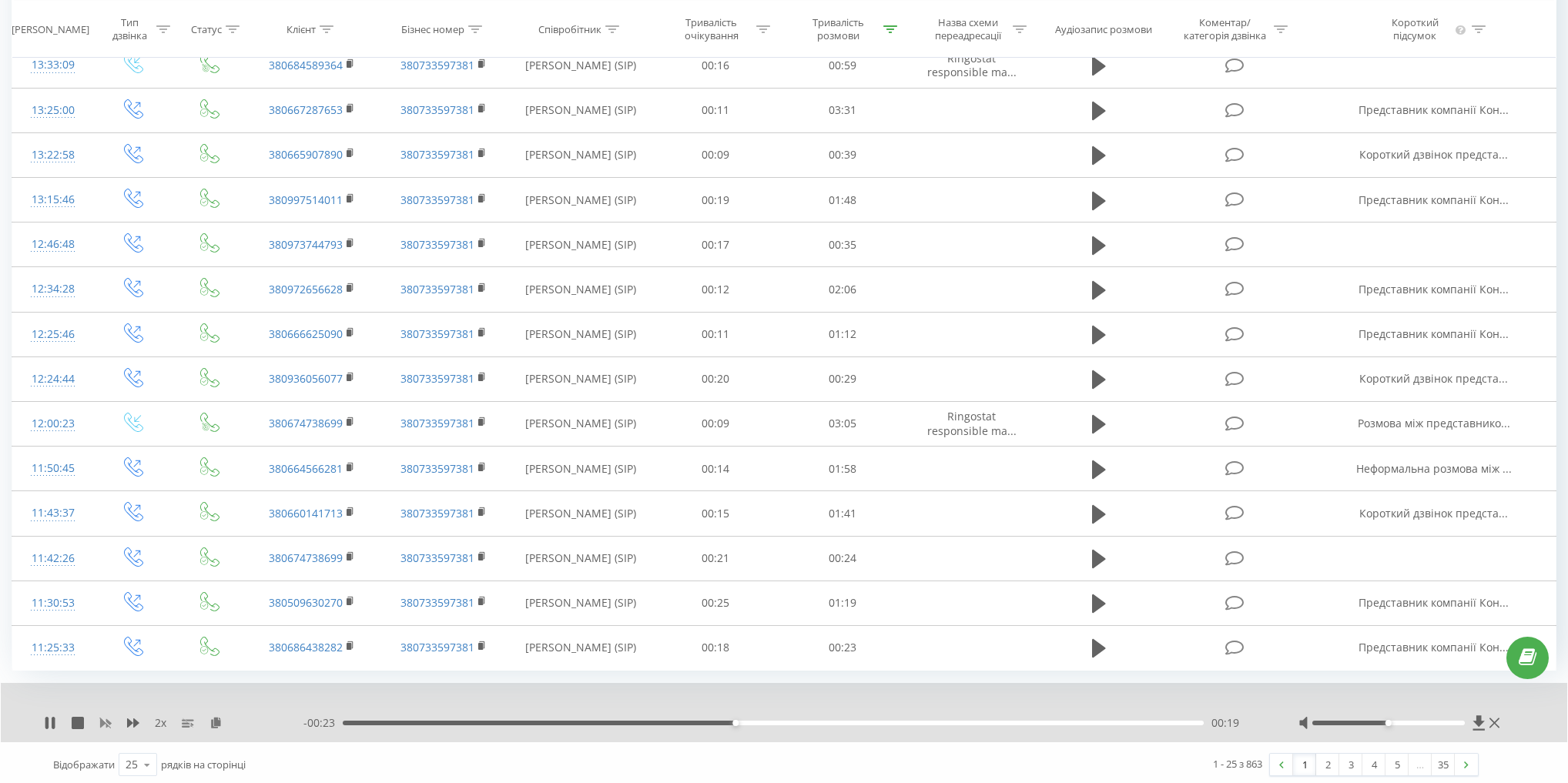
click at [109, 717] on icon at bounding box center [105, 723] width 12 height 12
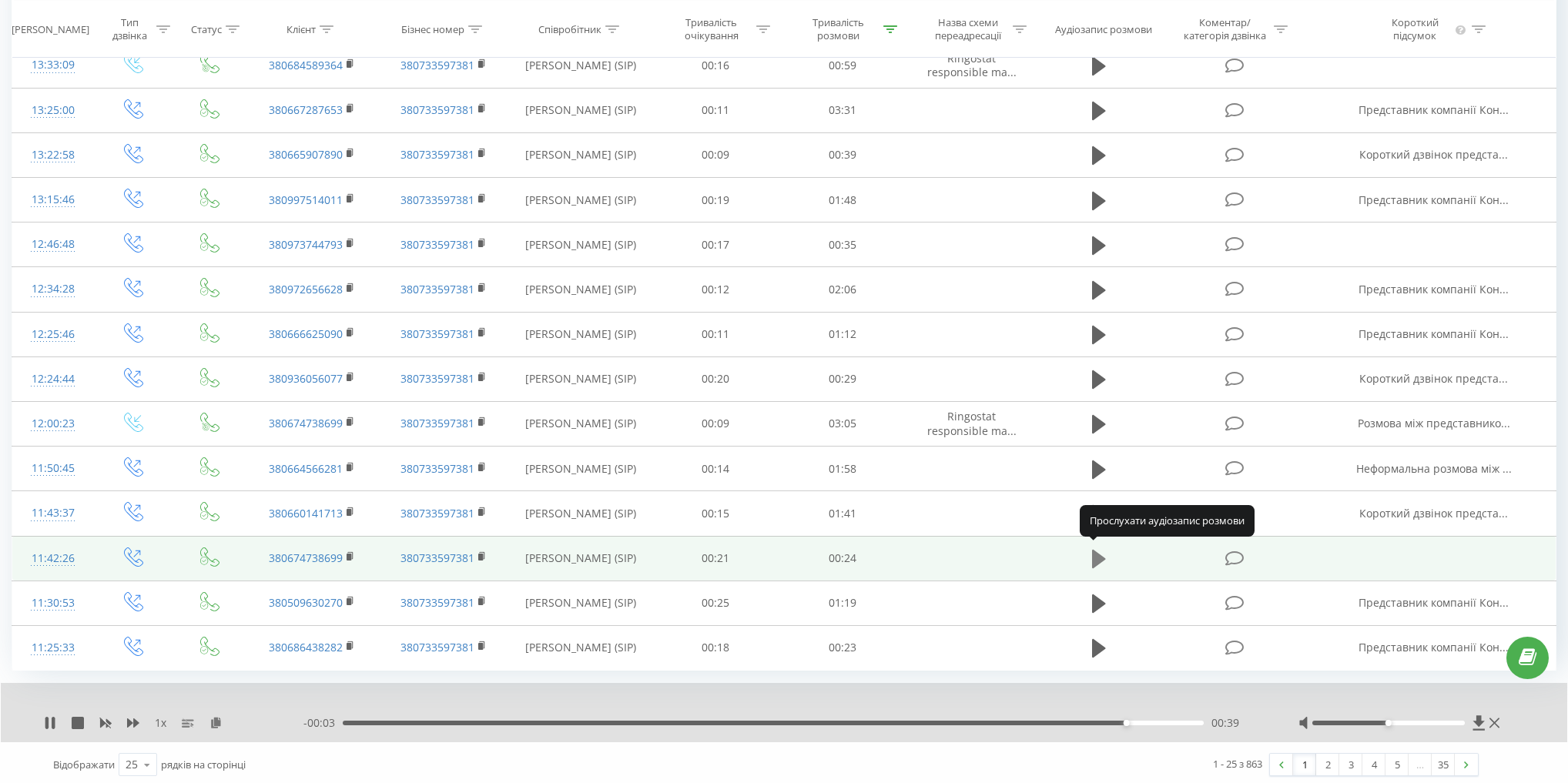
click at [1092, 551] on icon at bounding box center [1098, 559] width 14 height 18
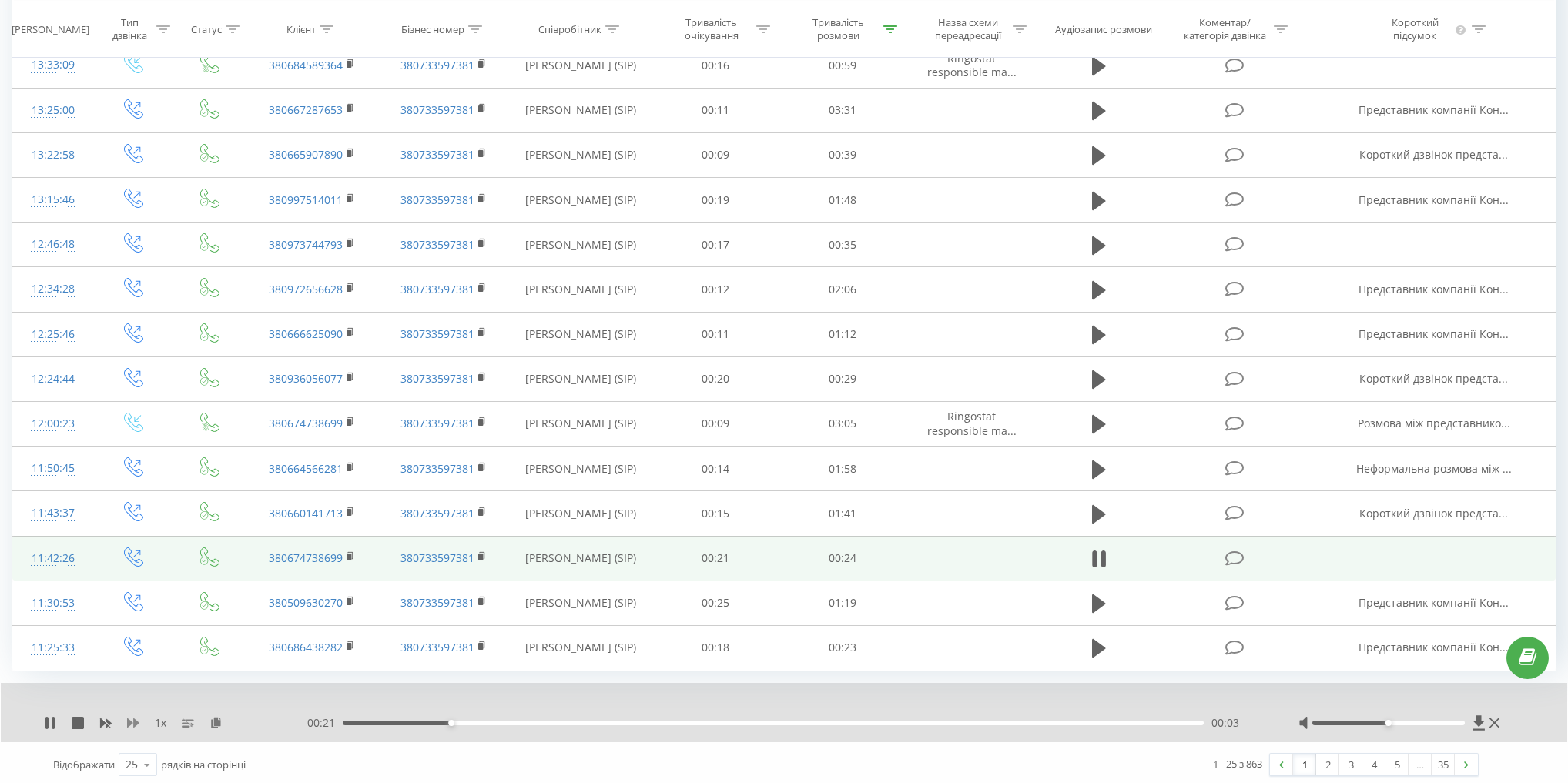
click at [135, 719] on icon at bounding box center [133, 724] width 12 height 10
click at [105, 718] on rect at bounding box center [105, 724] width 11 height 11
click at [127, 717] on icon at bounding box center [133, 723] width 12 height 12
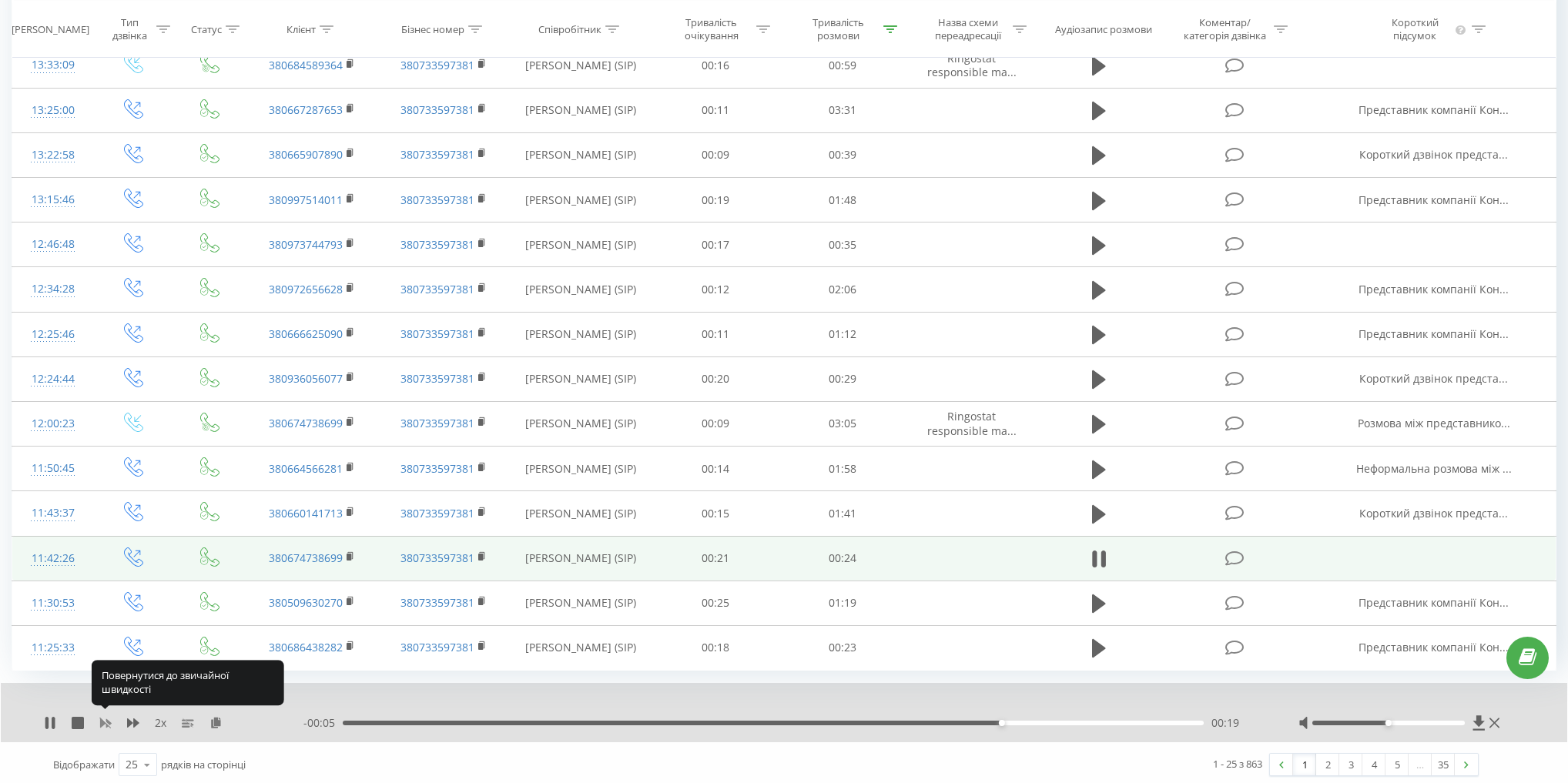
click at [108, 720] on icon at bounding box center [106, 724] width 11 height 10
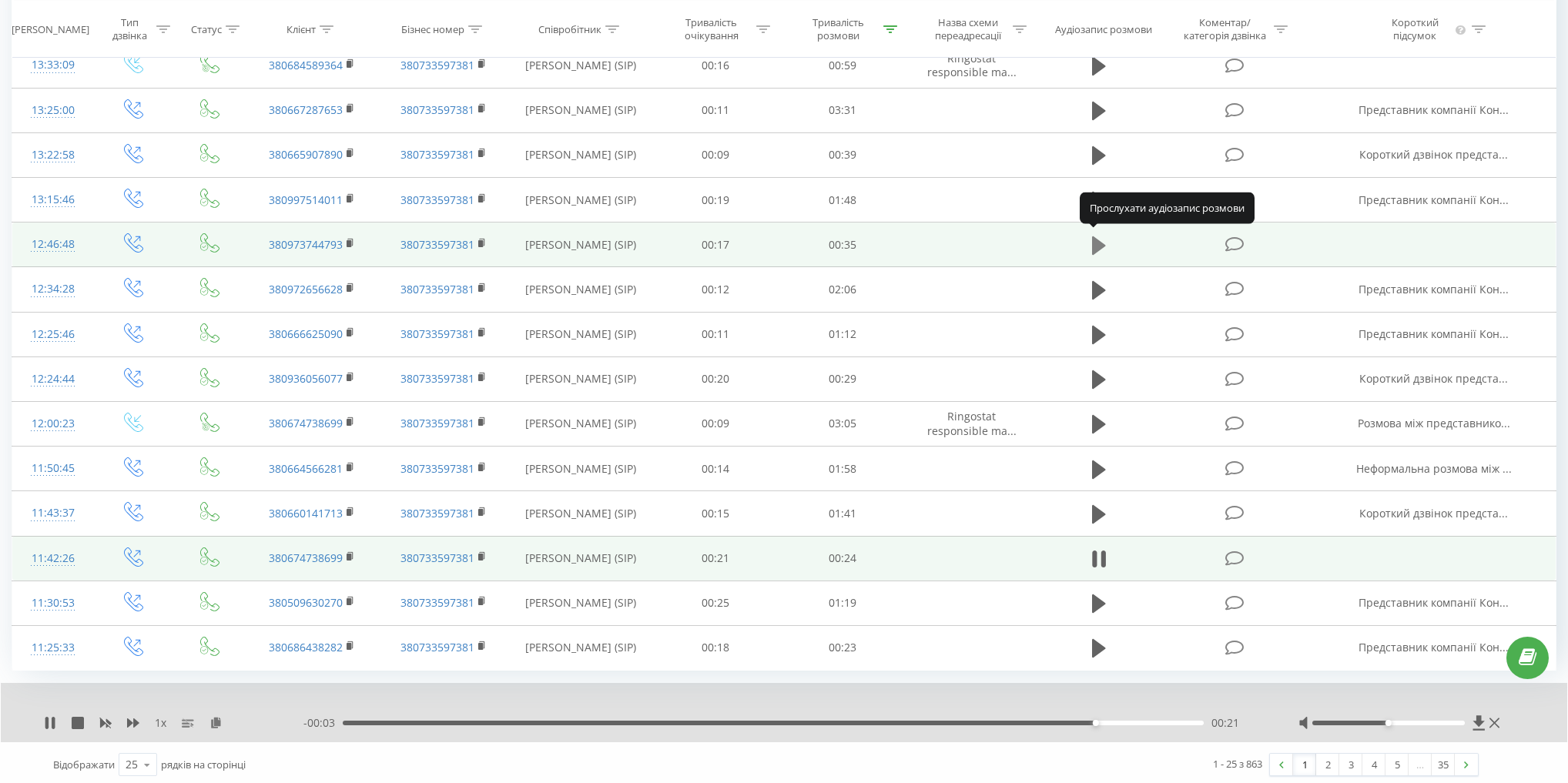
click at [1097, 240] on icon at bounding box center [1098, 245] width 14 height 18
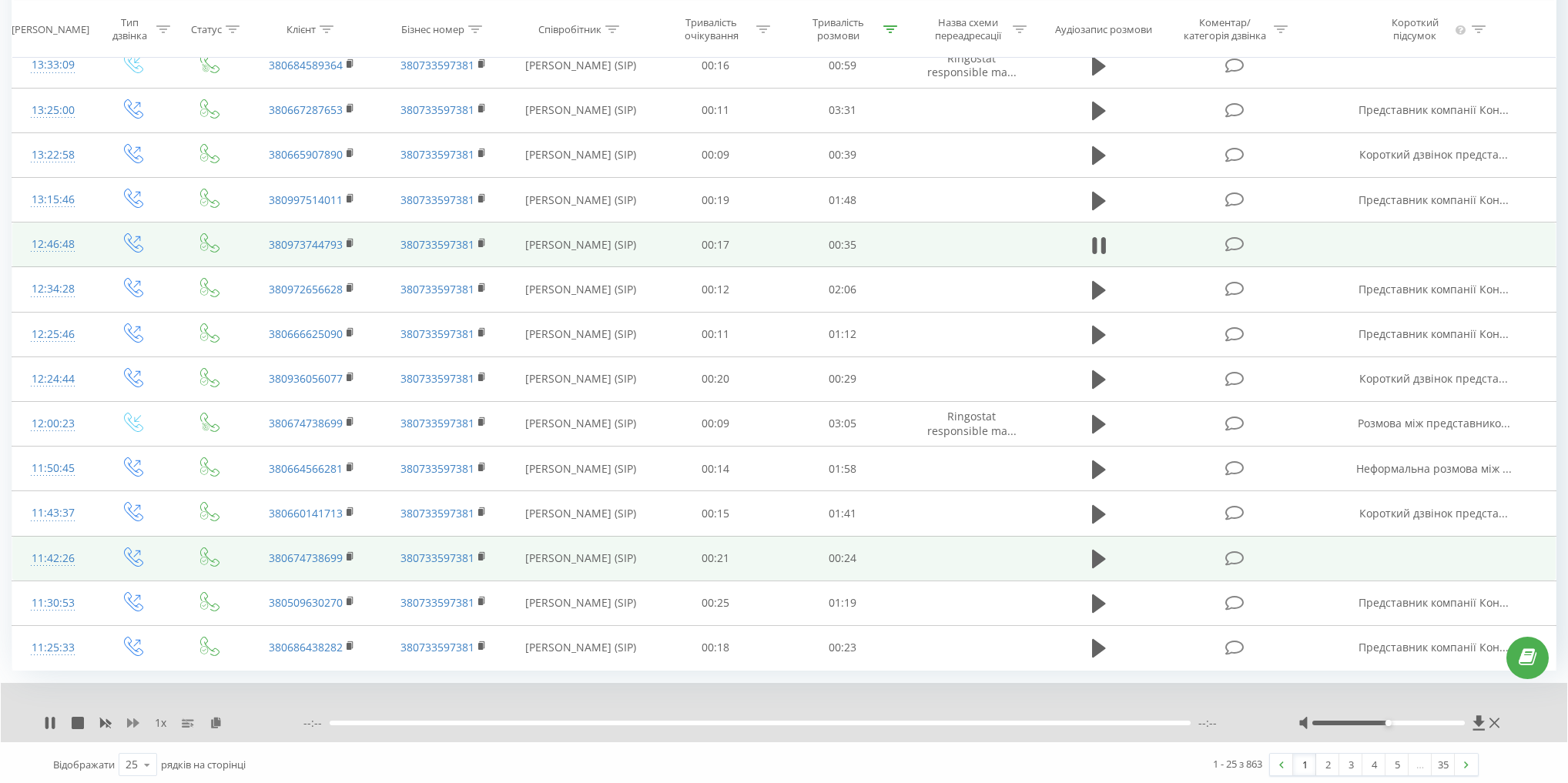
click at [132, 717] on icon at bounding box center [133, 723] width 12 height 12
click at [137, 720] on icon at bounding box center [133, 724] width 12 height 10
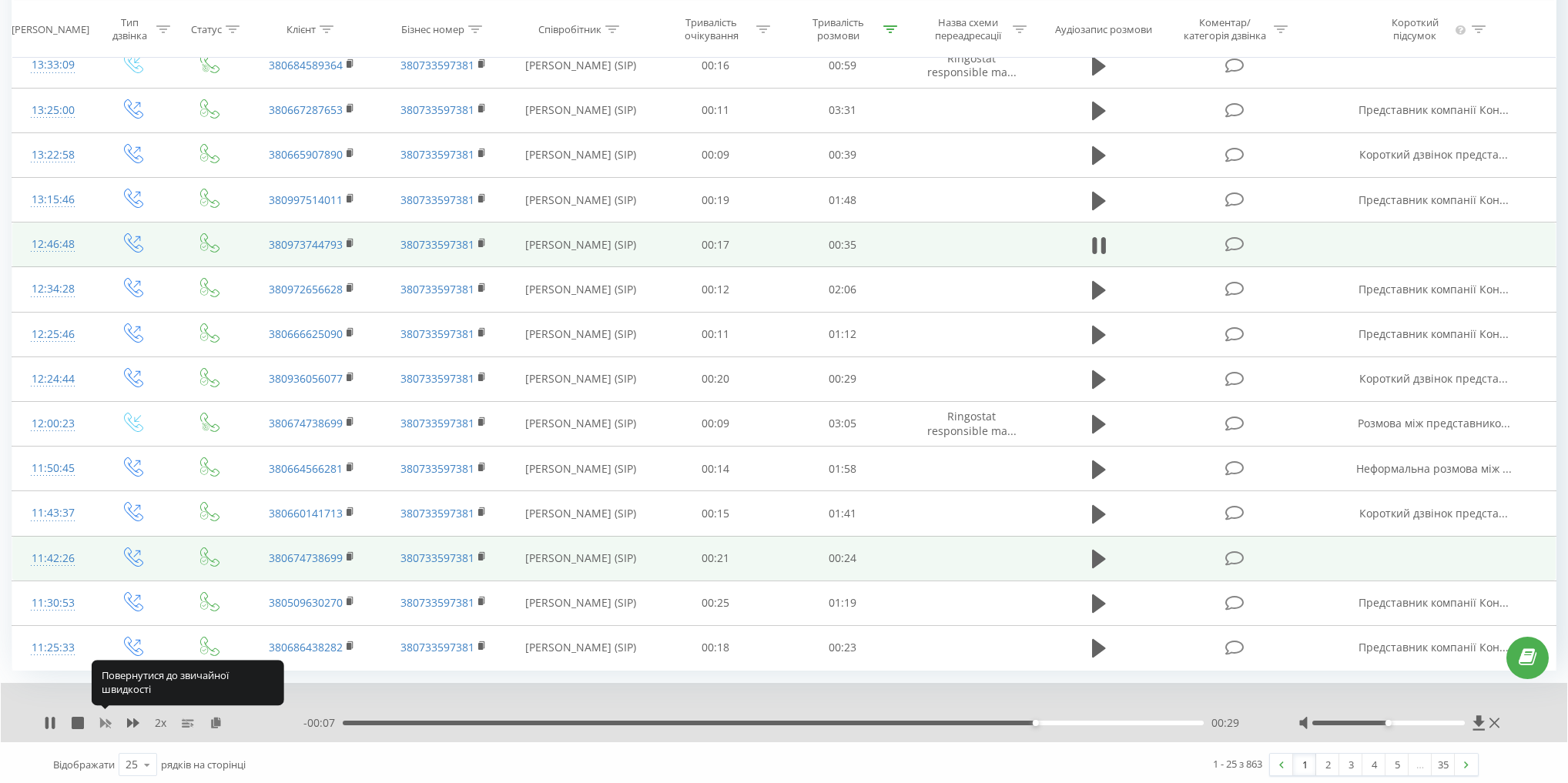
click at [107, 720] on icon at bounding box center [106, 724] width 11 height 10
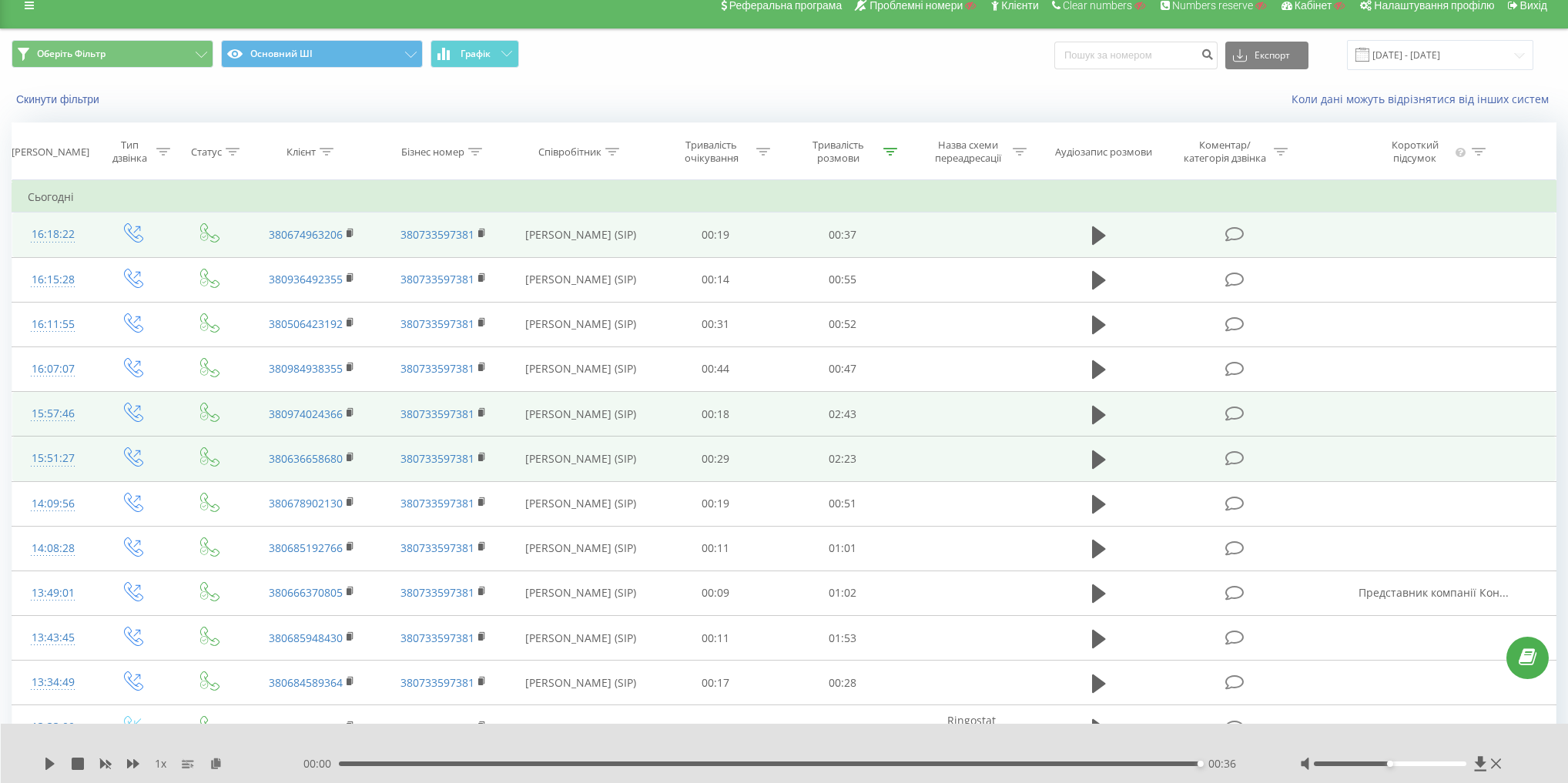
scroll to position [16, 0]
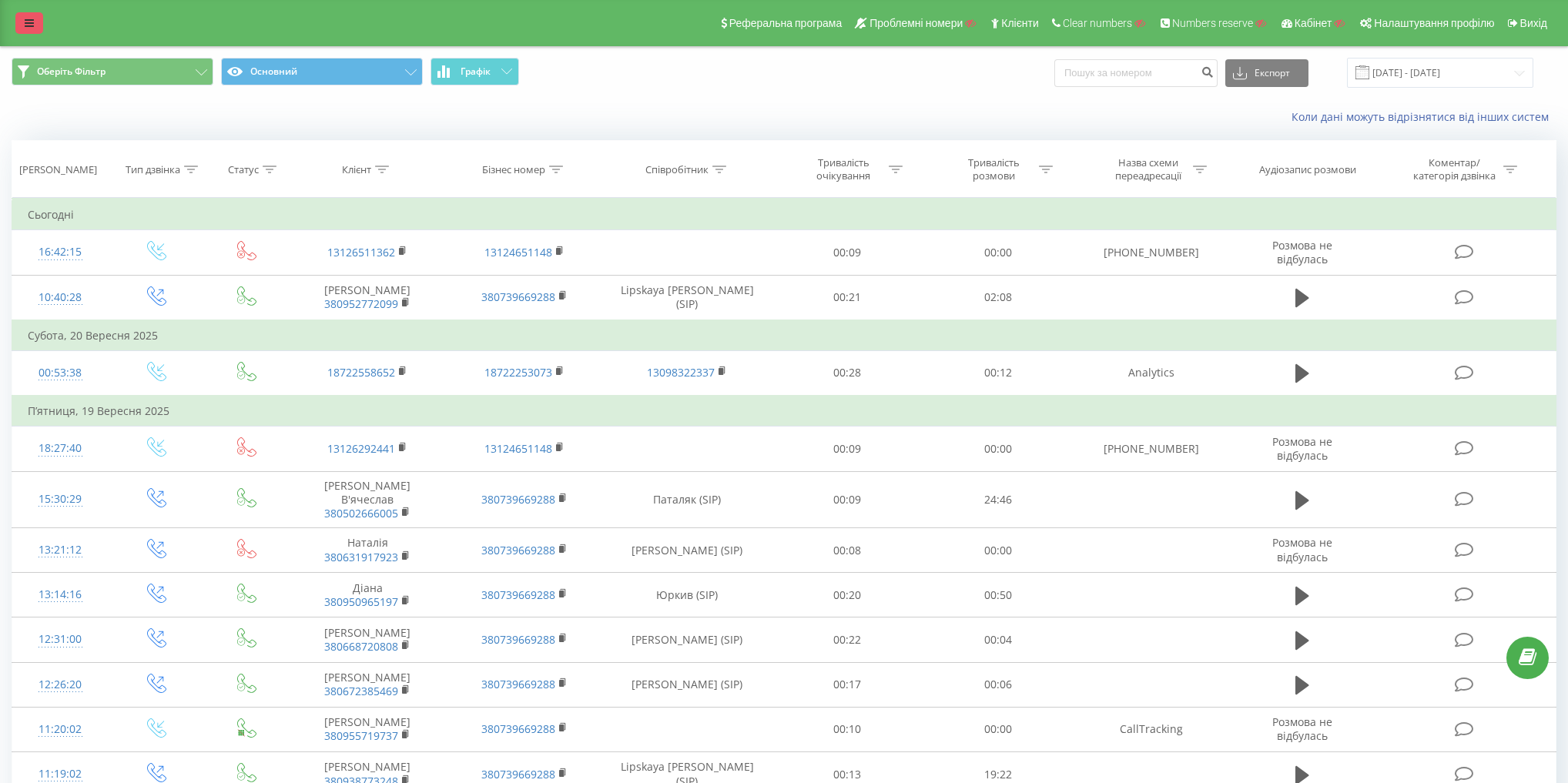
click at [27, 18] on icon at bounding box center [30, 22] width 10 height 10
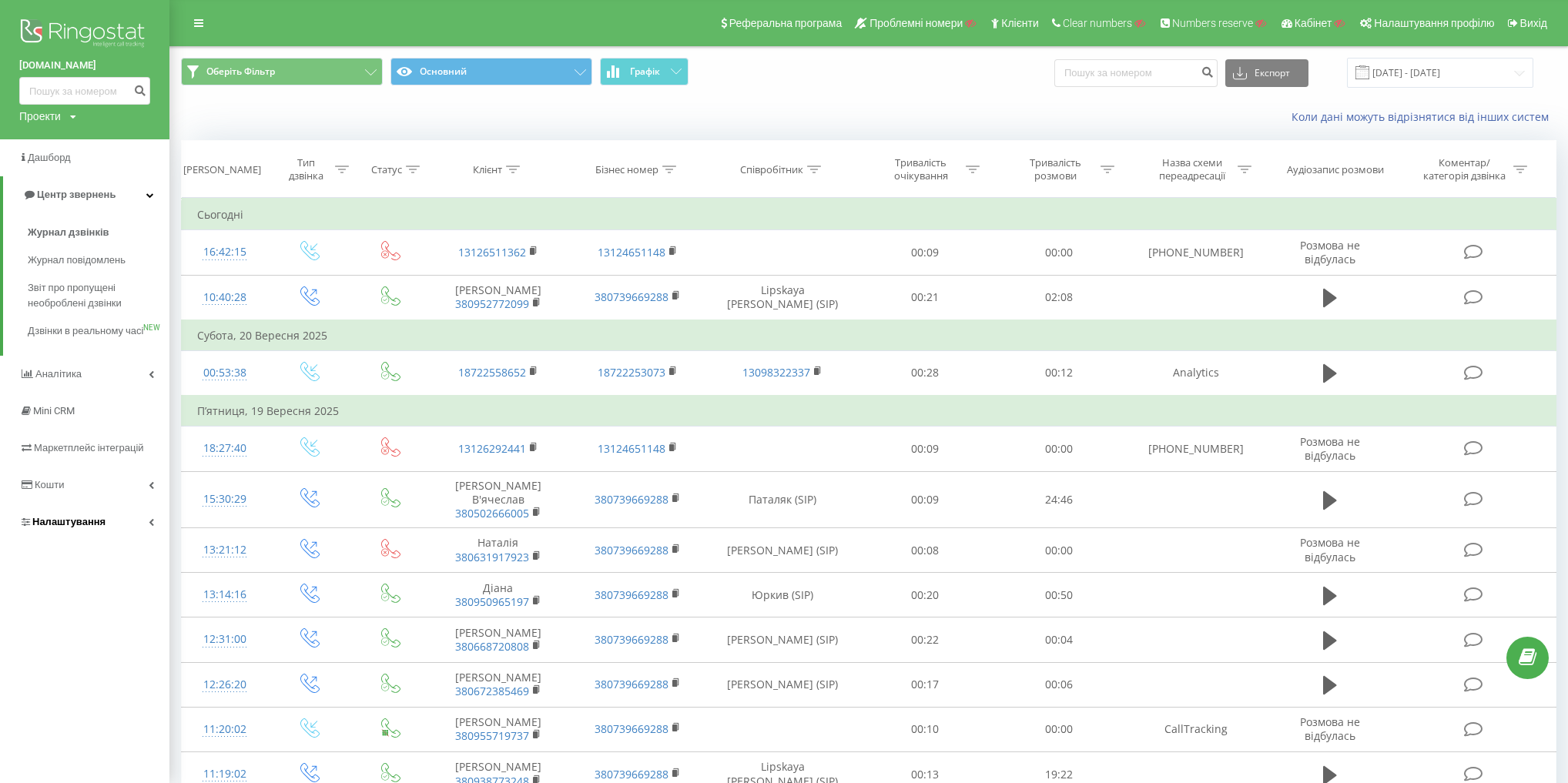
click at [110, 529] on link "Налаштування" at bounding box center [84, 523] width 169 height 37
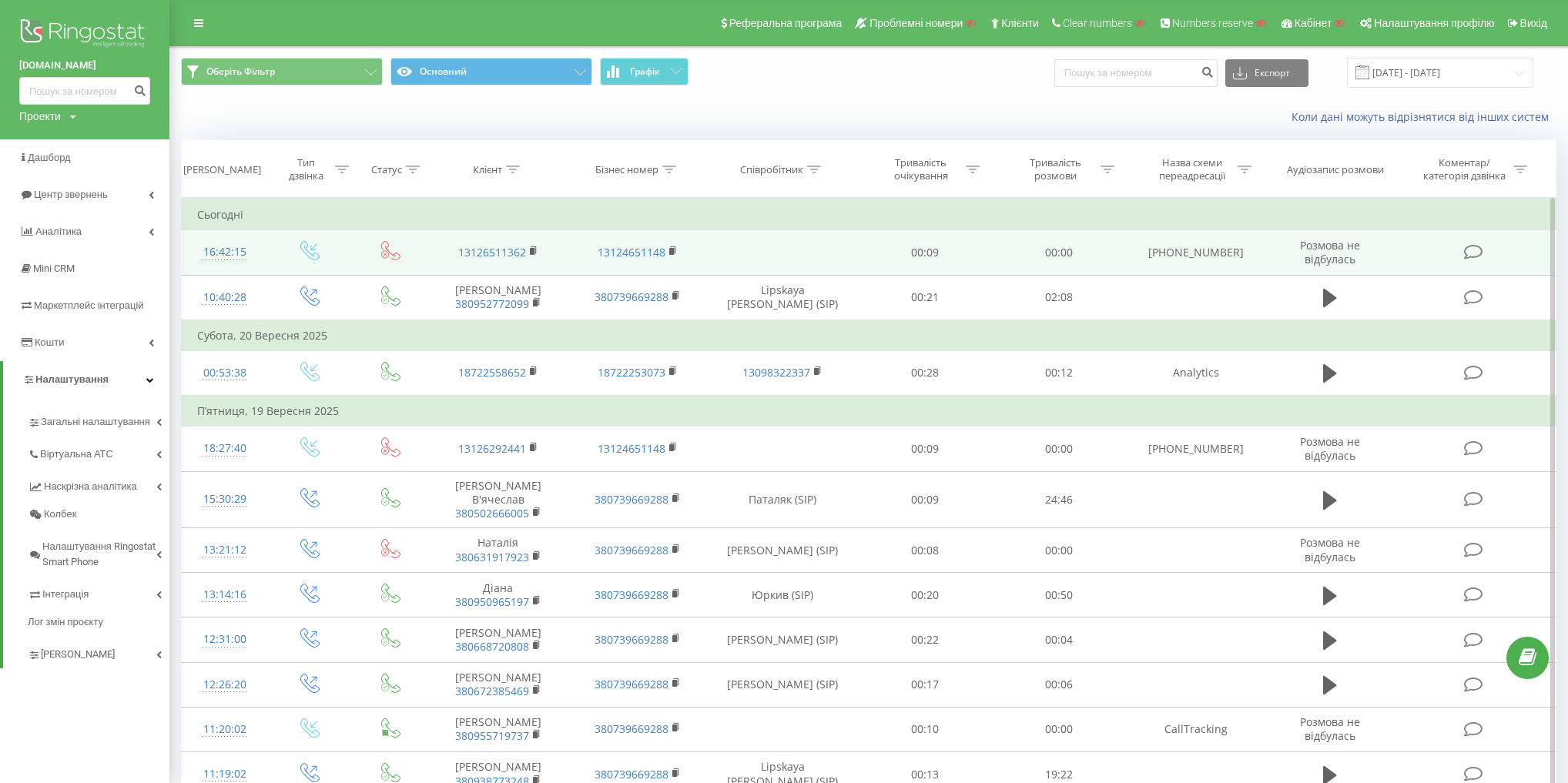
click at [312, 256] on icon at bounding box center [310, 251] width 19 height 19
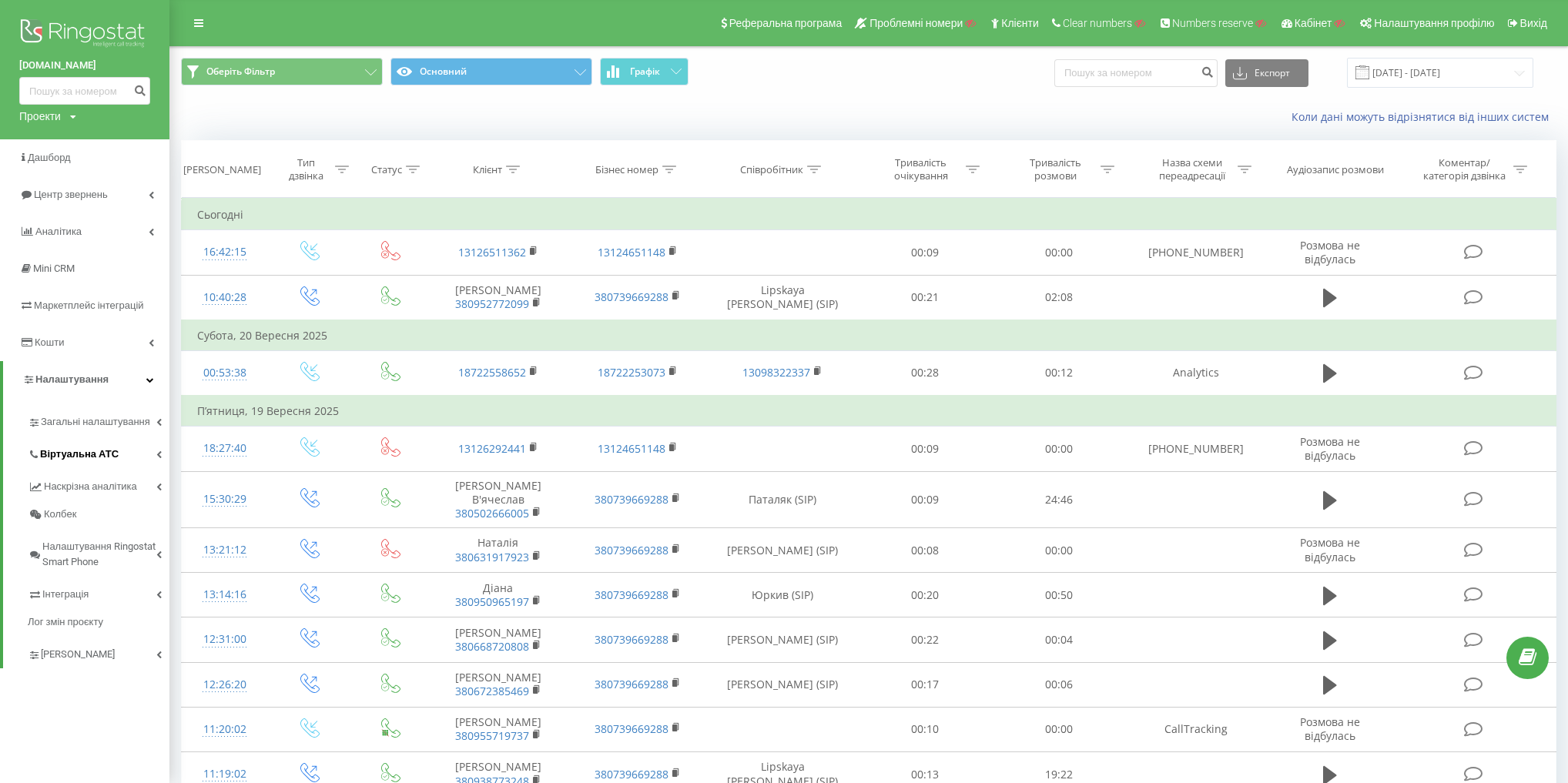
click at [127, 455] on link "Віртуальна АТС" at bounding box center [99, 452] width 142 height 32
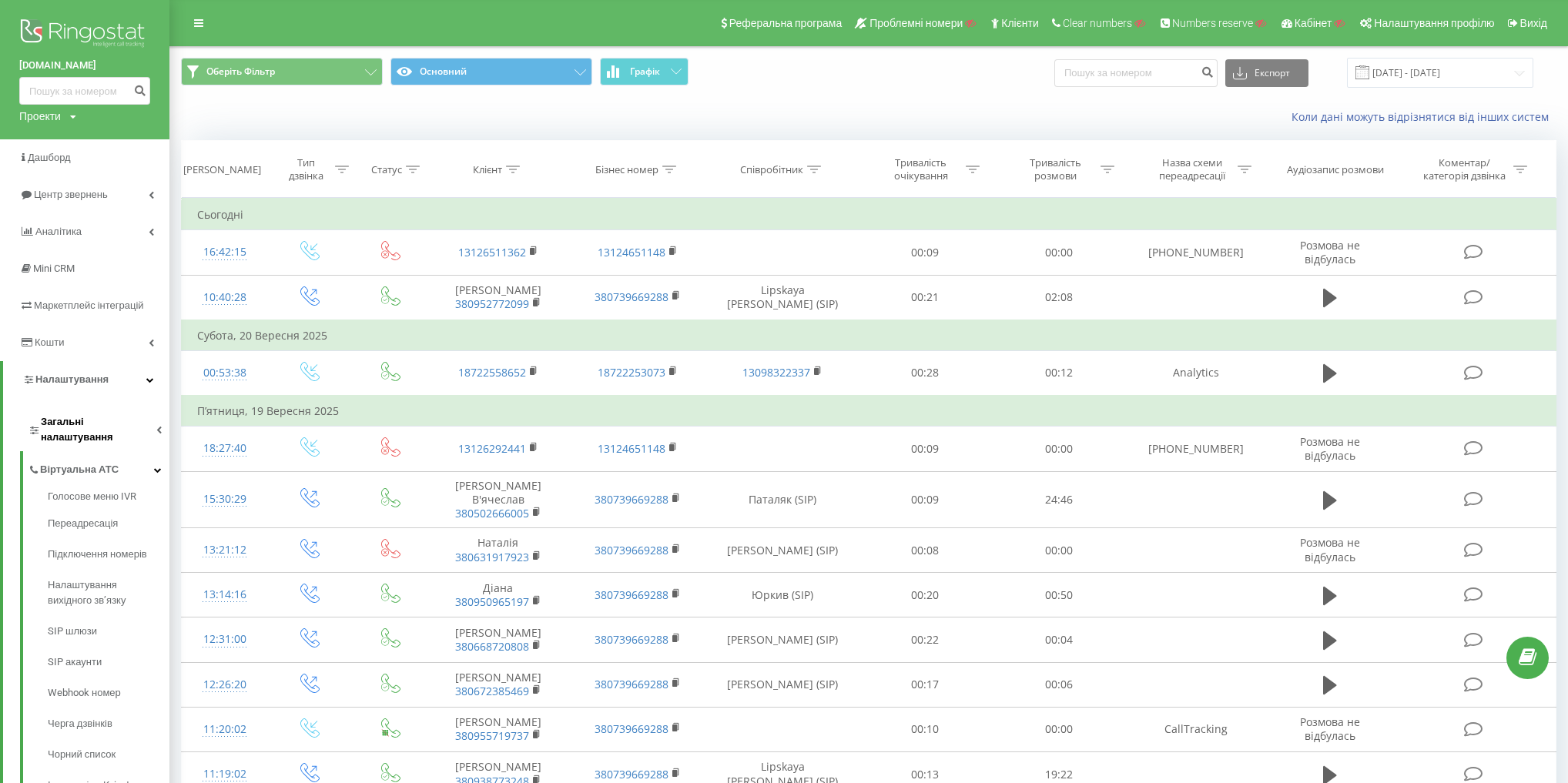
click at [99, 425] on span "Загальні налаштування" at bounding box center [99, 430] width 115 height 30
click at [115, 389] on link "Налаштування" at bounding box center [87, 380] width 167 height 37
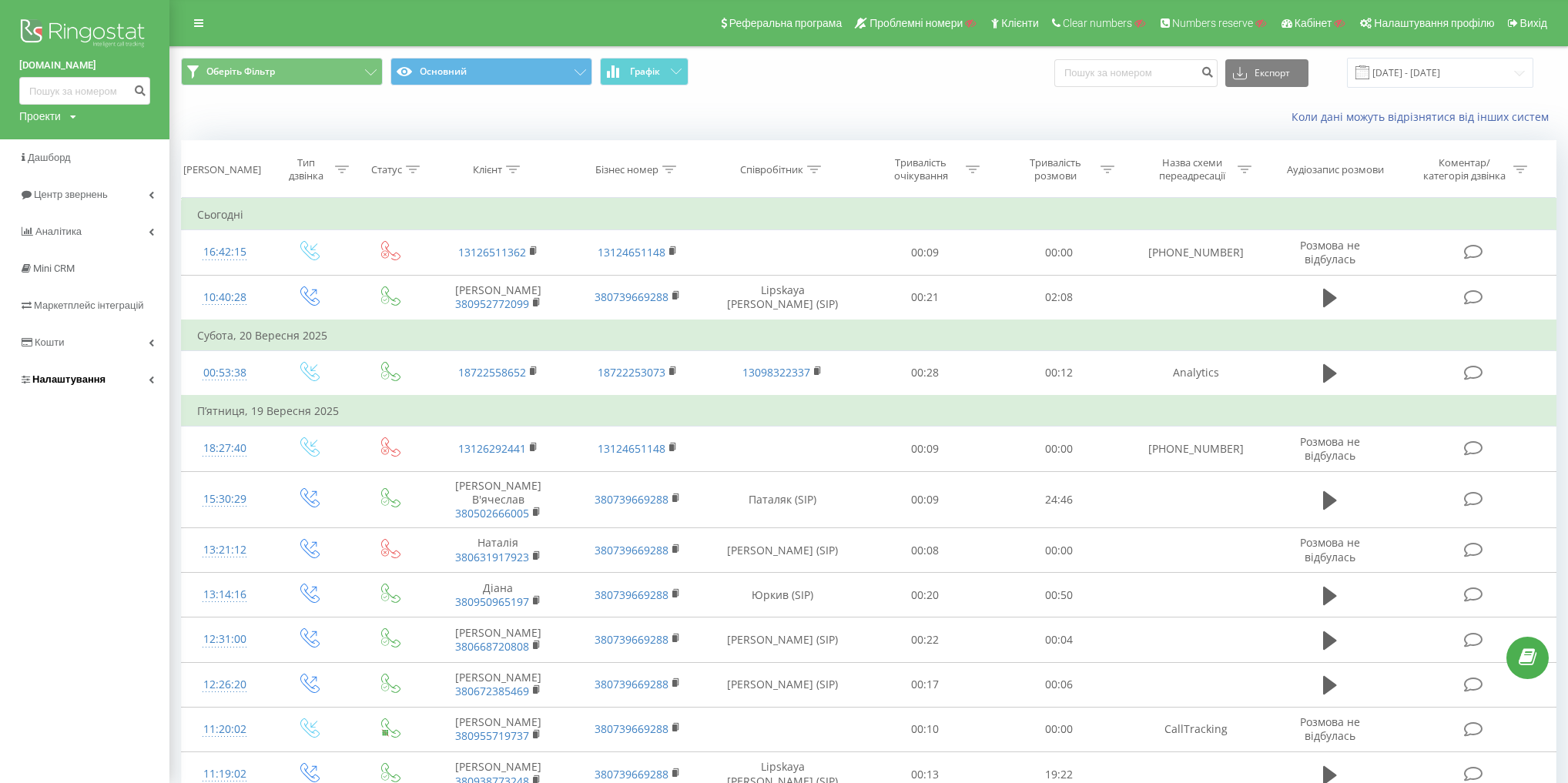
click at [91, 388] on link "Налаштування" at bounding box center [84, 380] width 169 height 37
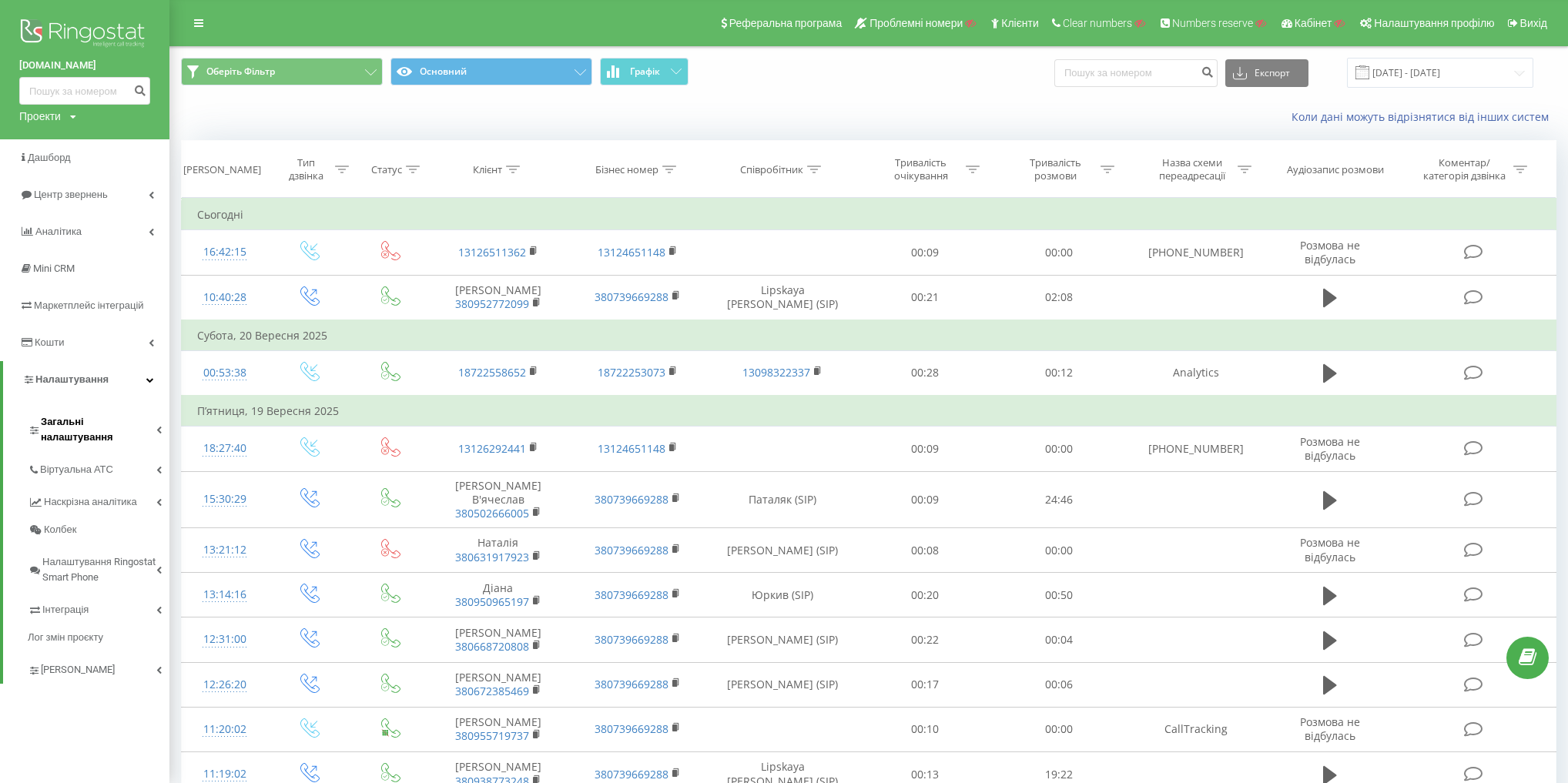
click at [67, 425] on span "Загальні налаштування" at bounding box center [99, 430] width 115 height 30
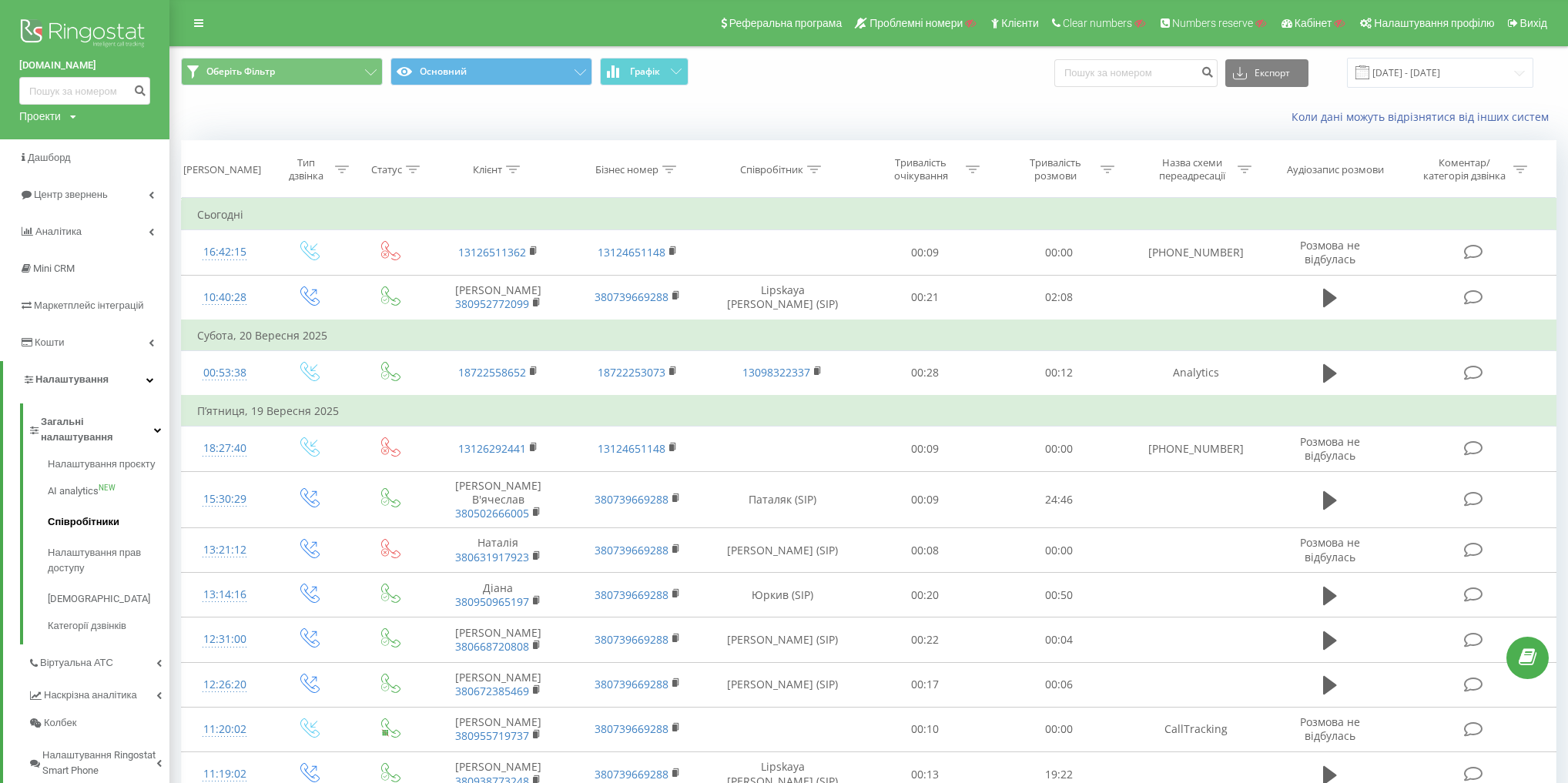
drag, startPoint x: 79, startPoint y: 505, endPoint x: 80, endPoint y: 496, distance: 9.1
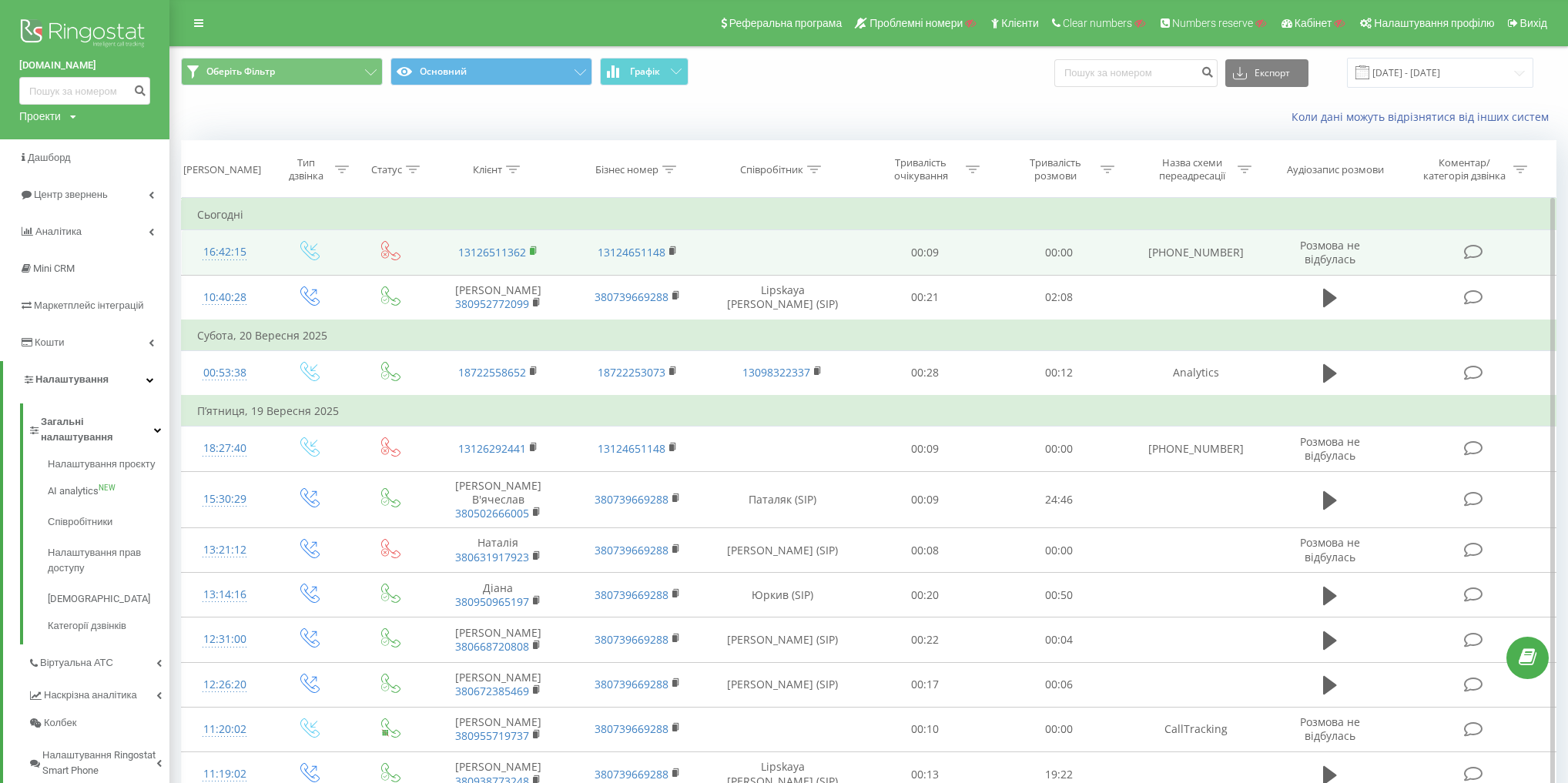
click at [534, 248] on icon at bounding box center [534, 251] width 9 height 10
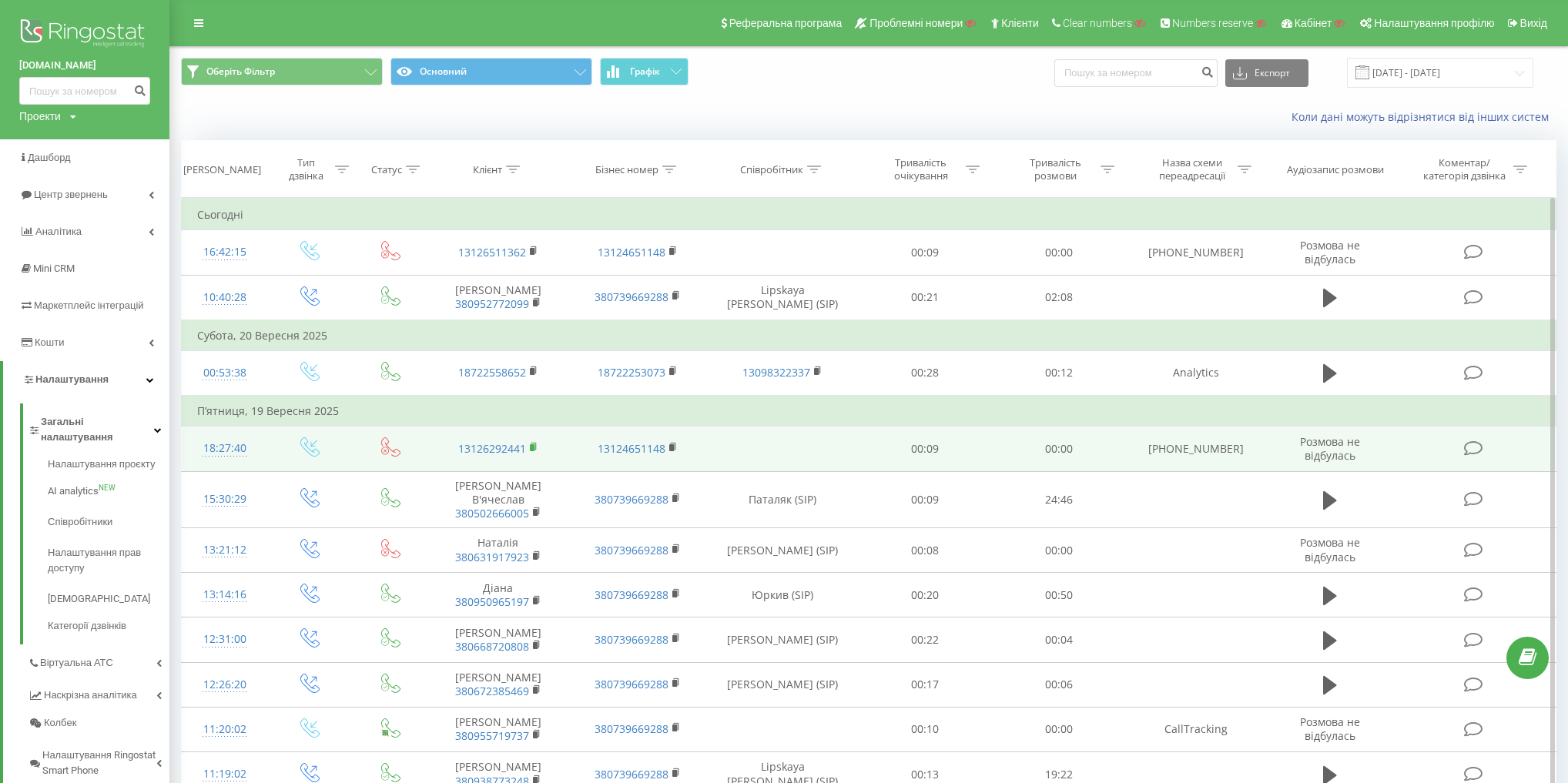
click at [530, 445] on rect at bounding box center [532, 448] width 5 height 7
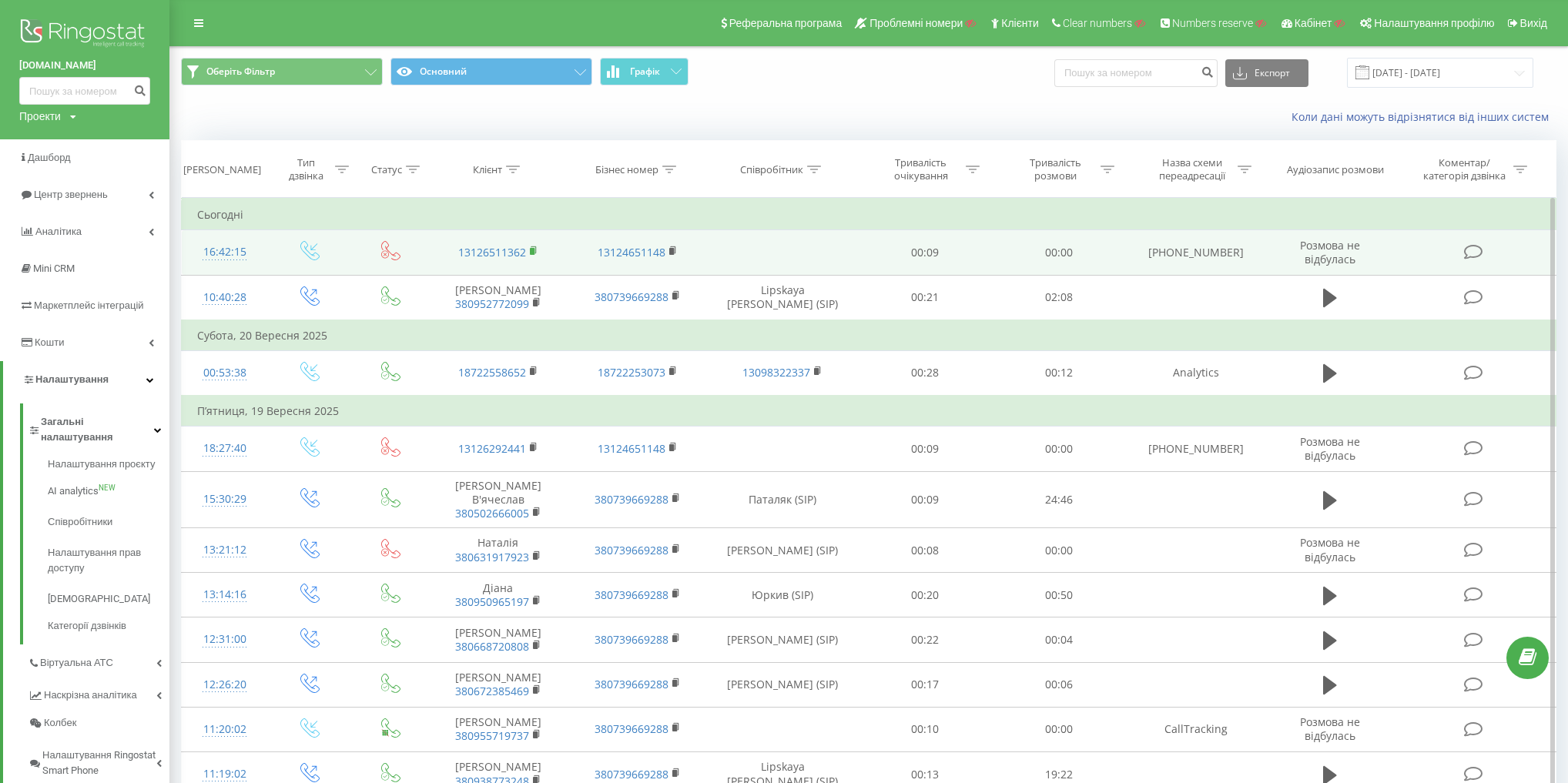
click at [531, 249] on rect at bounding box center [532, 251] width 5 height 7
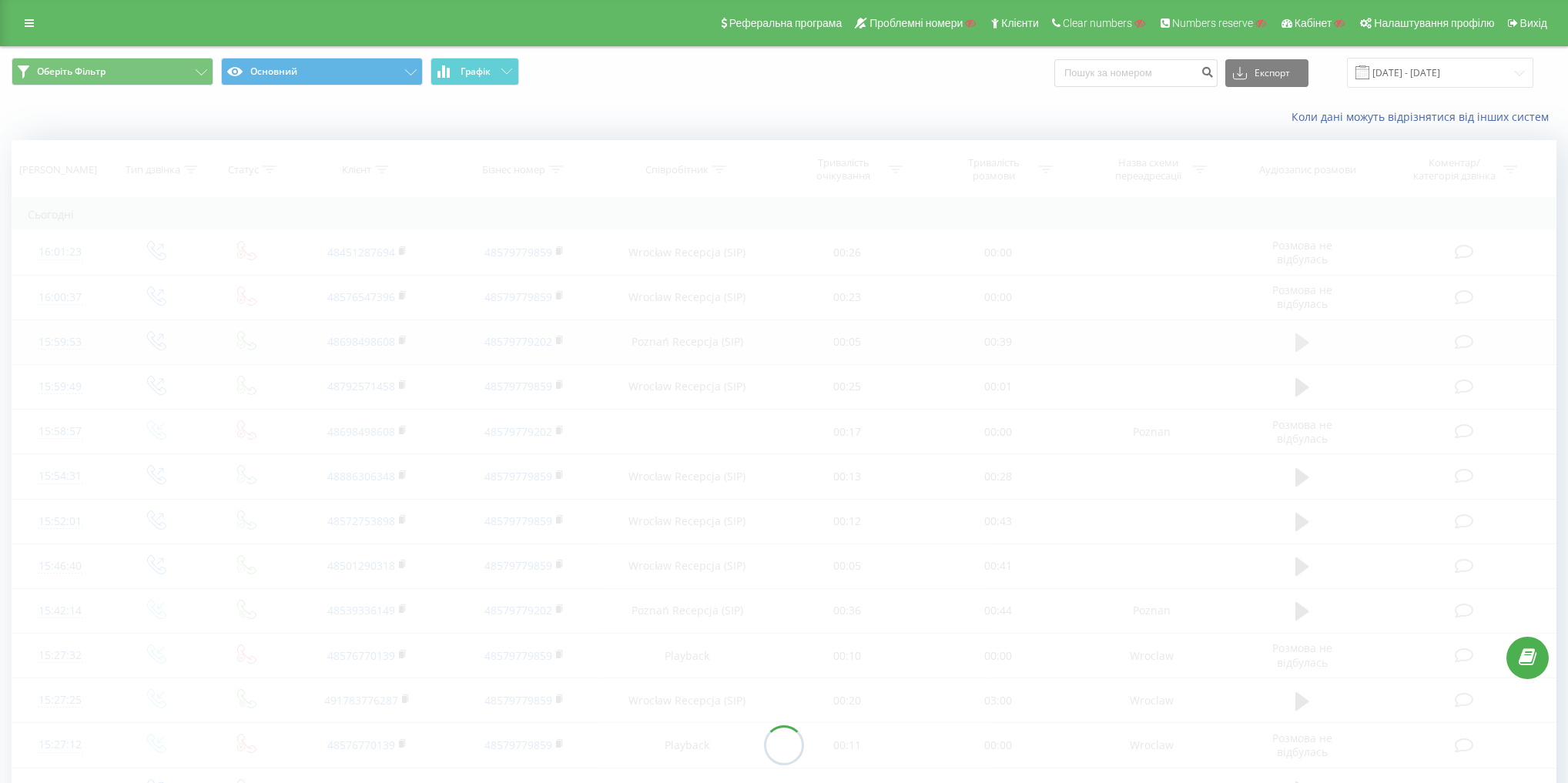
click at [1310, 343] on div "Дата дзвінка Тип дзвінка Статус Клієнт Бізнес номер Співробітник Тривалість очі…" at bounding box center [784, 745] width 1545 height 1211
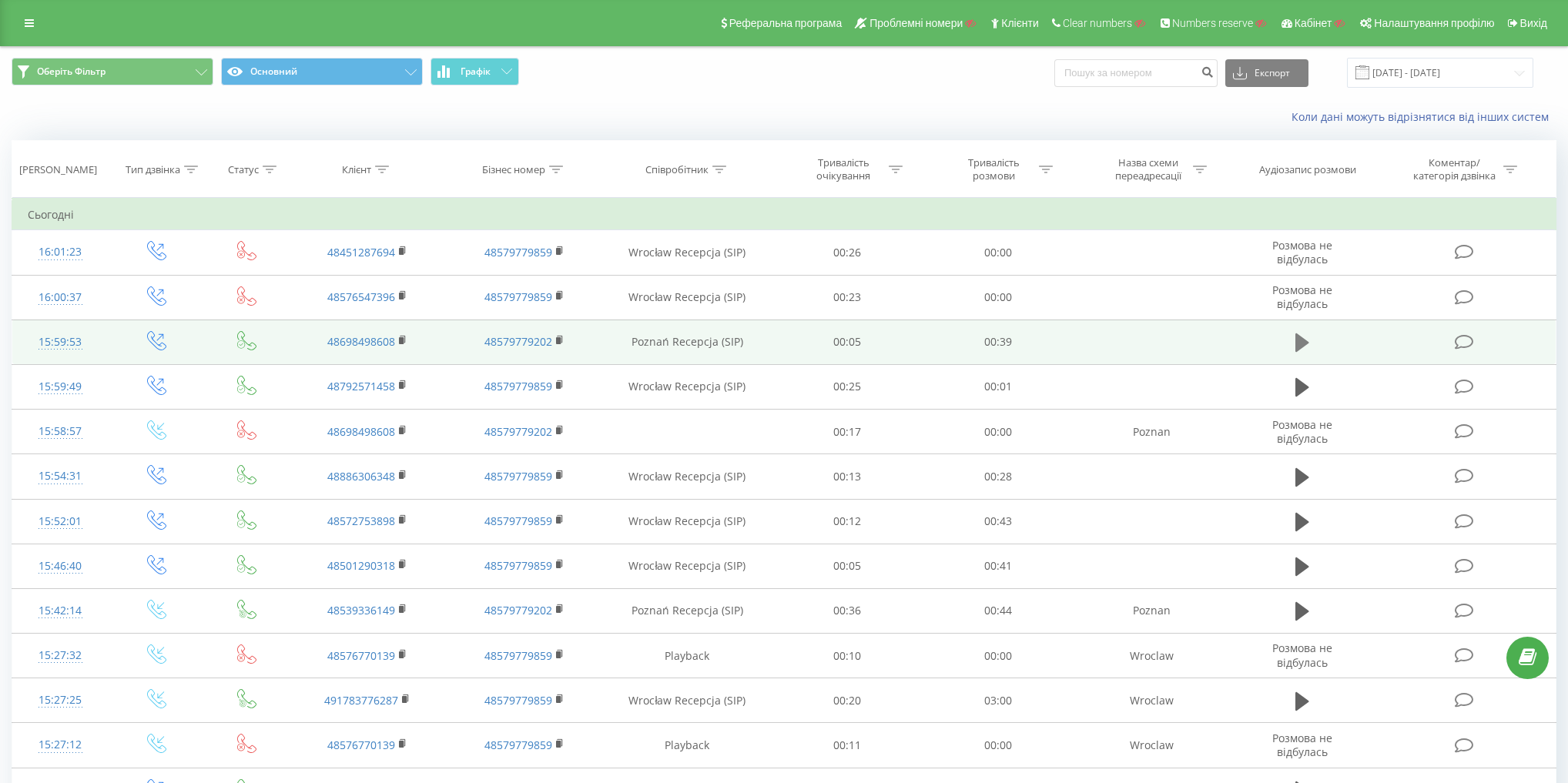
click at [1293, 338] on button at bounding box center [1302, 342] width 23 height 23
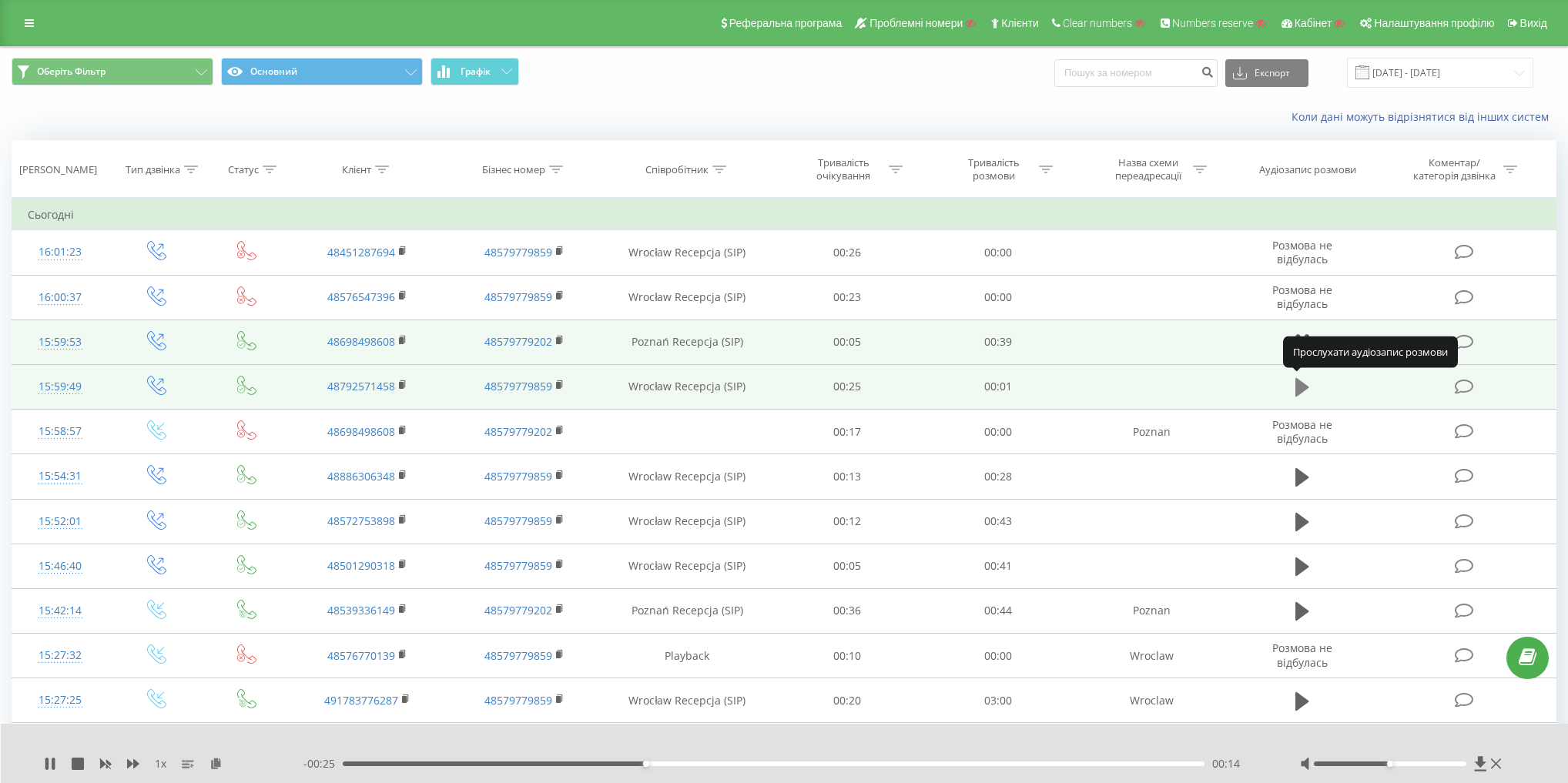
click at [1300, 387] on icon at bounding box center [1301, 387] width 14 height 18
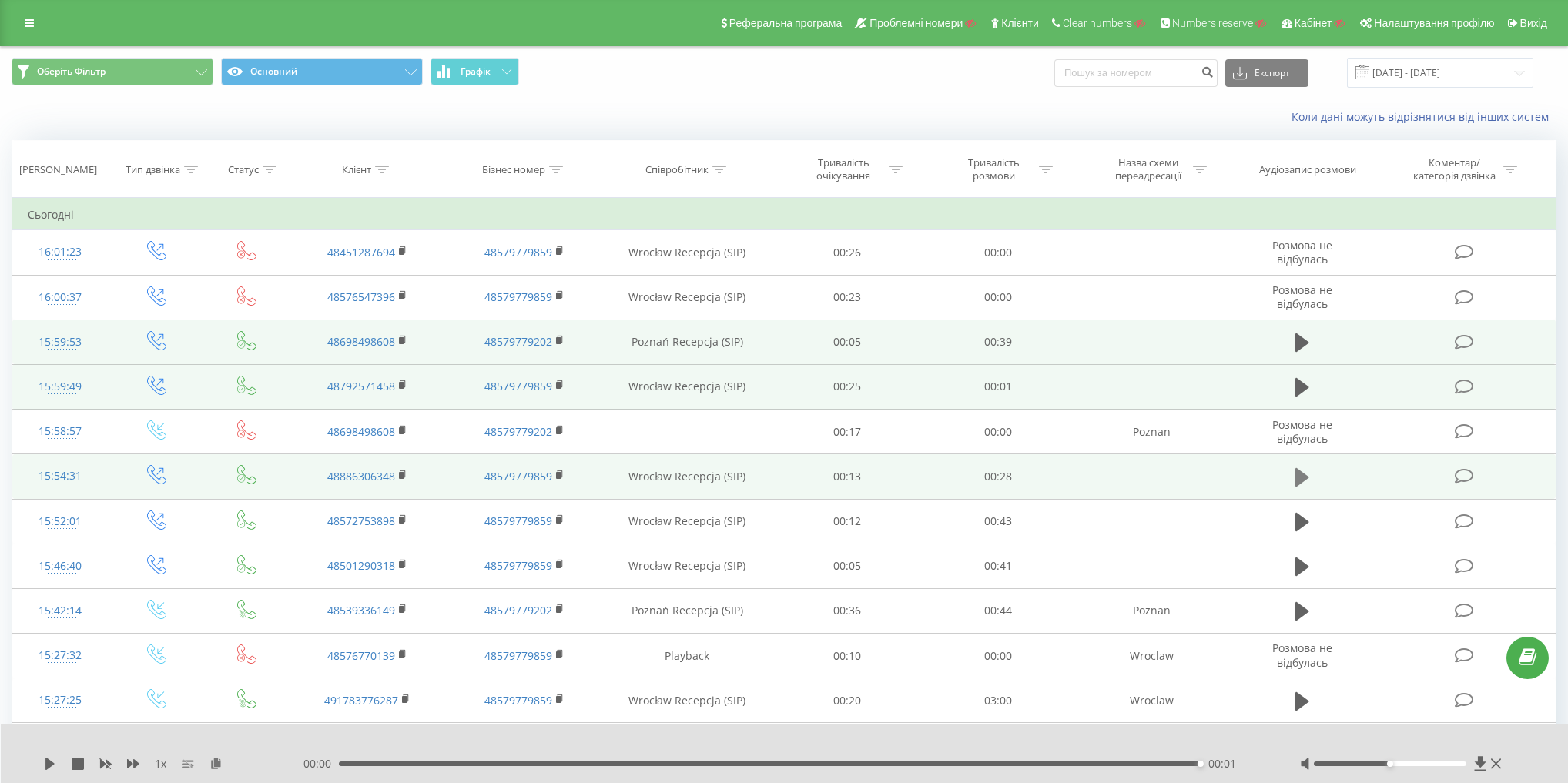
click at [1308, 476] on icon at bounding box center [1301, 477] width 14 height 18
click at [1309, 466] on button at bounding box center [1302, 477] width 23 height 23
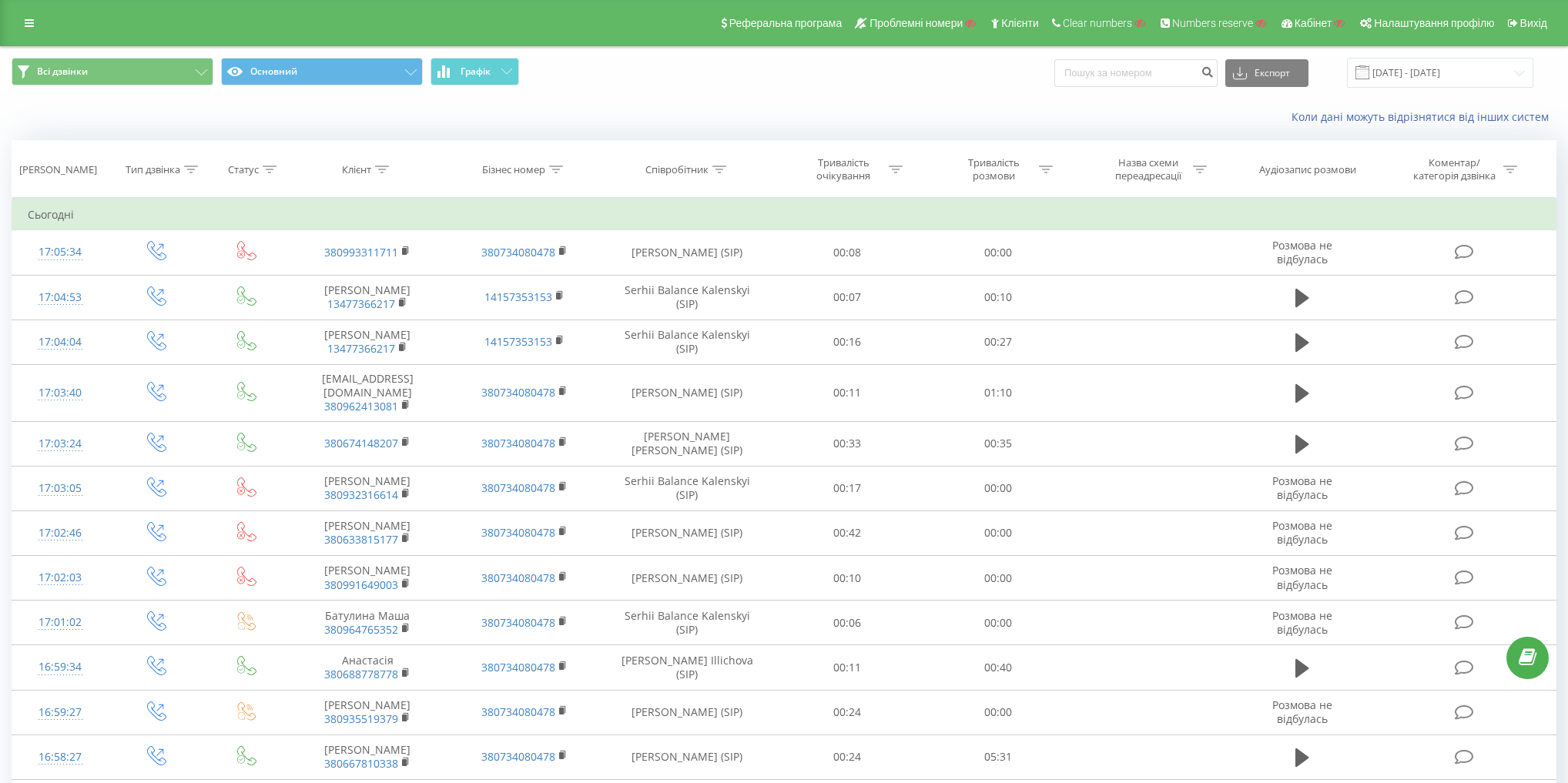
drag, startPoint x: 514, startPoint y: 135, endPoint x: 465, endPoint y: 136, distance: 49.0
click at [514, 133] on div "Коли дані можуть відрізнятися вiд інших систем" at bounding box center [784, 117] width 1566 height 37
click at [362, 167] on div "Клієнт" at bounding box center [357, 170] width 30 height 13
click at [369, 277] on input "text" at bounding box center [368, 281] width 135 height 27
paste input "380667578045"
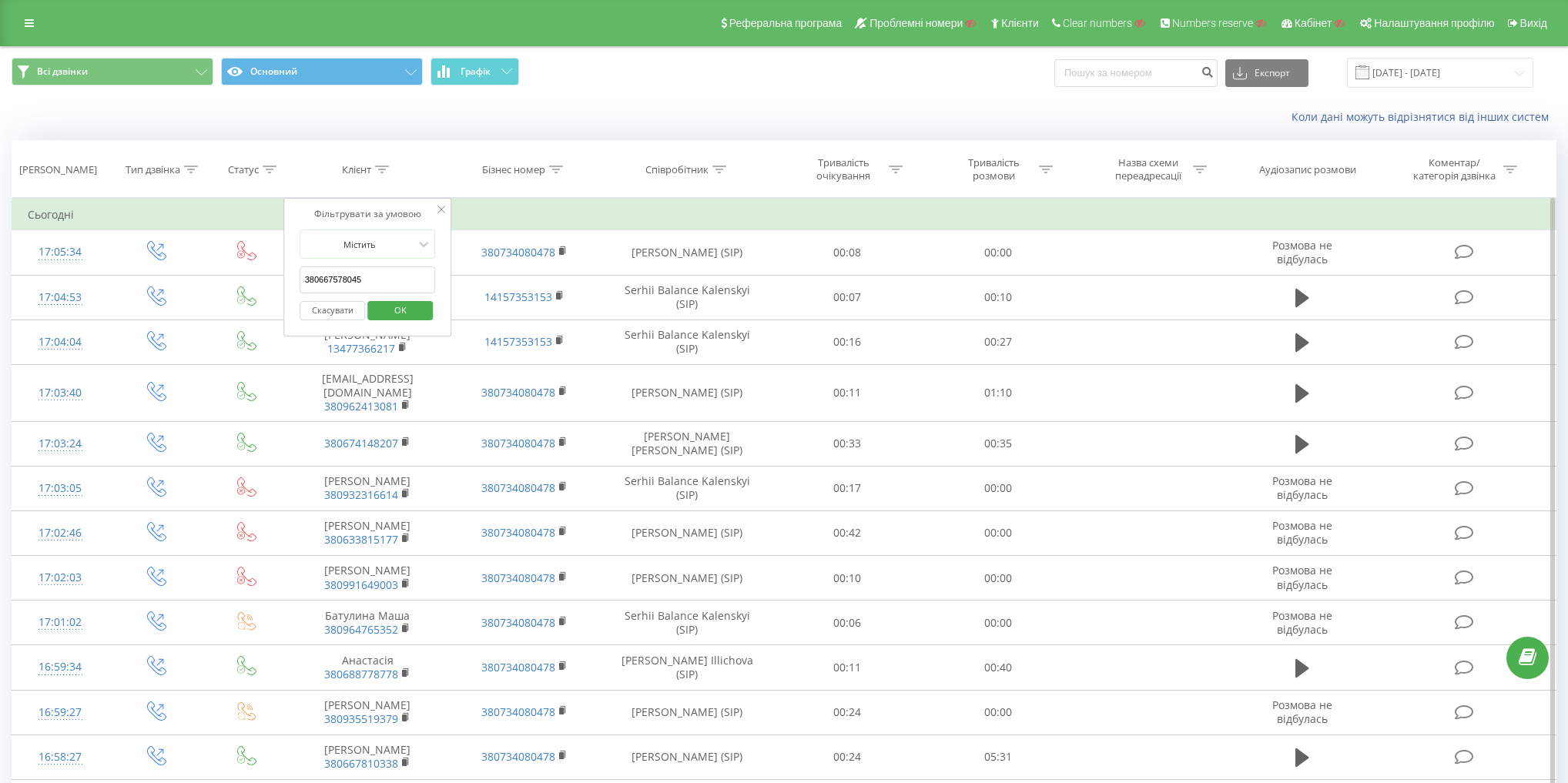
type input "380667578045"
click at [407, 305] on span "OK" at bounding box center [401, 310] width 43 height 24
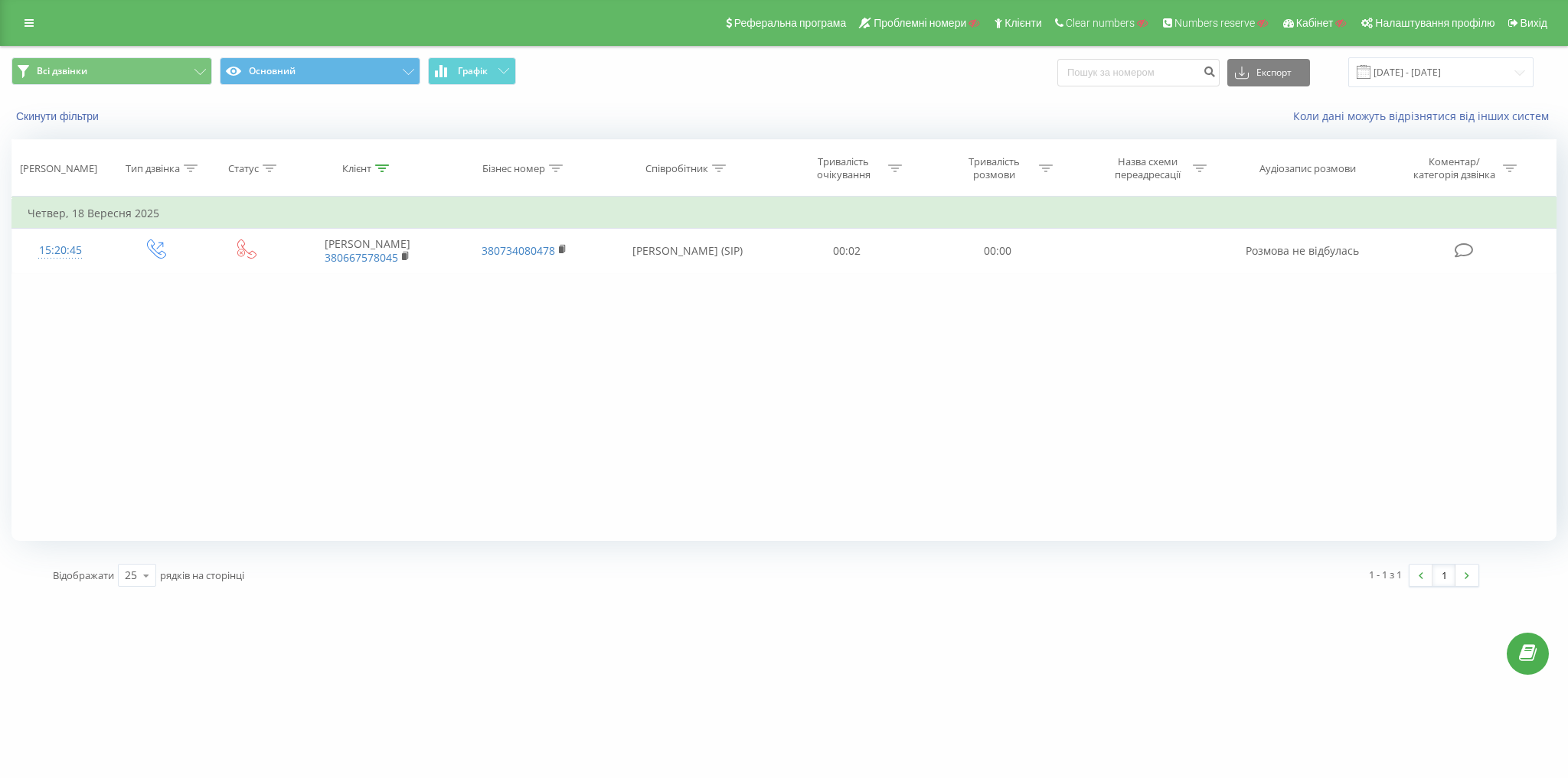
click at [586, 314] on div "Фільтрувати за умовою Дорівнює Введіть значення Скасувати OK Фільтрувати за умо…" at bounding box center [783, 369] width 1545 height 344
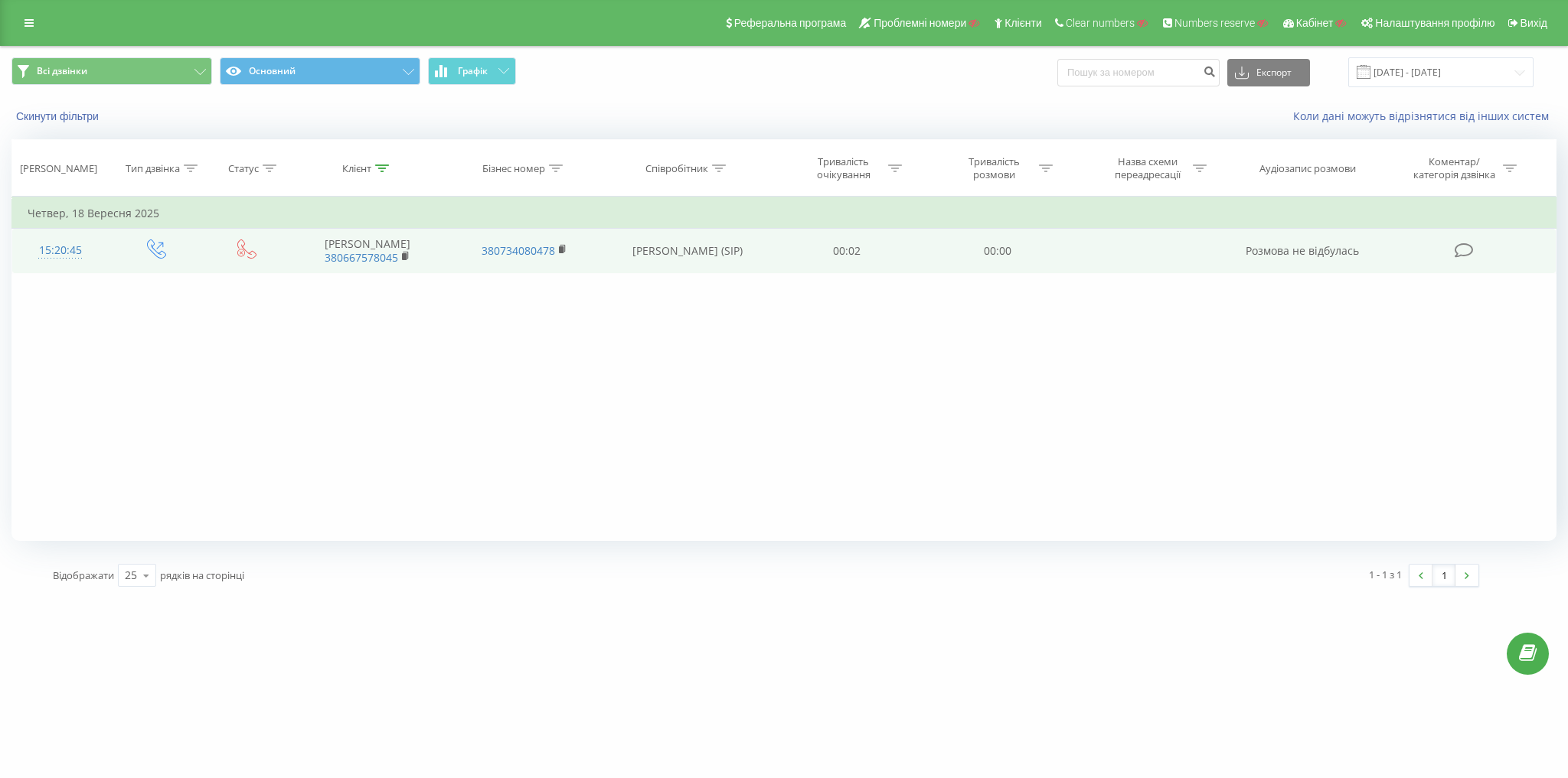
click at [149, 248] on icon at bounding box center [157, 249] width 19 height 19
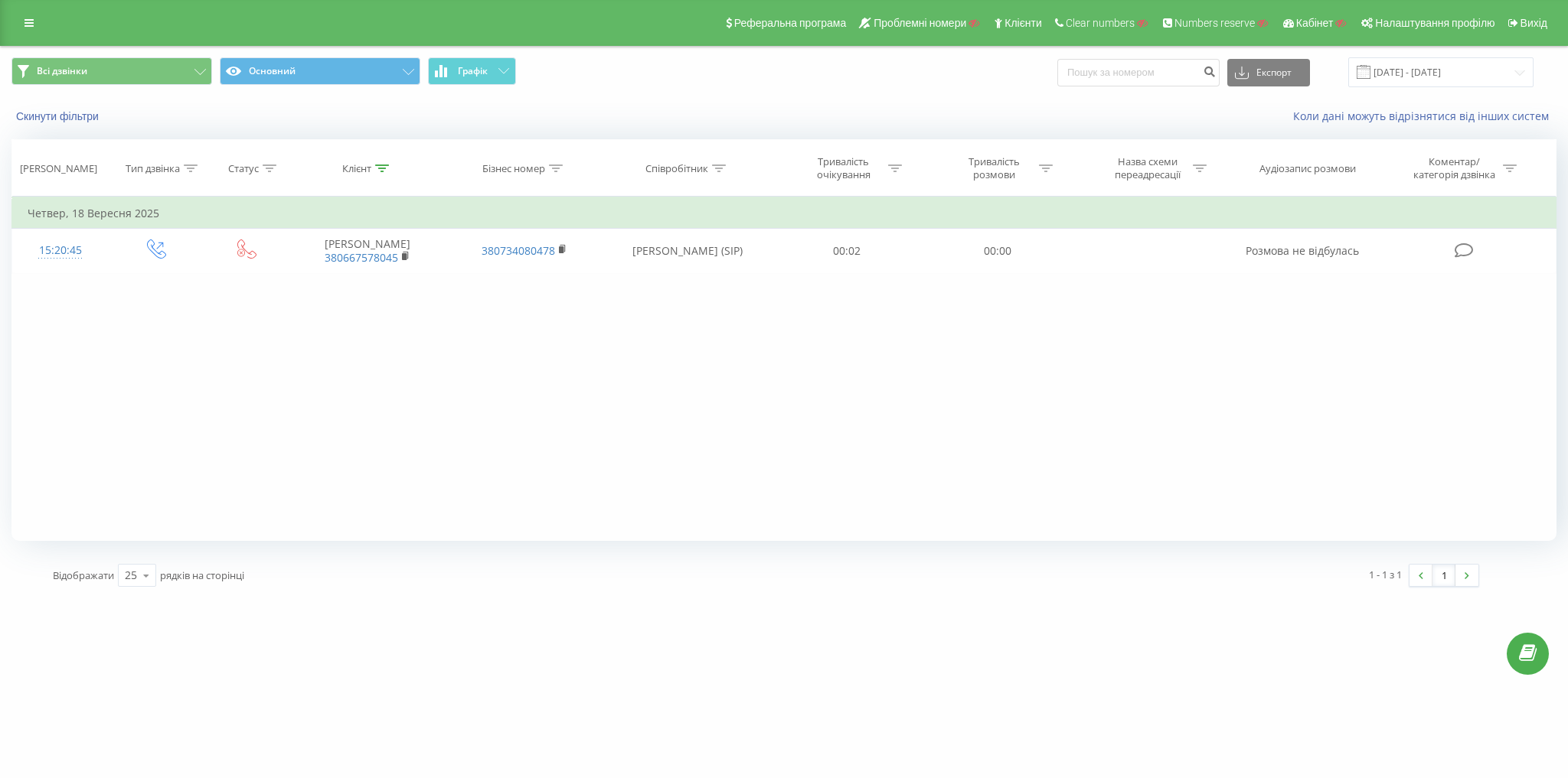
click at [480, 294] on div "Фільтрувати за умовою Дорівнює Введіть значення Скасувати OK Фільтрувати за умо…" at bounding box center [783, 369] width 1545 height 344
click at [435, 358] on div "Фільтрувати за умовою Дорівнює Введіть значення Скасувати OK Фільтрувати за умо…" at bounding box center [783, 369] width 1545 height 344
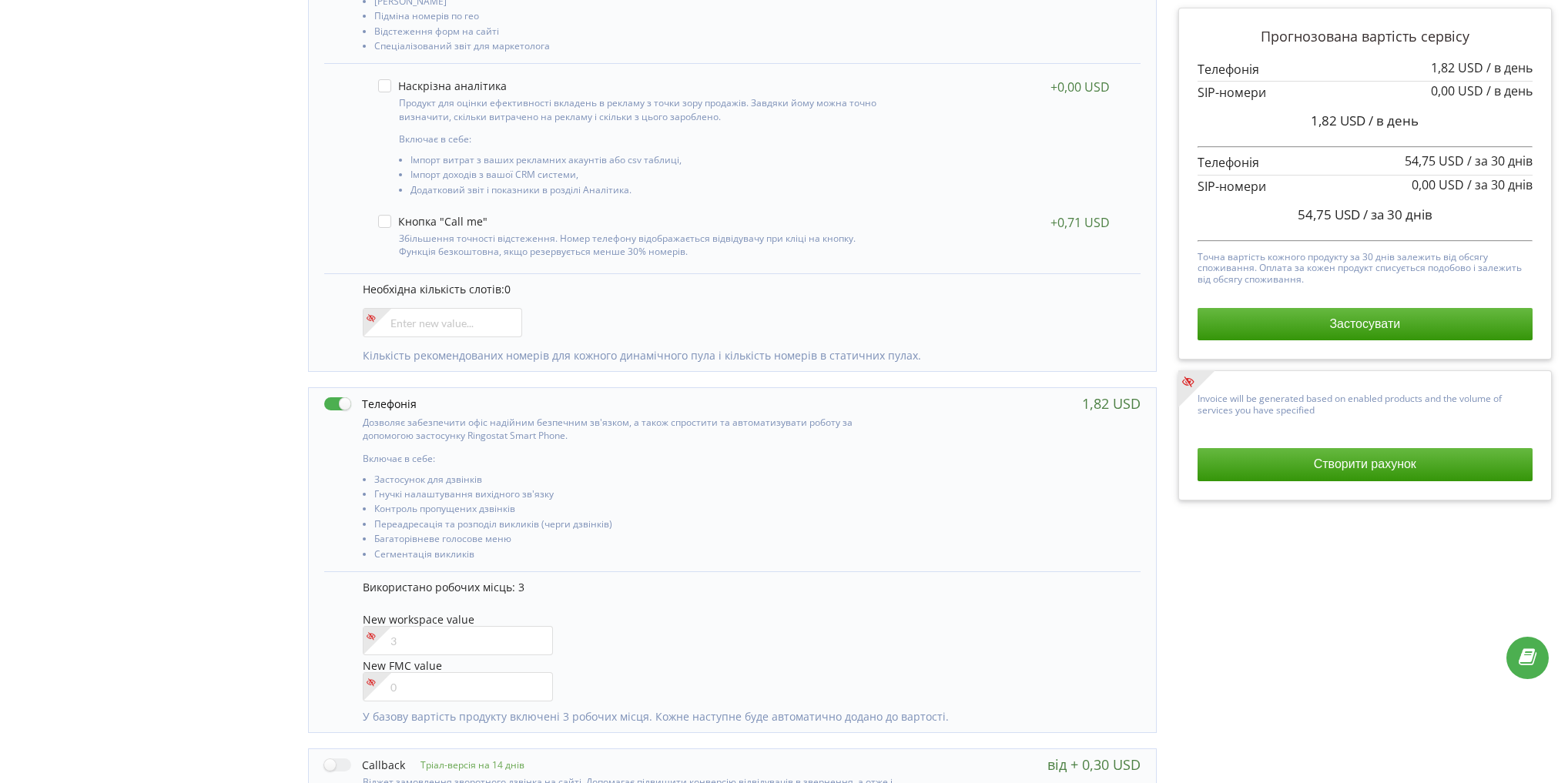
scroll to position [316, 0]
click at [473, 640] on input"] "number" at bounding box center [458, 640] width 190 height 30
type input"] "4"
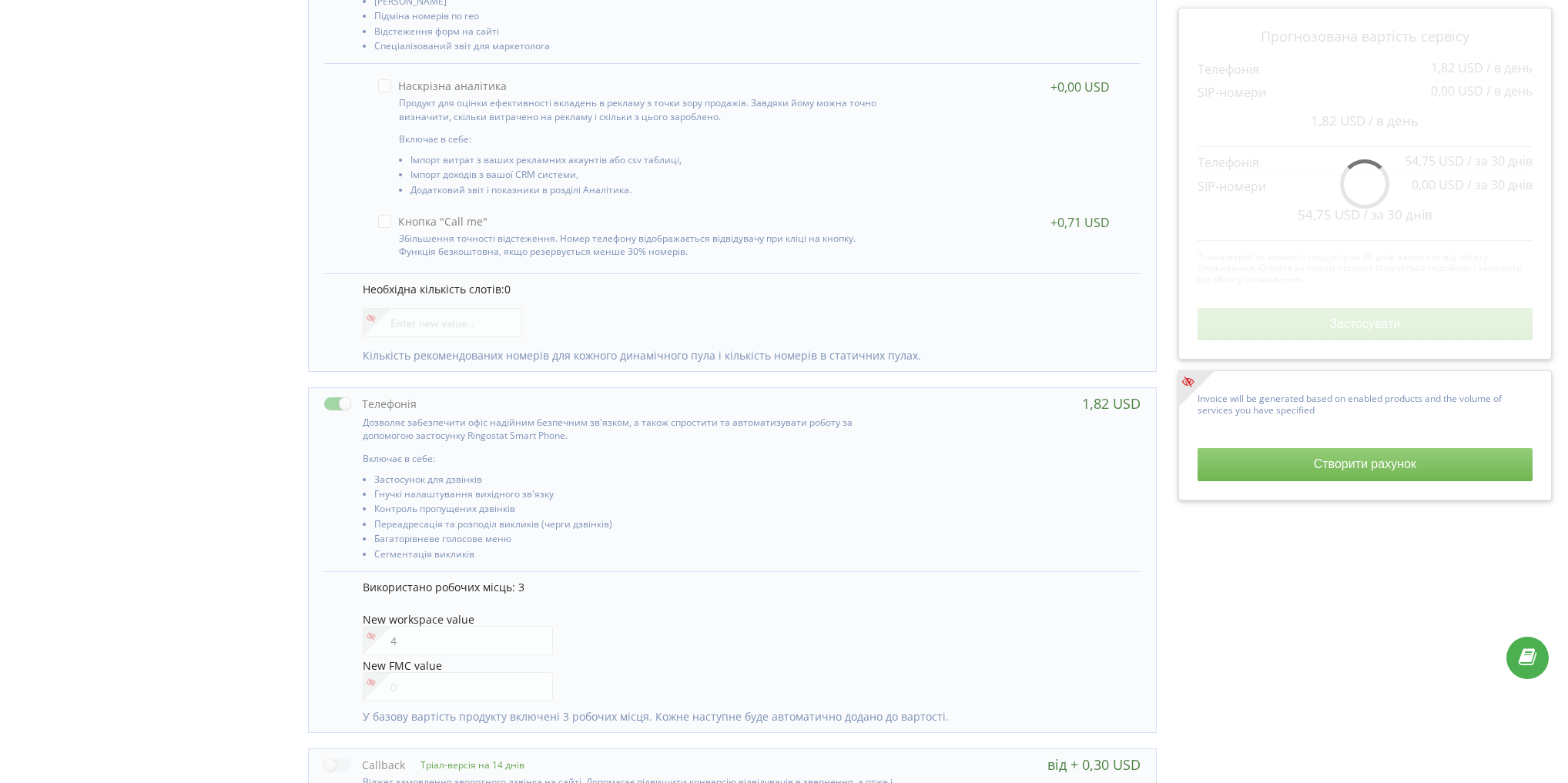
click at [129, 486] on div "Управління продуктами проєкту Оберіть продукти: Чим більше продуктів ви підключ…" at bounding box center [784, 525] width 1557 height 1462
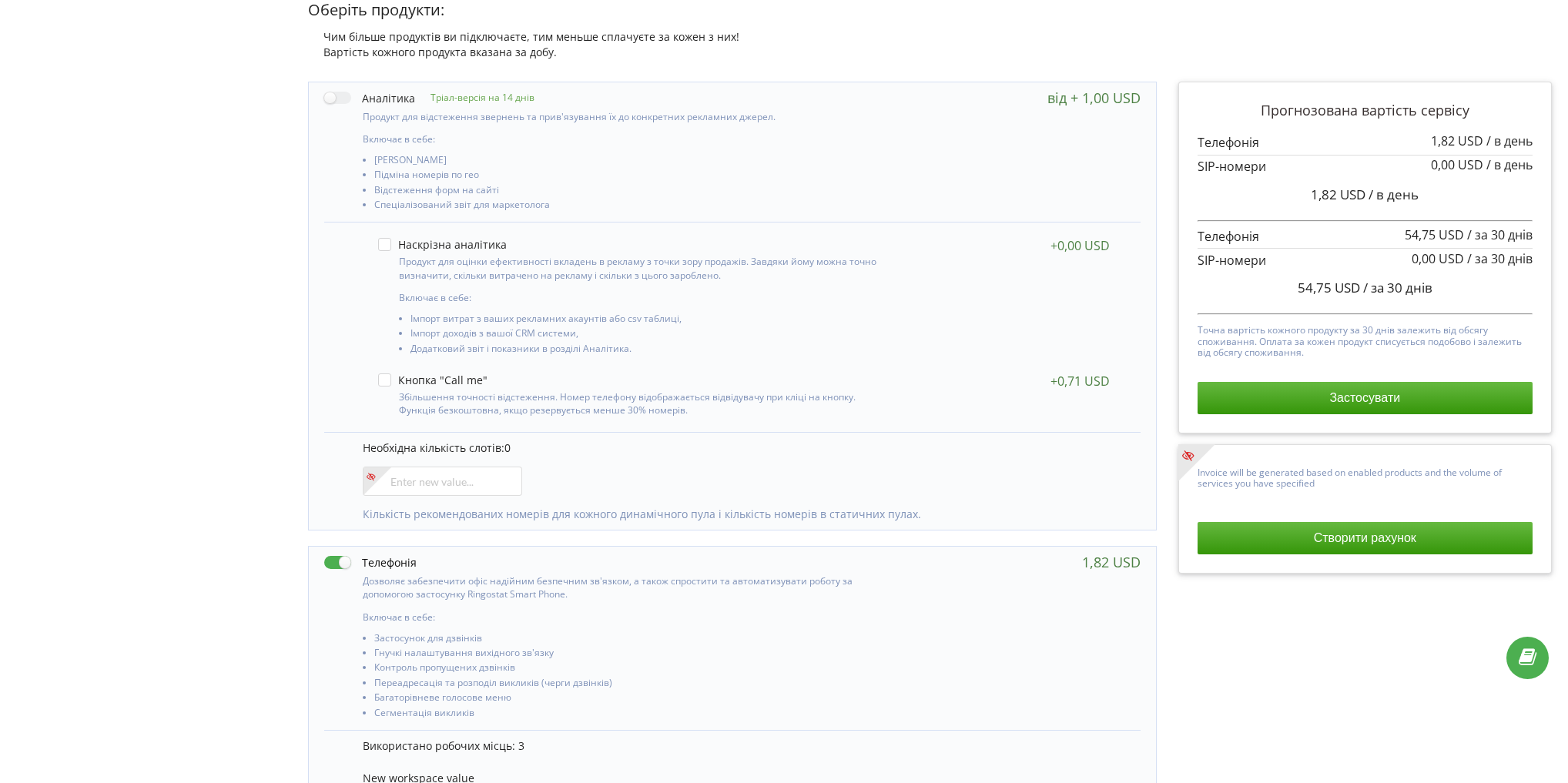
scroll to position [131, 0]
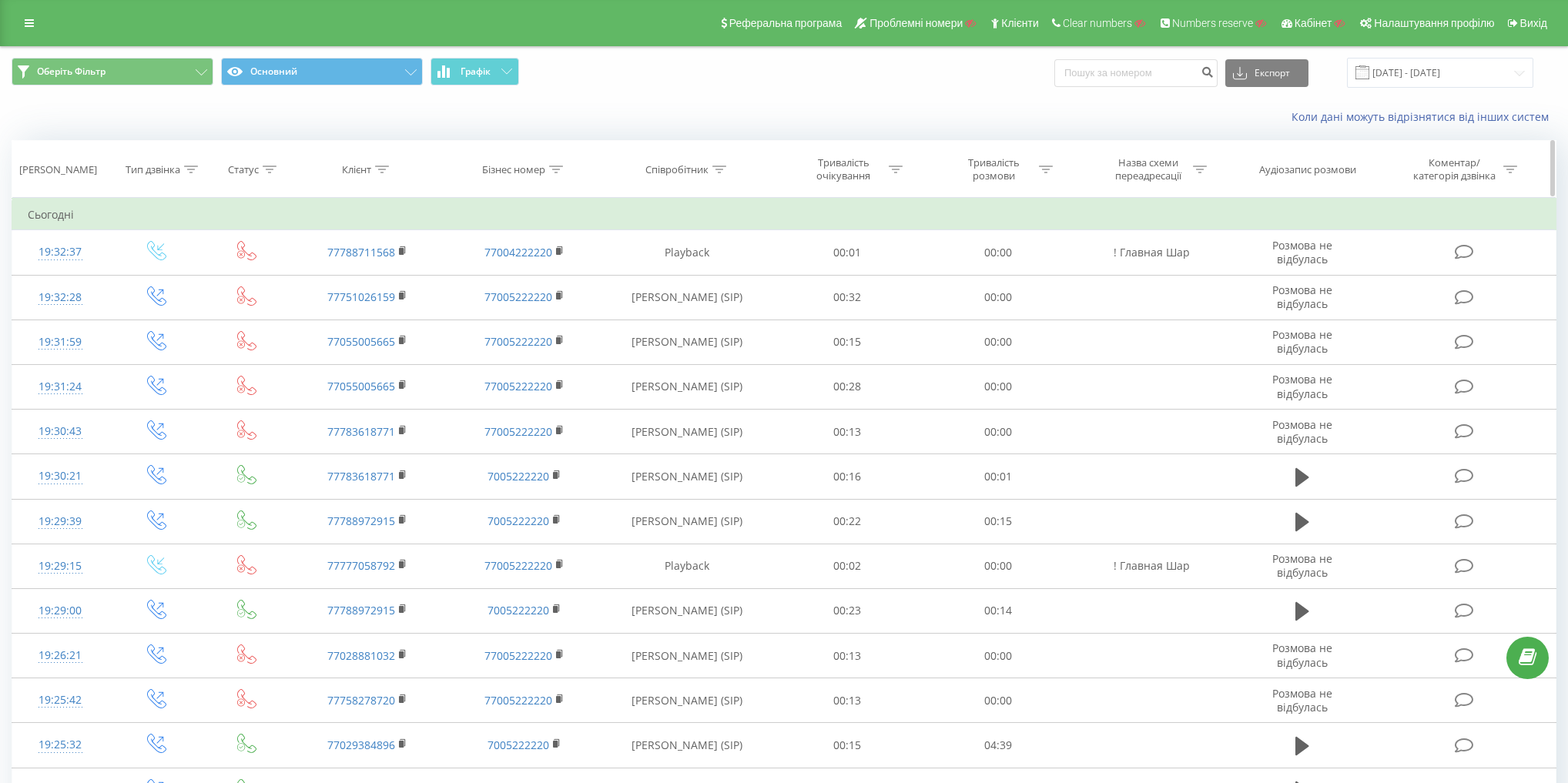
click at [681, 168] on div "Співробітник" at bounding box center [676, 170] width 63 height 13
click at [683, 277] on input "text" at bounding box center [687, 281] width 135 height 27
paste input "Азамат"
type input "Азамат"
click at [756, 277] on div "Фільтрувати за умовою Містить Азамат Скасувати OK" at bounding box center [687, 267] width 168 height 139
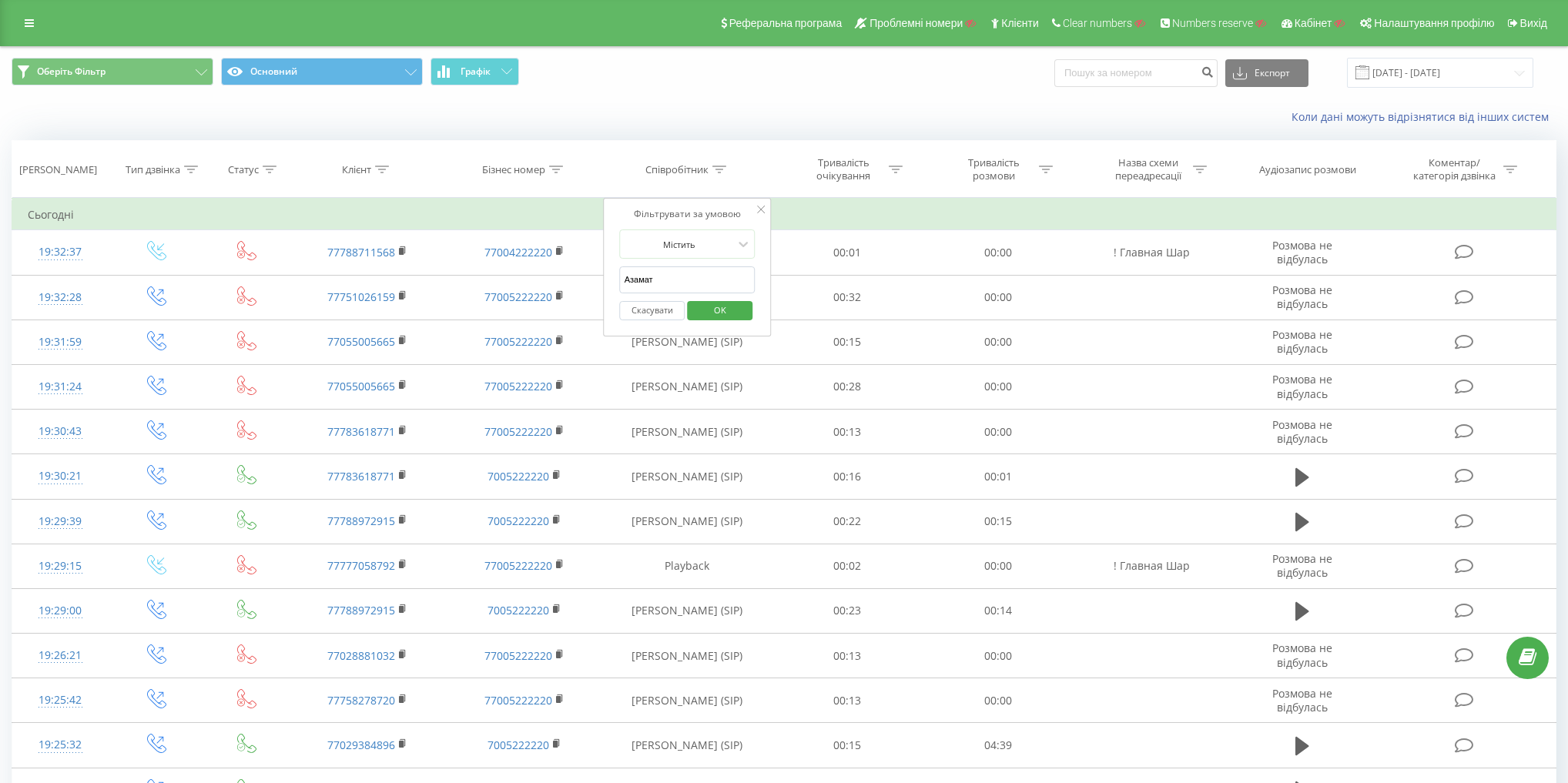
click at [736, 306] on span "OK" at bounding box center [720, 310] width 43 height 24
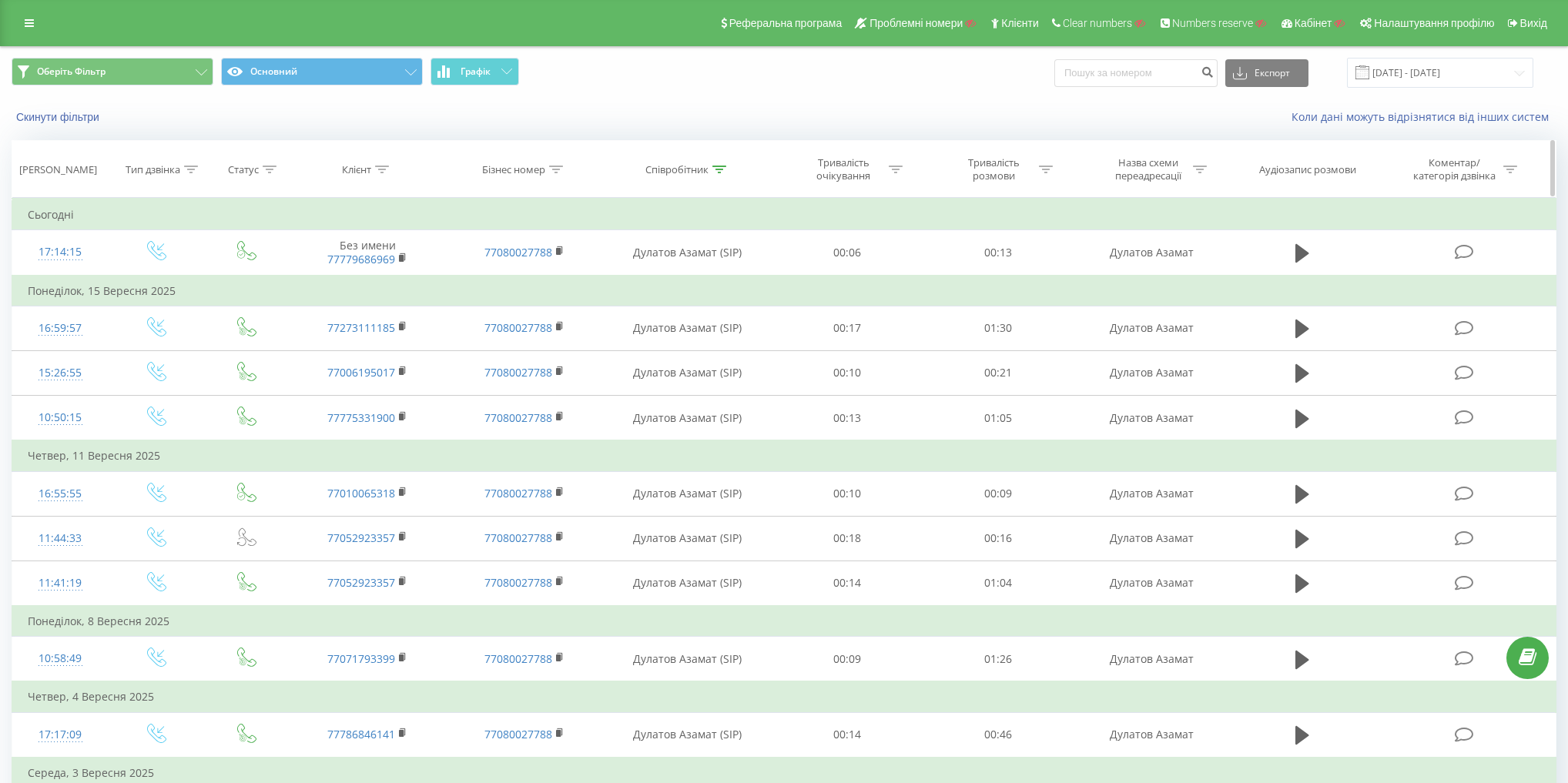
click at [1178, 169] on div "Назва схеми переадресації" at bounding box center [1147, 169] width 83 height 26
click at [1156, 285] on input "text" at bounding box center [1151, 281] width 135 height 27
paste input "Азамат"
type input "Азамат"
click at [1229, 282] on div "Фільтрувати за умовою Містить Азамат Скасувати OK" at bounding box center [1152, 267] width 168 height 139
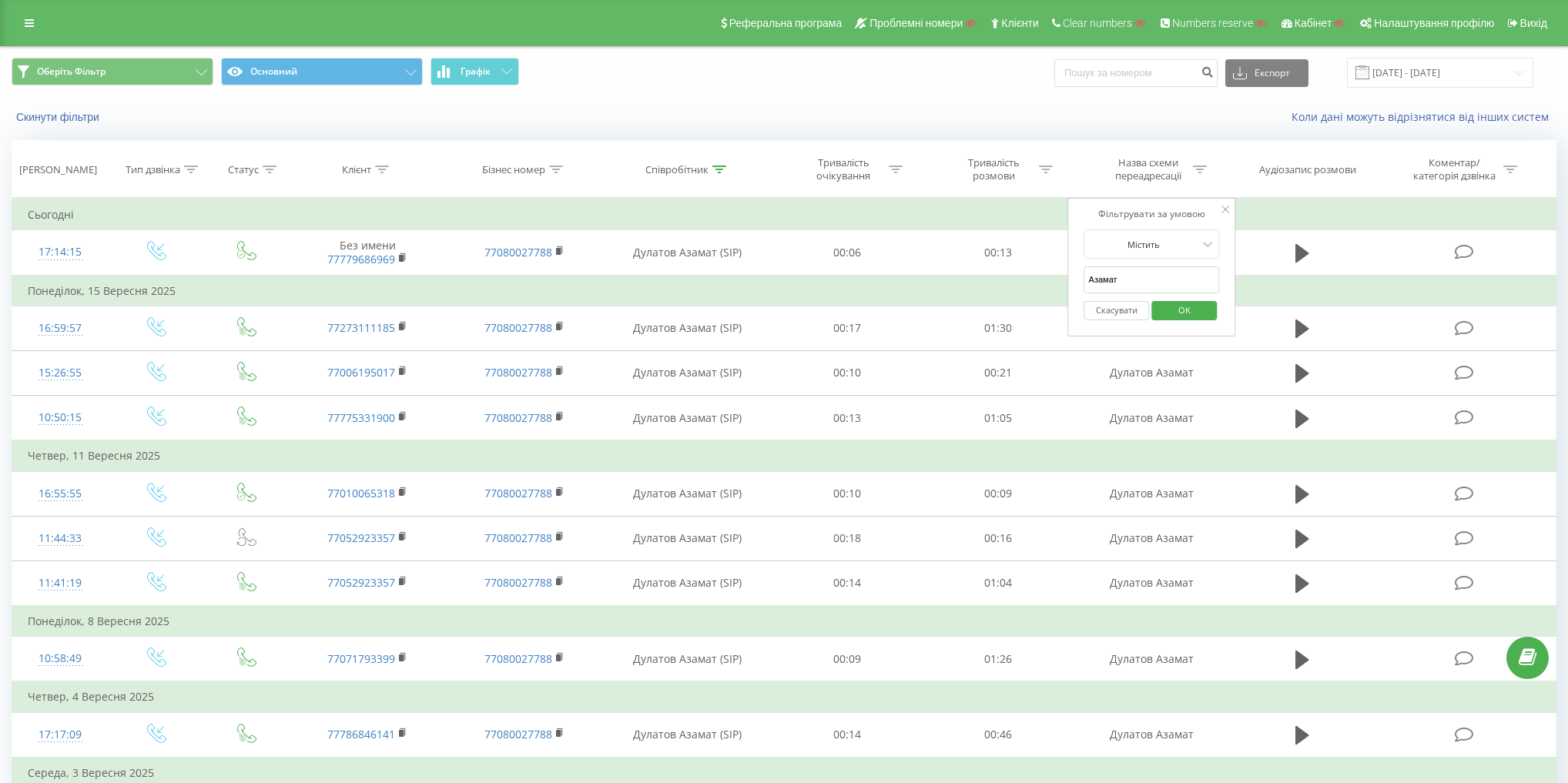
click at [1198, 307] on span "OK" at bounding box center [1184, 310] width 43 height 24
click at [689, 168] on div "Співробітник" at bounding box center [676, 170] width 63 height 13
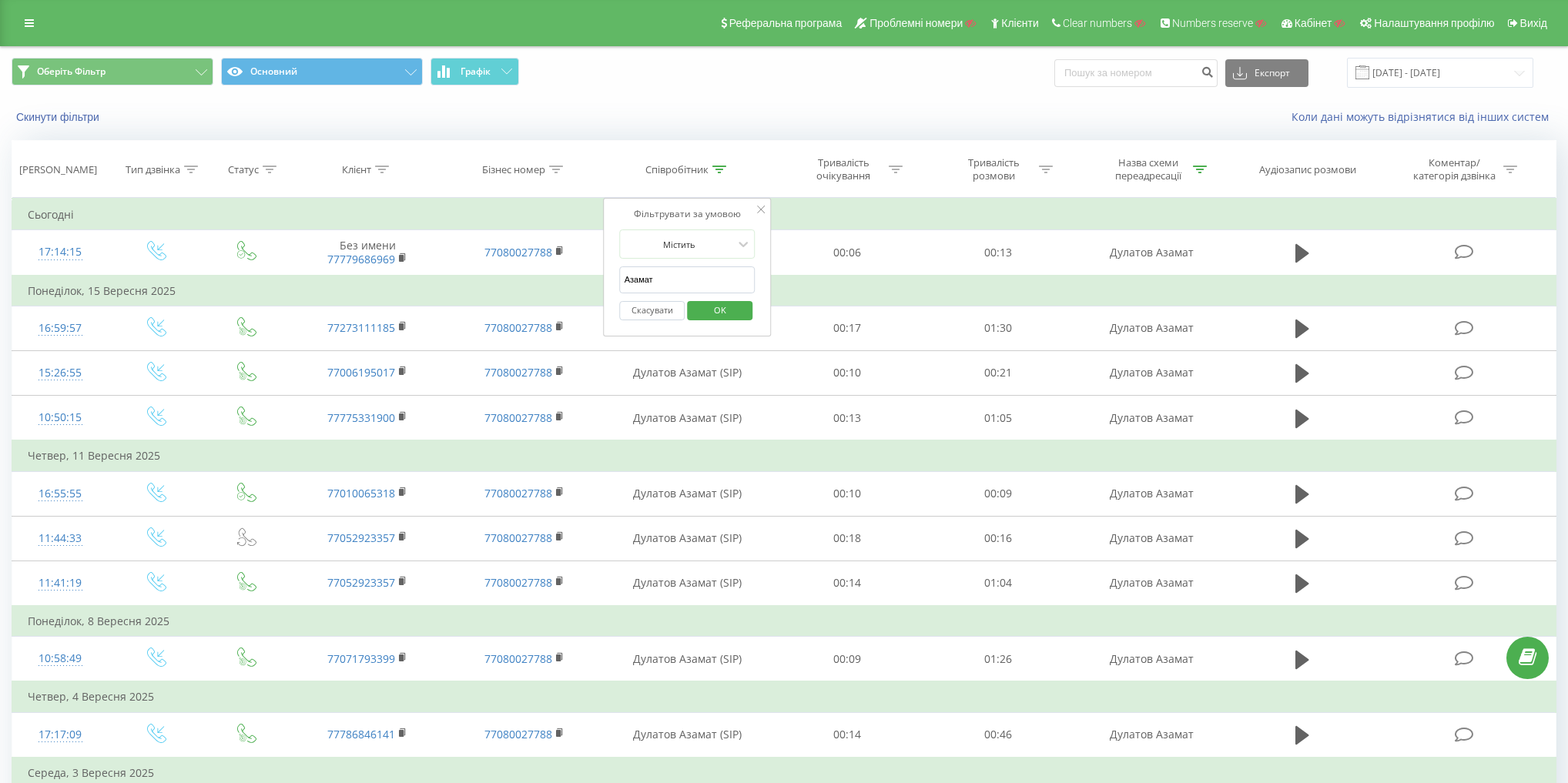
click at [662, 306] on button "Скасувати" at bounding box center [653, 311] width 66 height 19
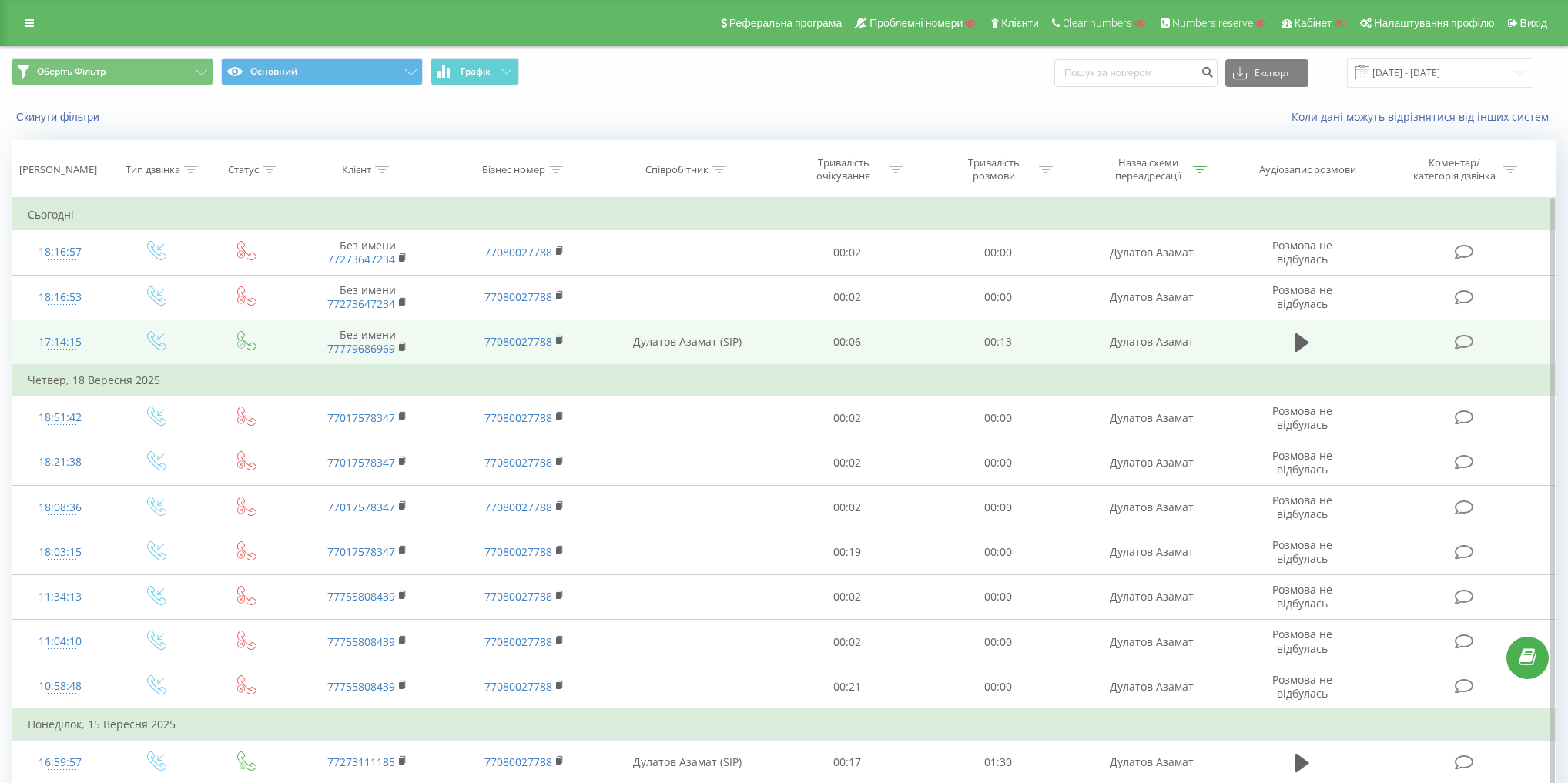
click at [253, 346] on icon at bounding box center [247, 341] width 19 height 19
click at [253, 345] on icon at bounding box center [247, 341] width 19 height 19
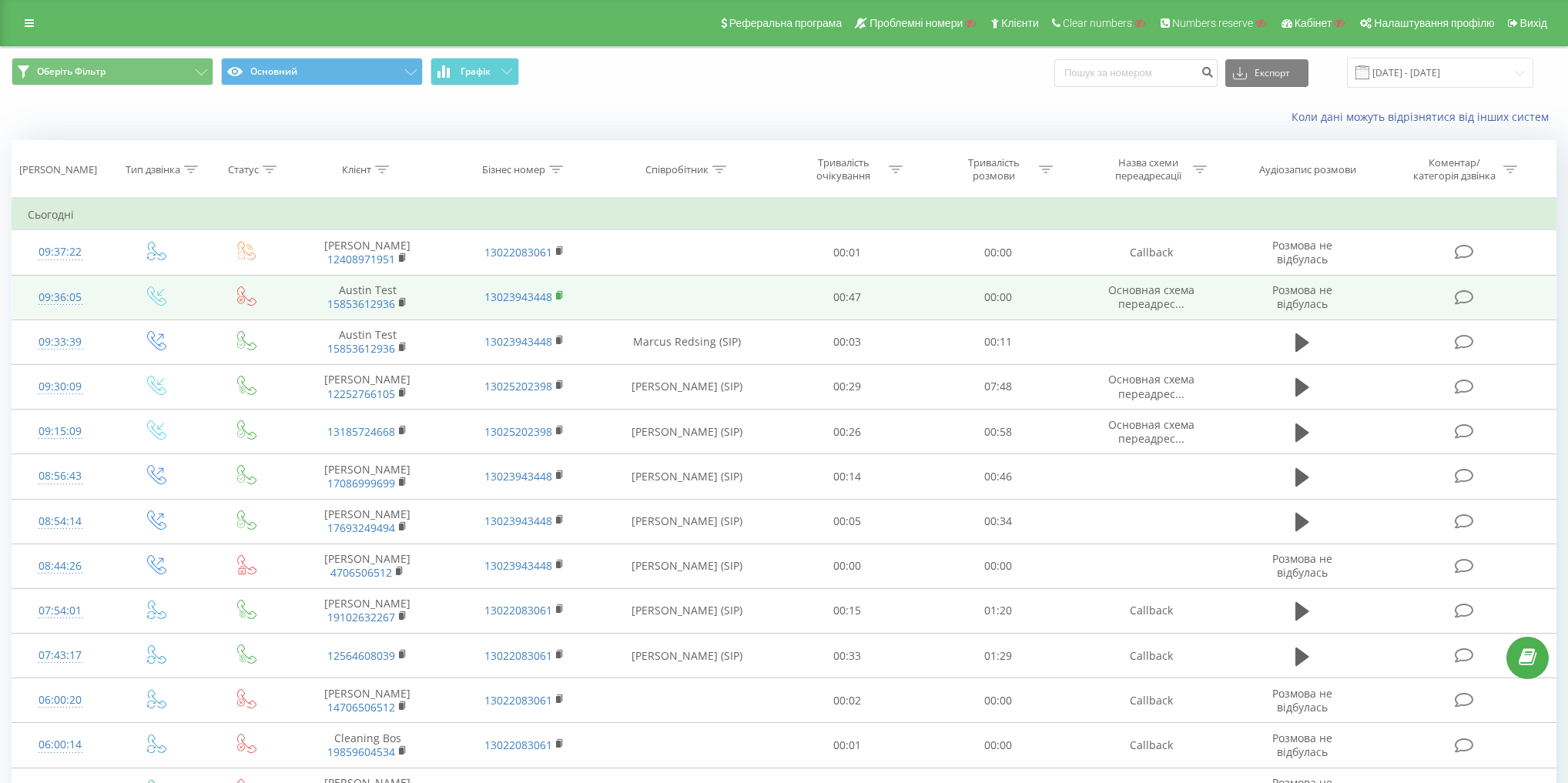
click at [561, 296] on icon at bounding box center [560, 295] width 9 height 10
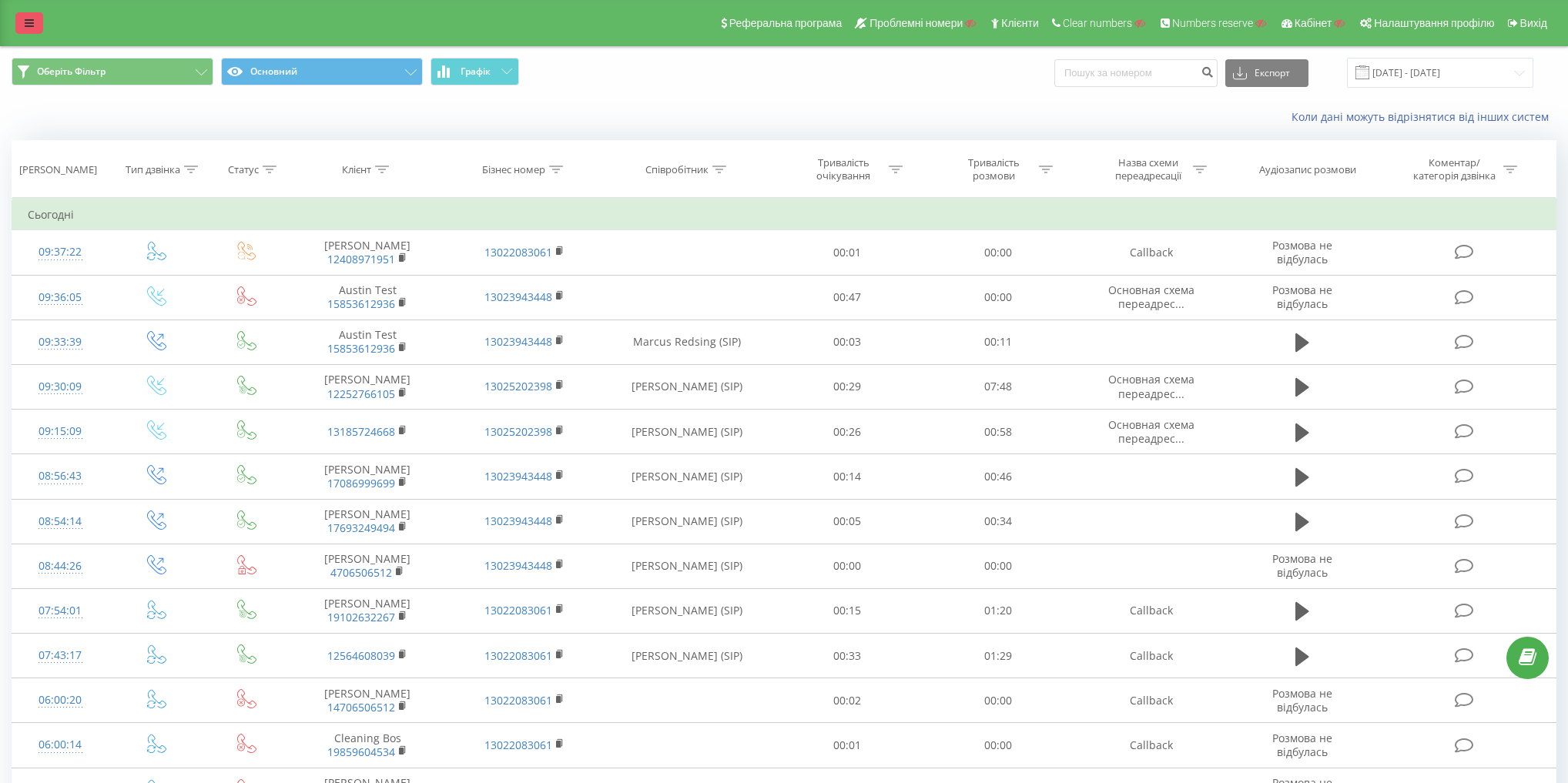
click at [28, 30] on link at bounding box center [29, 22] width 28 height 22
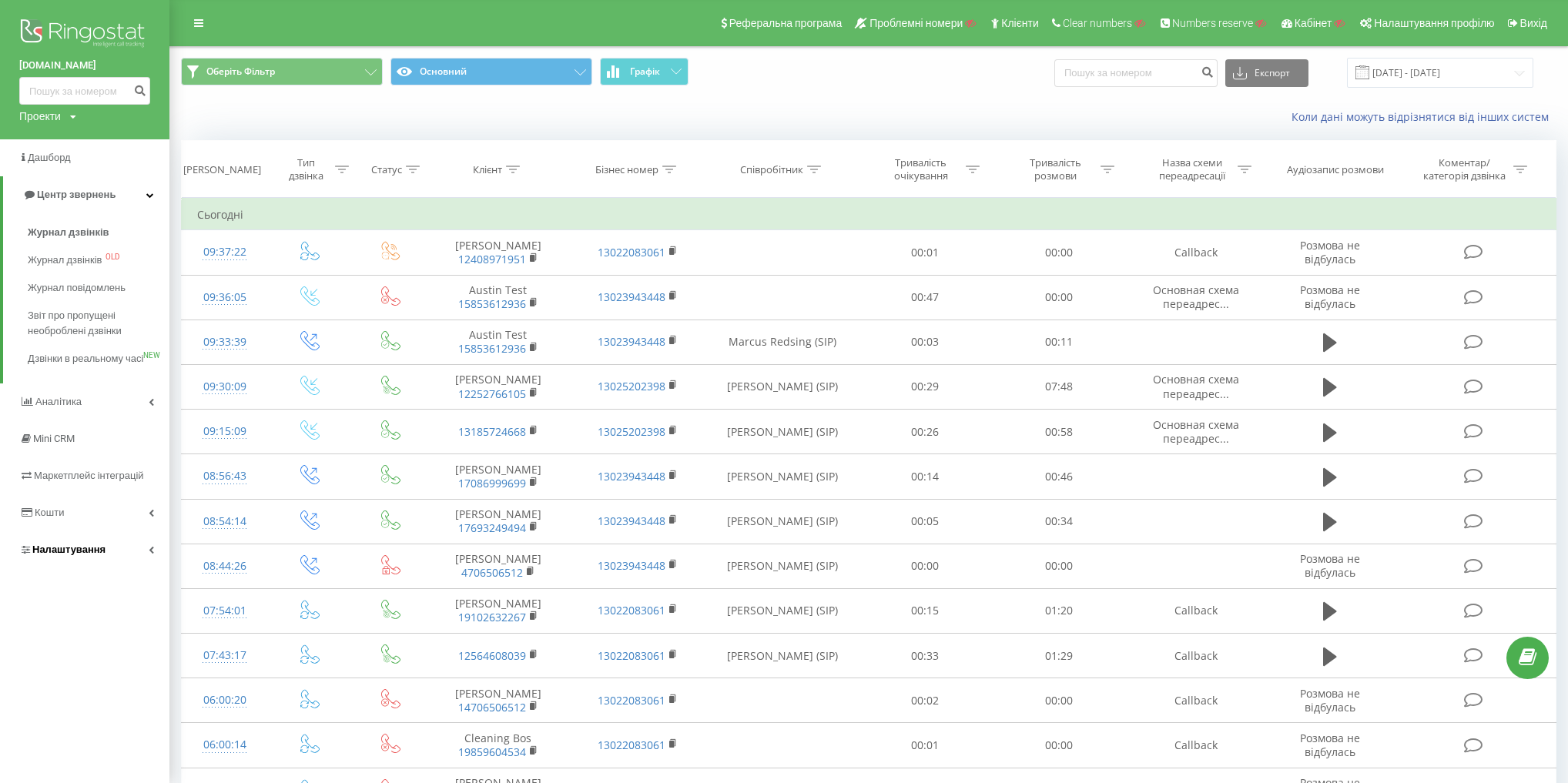
click at [83, 555] on span "Налаштування" at bounding box center [68, 549] width 73 height 11
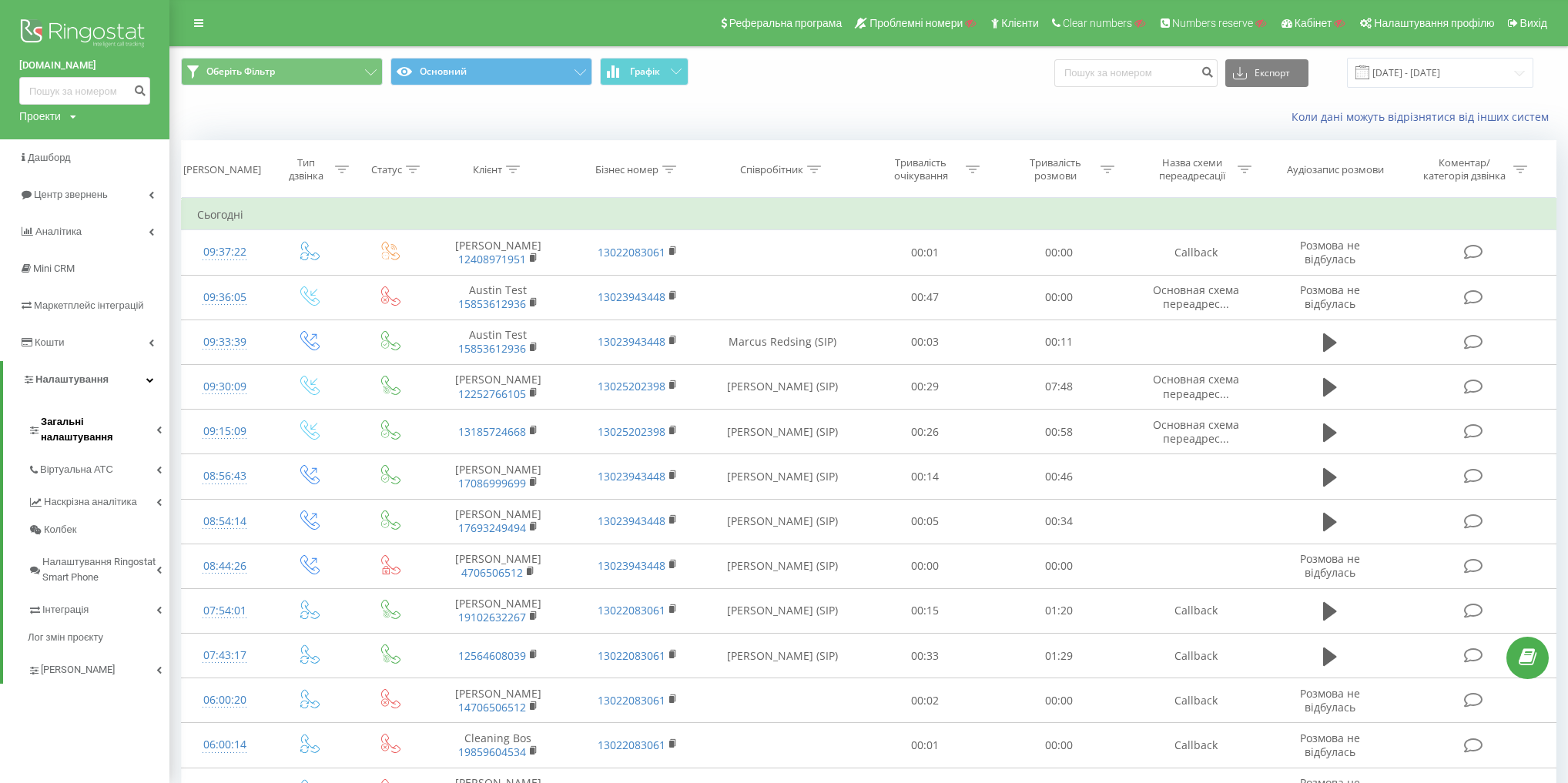
click at [120, 422] on span "Загальні налаштування" at bounding box center [99, 430] width 115 height 30
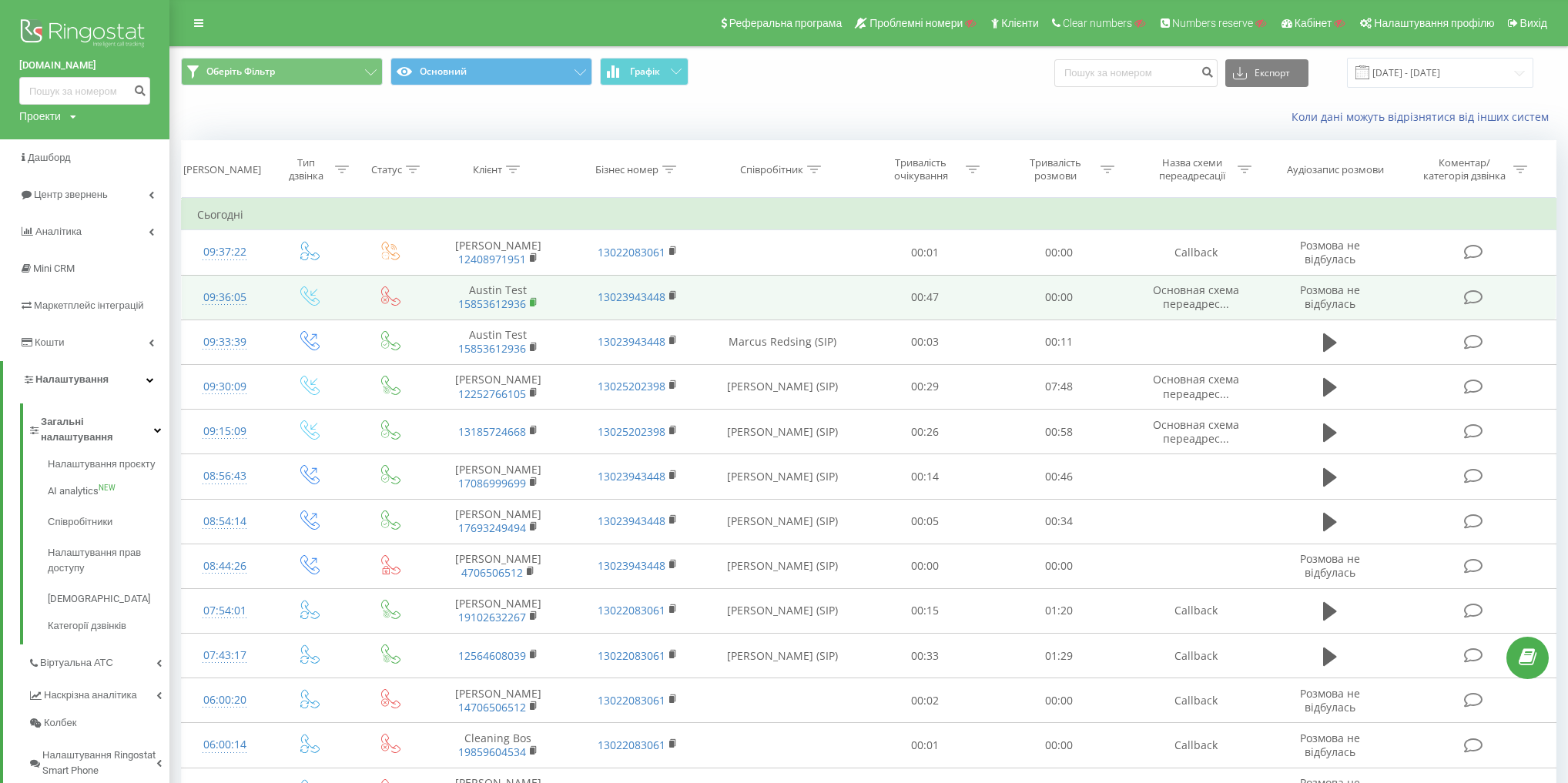
click at [532, 300] on rect at bounding box center [532, 303] width 5 height 7
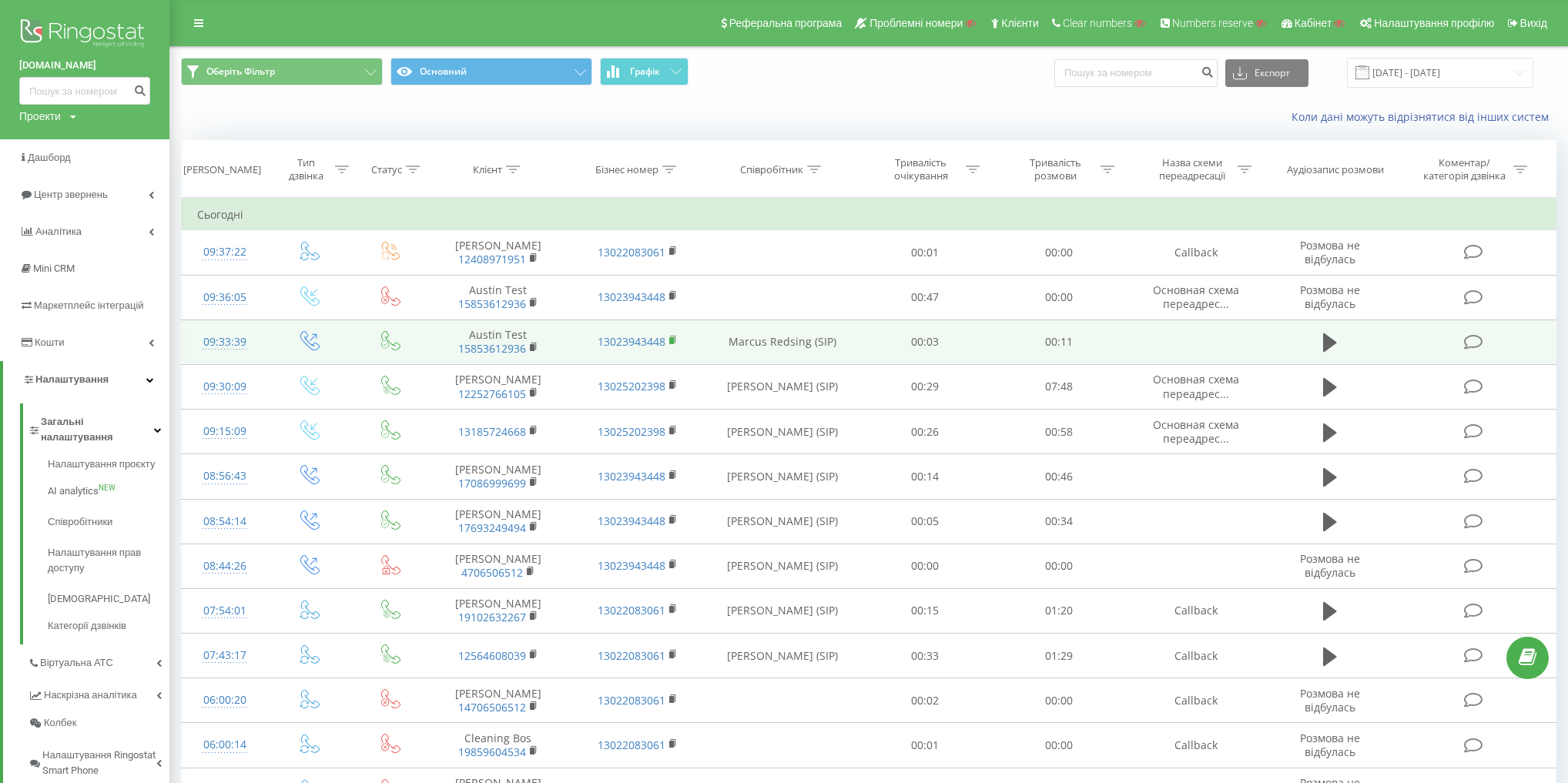
click at [669, 341] on rect at bounding box center [671, 341] width 5 height 7
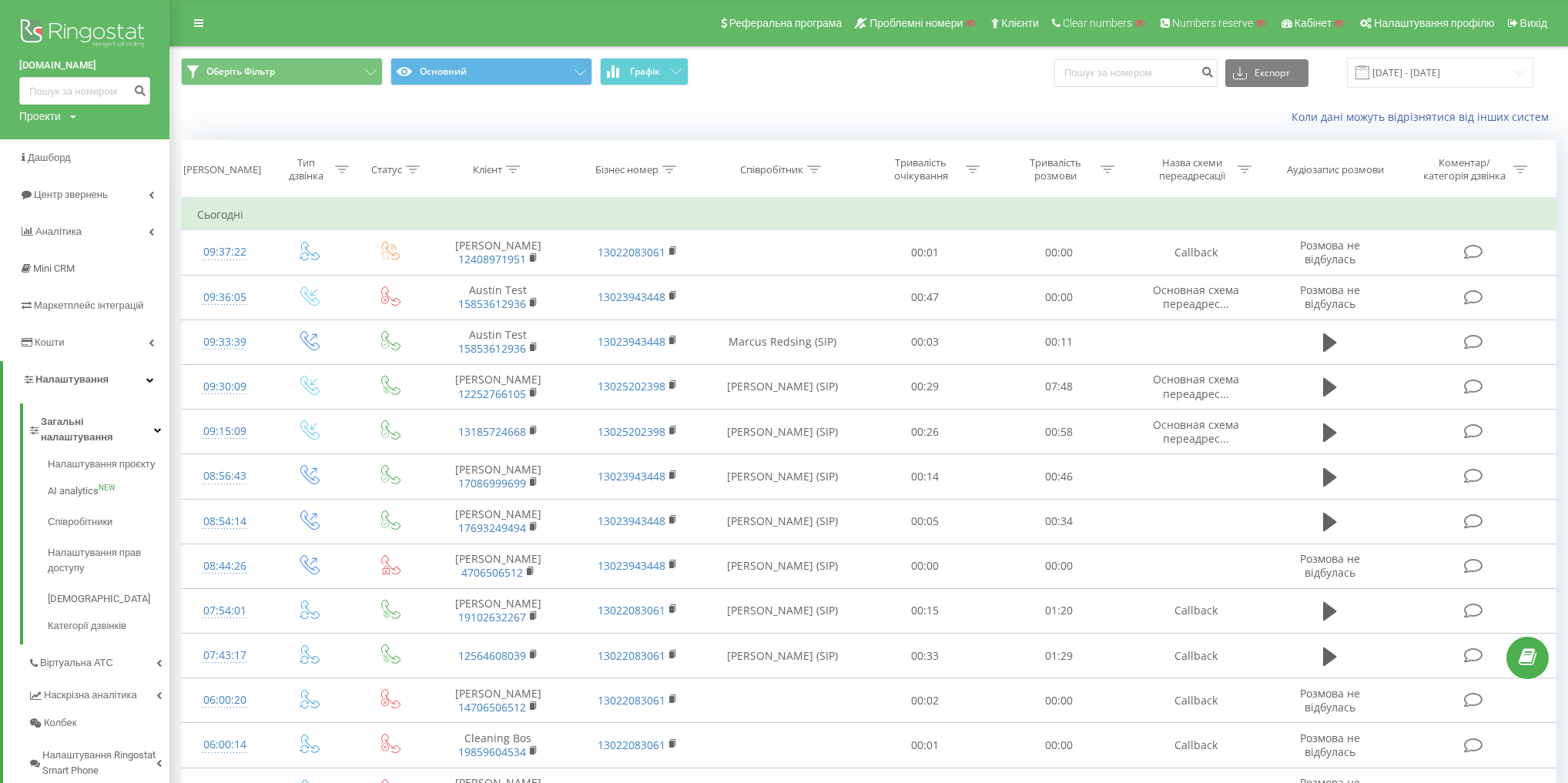
click at [671, 87] on span "Оберіть Фільтр Основний Графік" at bounding box center [519, 72] width 676 height 30
click at [881, 92] on div "Оберіть Фільтр Основний Графік Експорт .csv .xls .xlsx [DATE] - [DATE]" at bounding box center [868, 73] width 1397 height 51
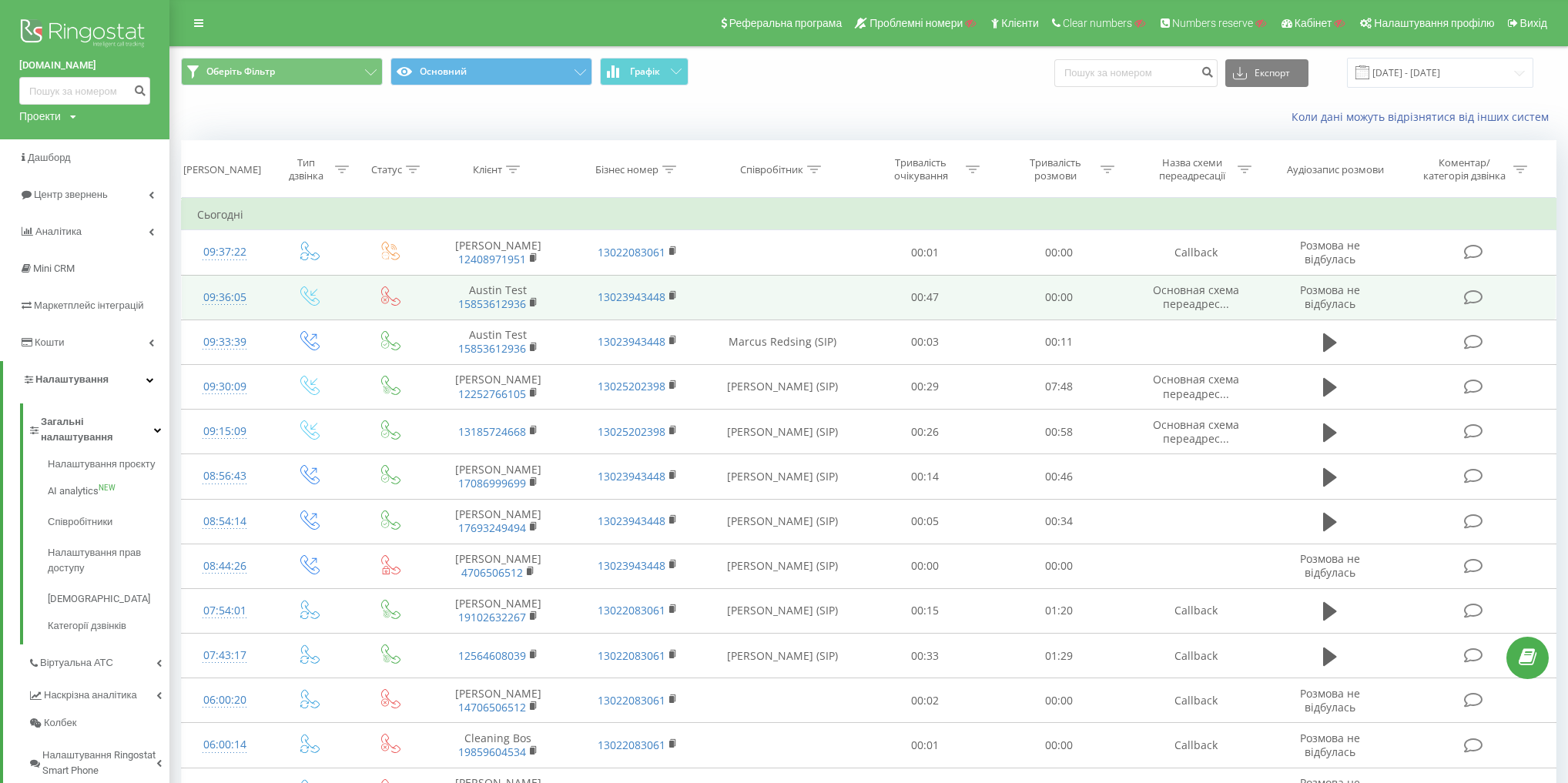
click at [1194, 293] on span "Основная схема переадрес..." at bounding box center [1196, 297] width 87 height 29
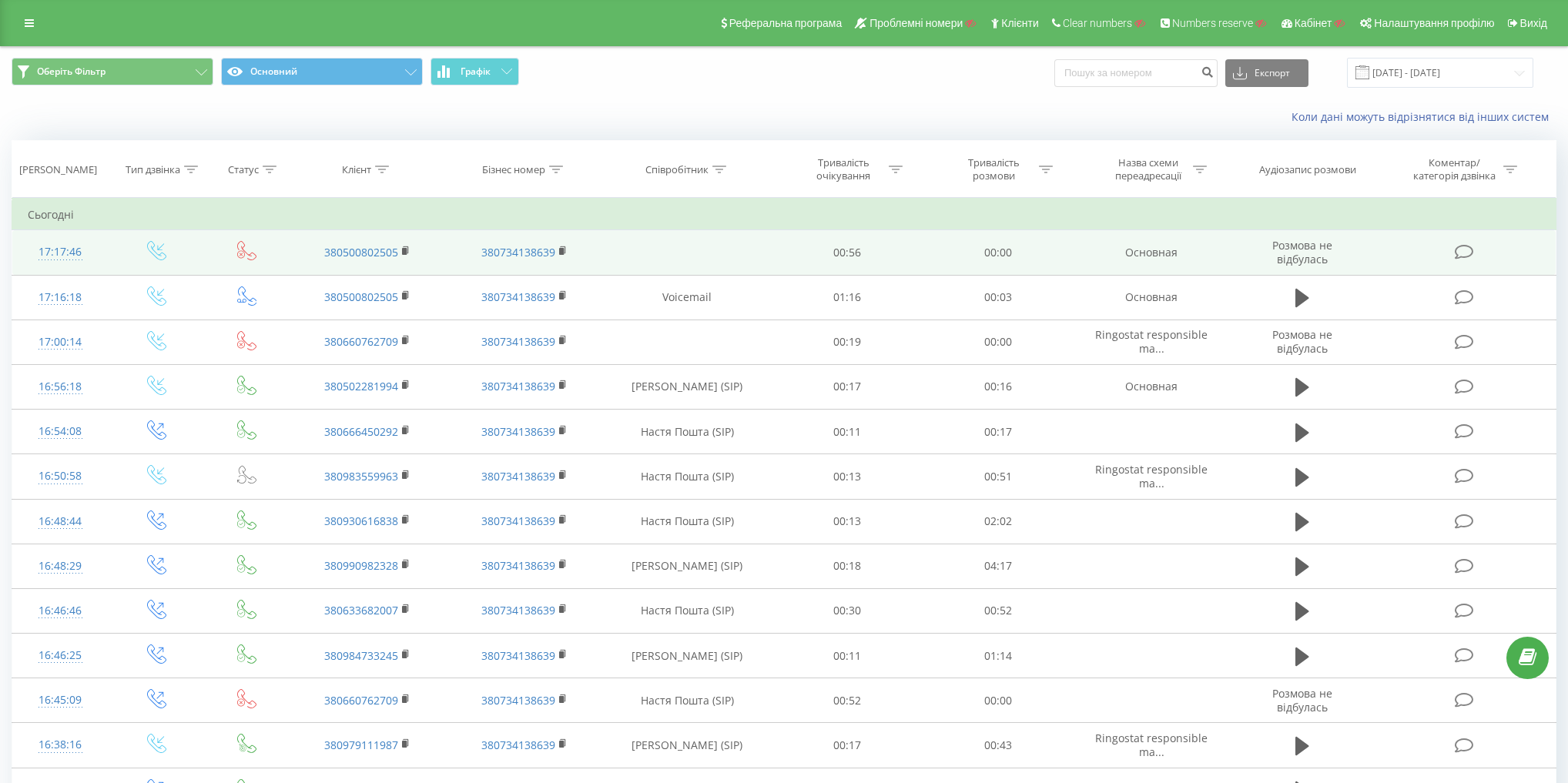
click at [155, 247] on icon at bounding box center [157, 251] width 19 height 19
